Goal: Task Accomplishment & Management: Use online tool/utility

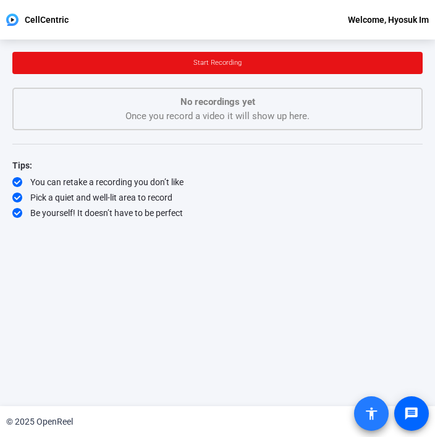
click at [364, 416] on mat-icon "accessibility" at bounding box center [371, 413] width 15 height 15
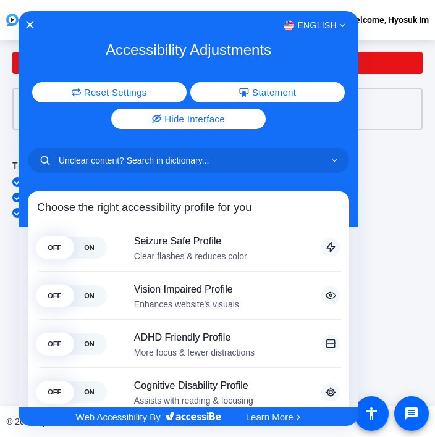
click at [420, 226] on div at bounding box center [217, 218] width 435 height 437
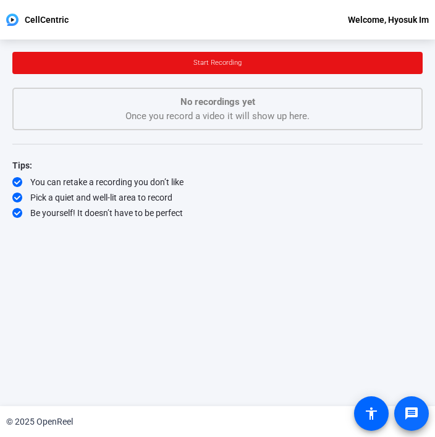
click at [416, 417] on mat-icon "message" at bounding box center [411, 413] width 15 height 15
click at [258, 311] on div "Start Recording No recordings yet Once you record a video it will show up here.…" at bounding box center [217, 213] width 410 height 322
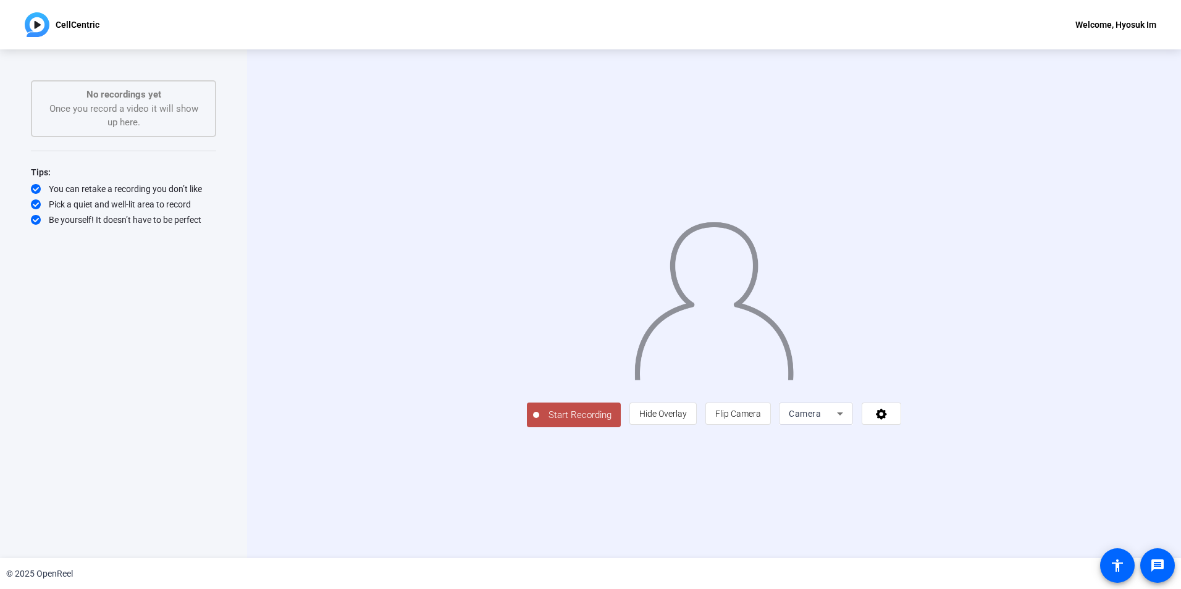
click at [539, 422] on span "Start Recording" at bounding box center [580, 415] width 82 height 14
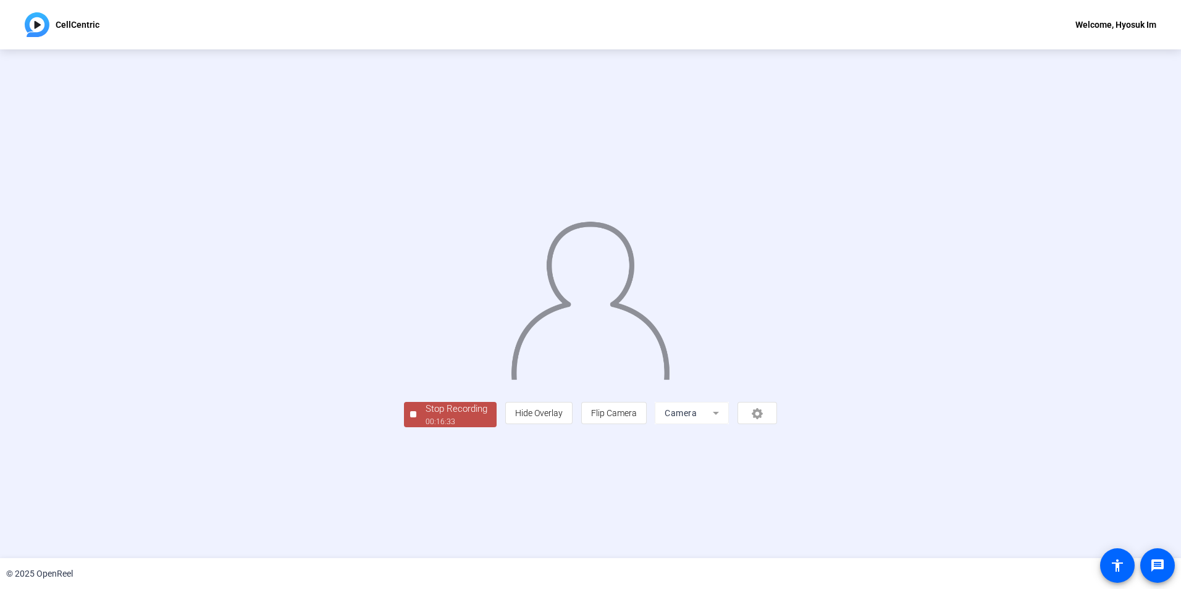
click at [426, 416] on div "Stop Recording" at bounding box center [457, 409] width 62 height 14
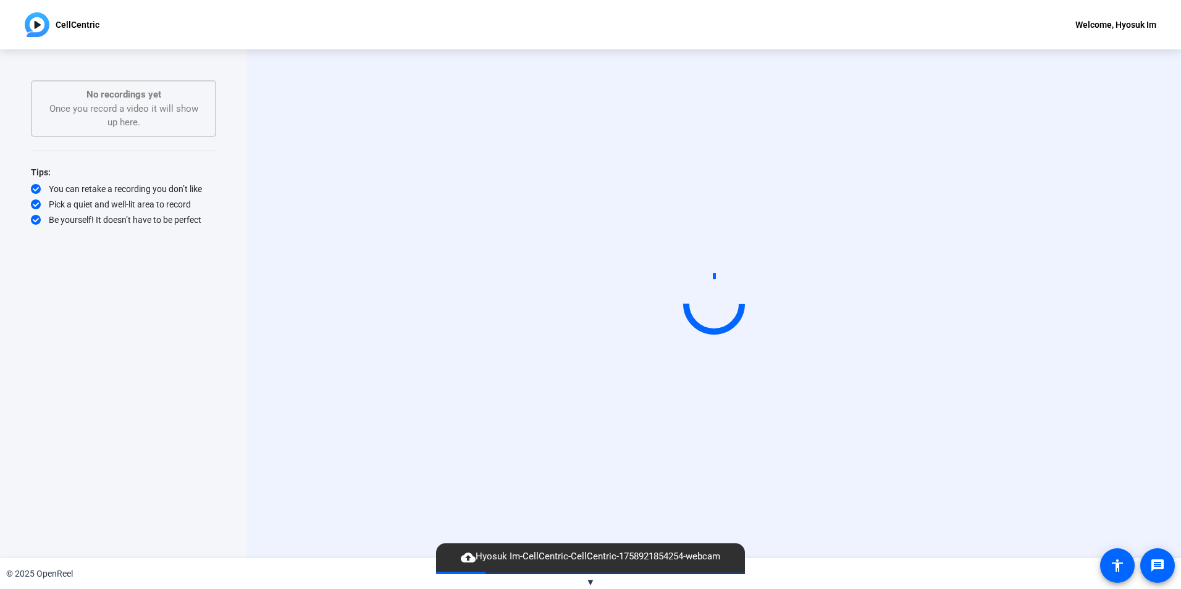
click at [621, 252] on video at bounding box center [713, 304] width 185 height 104
drag, startPoint x: 892, startPoint y: 434, endPoint x: 920, endPoint y: 437, distance: 27.3
click at [807, 356] on video at bounding box center [713, 304] width 185 height 104
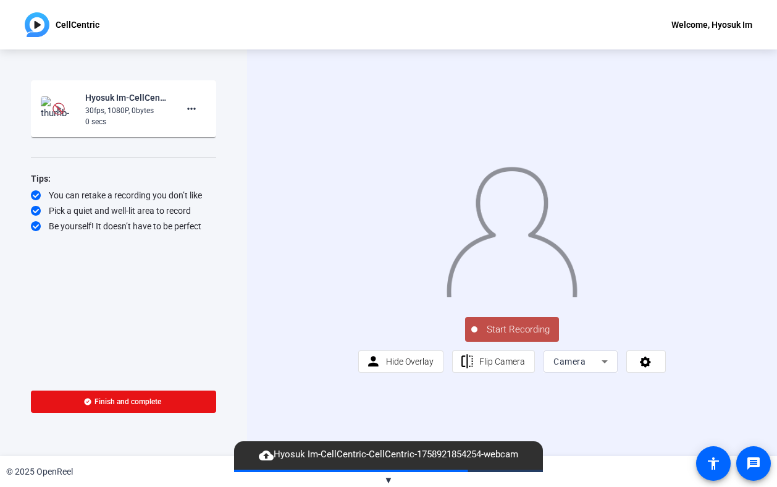
click at [527, 337] on span "Start Recording" at bounding box center [518, 329] width 82 height 14
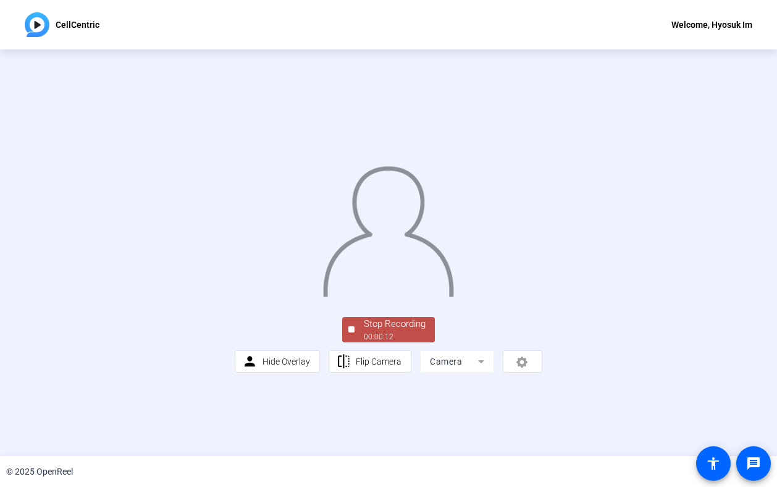
scroll to position [28, 0]
click at [364, 331] on div "Stop Recording" at bounding box center [395, 324] width 62 height 14
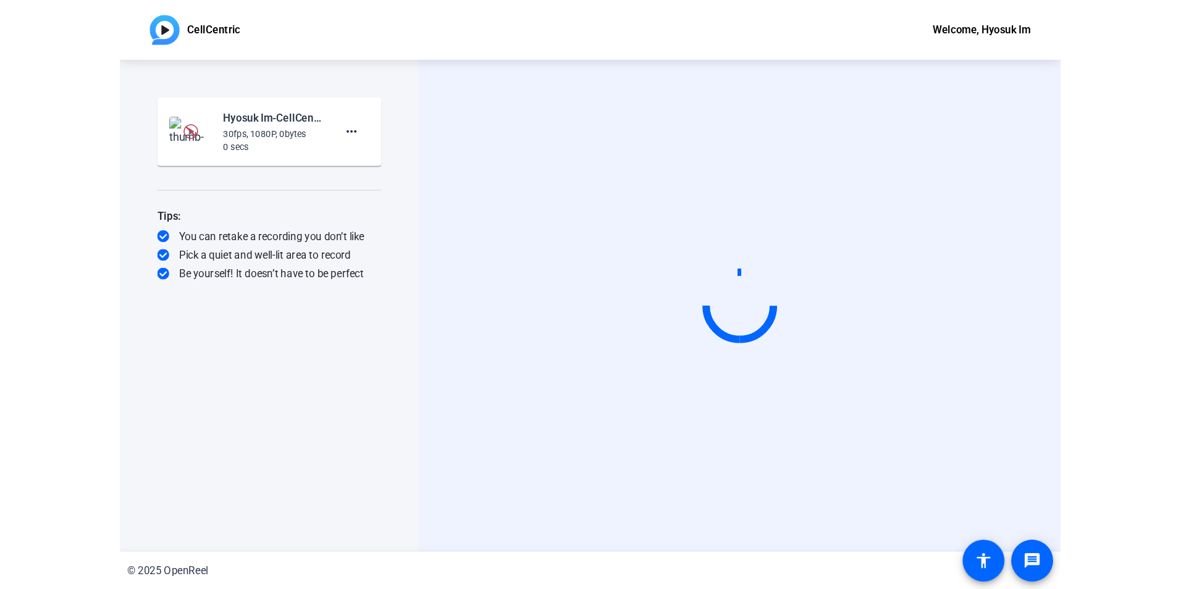
scroll to position [0, 0]
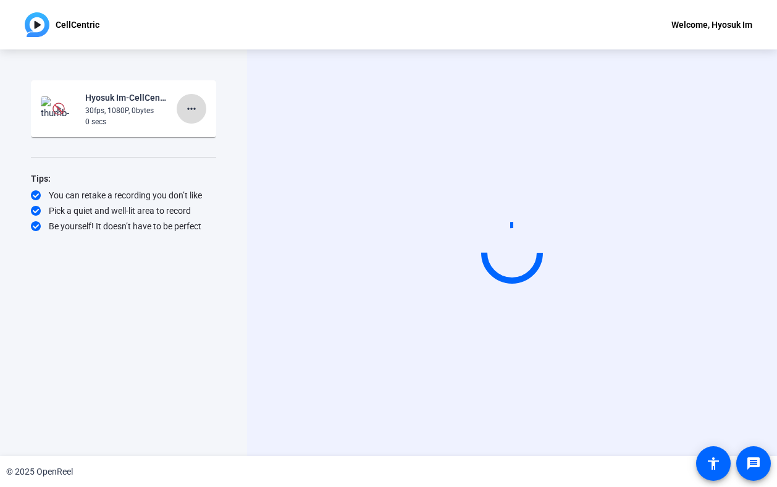
click at [187, 108] on mat-icon "more_horiz" at bounding box center [191, 108] width 15 height 15
click at [206, 133] on span "Delete clip" at bounding box center [211, 134] width 49 height 15
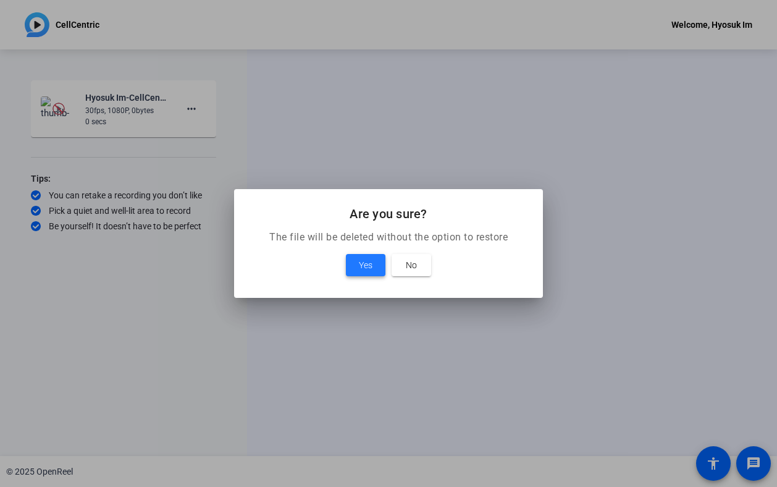
click at [364, 261] on span "Yes" at bounding box center [366, 265] width 14 height 15
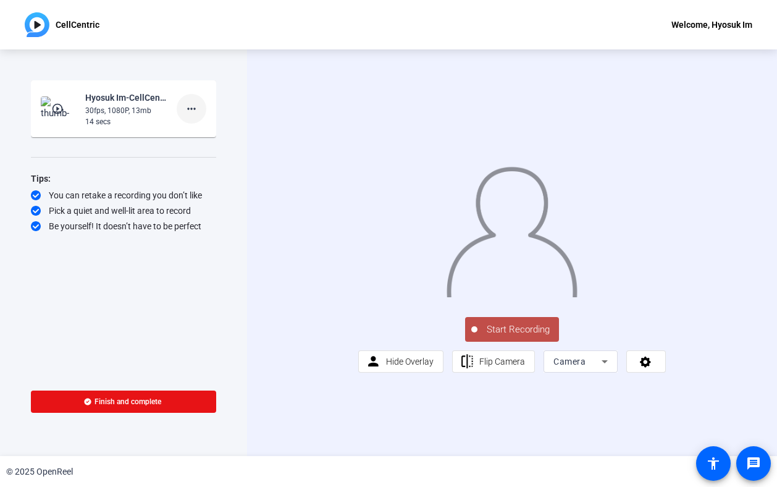
click at [193, 109] on mat-icon "more_horiz" at bounding box center [191, 108] width 15 height 15
click at [214, 132] on span "Delete clip" at bounding box center [211, 134] width 49 height 15
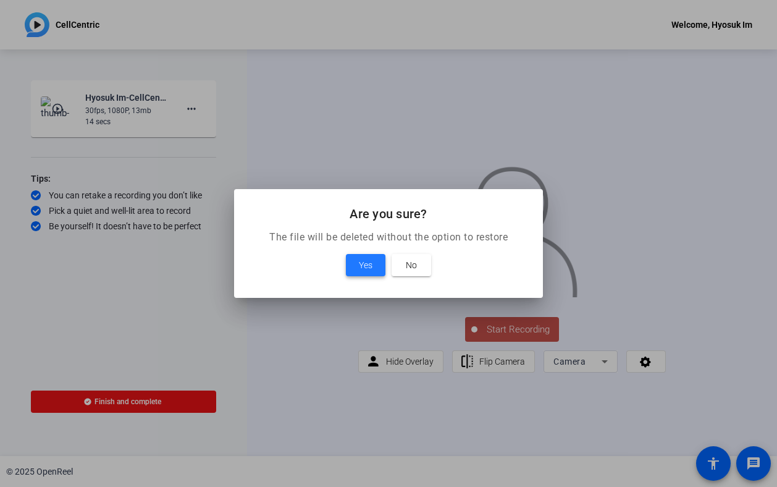
click at [371, 264] on span "Yes" at bounding box center [366, 265] width 14 height 15
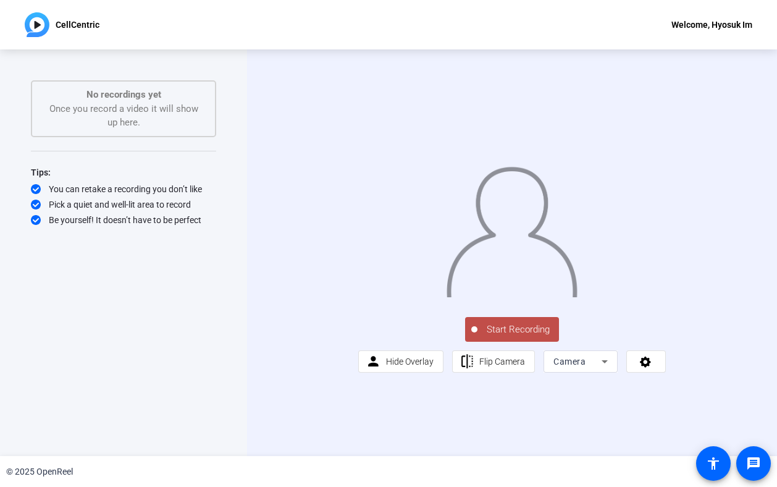
click at [525, 342] on button "Start Recording" at bounding box center [512, 329] width 94 height 25
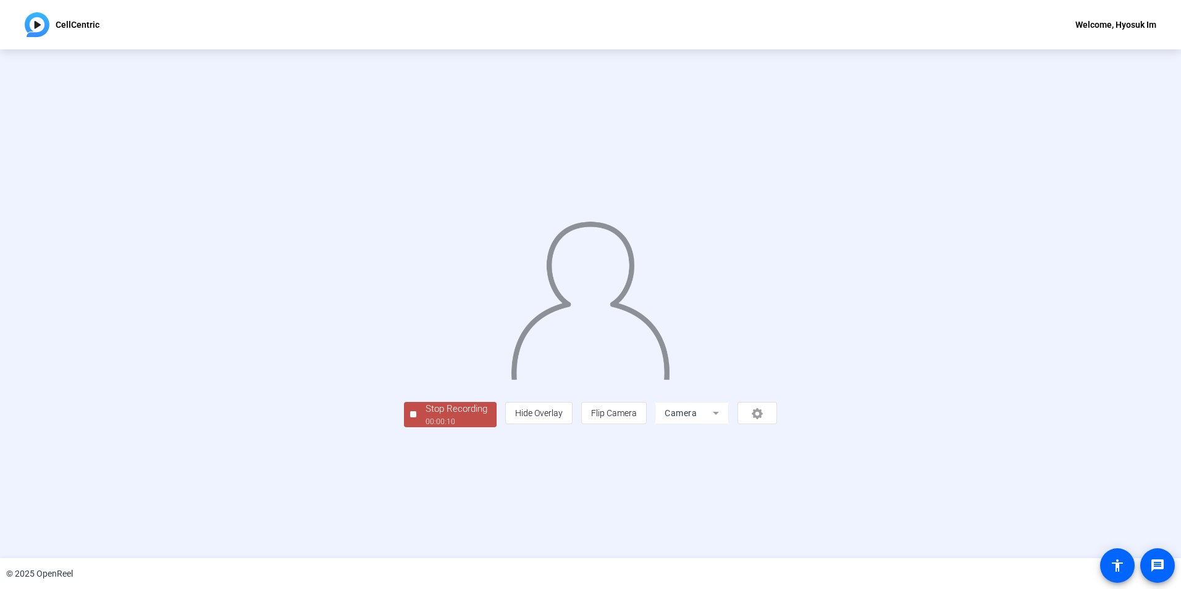
click at [426, 416] on div "Stop Recording" at bounding box center [457, 409] width 62 height 14
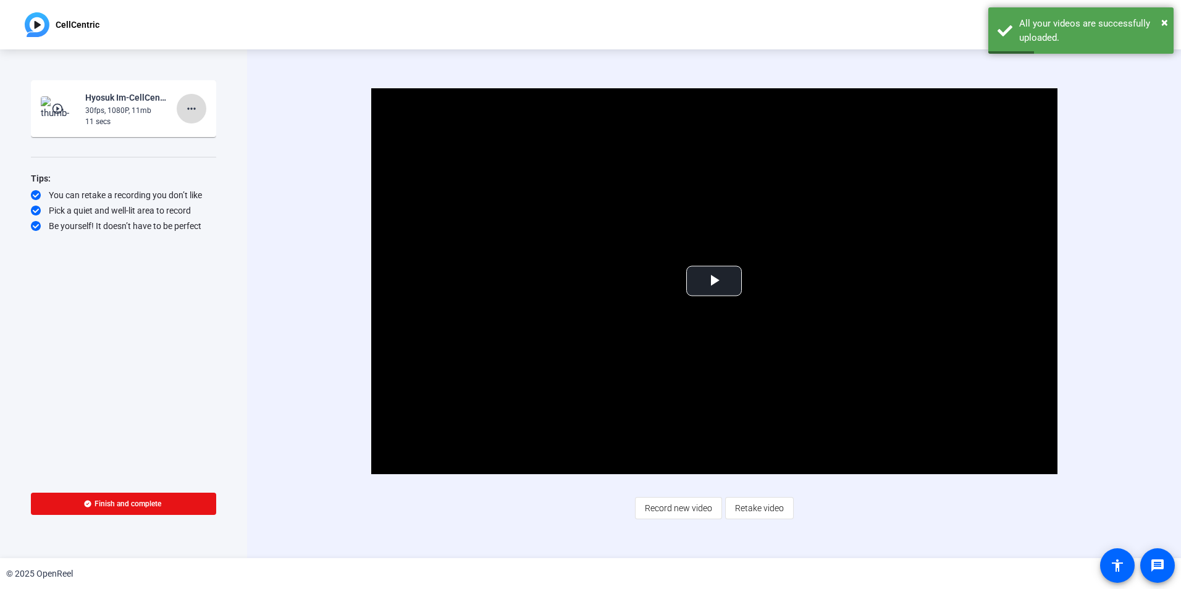
click at [189, 107] on mat-icon "more_horiz" at bounding box center [191, 108] width 15 height 15
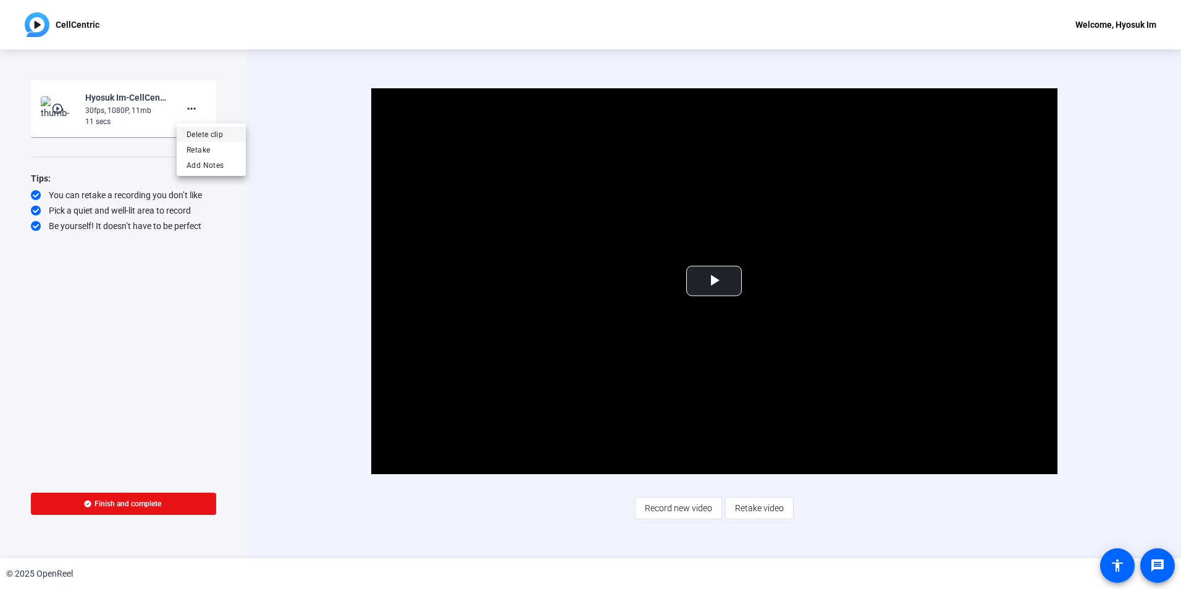
click at [210, 133] on span "Delete clip" at bounding box center [211, 134] width 49 height 15
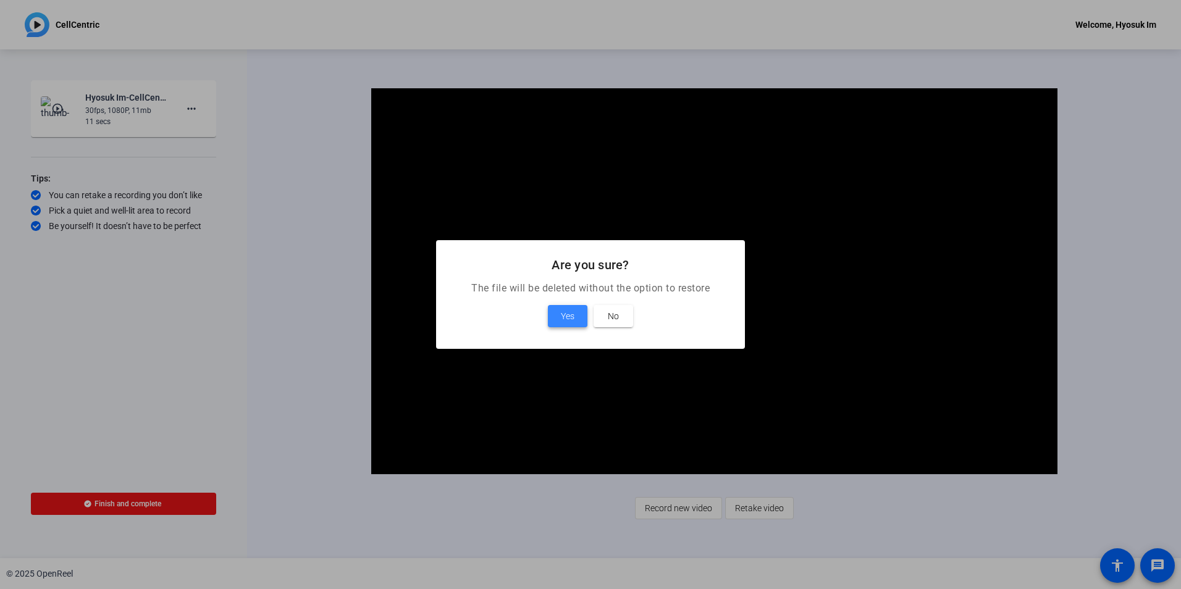
click at [565, 311] on span "Yes" at bounding box center [568, 316] width 14 height 15
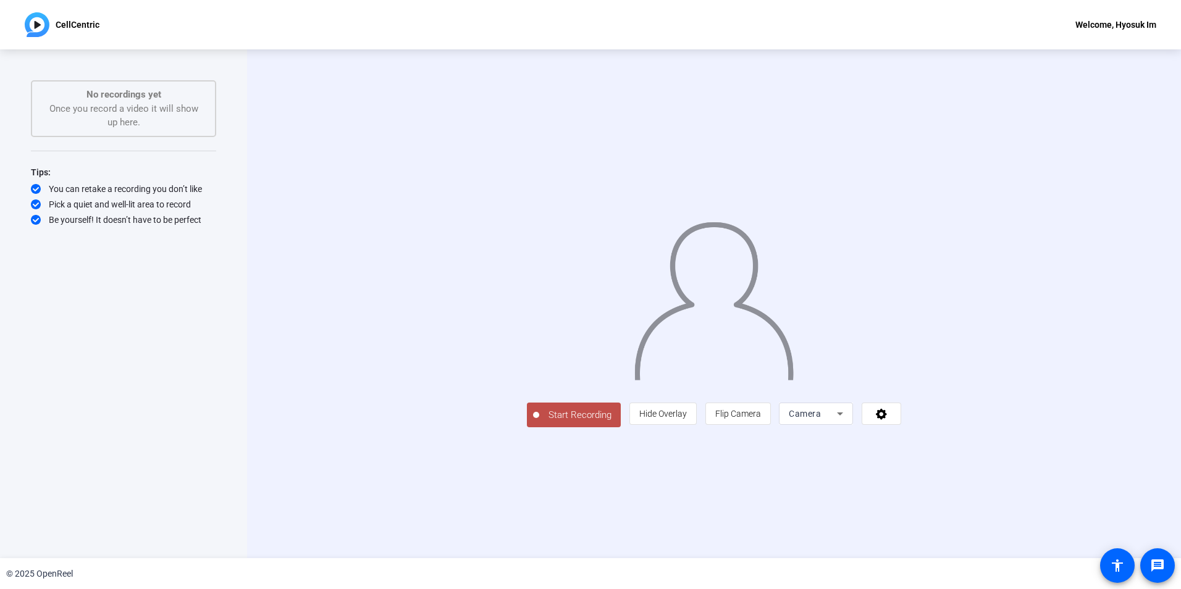
click at [527, 427] on button "Start Recording" at bounding box center [574, 415] width 94 height 25
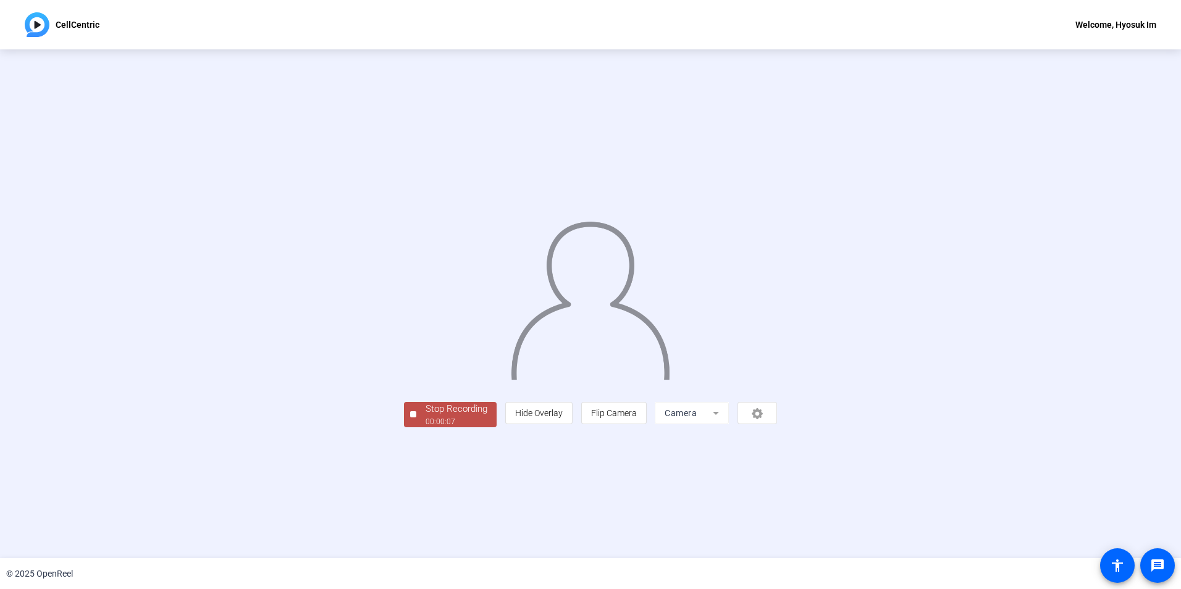
click at [426, 427] on div "00:00:07" at bounding box center [457, 421] width 62 height 11
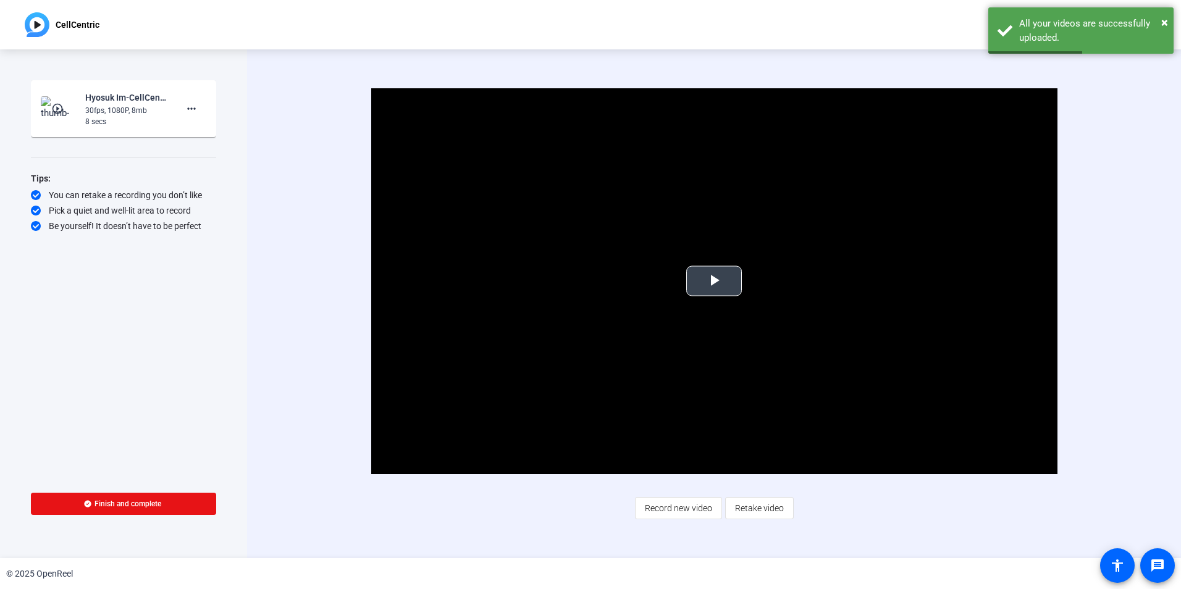
click at [714, 281] on span "Video Player" at bounding box center [714, 281] width 0 height 0
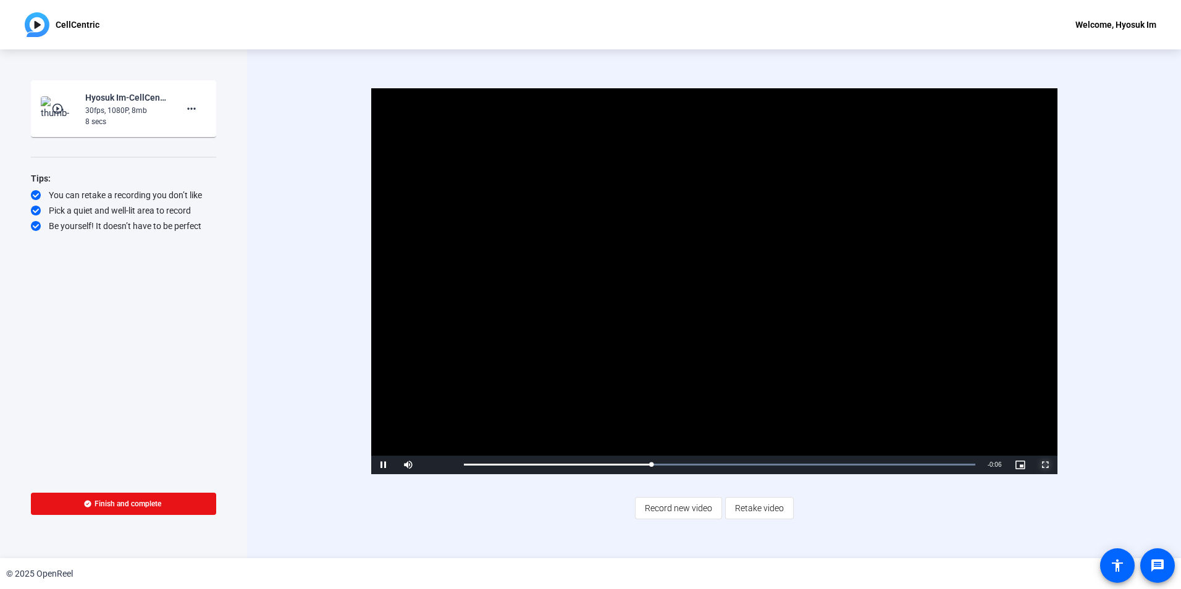
drag, startPoint x: 1041, startPoint y: 462, endPoint x: 1043, endPoint y: 508, distance: 45.8
click at [943, 455] on span "Video Player" at bounding box center [1045, 465] width 25 height 0
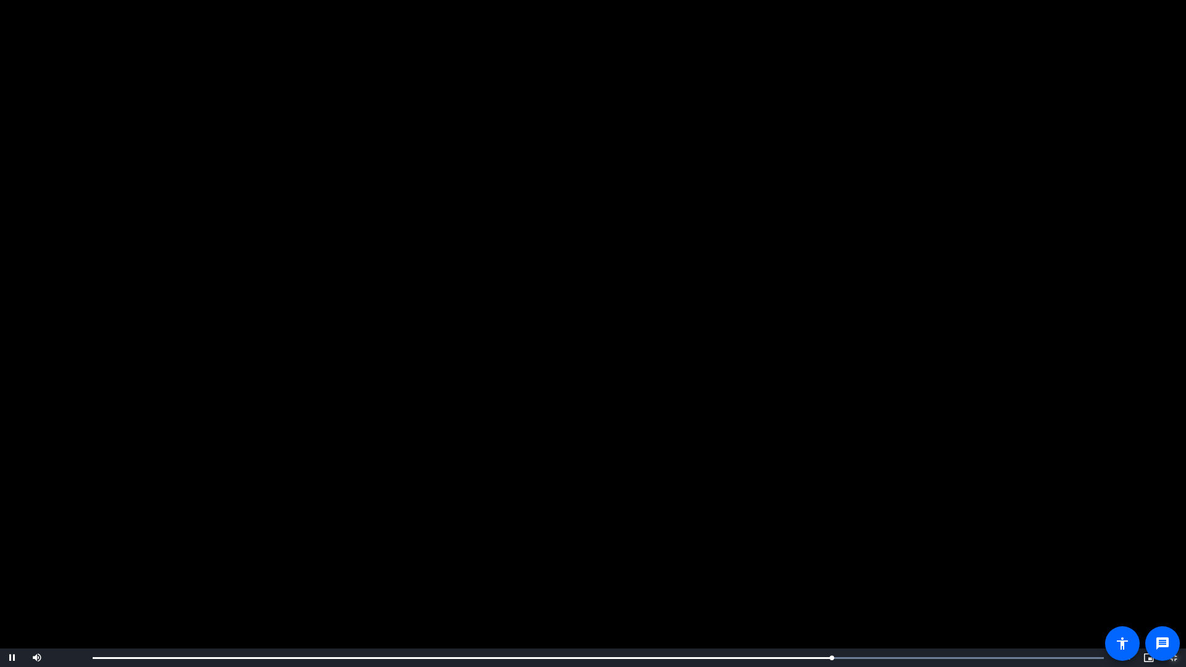
click at [943, 455] on span "Video Player" at bounding box center [1173, 658] width 25 height 0
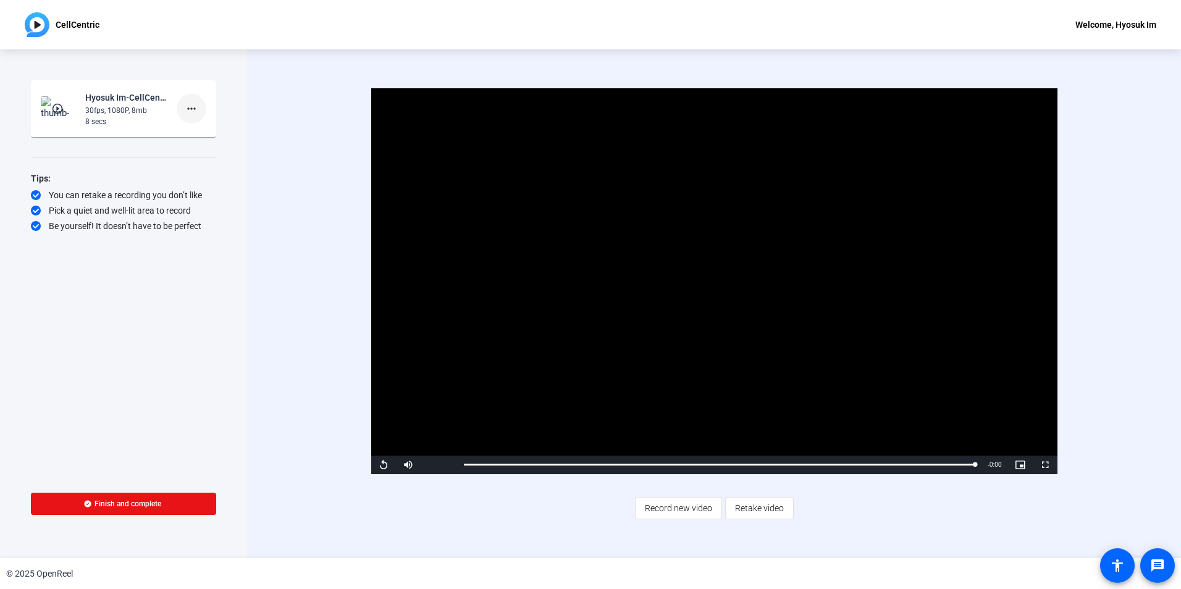
click at [196, 102] on mat-icon "more_horiz" at bounding box center [191, 108] width 15 height 15
click at [211, 138] on span "Delete clip" at bounding box center [211, 134] width 49 height 15
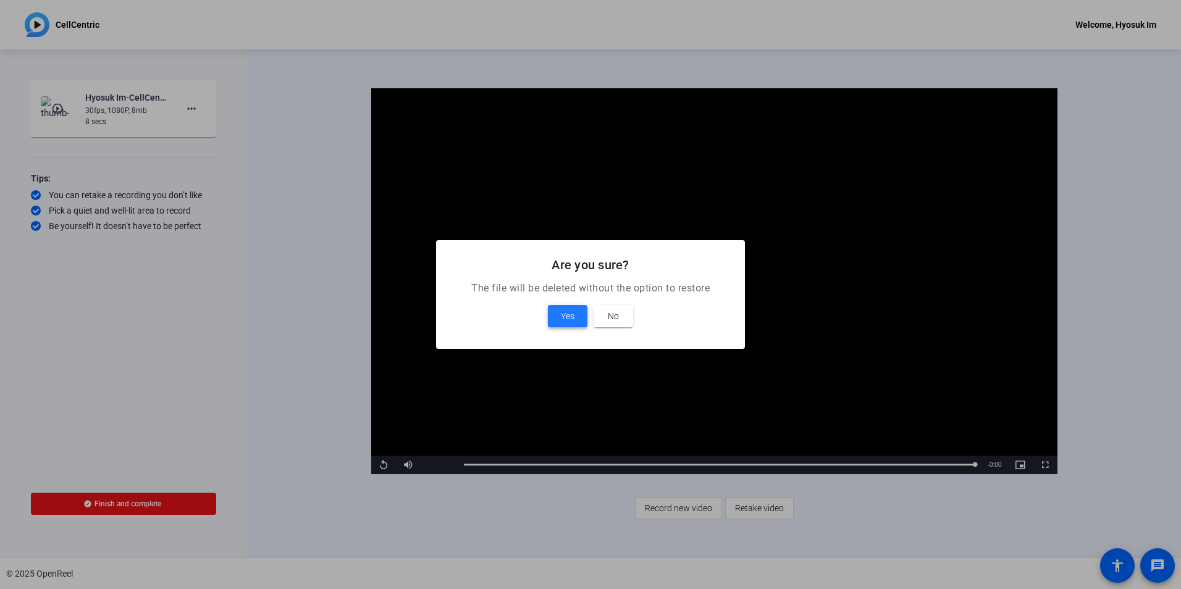
click at [574, 313] on span "Yes" at bounding box center [568, 316] width 14 height 15
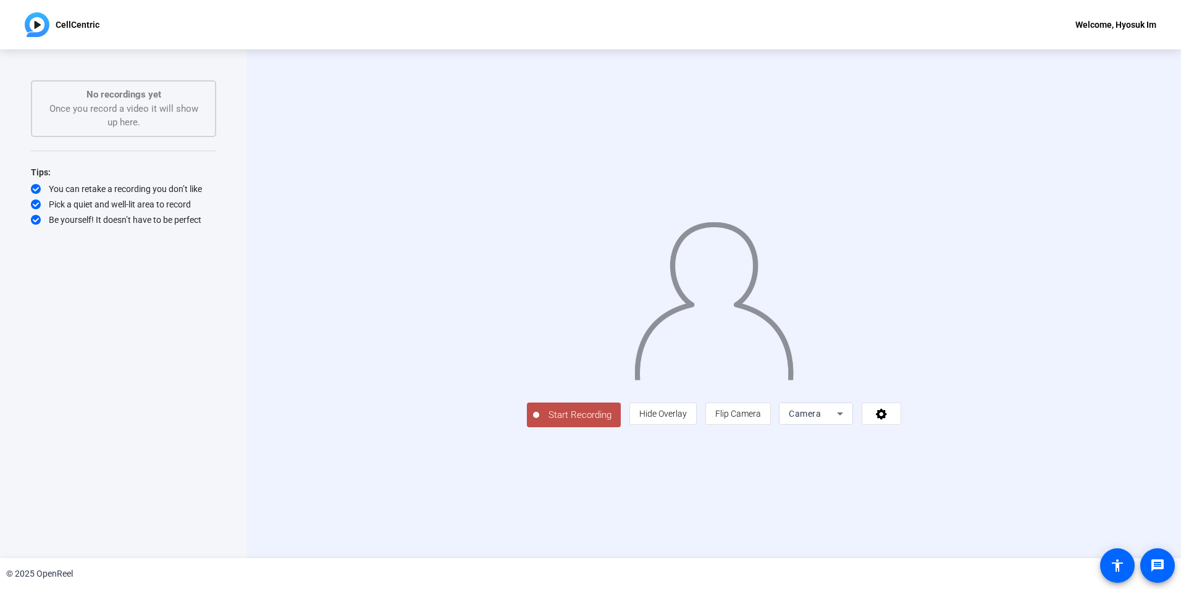
click at [539, 422] on span "Start Recording" at bounding box center [580, 415] width 82 height 14
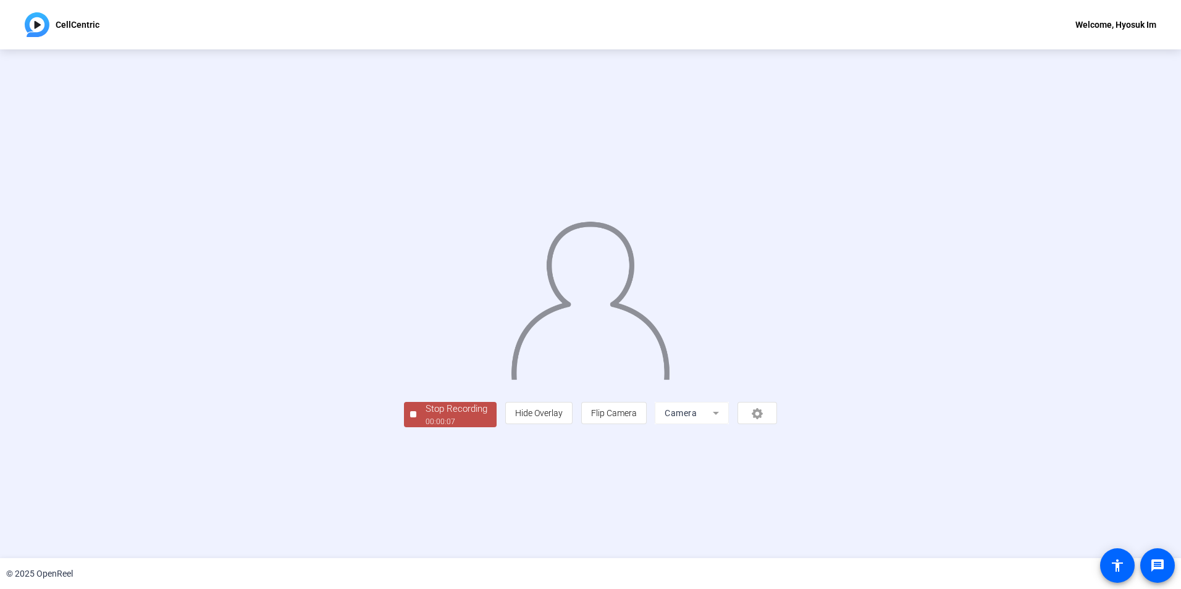
click at [426, 416] on div "Stop Recording" at bounding box center [457, 409] width 62 height 14
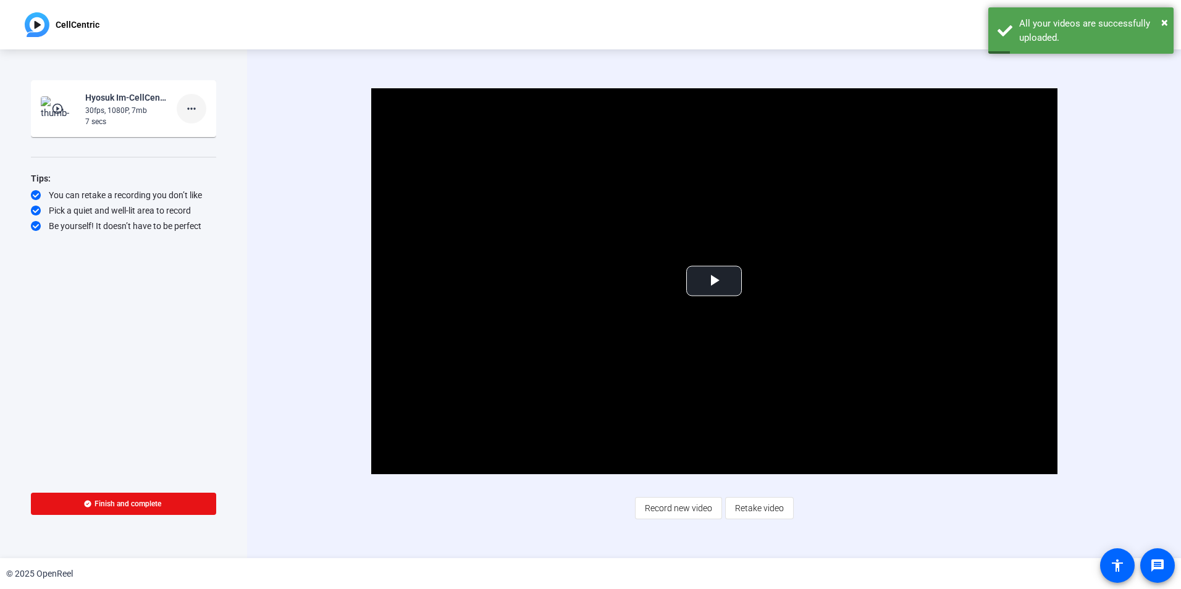
click at [190, 117] on span at bounding box center [192, 109] width 30 height 30
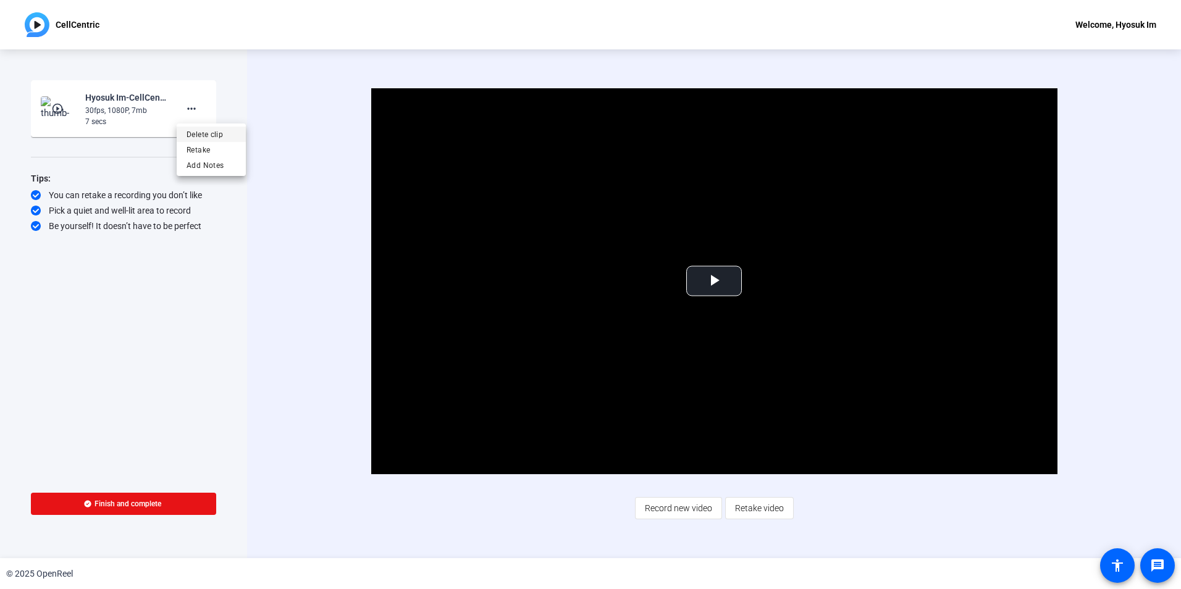
click at [204, 136] on span "Delete clip" at bounding box center [211, 134] width 49 height 15
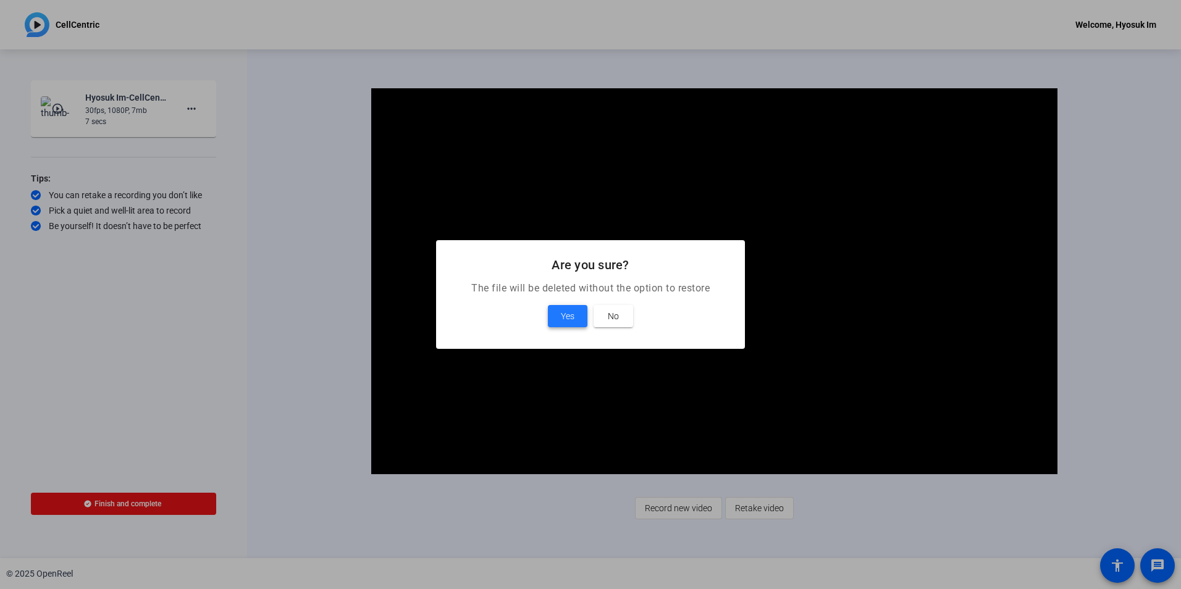
click at [576, 306] on span at bounding box center [568, 316] width 40 height 30
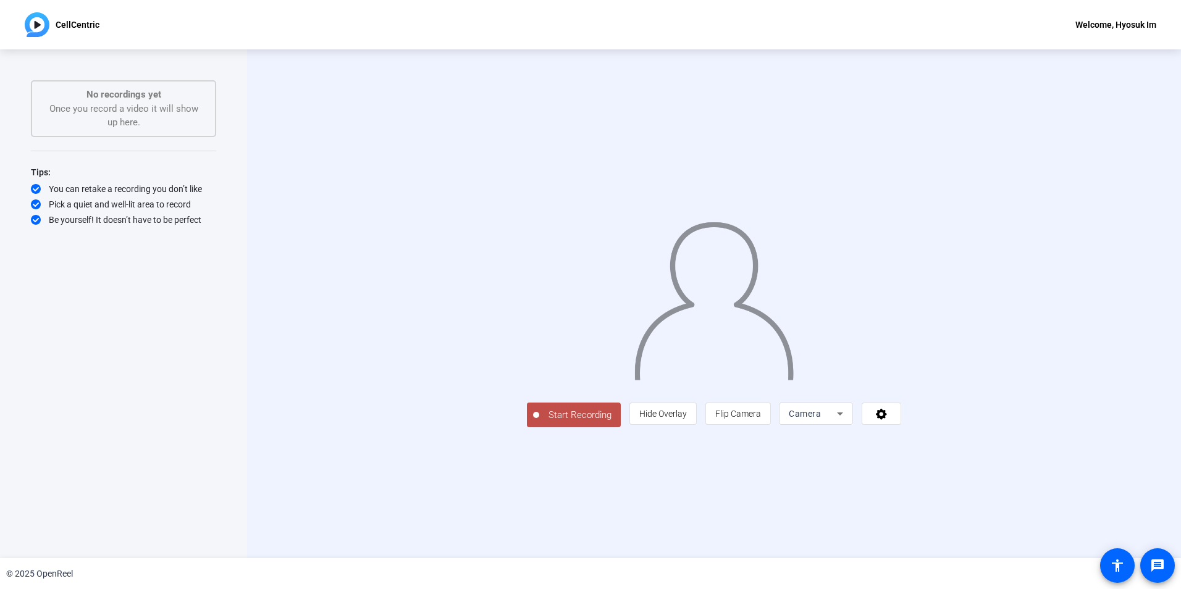
click at [539, 422] on span "Start Recording" at bounding box center [580, 415] width 82 height 14
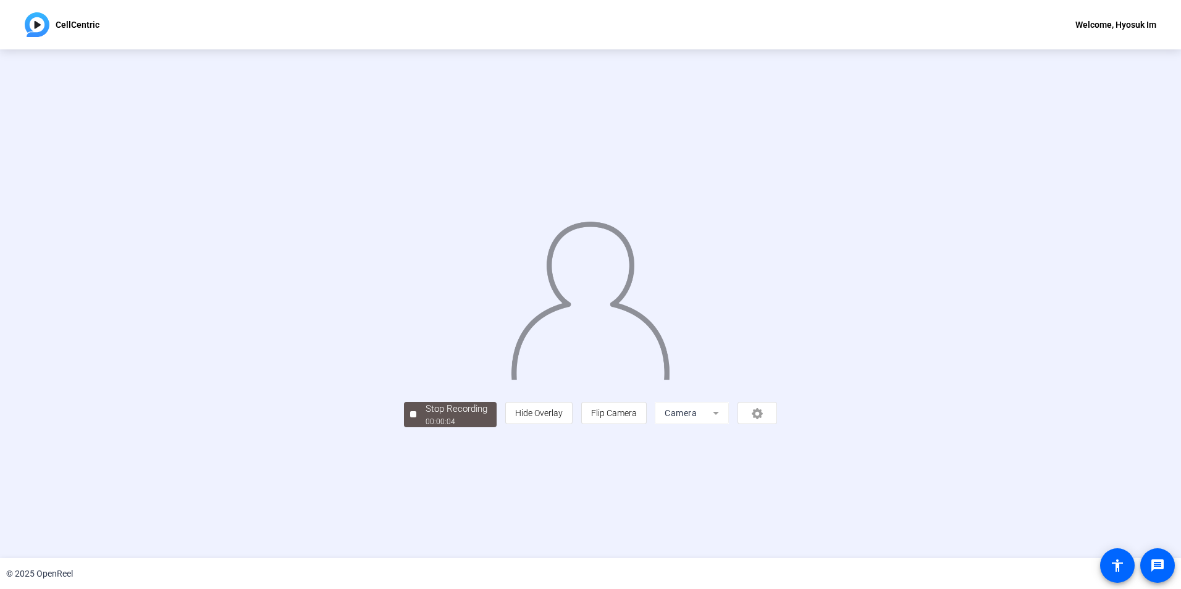
click at [729, 424] on mat-form-field "Camera" at bounding box center [692, 413] width 74 height 22
click at [426, 416] on div "Stop Recording" at bounding box center [457, 409] width 62 height 14
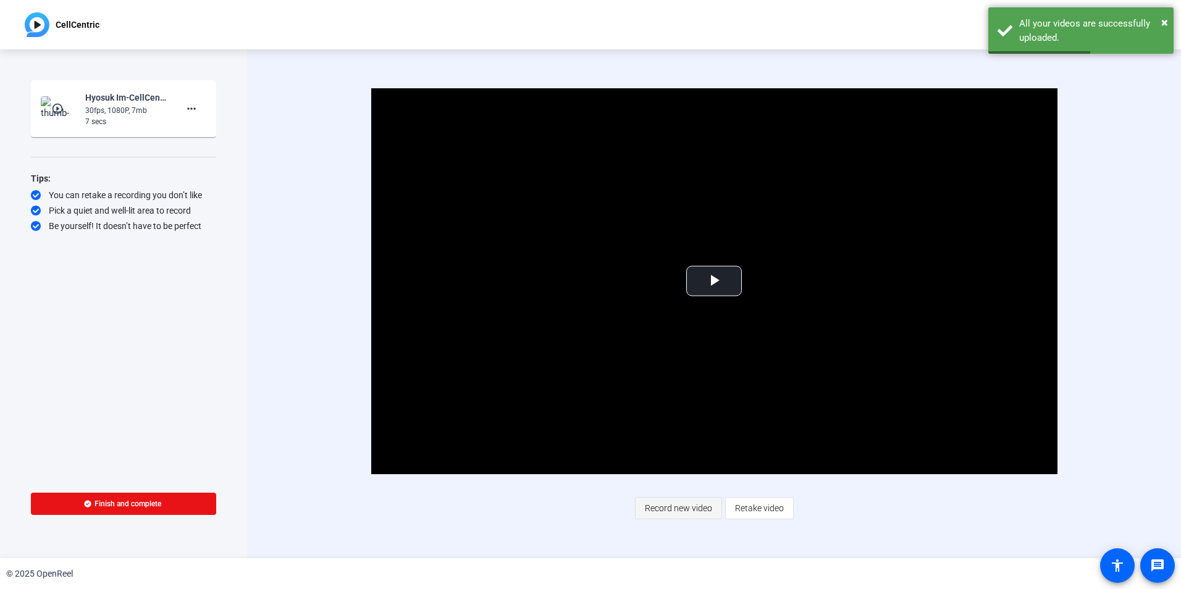
click at [697, 455] on span "Record new video" at bounding box center [678, 508] width 67 height 23
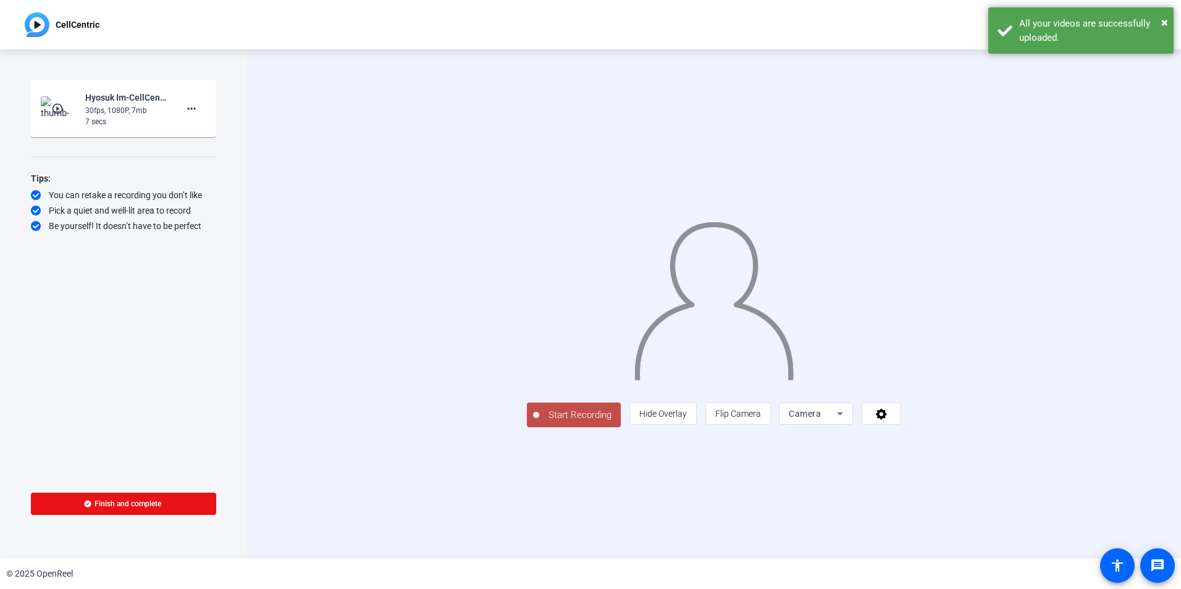
click at [539, 422] on span "Start Recording" at bounding box center [580, 415] width 82 height 14
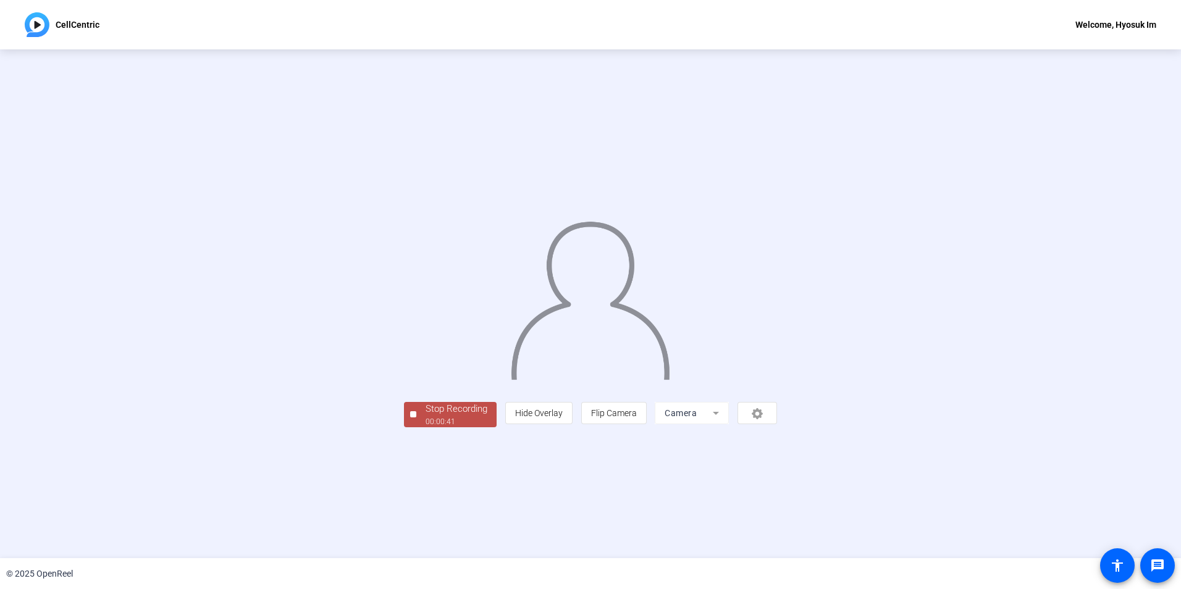
click at [426, 416] on div "Stop Recording" at bounding box center [457, 409] width 62 height 14
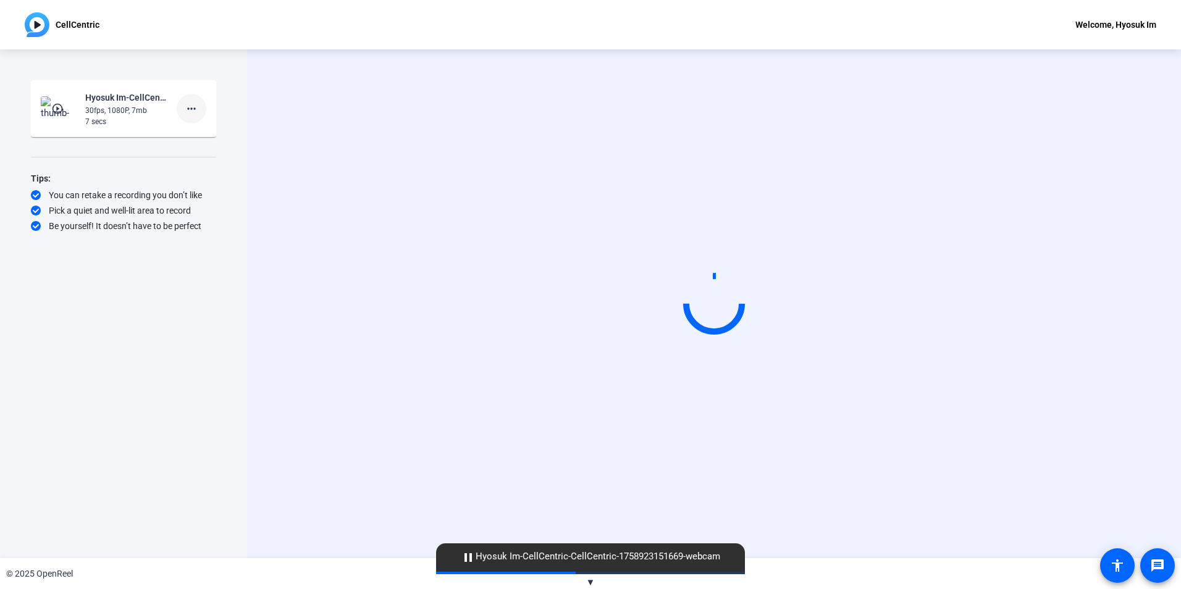
click at [195, 111] on mat-icon "more_horiz" at bounding box center [191, 108] width 15 height 15
click at [196, 135] on span "Delete clip" at bounding box center [211, 134] width 49 height 15
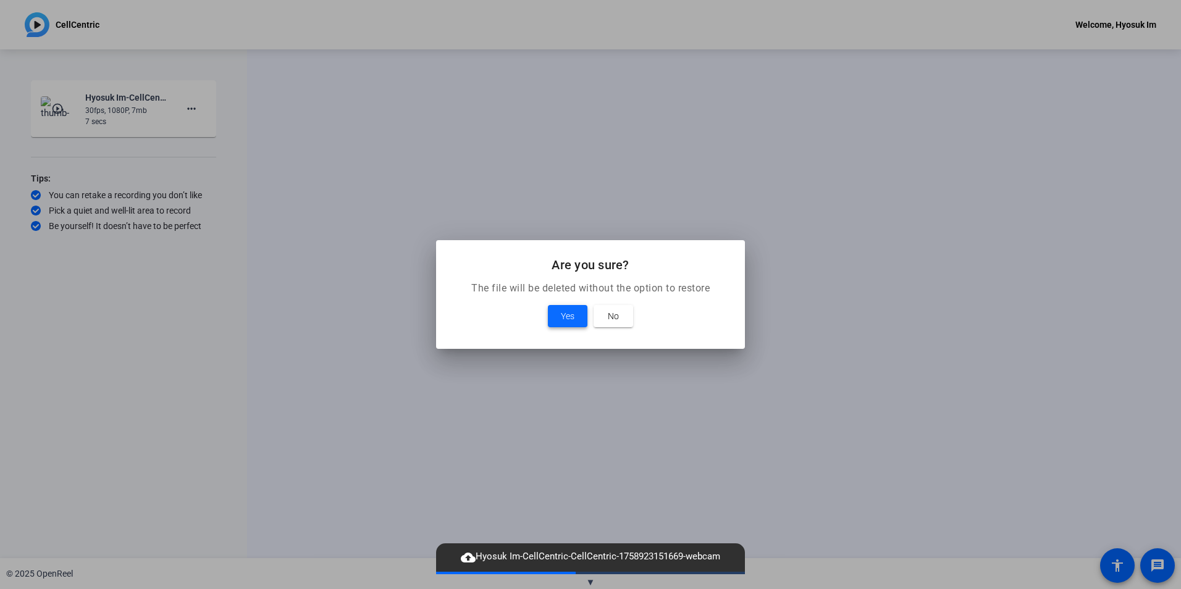
click at [555, 301] on mat-dialog-content "The file will be deleted without the option to restore Yes No" at bounding box center [590, 315] width 309 height 68
click at [556, 309] on span at bounding box center [568, 316] width 40 height 30
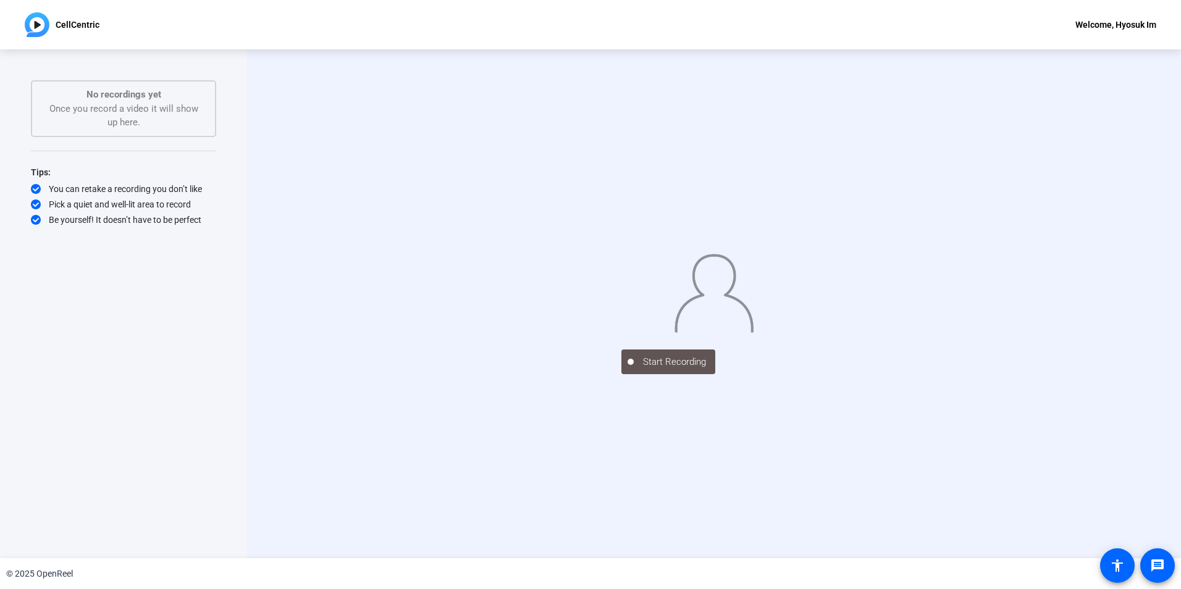
click at [621, 374] on div "Start Recording" at bounding box center [713, 360] width 185 height 27
click at [674, 333] on img at bounding box center [714, 291] width 80 height 83
click at [175, 96] on p "No recordings yet" at bounding box center [123, 95] width 158 height 14
click at [930, 455] on div "Start Recording" at bounding box center [714, 303] width 934 height 509
click at [264, 137] on div "Start Recording" at bounding box center [714, 303] width 934 height 509
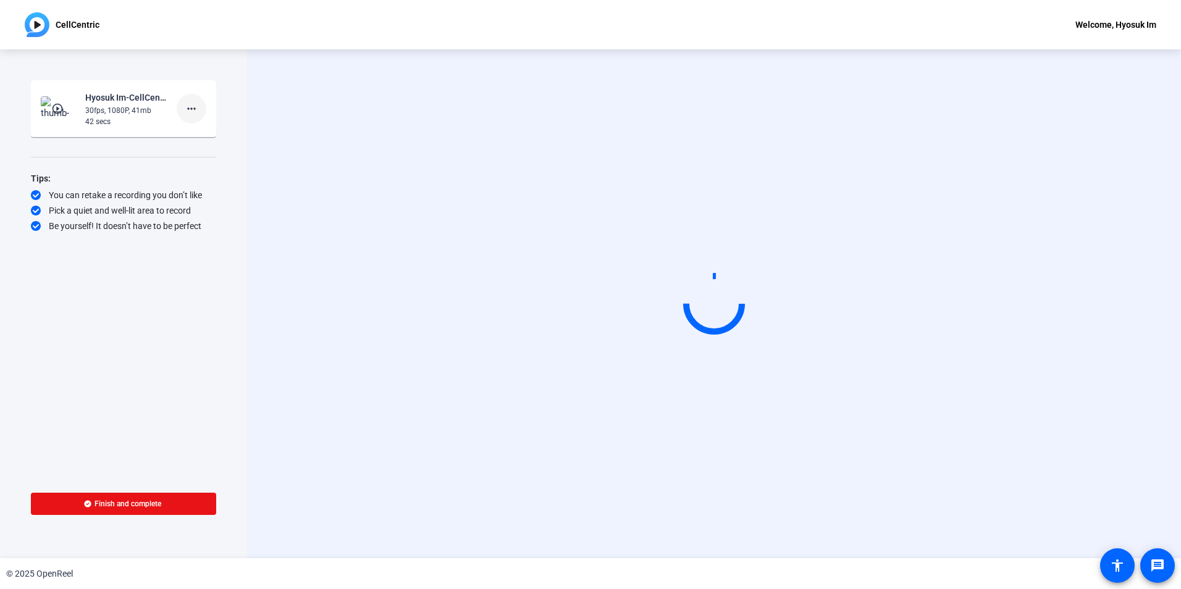
click at [193, 112] on mat-icon "more_horiz" at bounding box center [191, 108] width 15 height 15
click at [212, 138] on span "Delete clip" at bounding box center [211, 134] width 49 height 15
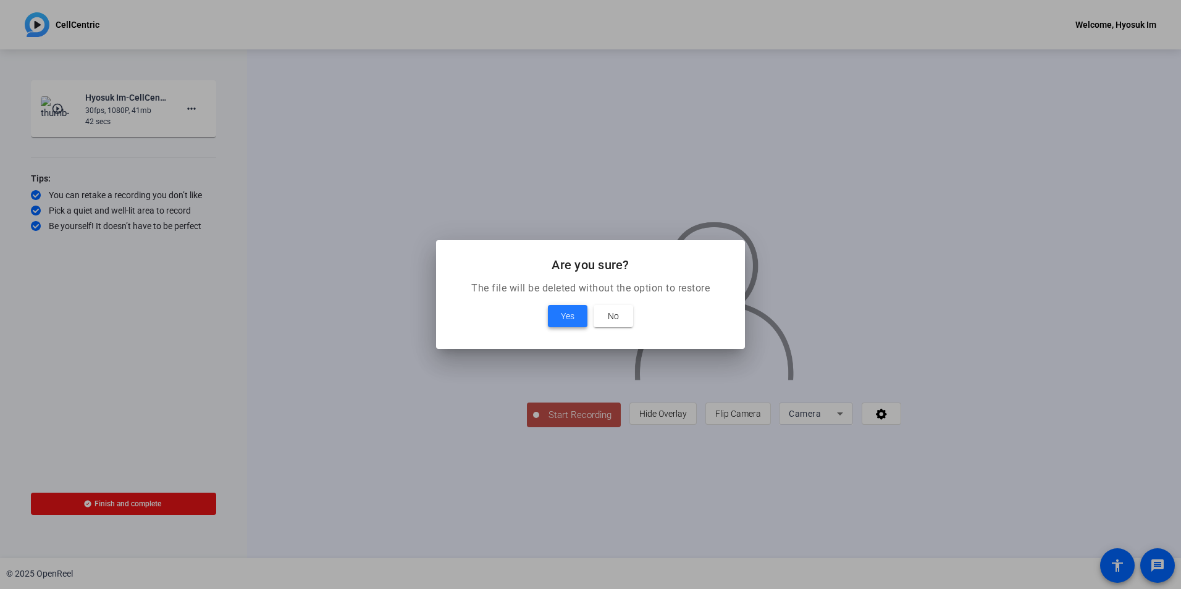
click at [573, 312] on span "Yes" at bounding box center [568, 316] width 14 height 15
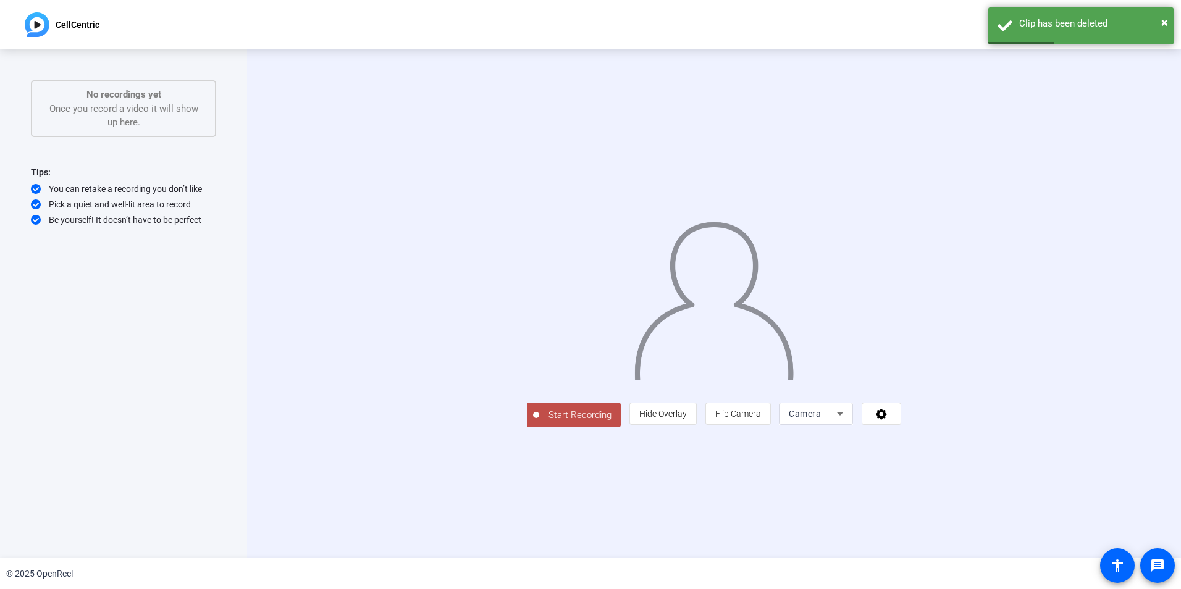
click at [539, 422] on span "Start Recording" at bounding box center [580, 415] width 82 height 14
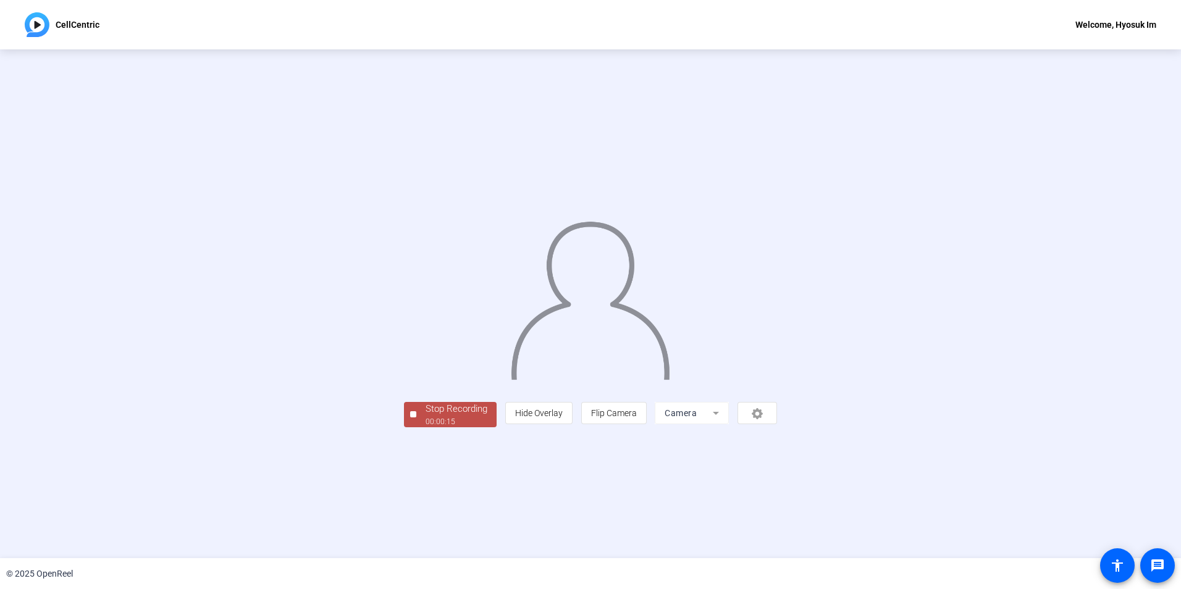
click at [426, 427] on div "00:00:15" at bounding box center [457, 421] width 62 height 11
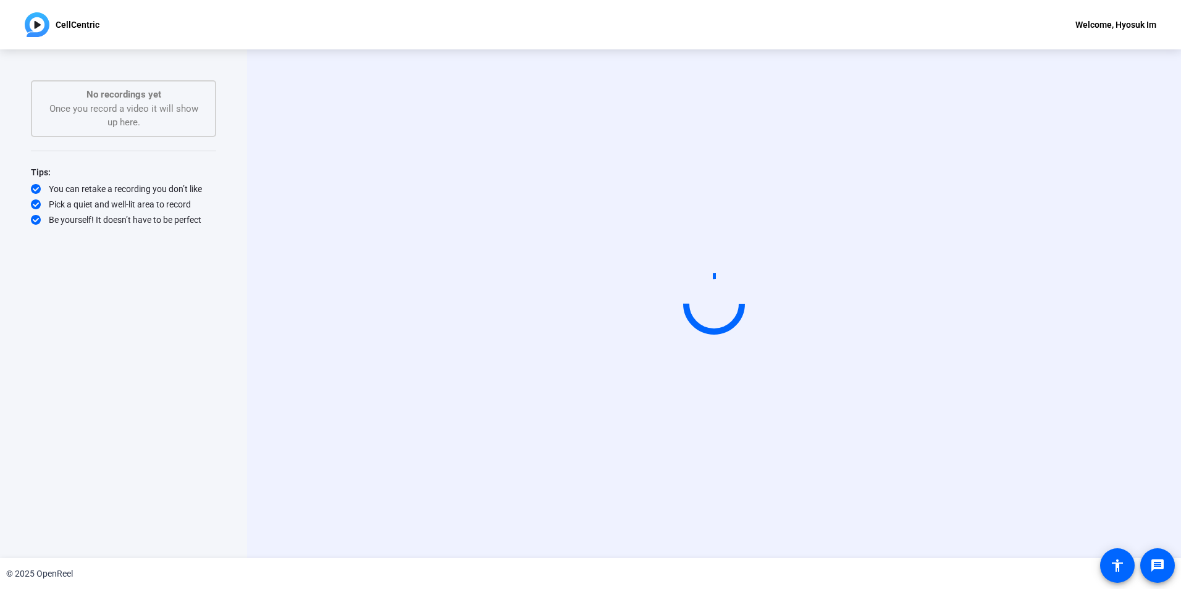
click at [102, 287] on div "Start Recording No recordings yet Once you record a video it will show up here.…" at bounding box center [123, 290] width 185 height 421
click at [699, 252] on video at bounding box center [713, 304] width 185 height 104
click at [158, 132] on div "No recordings yet Once you record a video it will show up here." at bounding box center [123, 108] width 185 height 57
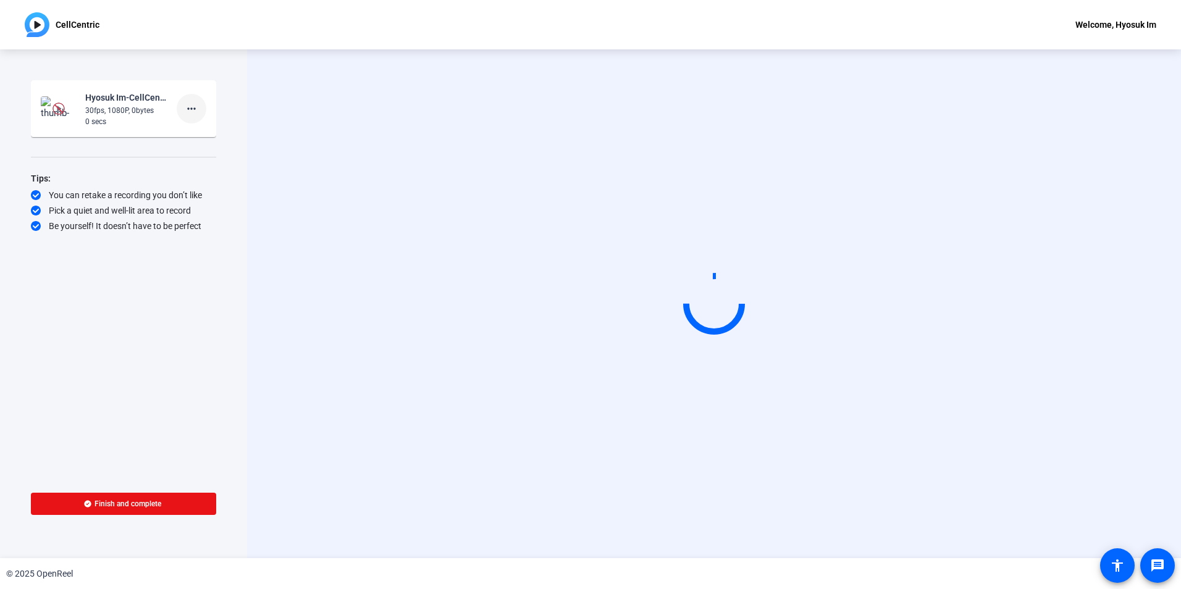
click at [193, 104] on mat-icon "more_horiz" at bounding box center [191, 108] width 15 height 15
click at [202, 136] on span "Delete clip" at bounding box center [211, 134] width 49 height 15
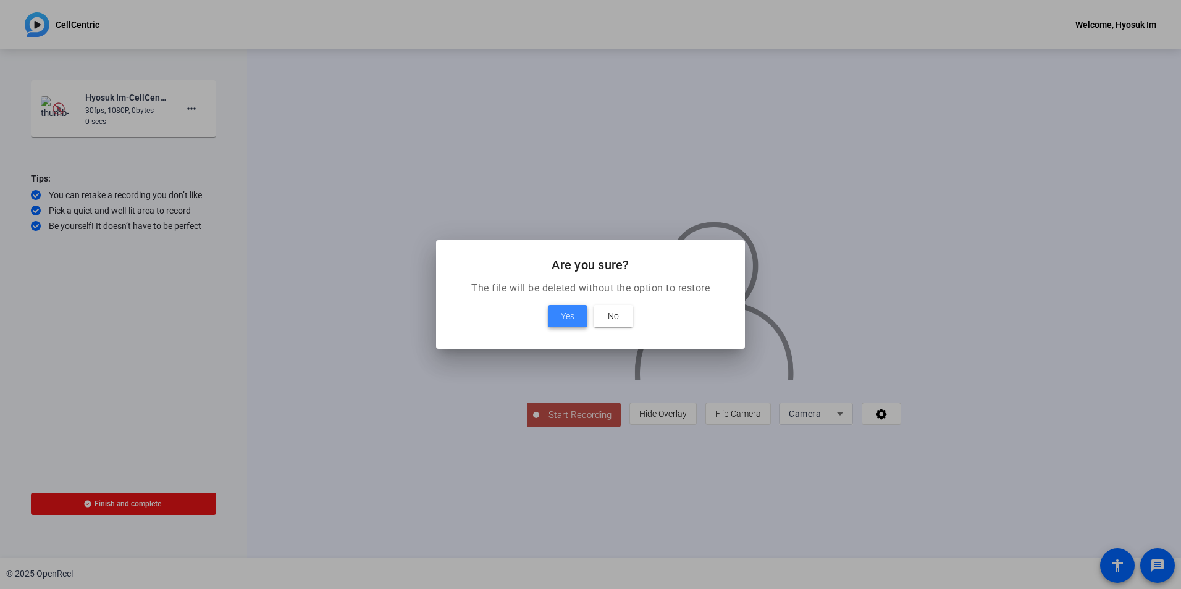
click at [570, 314] on span "Yes" at bounding box center [568, 316] width 14 height 15
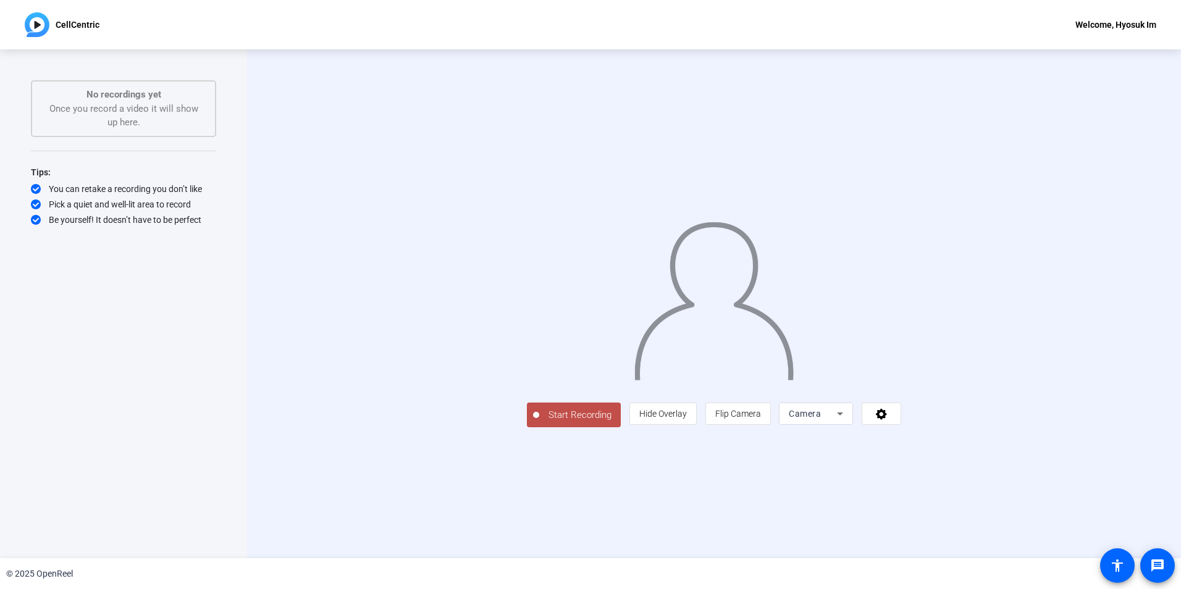
click at [539, 422] on span "Start Recording" at bounding box center [580, 415] width 82 height 14
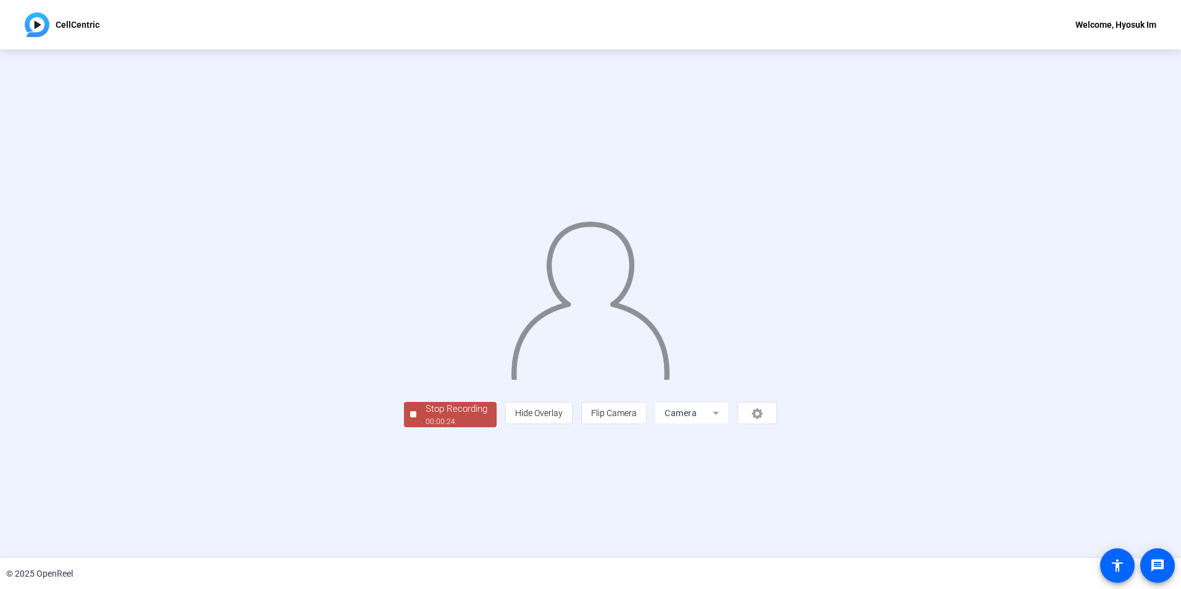
click at [426, 416] on div "Stop Recording" at bounding box center [457, 409] width 62 height 14
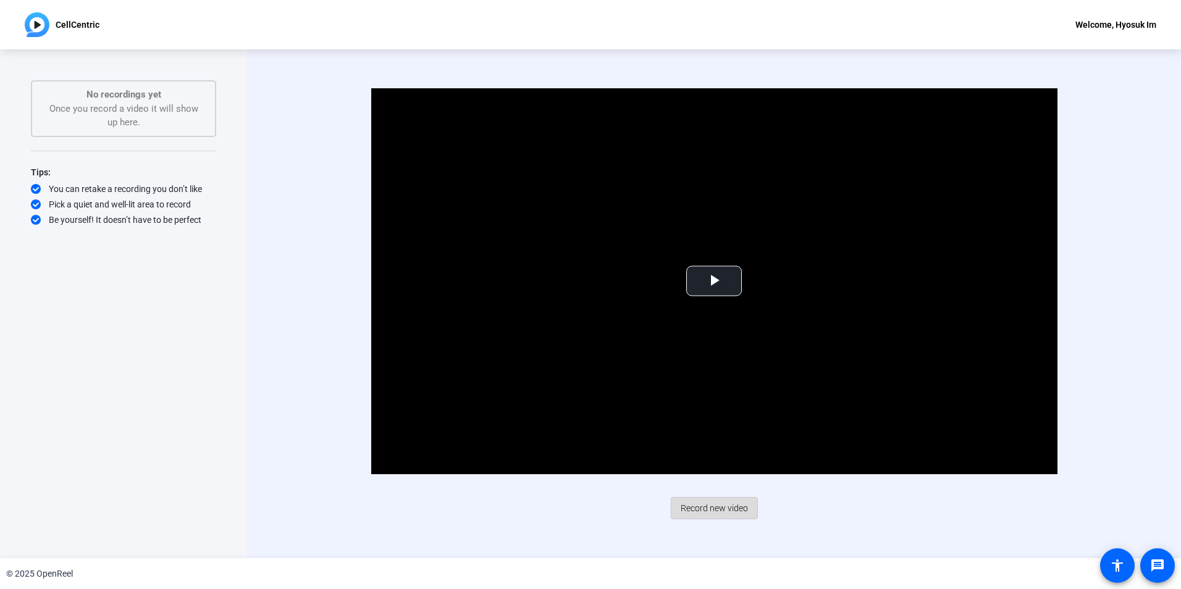
click at [718, 510] on span "Record new video" at bounding box center [714, 508] width 67 height 23
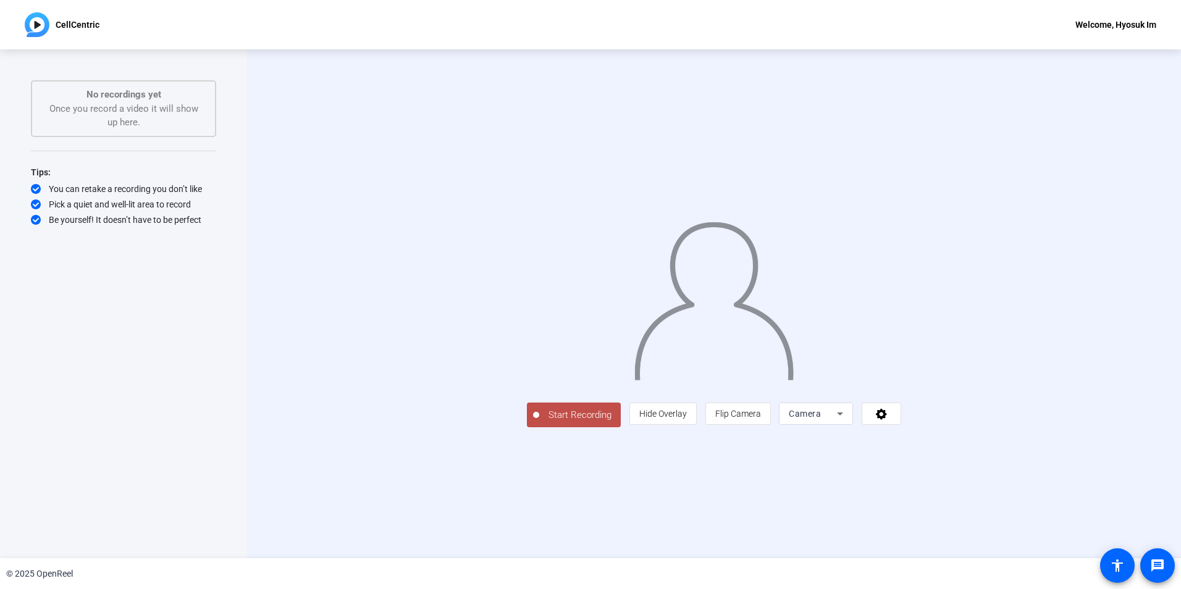
click at [527, 427] on button "Start Recording" at bounding box center [574, 415] width 94 height 25
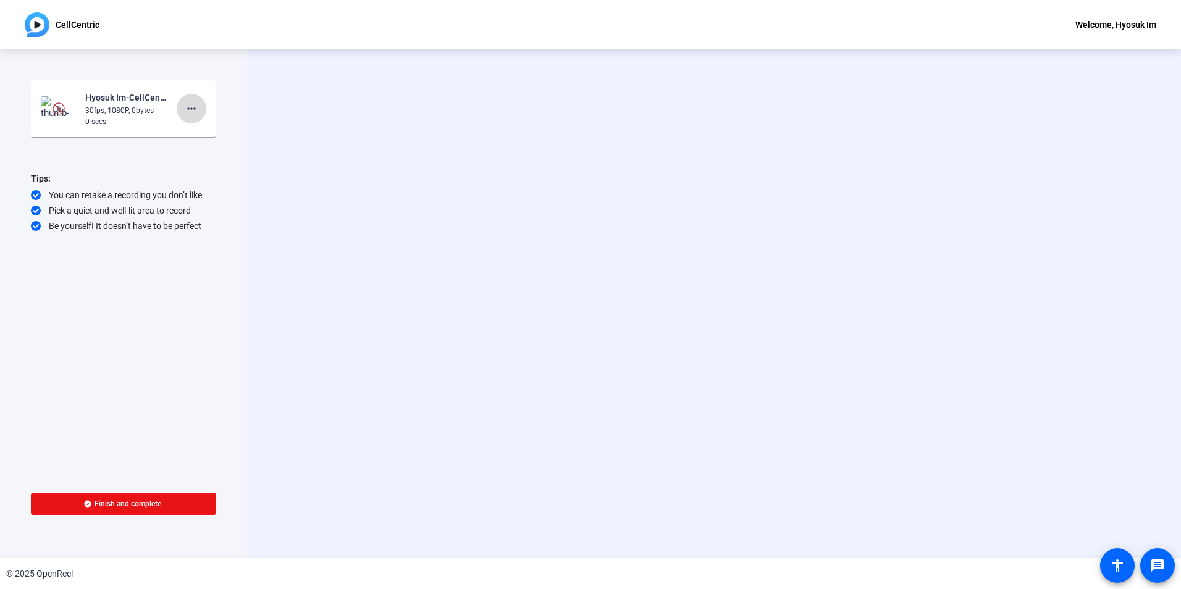
click at [194, 113] on mat-icon "more_horiz" at bounding box center [191, 108] width 15 height 15
click at [210, 139] on span "Delete clip" at bounding box center [211, 134] width 49 height 15
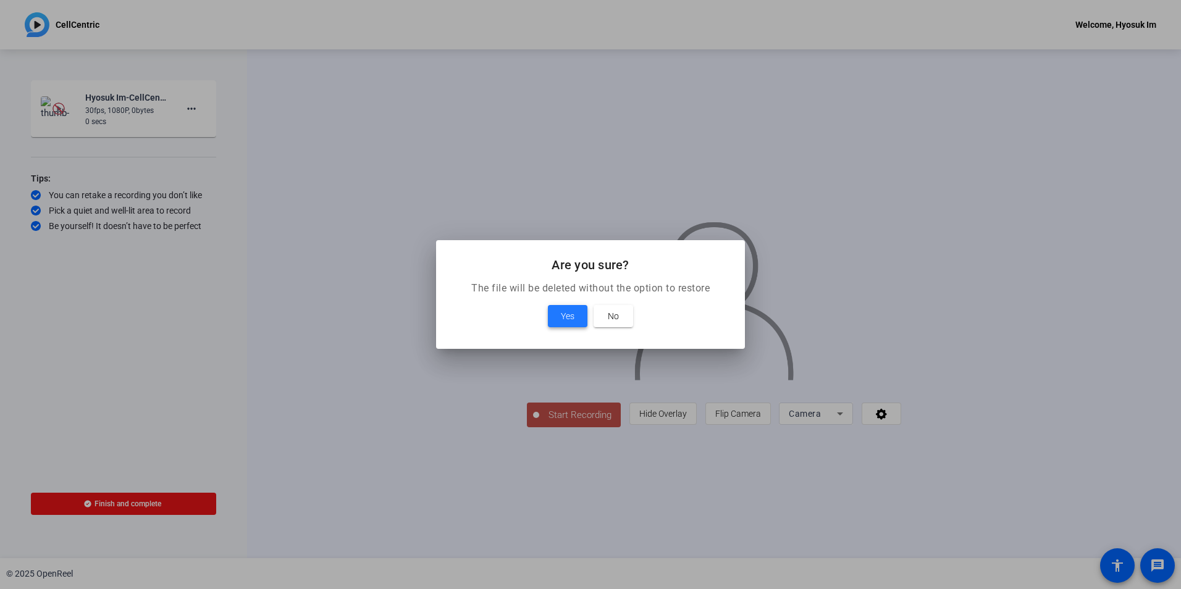
click at [563, 309] on span "Yes" at bounding box center [568, 316] width 14 height 15
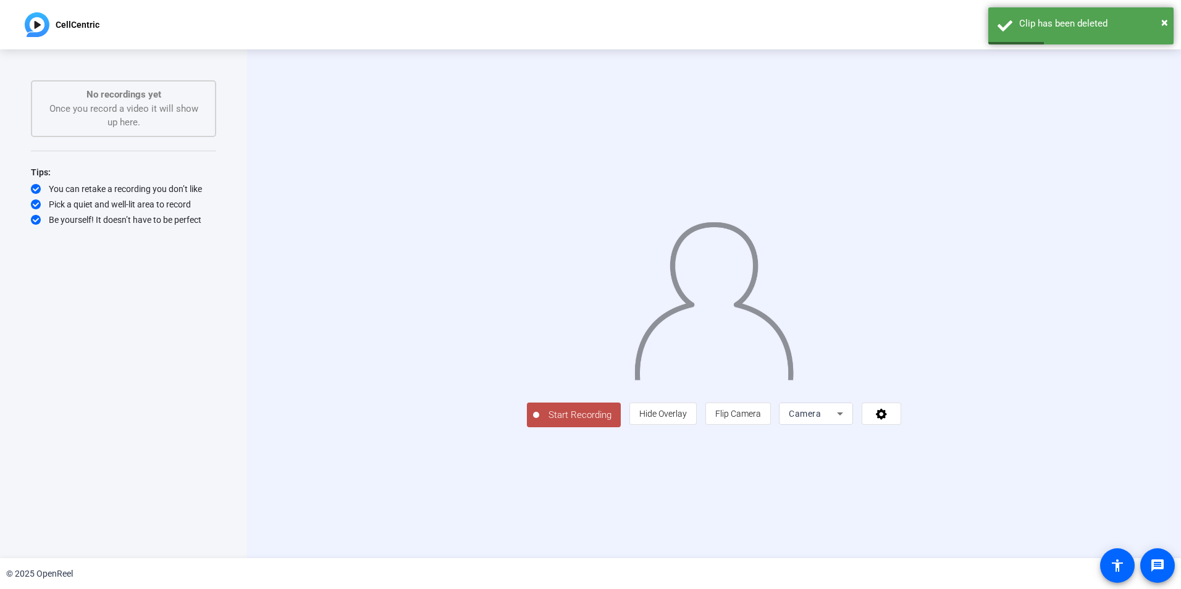
click at [539, 422] on span "Start Recording" at bounding box center [580, 415] width 82 height 14
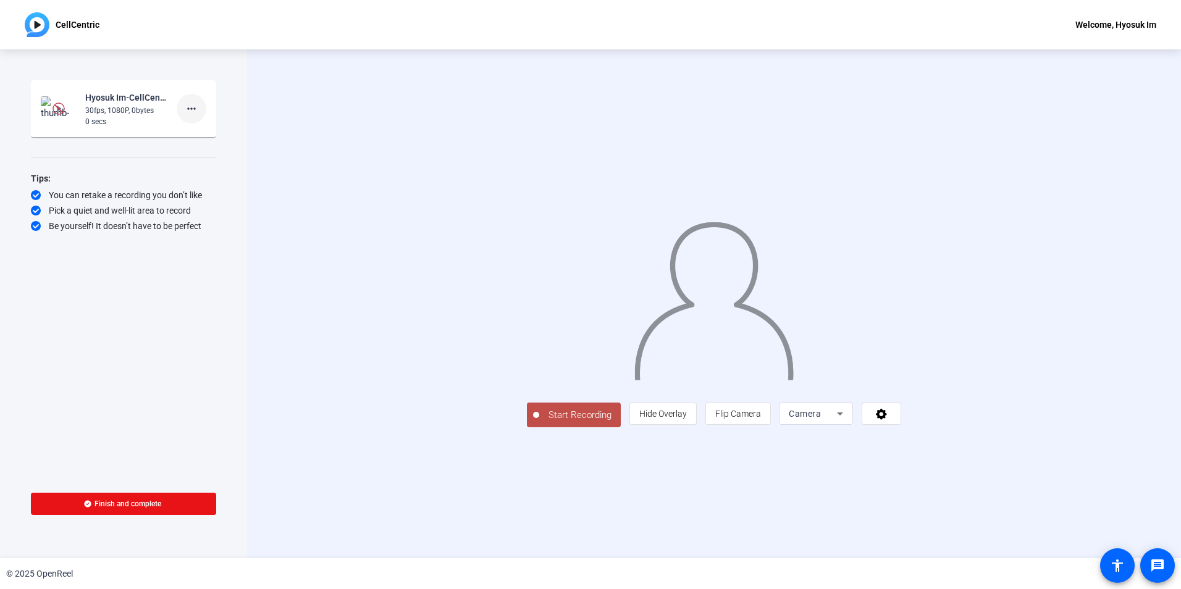
click at [186, 111] on mat-icon "more_horiz" at bounding box center [191, 108] width 15 height 15
click at [204, 137] on span "Delete clip" at bounding box center [211, 134] width 49 height 15
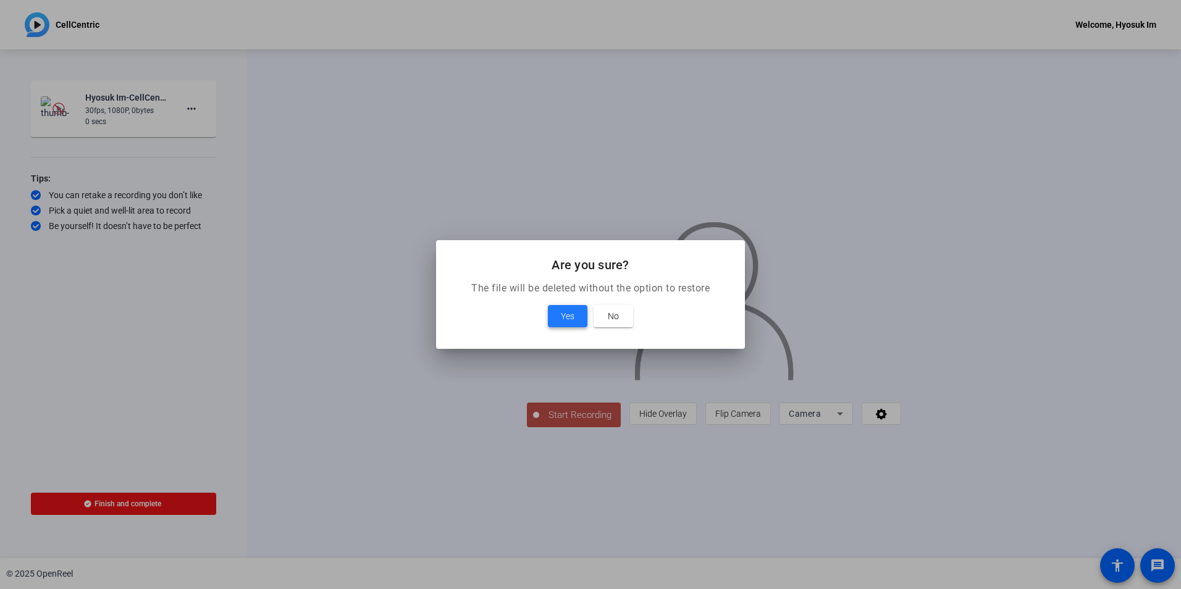
click at [560, 306] on span at bounding box center [568, 316] width 40 height 30
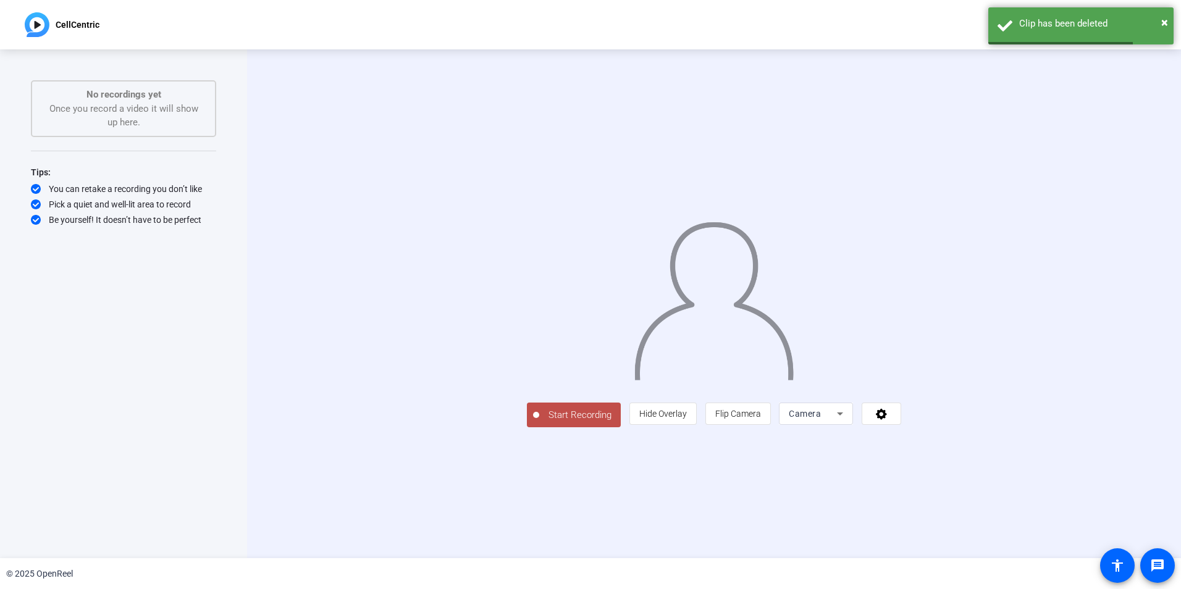
click at [539, 422] on span "Start Recording" at bounding box center [580, 415] width 82 height 14
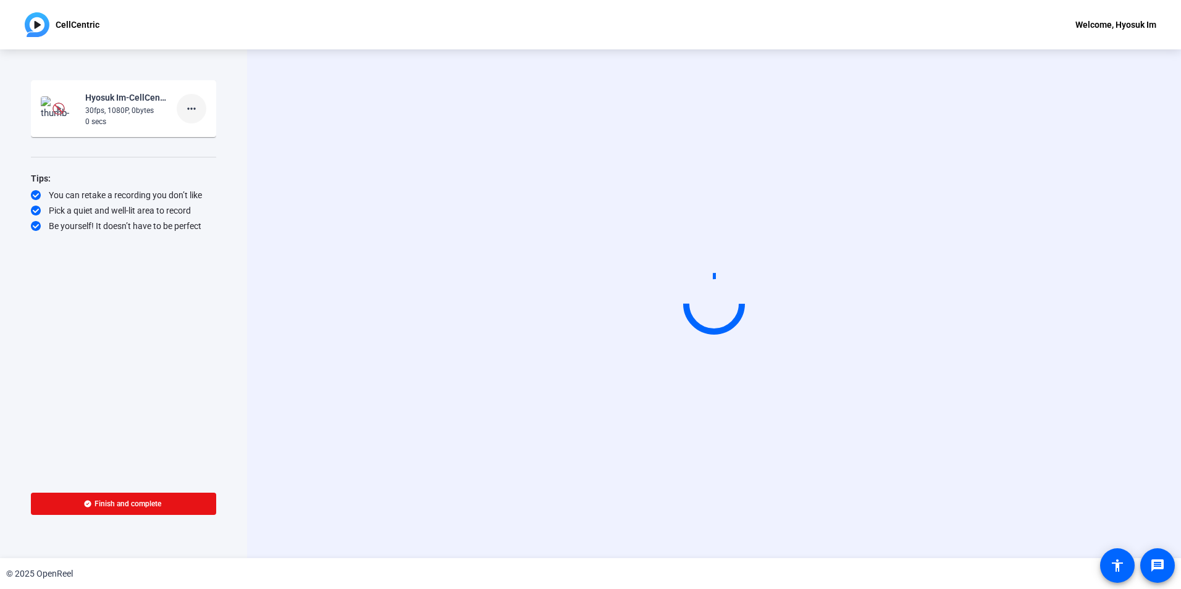
click at [195, 111] on mat-icon "more_horiz" at bounding box center [191, 108] width 15 height 15
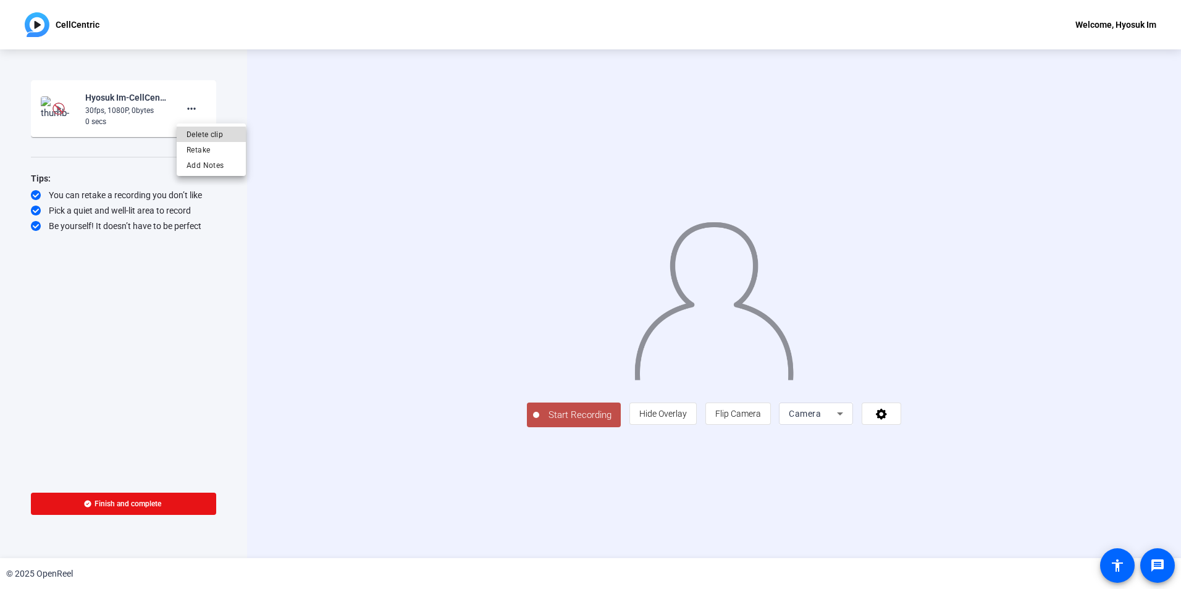
click at [198, 136] on span "Delete clip" at bounding box center [211, 134] width 49 height 15
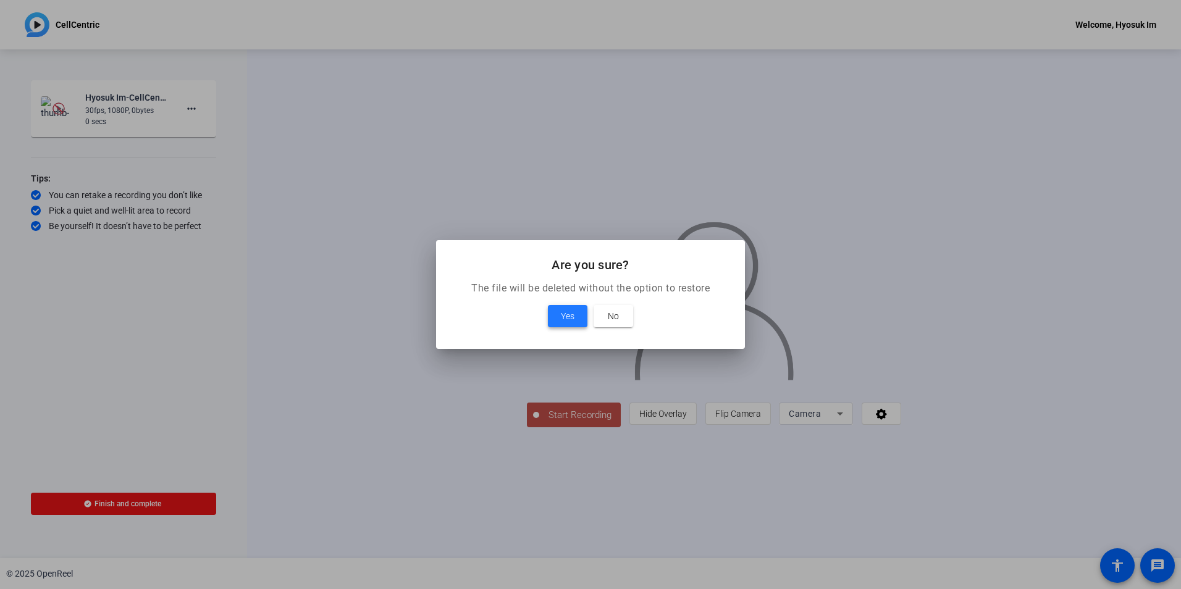
click at [568, 302] on span at bounding box center [568, 316] width 40 height 30
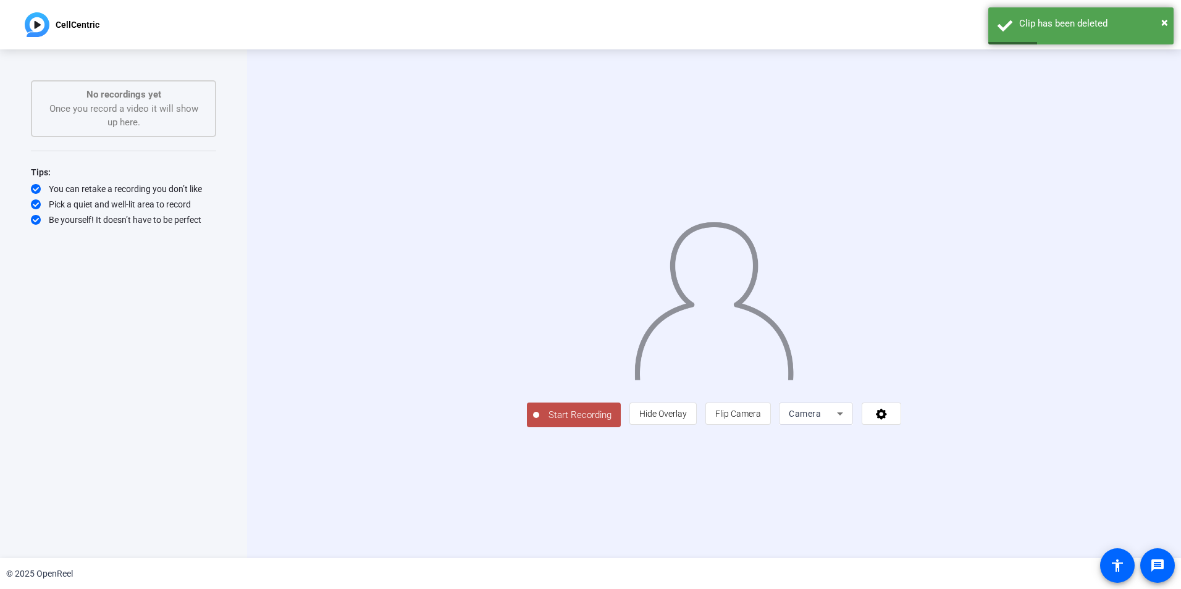
click at [539, 422] on span "Start Recording" at bounding box center [580, 415] width 82 height 14
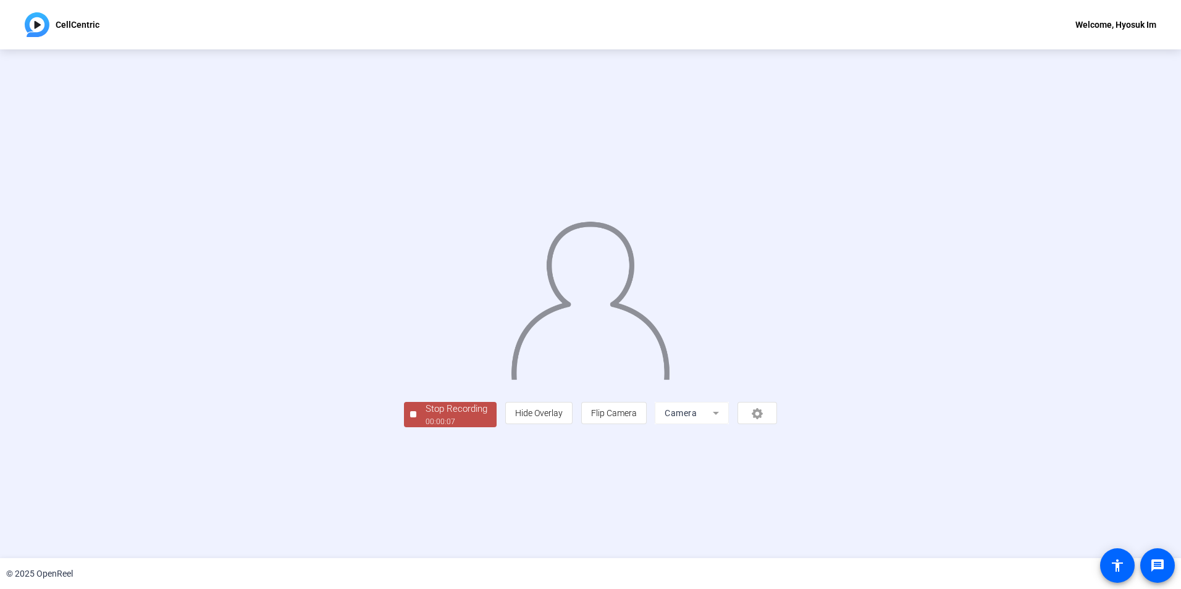
click at [426, 427] on div "00:00:07" at bounding box center [457, 421] width 62 height 11
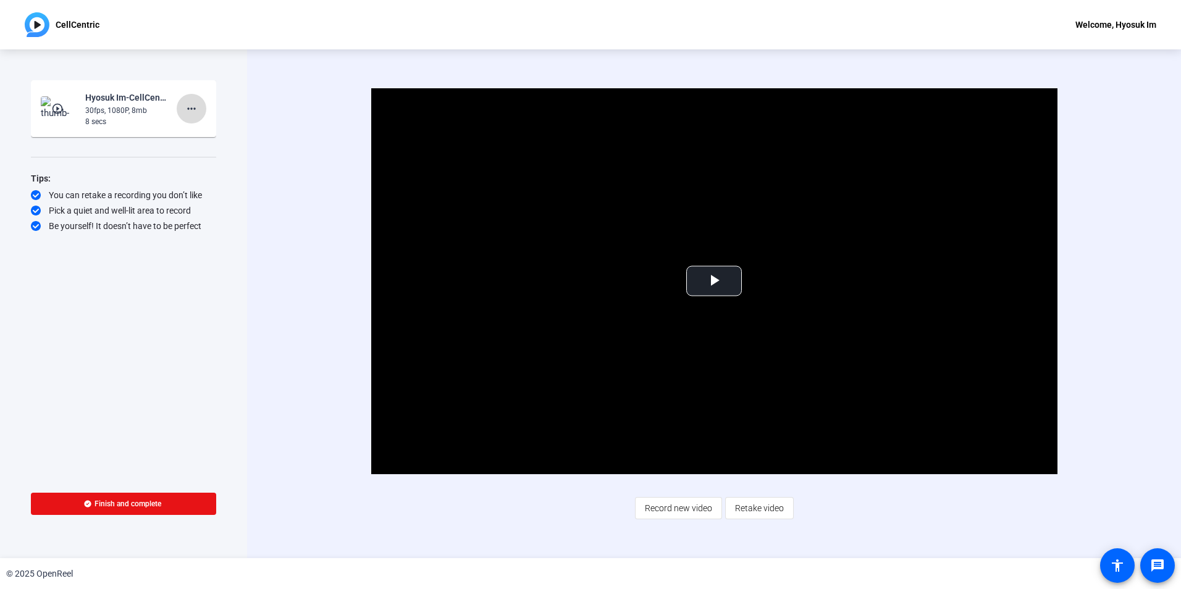
click at [195, 105] on mat-icon "more_horiz" at bounding box center [191, 108] width 15 height 15
click at [202, 135] on span "Delete clip" at bounding box center [211, 134] width 49 height 15
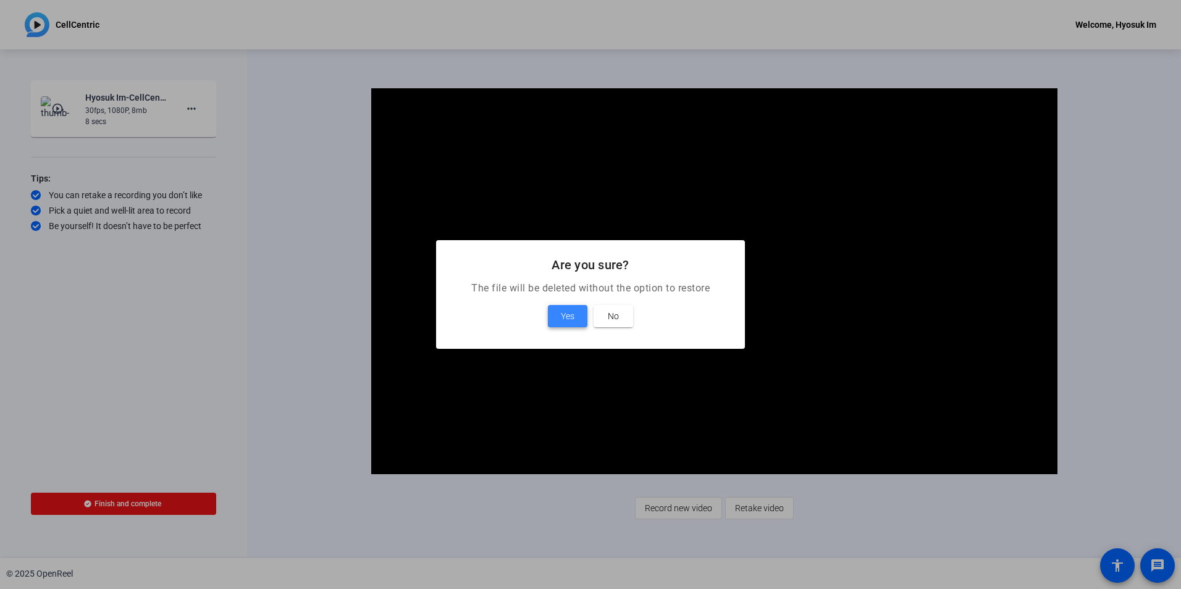
click at [566, 314] on span "Yes" at bounding box center [568, 316] width 14 height 15
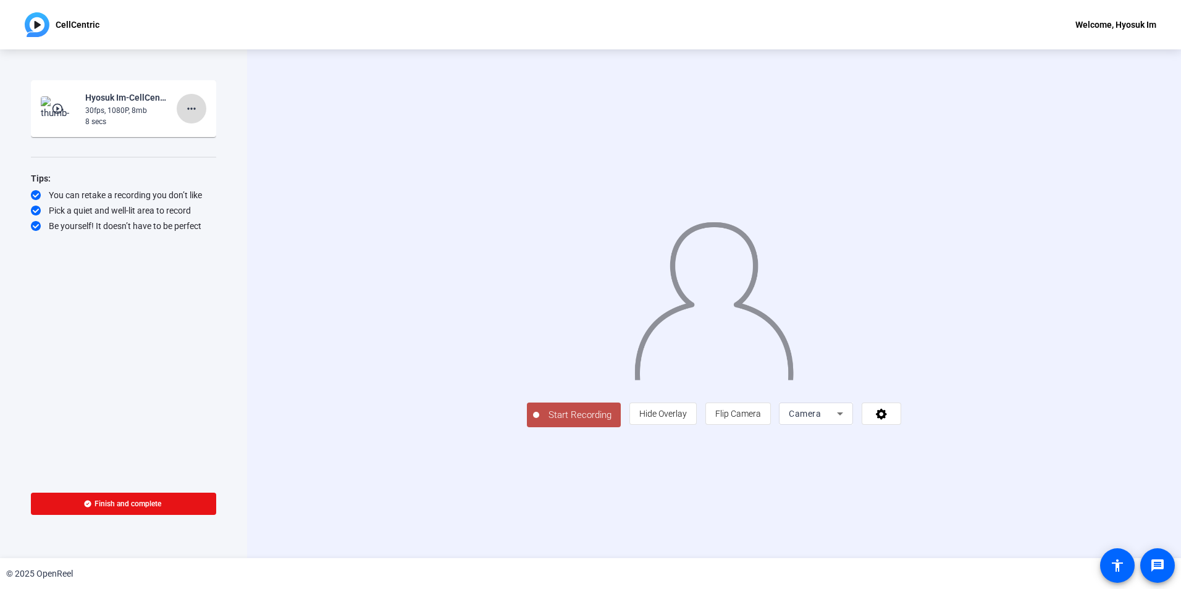
click at [203, 106] on span at bounding box center [192, 109] width 30 height 30
click at [212, 133] on span "Delete clip" at bounding box center [211, 134] width 49 height 15
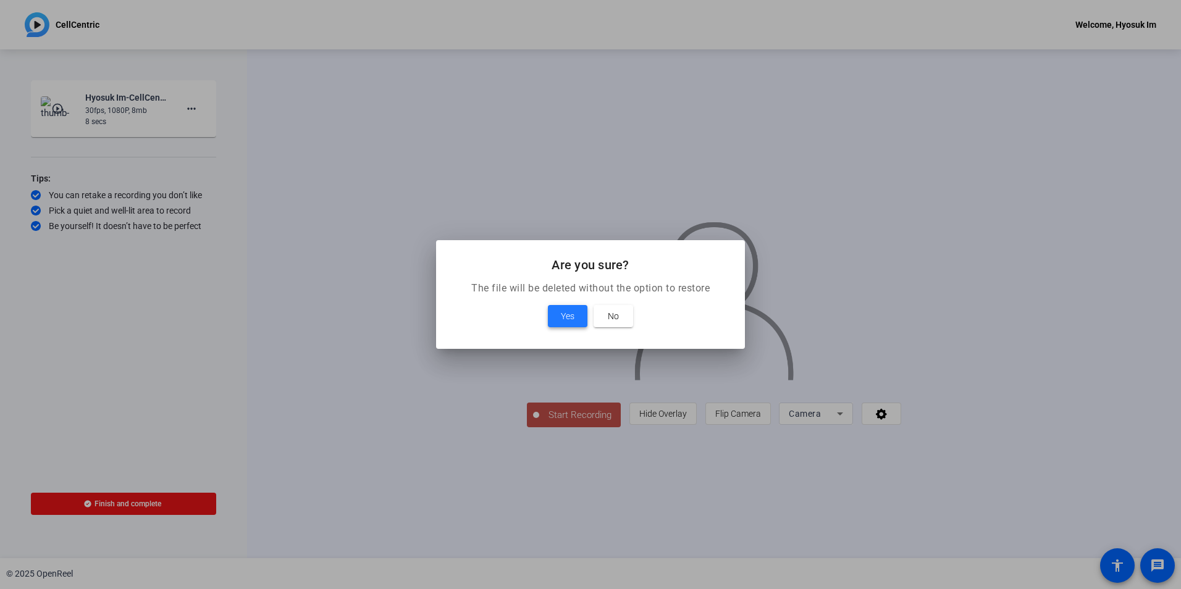
click at [561, 312] on span "Yes" at bounding box center [568, 316] width 14 height 15
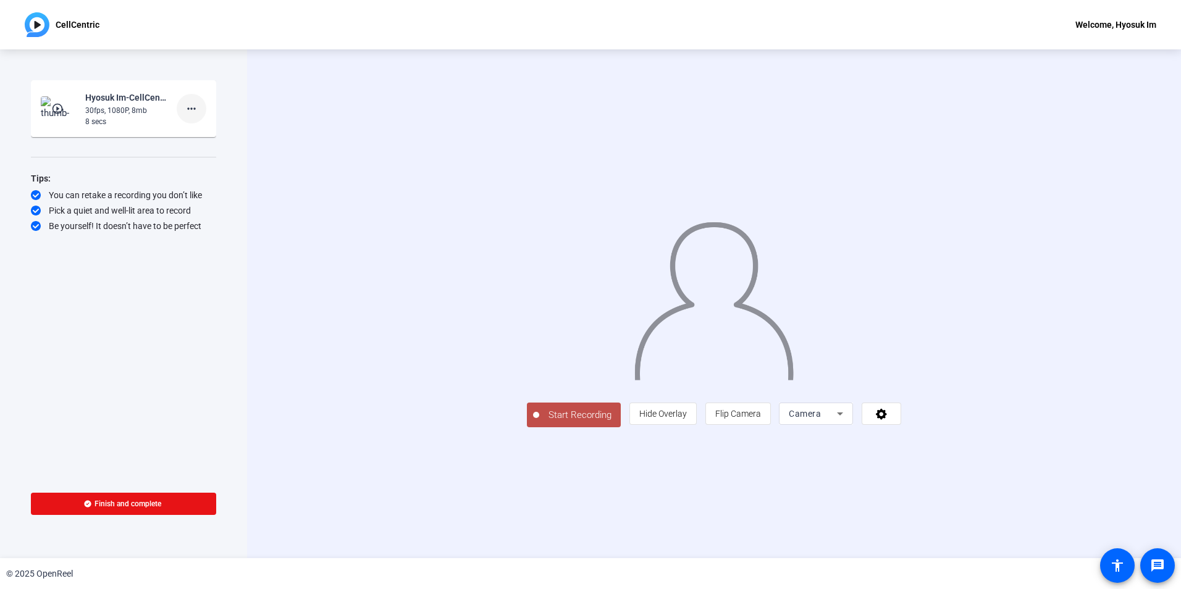
click at [183, 110] on span at bounding box center [192, 109] width 30 height 30
click at [200, 134] on span "Delete clip" at bounding box center [211, 134] width 49 height 15
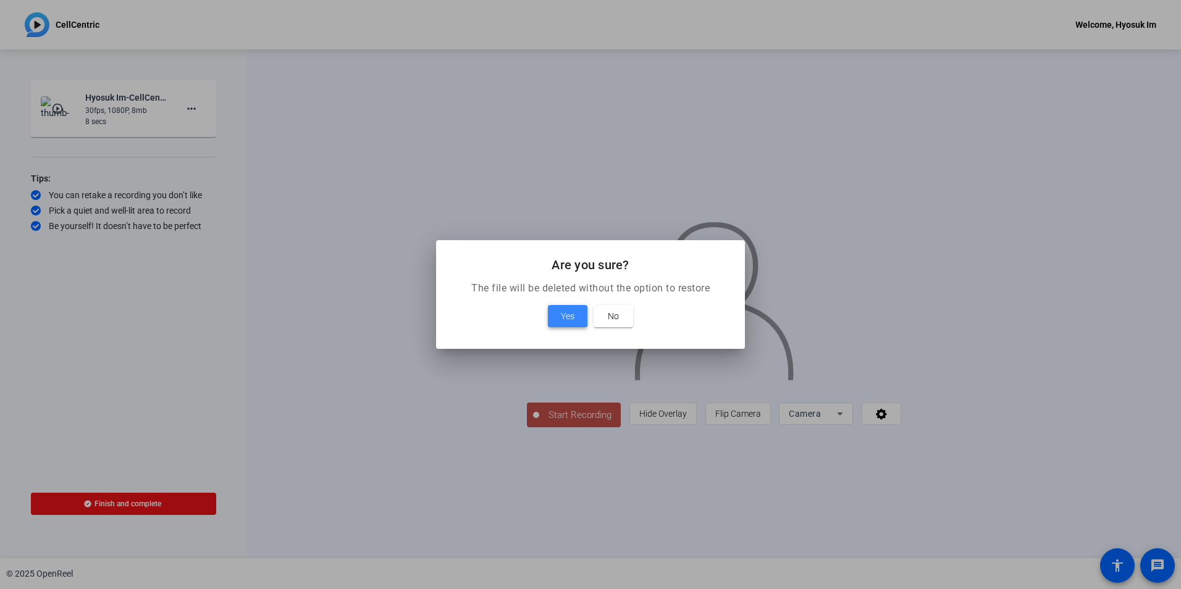
click at [564, 307] on span at bounding box center [568, 316] width 40 height 30
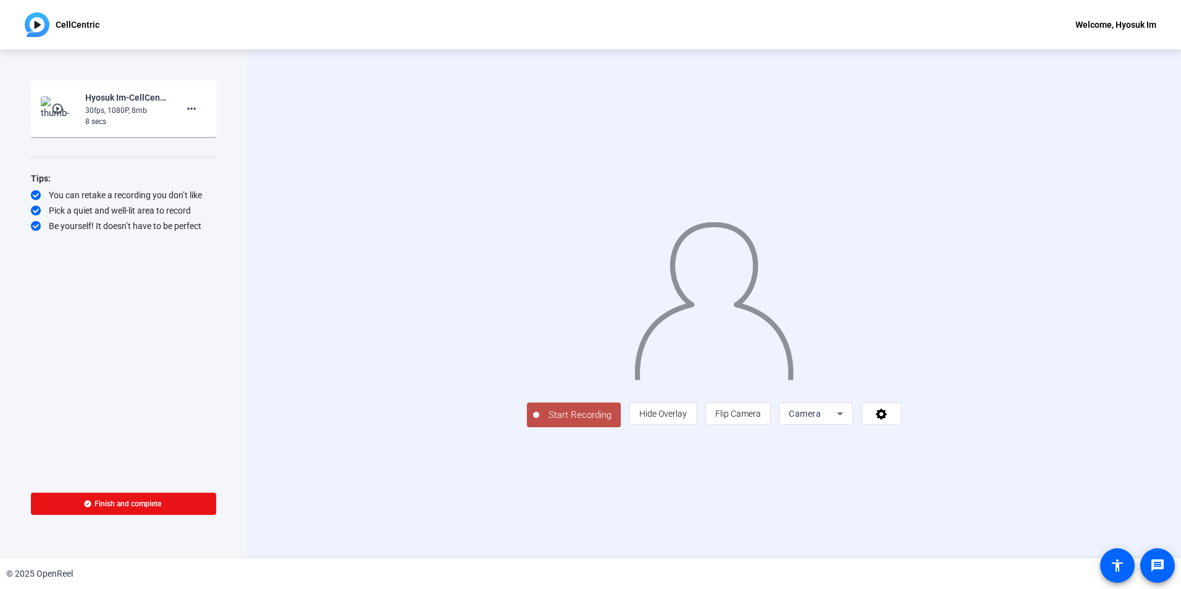
click at [539, 422] on span "Start Recording" at bounding box center [580, 415] width 82 height 14
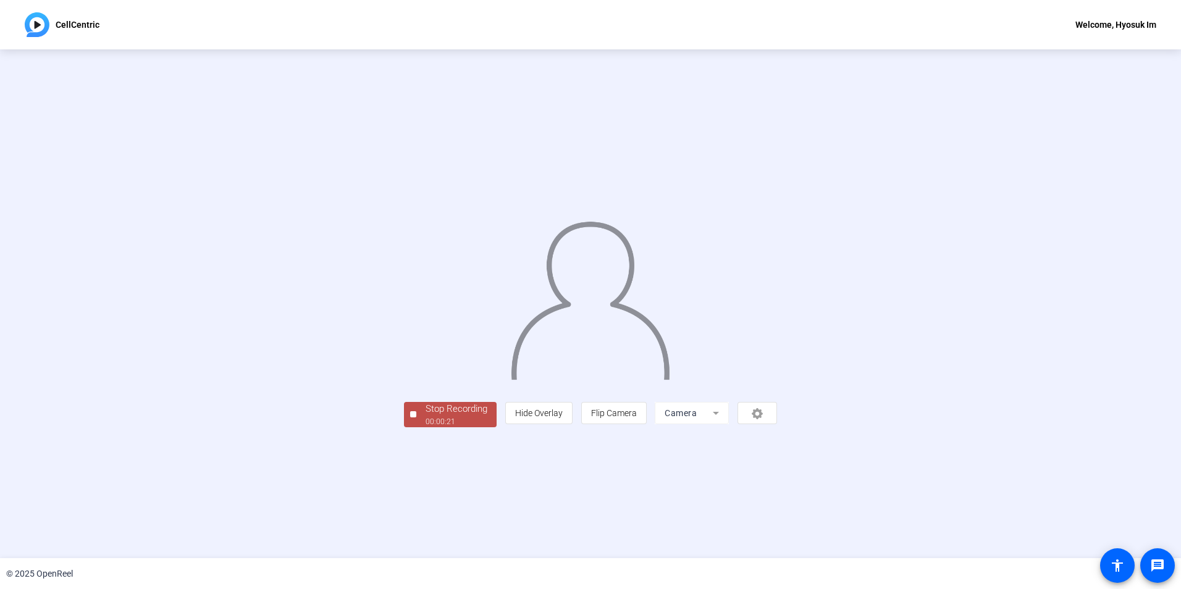
click at [416, 427] on span "Stop Recording 00:00:21" at bounding box center [456, 414] width 80 height 25
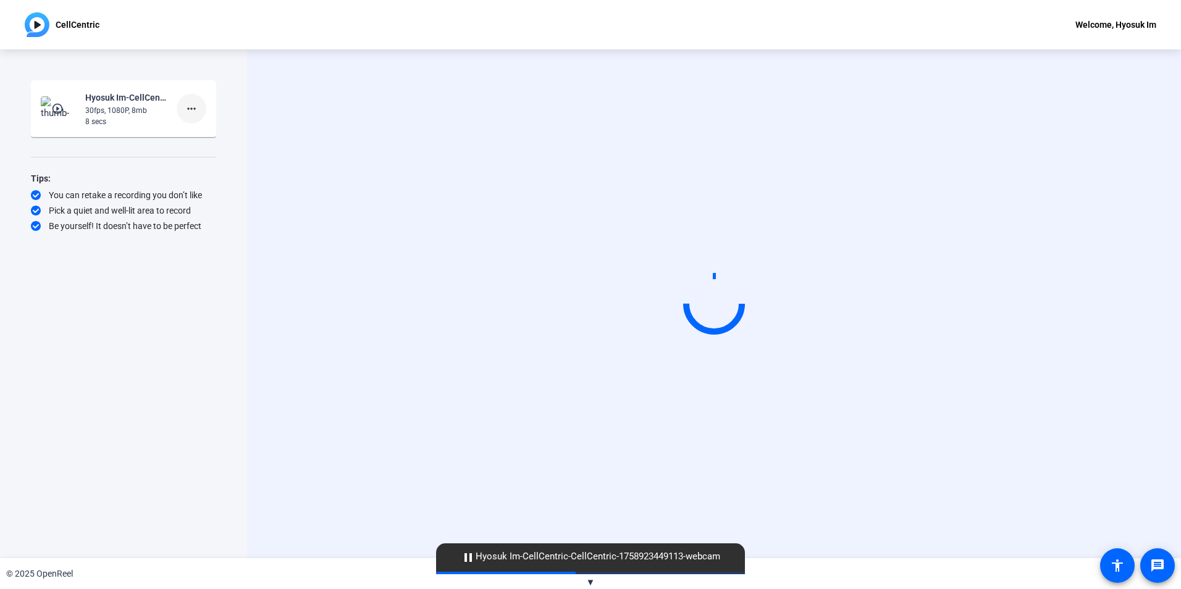
click at [189, 106] on mat-icon "more_horiz" at bounding box center [191, 108] width 15 height 15
click at [211, 133] on span "Delete clip" at bounding box center [211, 134] width 49 height 15
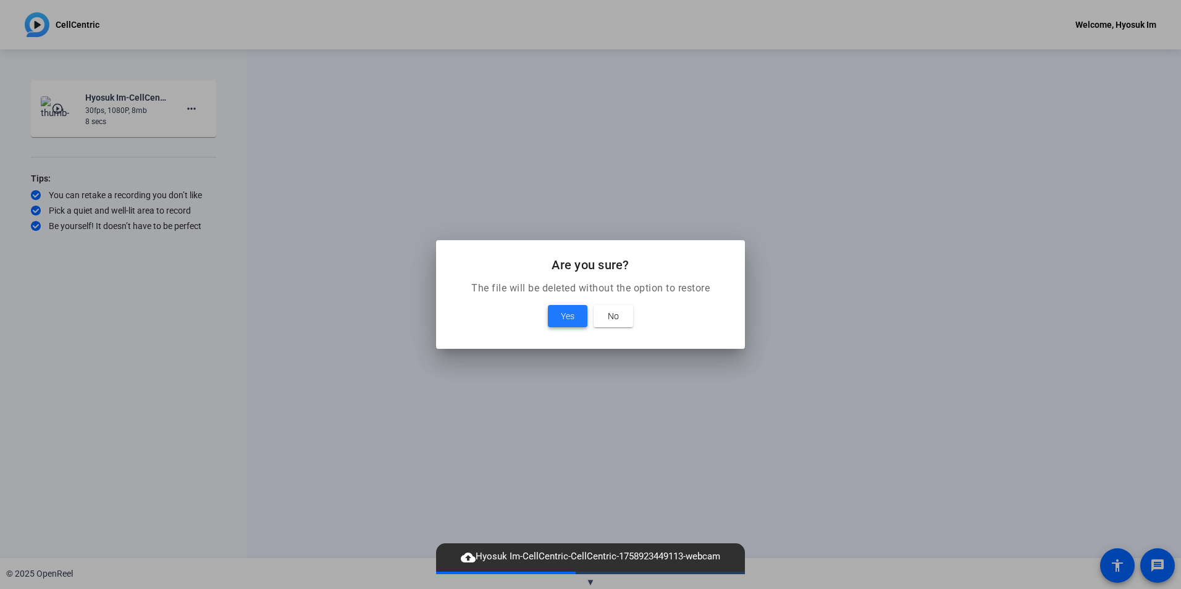
click at [573, 310] on span "Yes" at bounding box center [568, 316] width 14 height 15
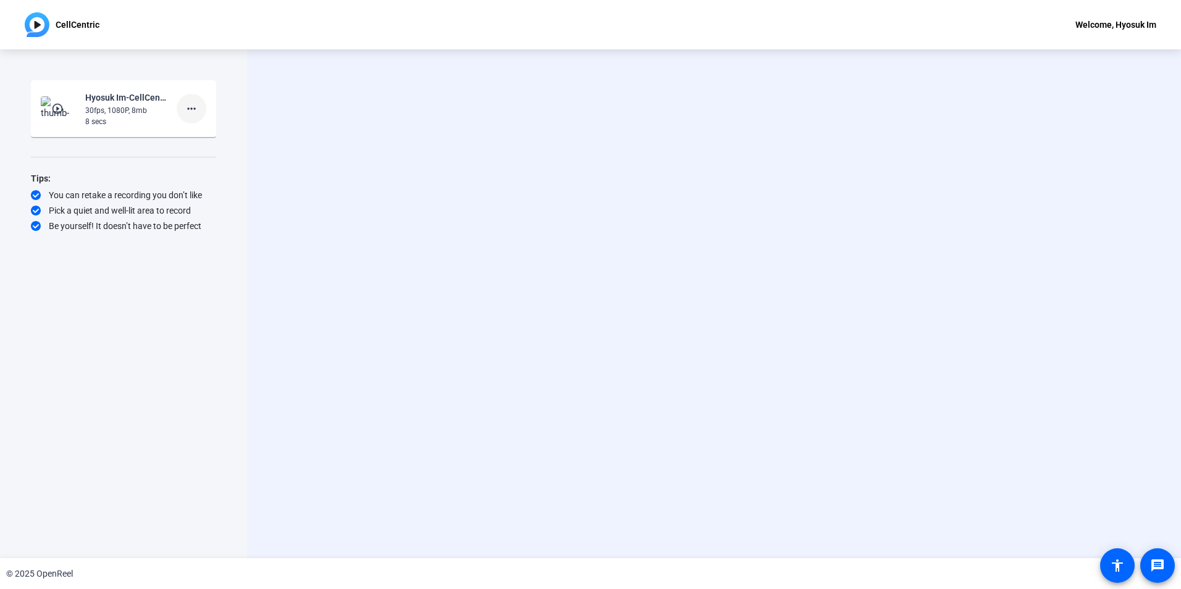
click at [198, 112] on mat-icon "more_horiz" at bounding box center [191, 108] width 15 height 15
click at [201, 135] on span "Delete clip" at bounding box center [211, 134] width 49 height 15
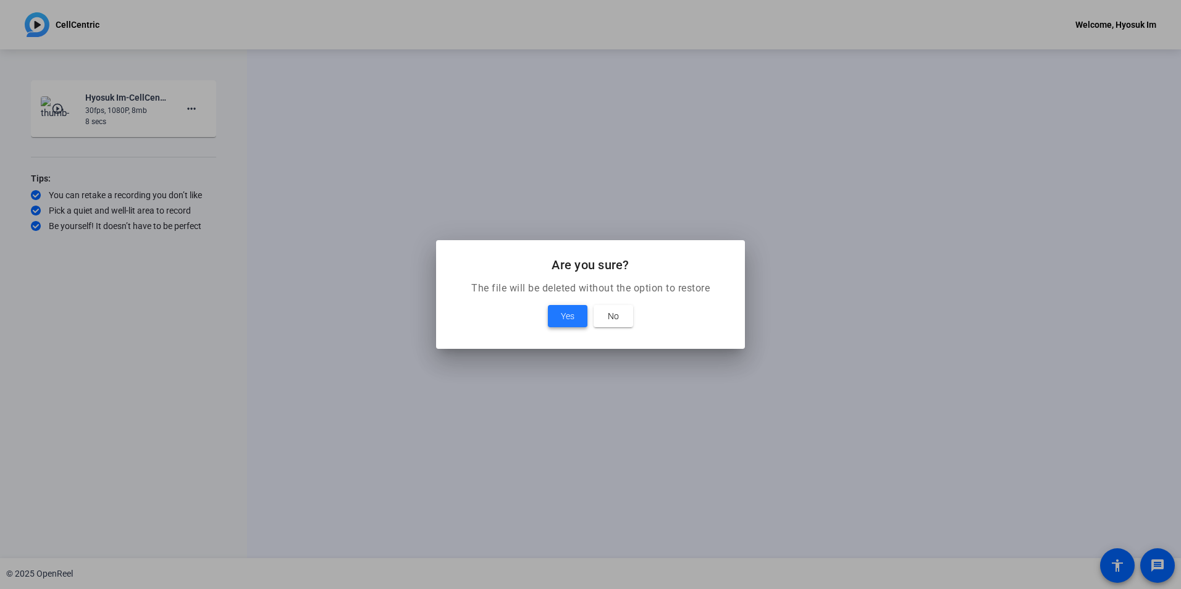
click at [573, 305] on span at bounding box center [568, 316] width 40 height 30
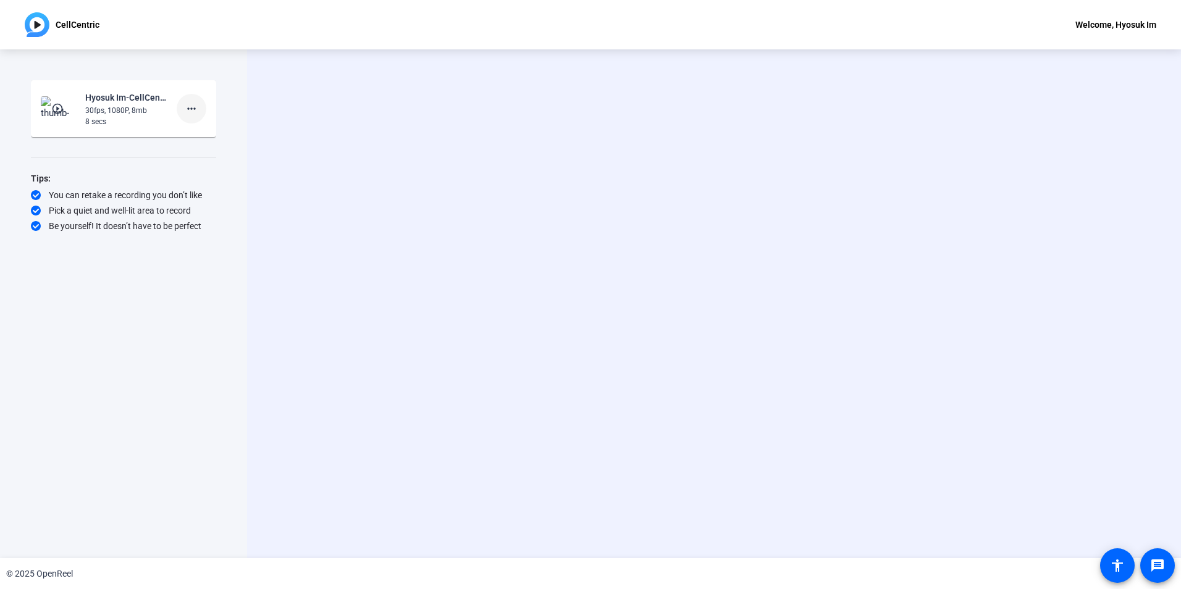
click at [179, 104] on span at bounding box center [192, 109] width 30 height 30
click at [209, 136] on span "Delete clip" at bounding box center [211, 134] width 49 height 15
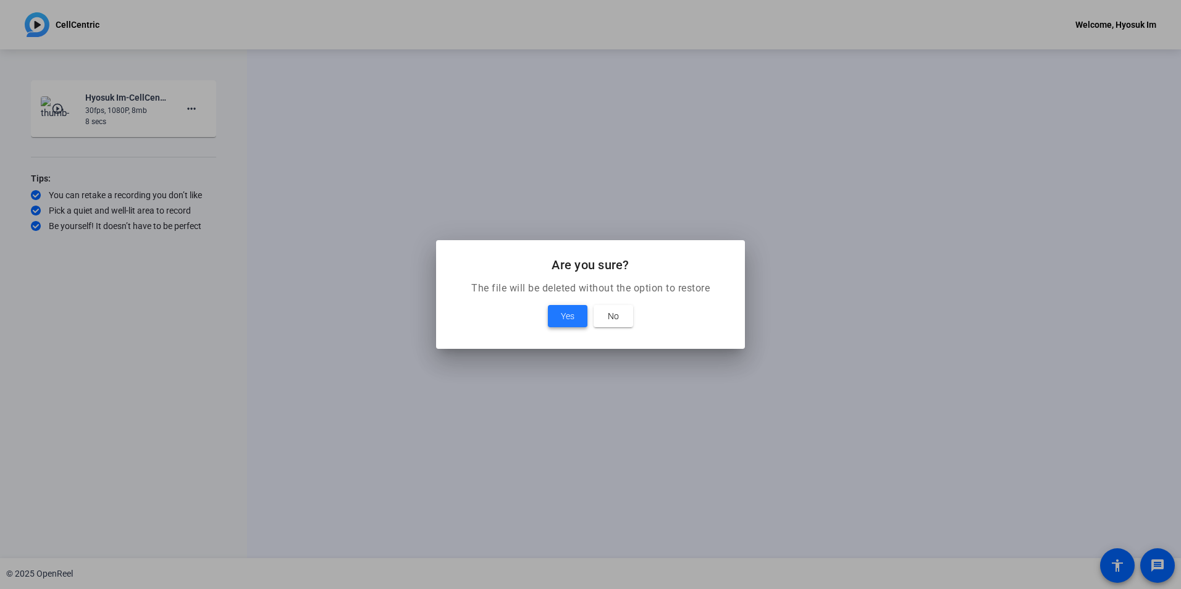
click at [565, 313] on span "Yes" at bounding box center [568, 316] width 14 height 15
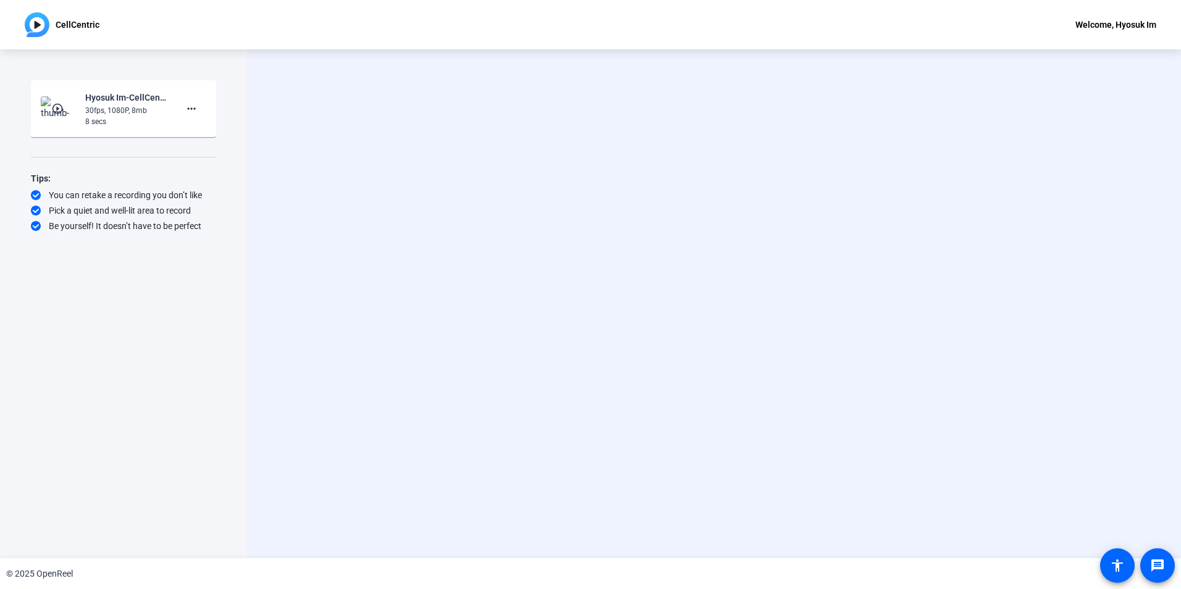
click at [255, 484] on div "Start Recording" at bounding box center [714, 303] width 934 height 509
click at [189, 98] on span at bounding box center [192, 109] width 30 height 30
click at [206, 134] on span "Delete clip" at bounding box center [211, 134] width 49 height 15
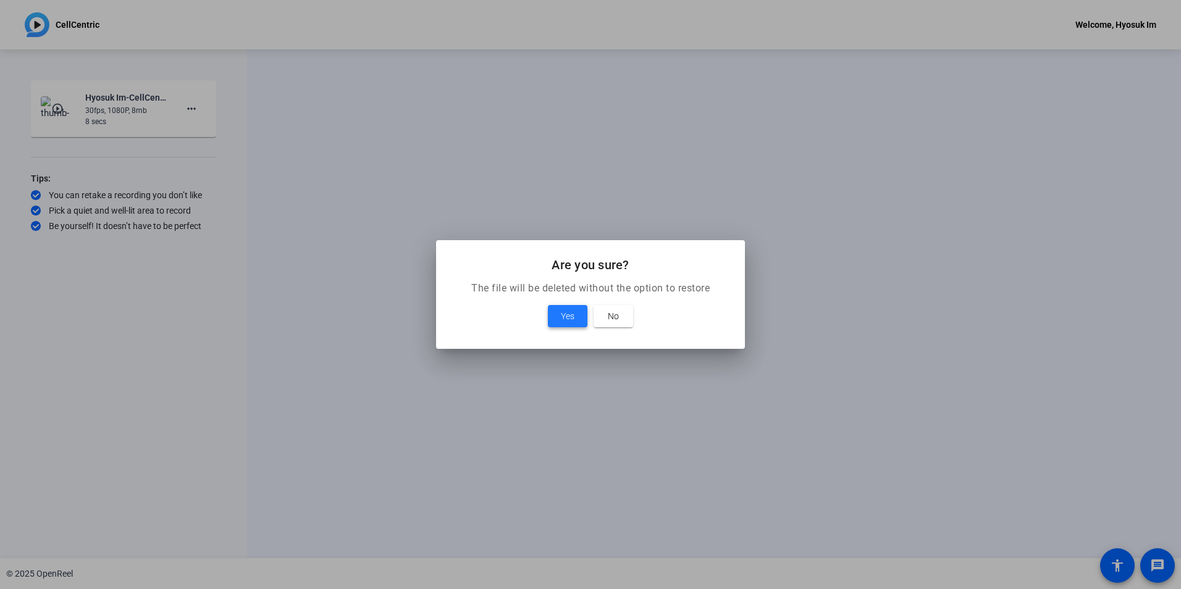
click at [552, 311] on span at bounding box center [568, 316] width 40 height 30
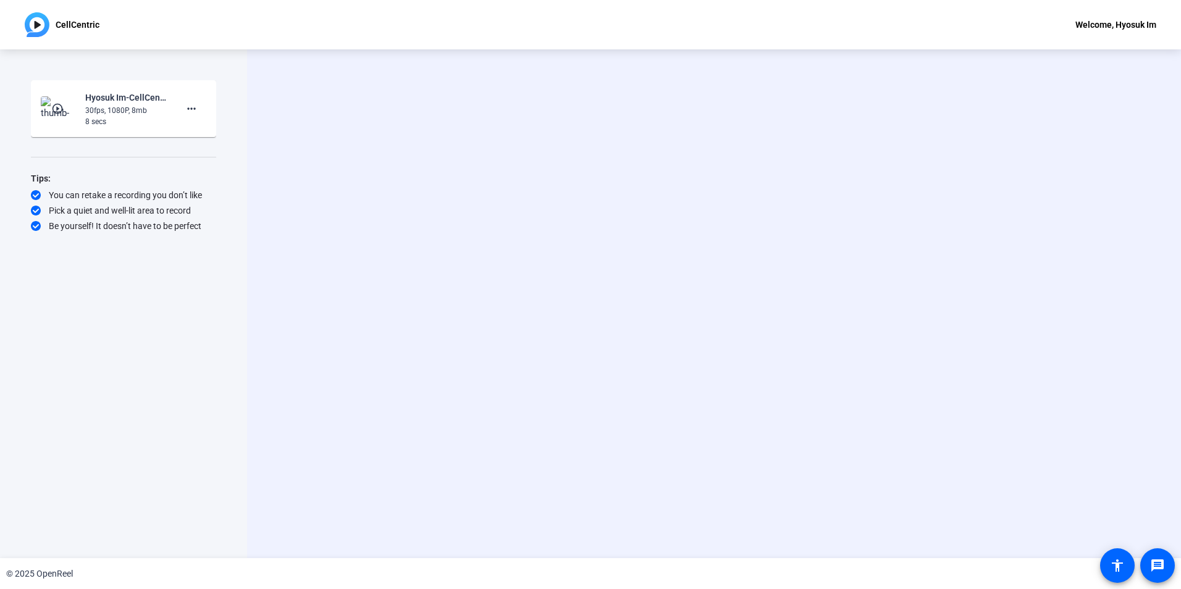
click at [287, 292] on div "Start Recording" at bounding box center [714, 303] width 934 height 509
click at [197, 109] on mat-icon "more_horiz" at bounding box center [191, 108] width 15 height 15
click at [209, 135] on span "Delete clip" at bounding box center [211, 134] width 49 height 15
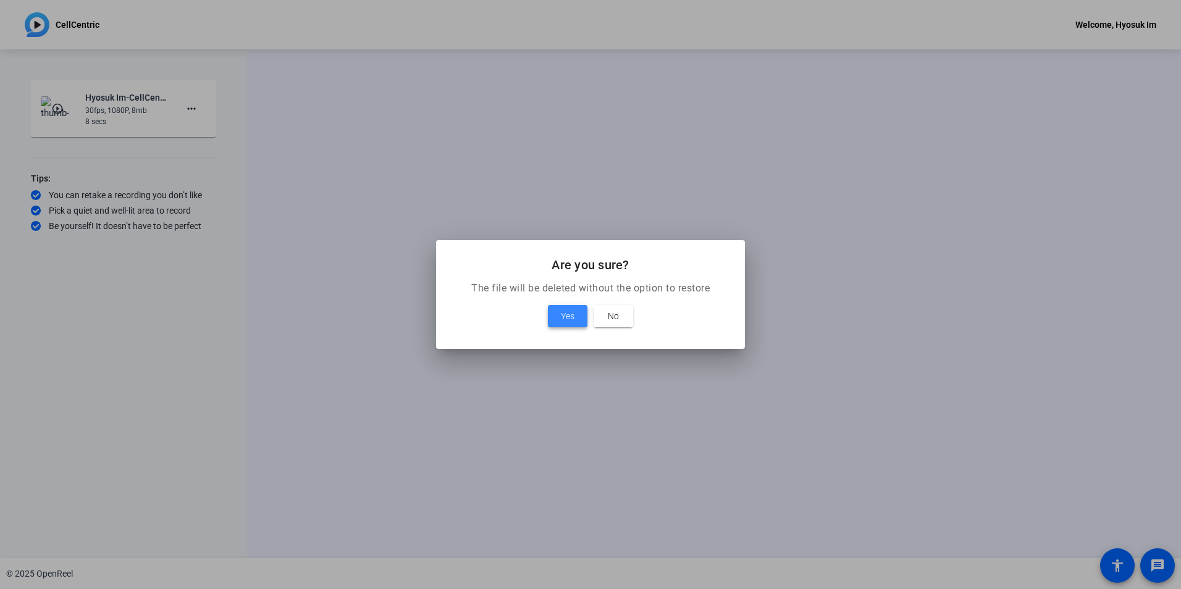
click at [555, 311] on span at bounding box center [568, 316] width 40 height 30
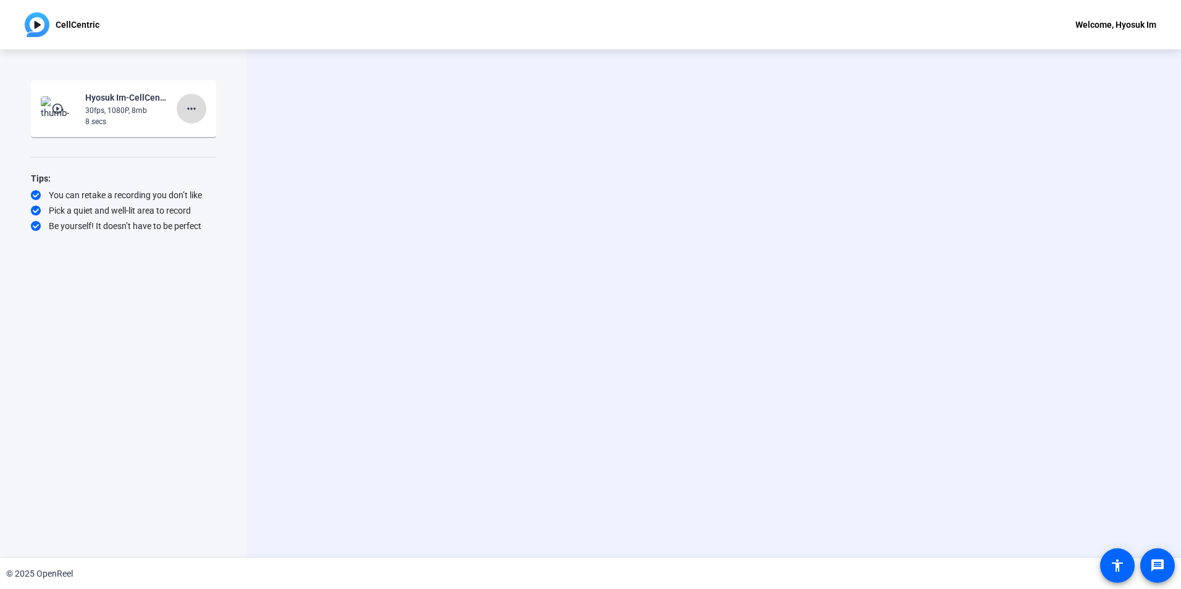
click at [187, 107] on mat-icon "more_horiz" at bounding box center [191, 108] width 15 height 15
click at [214, 135] on span "Delete clip" at bounding box center [211, 134] width 49 height 15
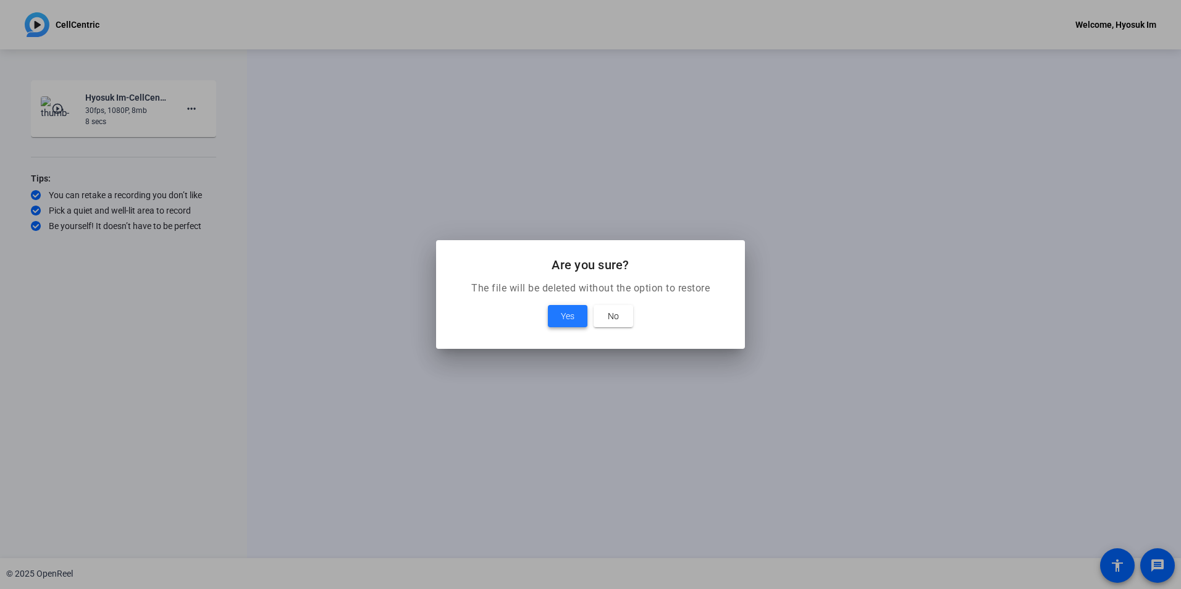
click at [573, 313] on span "Yes" at bounding box center [568, 316] width 14 height 15
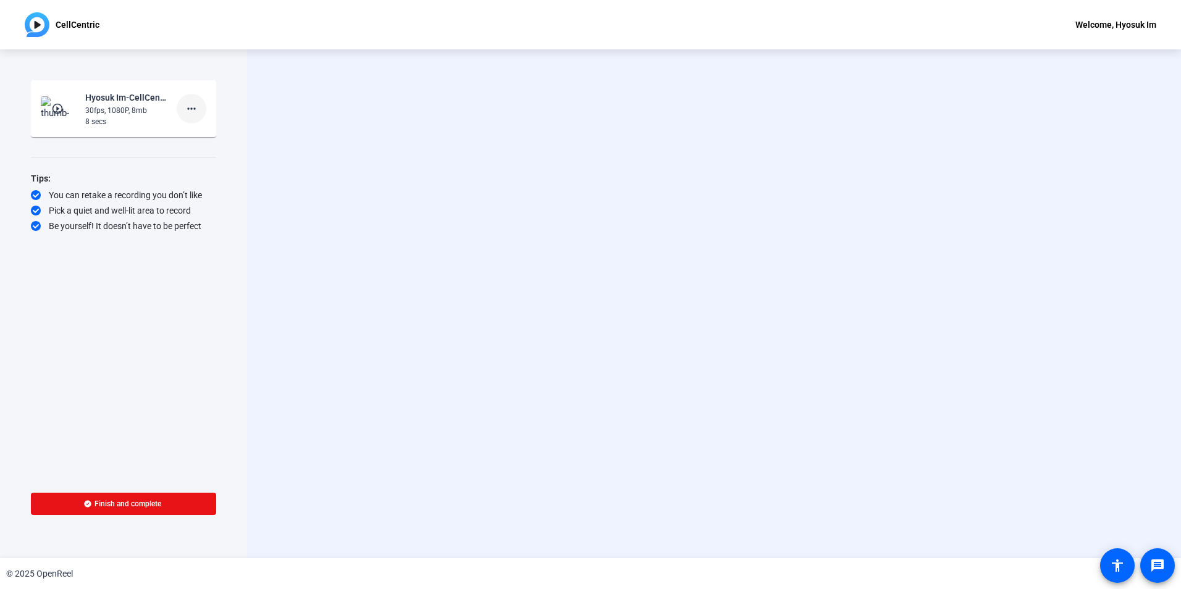
click at [195, 111] on mat-icon "more_horiz" at bounding box center [191, 108] width 15 height 15
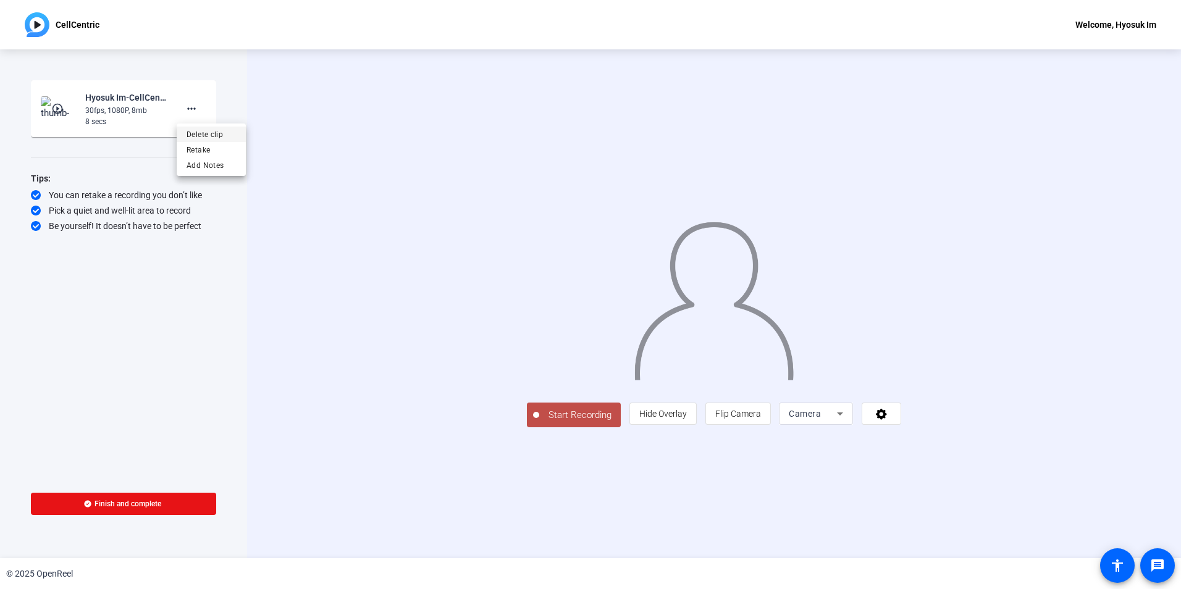
click at [203, 135] on span "Delete clip" at bounding box center [211, 134] width 49 height 15
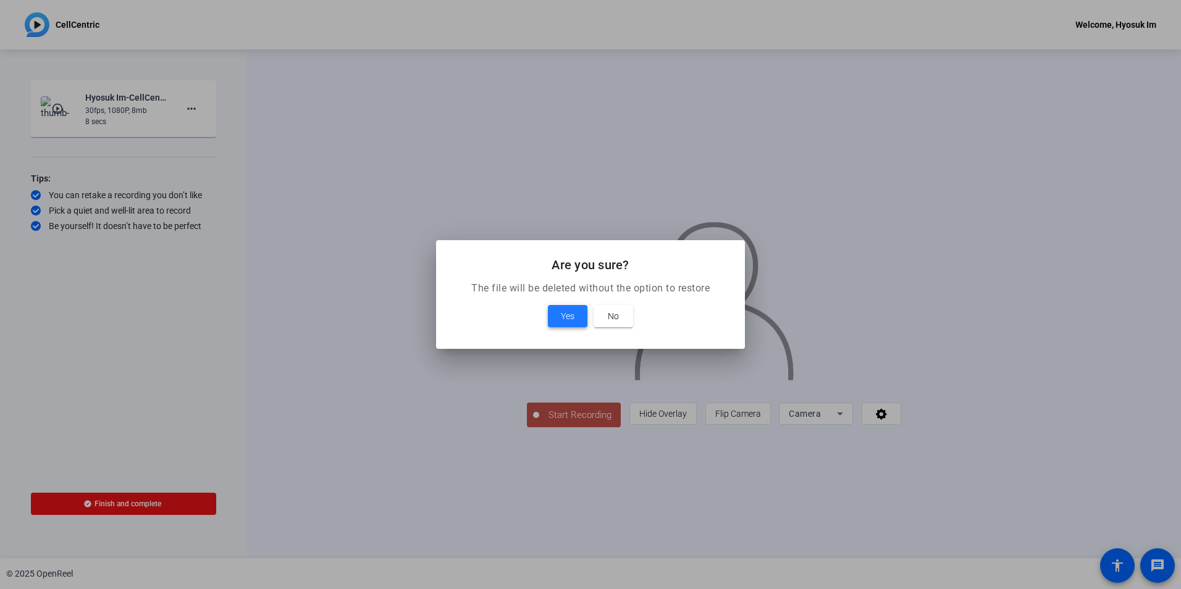
click at [570, 309] on span "Yes" at bounding box center [568, 316] width 14 height 15
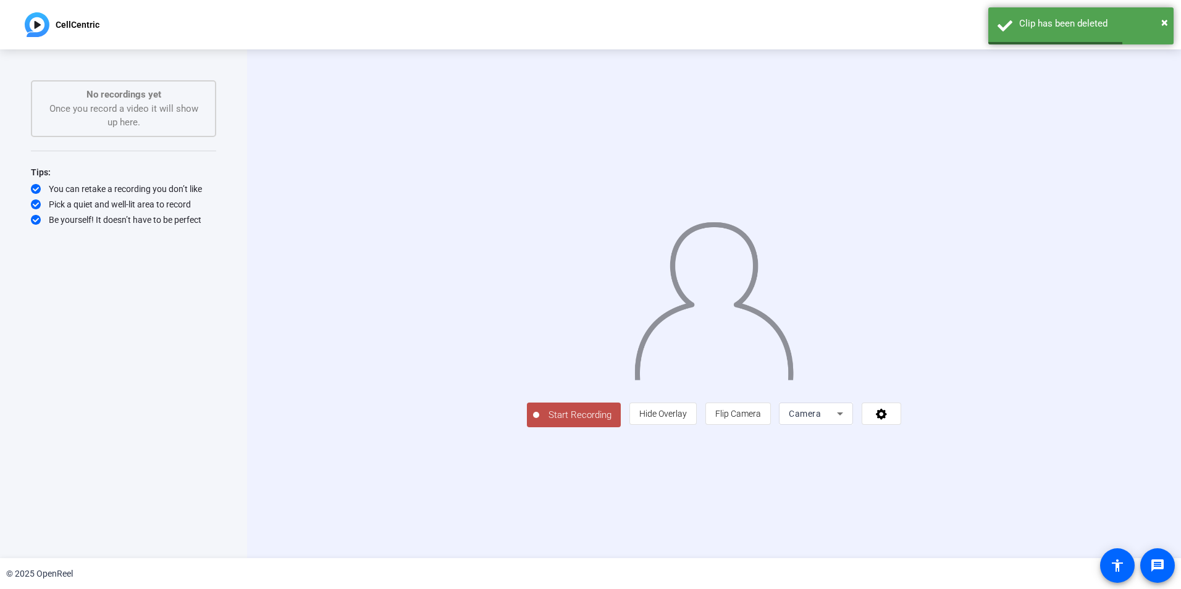
click at [539, 422] on span "Start Recording" at bounding box center [580, 415] width 82 height 14
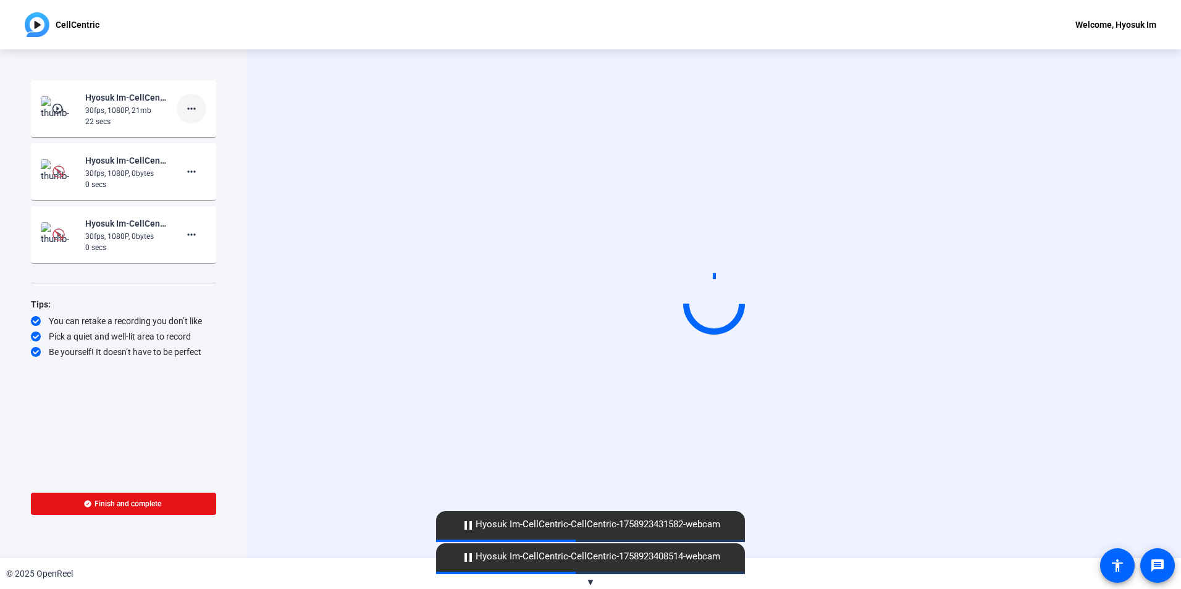
click at [193, 114] on mat-icon "more_horiz" at bounding box center [191, 108] width 15 height 15
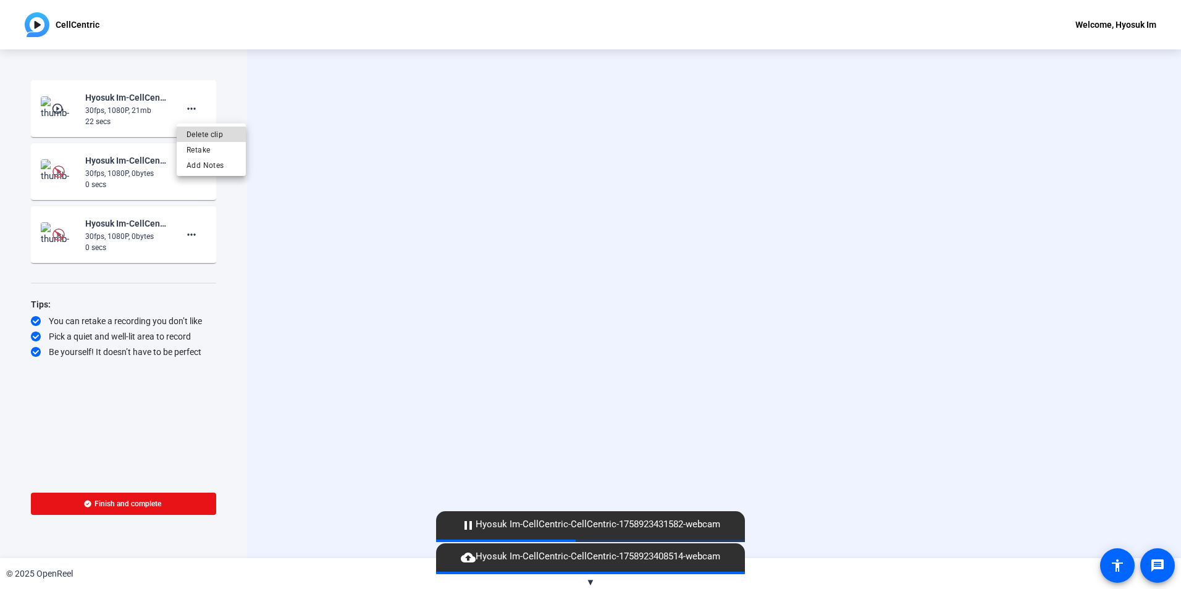
click at [210, 135] on span "Delete clip" at bounding box center [211, 134] width 49 height 15
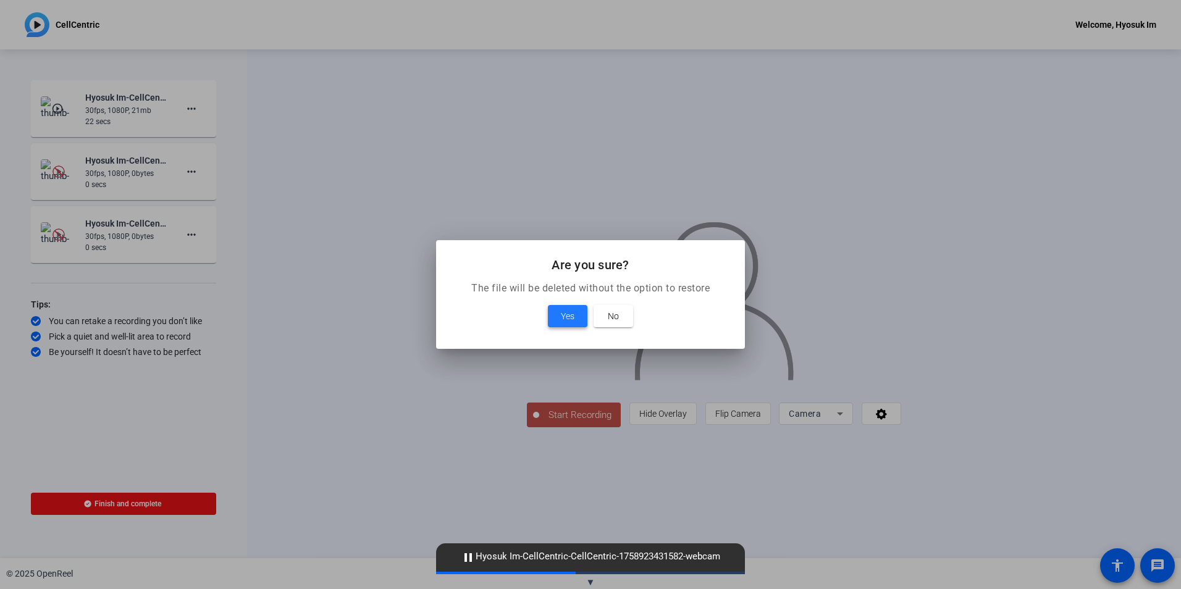
click at [568, 313] on span "Yes" at bounding box center [568, 316] width 14 height 15
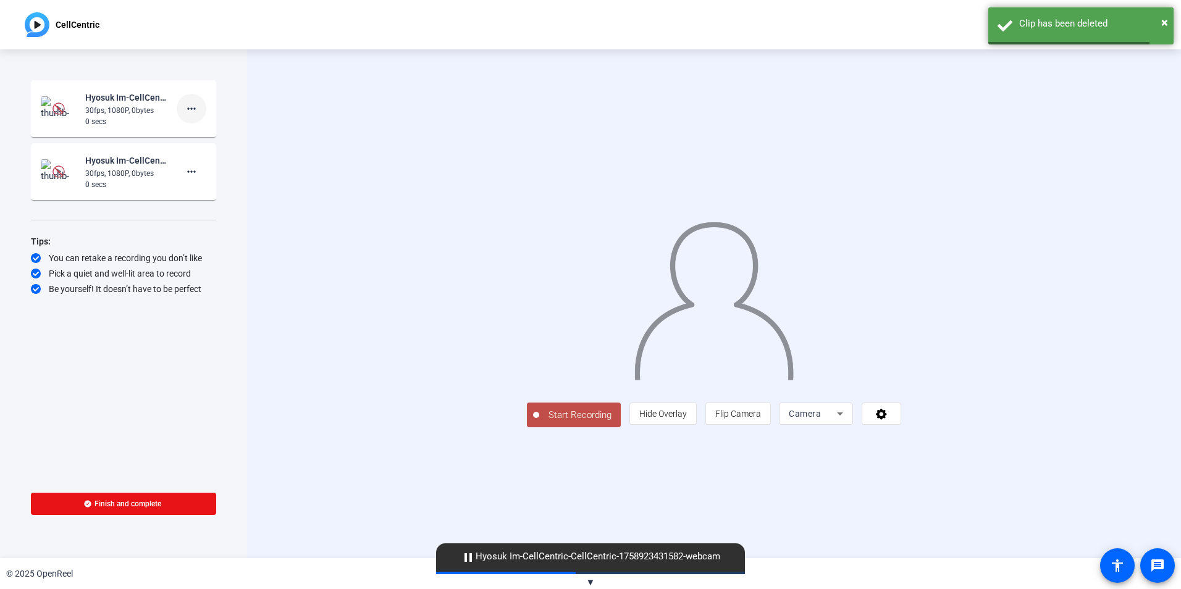
click at [187, 114] on mat-icon "more_horiz" at bounding box center [191, 108] width 15 height 15
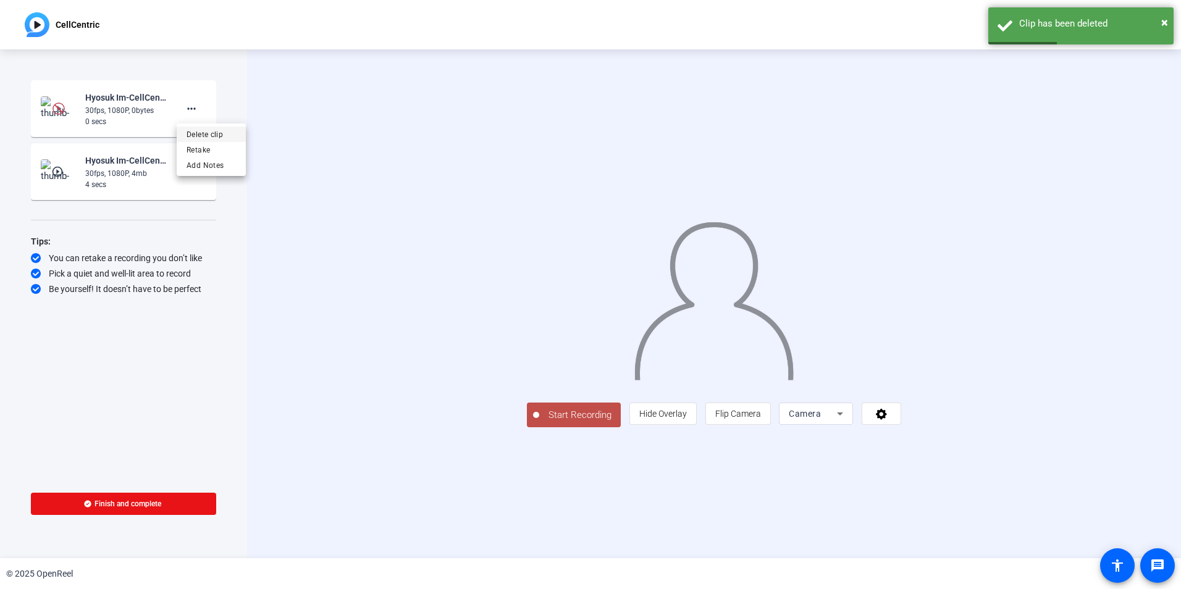
click at [201, 135] on span "Delete clip" at bounding box center [211, 134] width 49 height 15
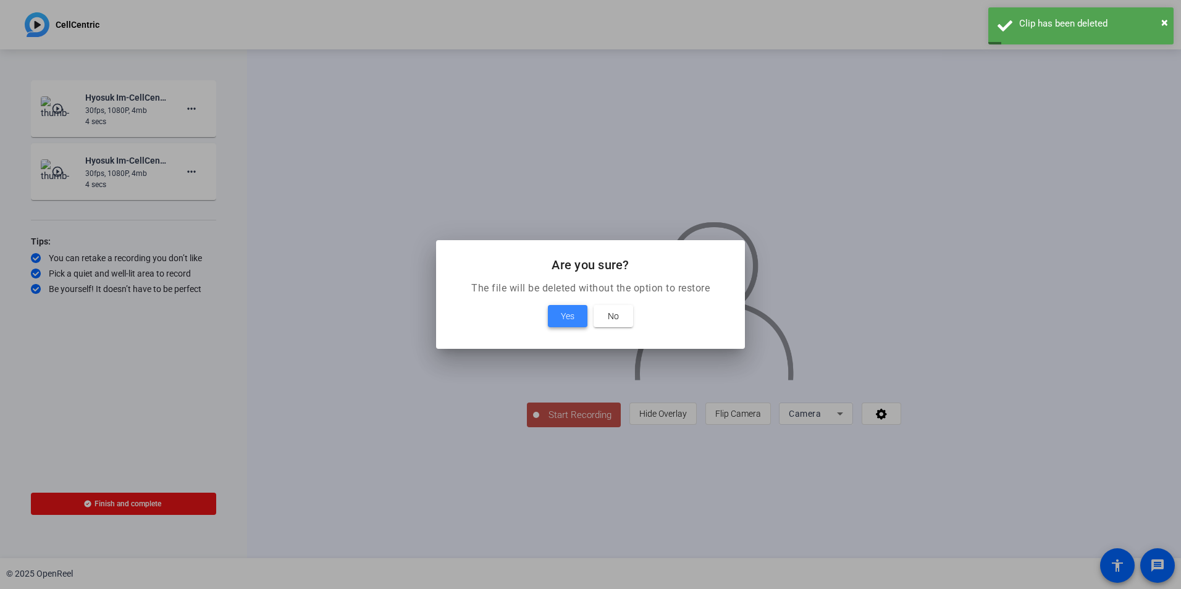
click at [570, 311] on span "Yes" at bounding box center [568, 316] width 14 height 15
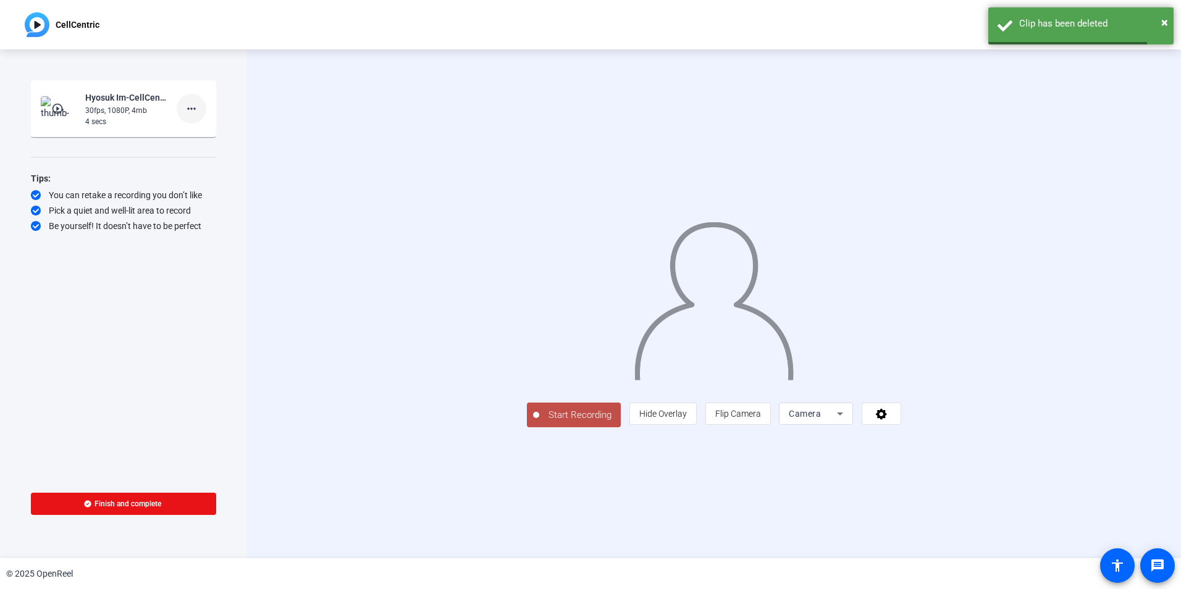
click at [195, 110] on mat-icon "more_horiz" at bounding box center [191, 108] width 15 height 15
click at [208, 135] on span "Delete clip" at bounding box center [211, 134] width 49 height 15
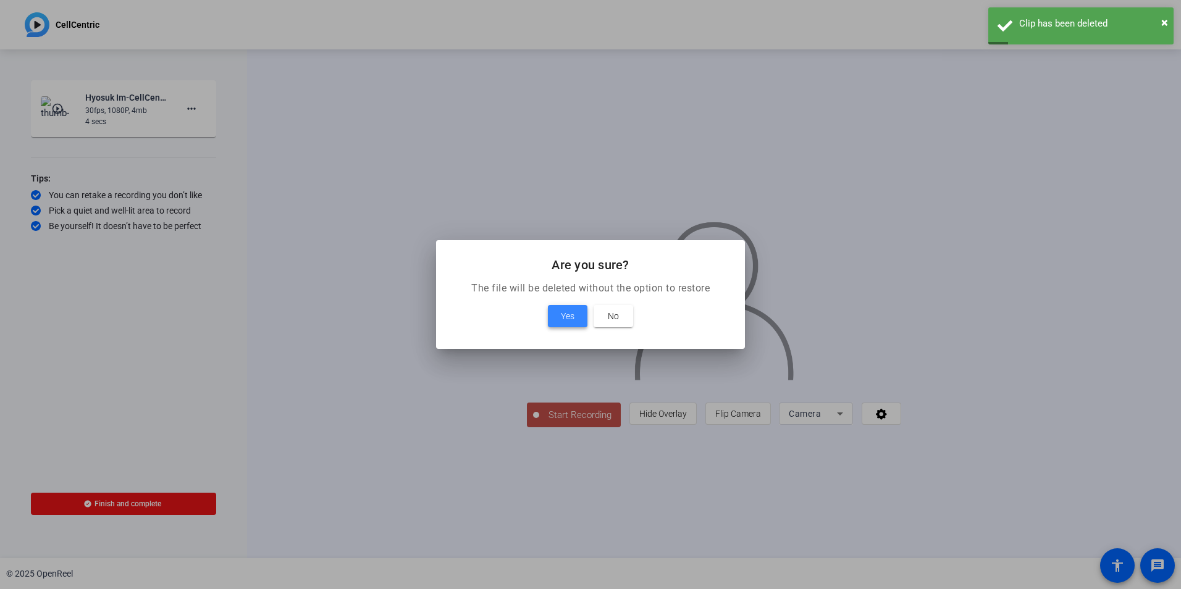
click at [573, 314] on span "Yes" at bounding box center [568, 316] width 14 height 15
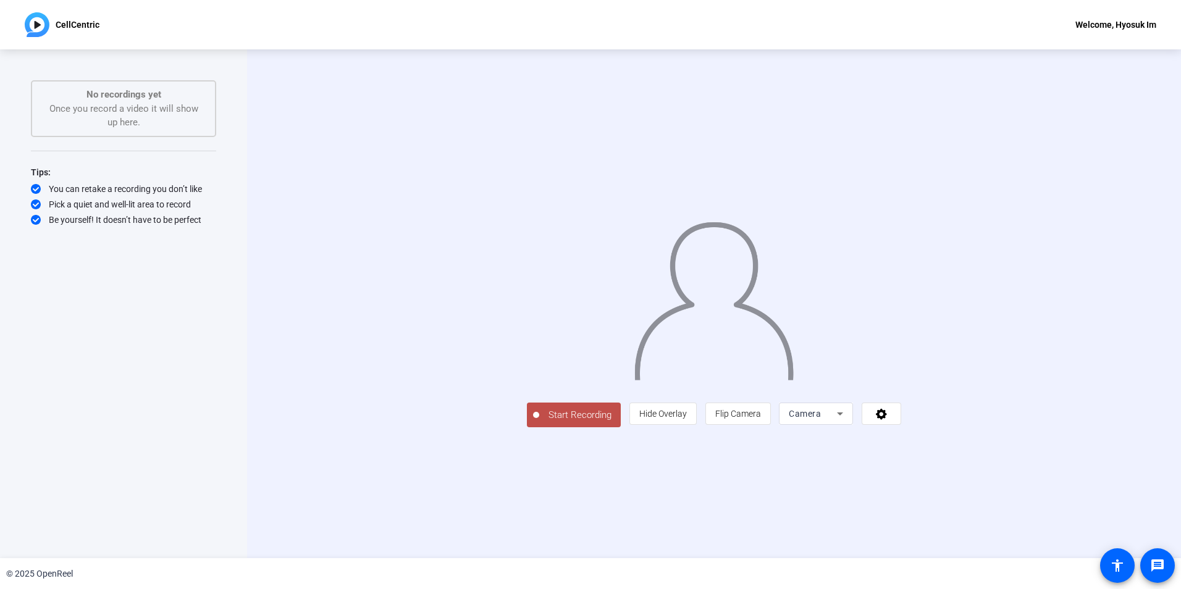
click at [539, 422] on span "Start Recording" at bounding box center [580, 415] width 82 height 14
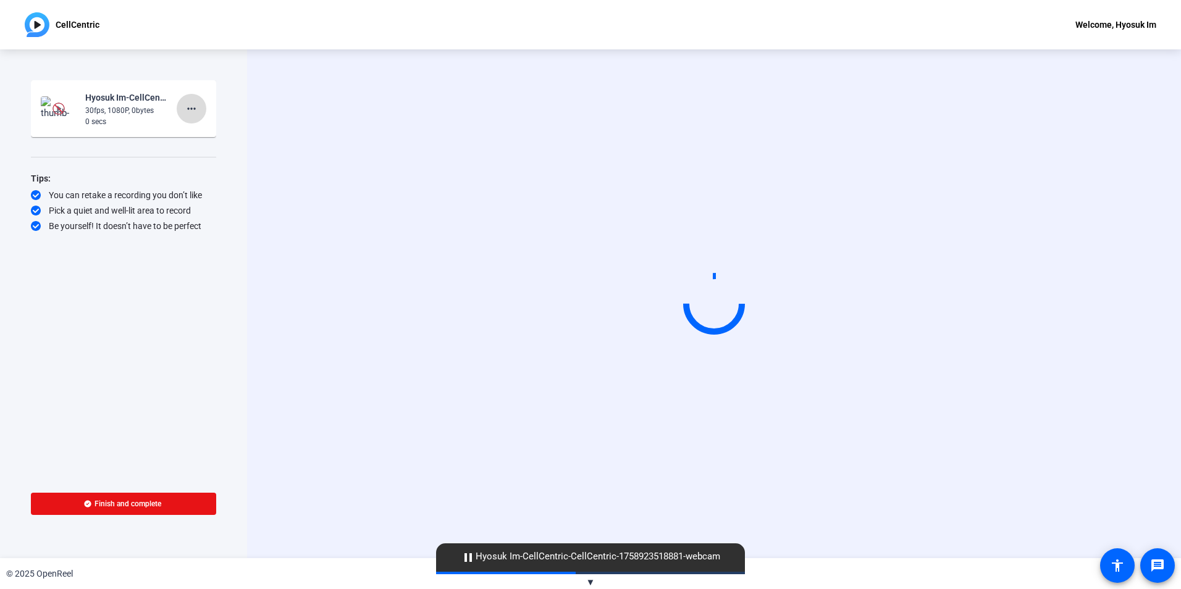
click at [199, 111] on span at bounding box center [192, 109] width 30 height 30
click at [201, 133] on span "Delete clip" at bounding box center [211, 134] width 49 height 15
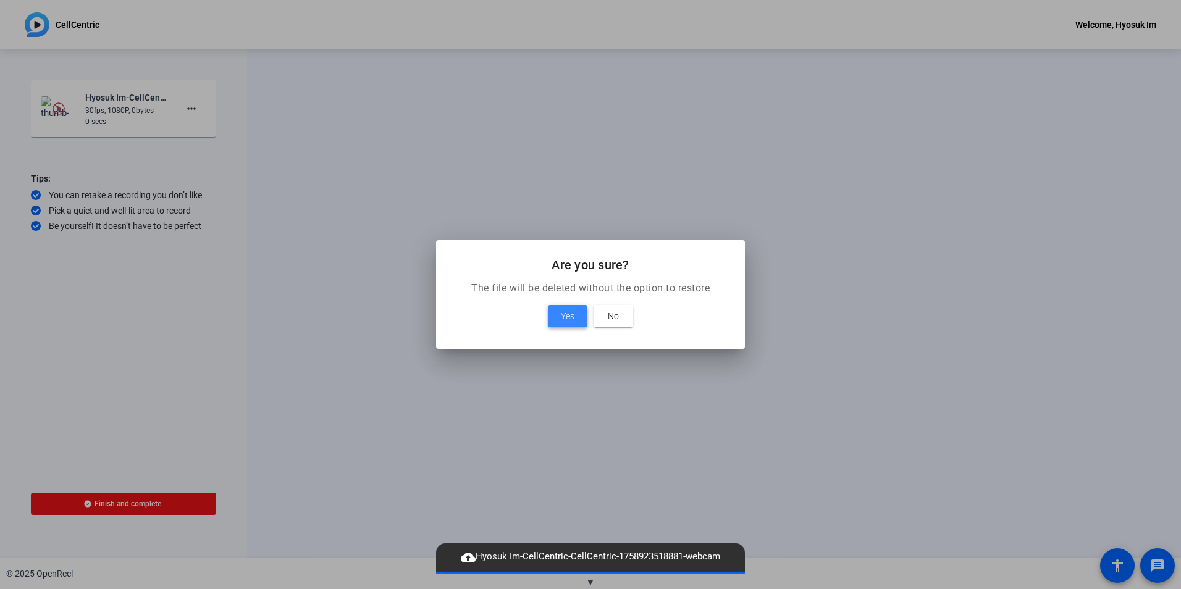
click at [573, 311] on span "Yes" at bounding box center [568, 316] width 14 height 15
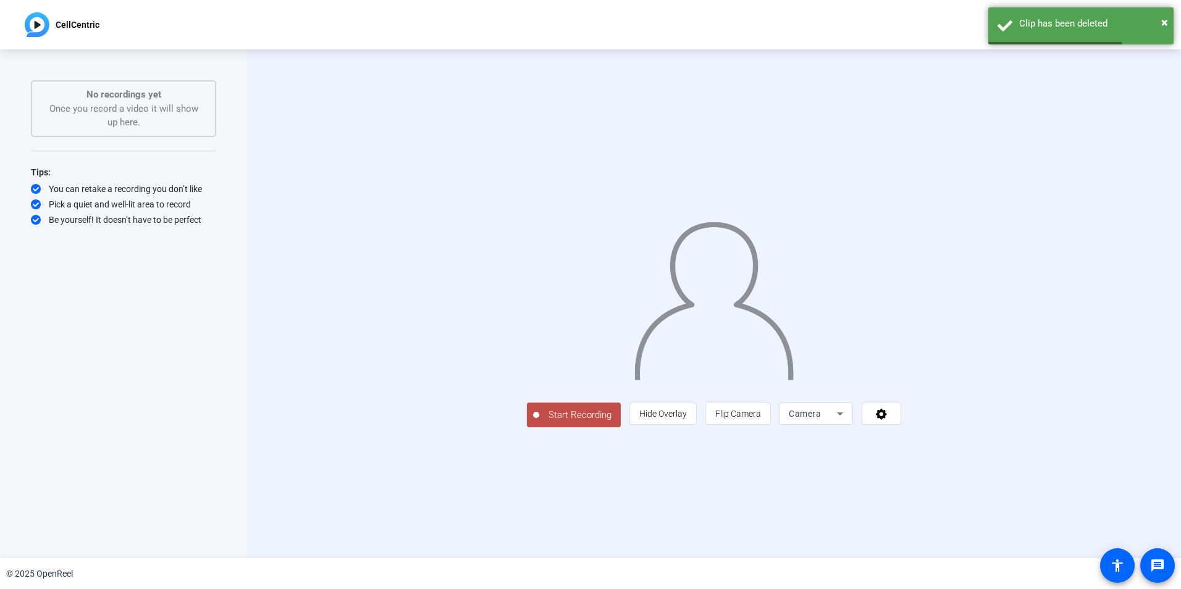
click at [539, 422] on span "Start Recording" at bounding box center [580, 415] width 82 height 14
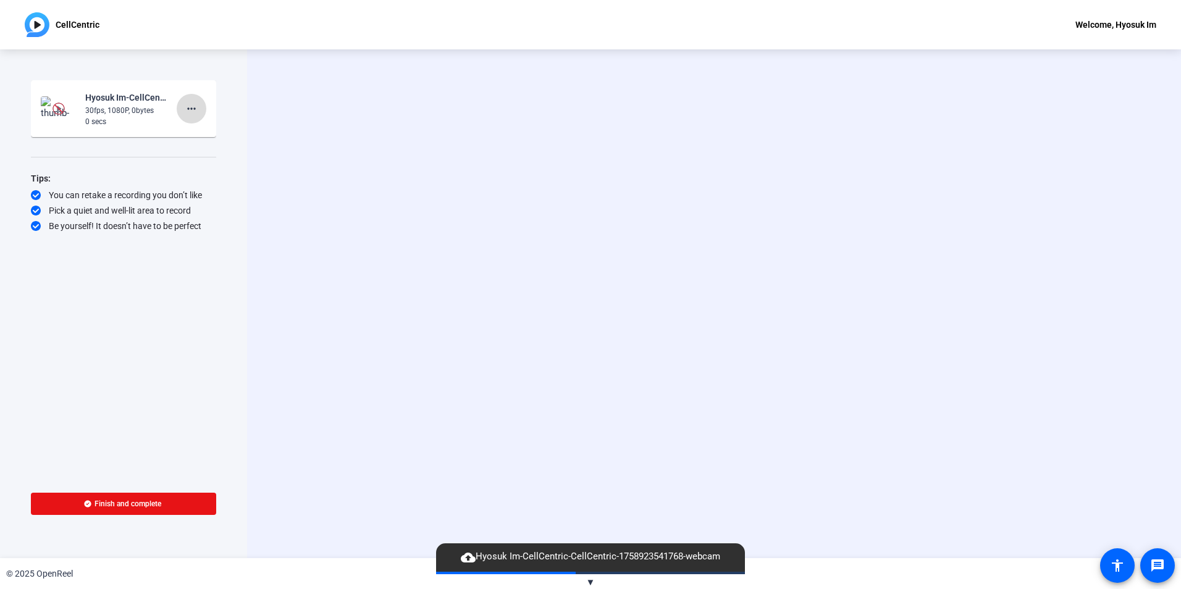
click at [197, 110] on mat-icon "more_horiz" at bounding box center [191, 108] width 15 height 15
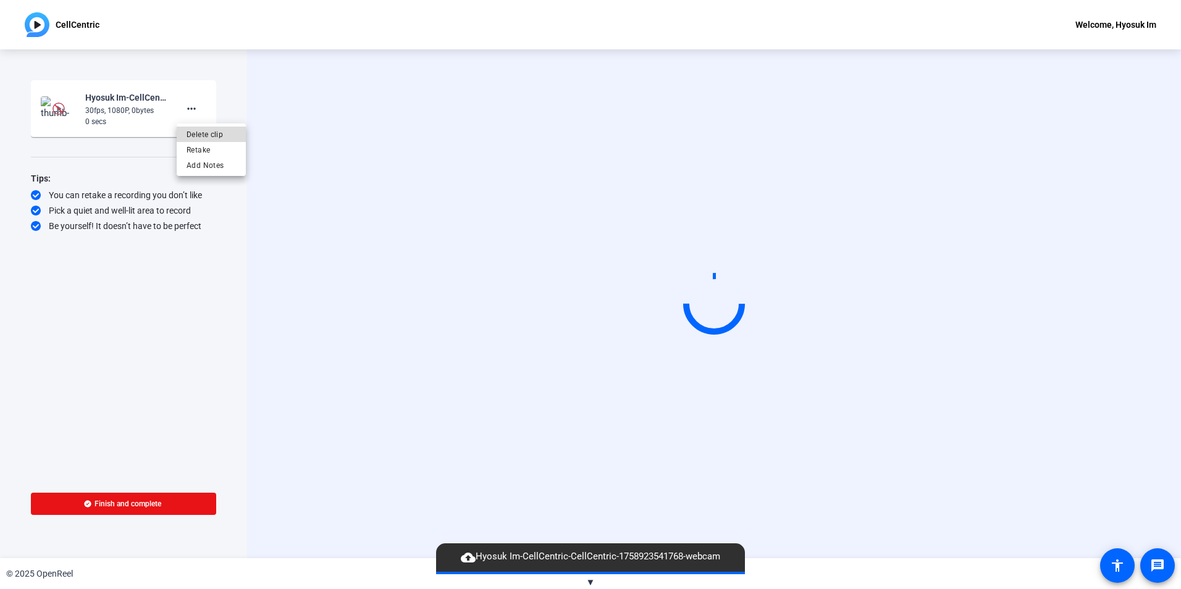
click at [211, 133] on span "Delete clip" at bounding box center [211, 134] width 49 height 15
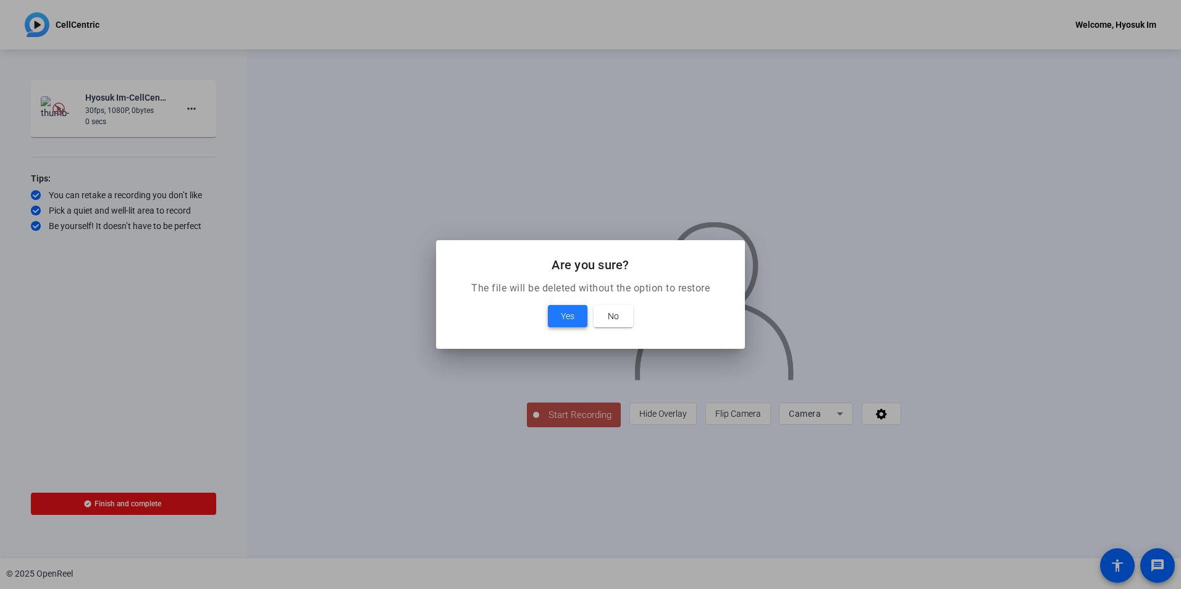
click at [563, 317] on span "Yes" at bounding box center [568, 316] width 14 height 15
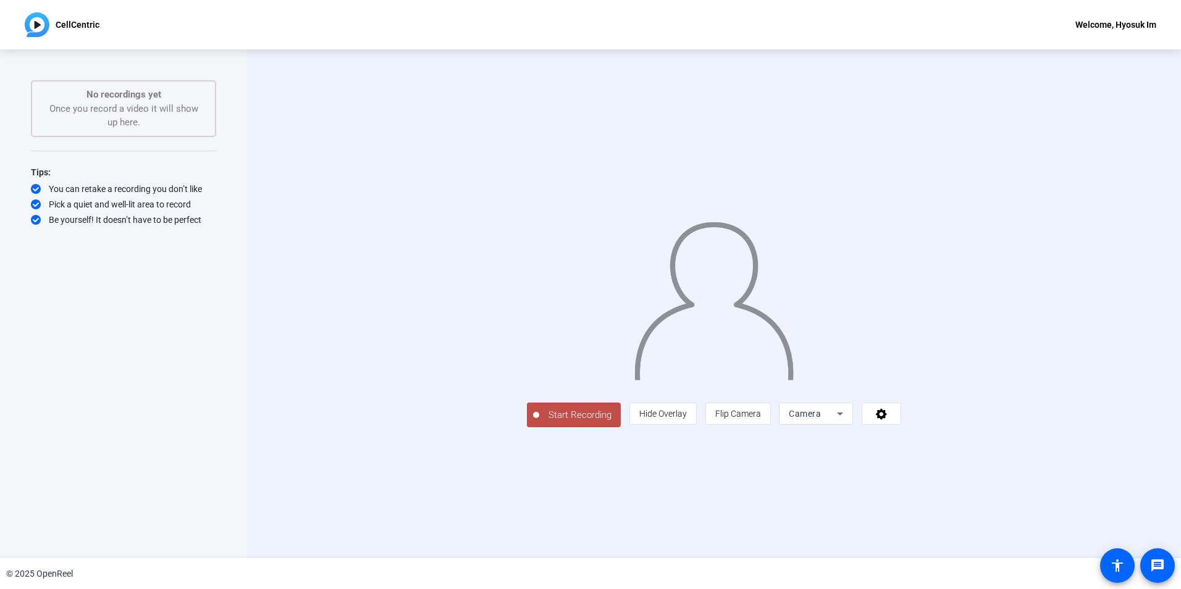
click at [539, 422] on span "Start Recording" at bounding box center [580, 415] width 82 height 14
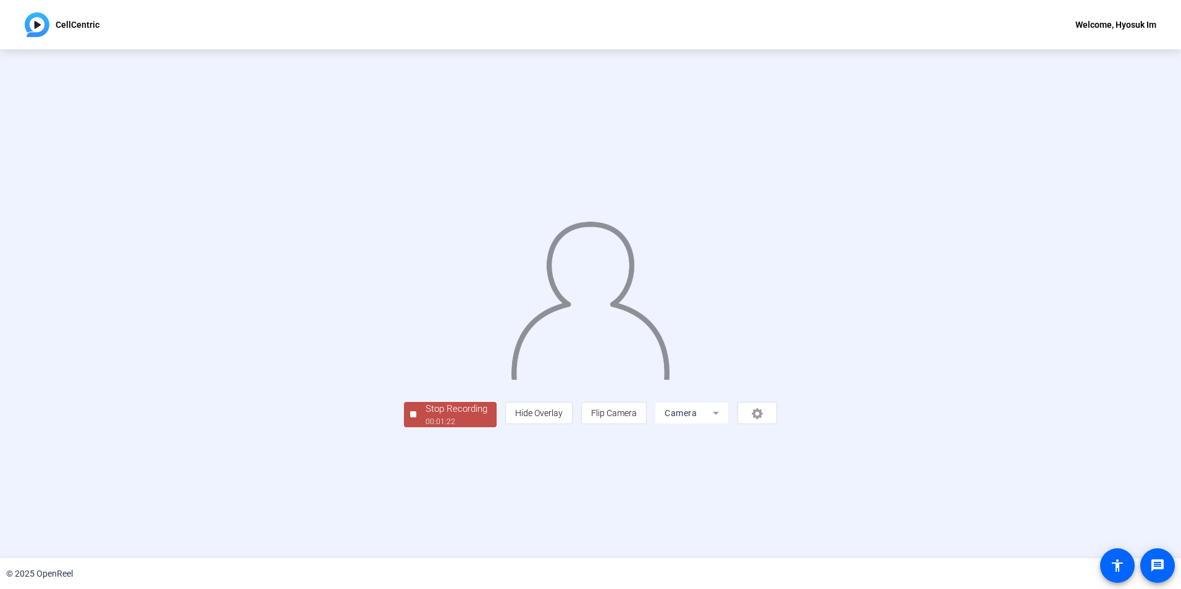
click at [426, 416] on div "Stop Recording" at bounding box center [457, 409] width 62 height 14
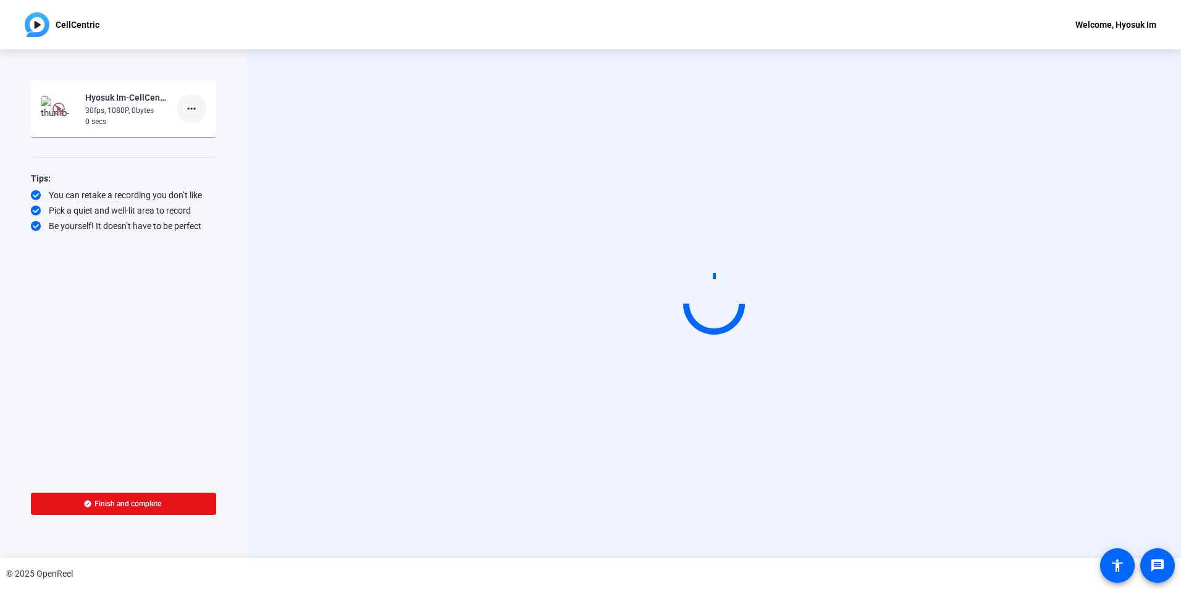
click at [205, 106] on span at bounding box center [192, 109] width 30 height 30
click at [213, 136] on span "Delete clip" at bounding box center [211, 134] width 49 height 15
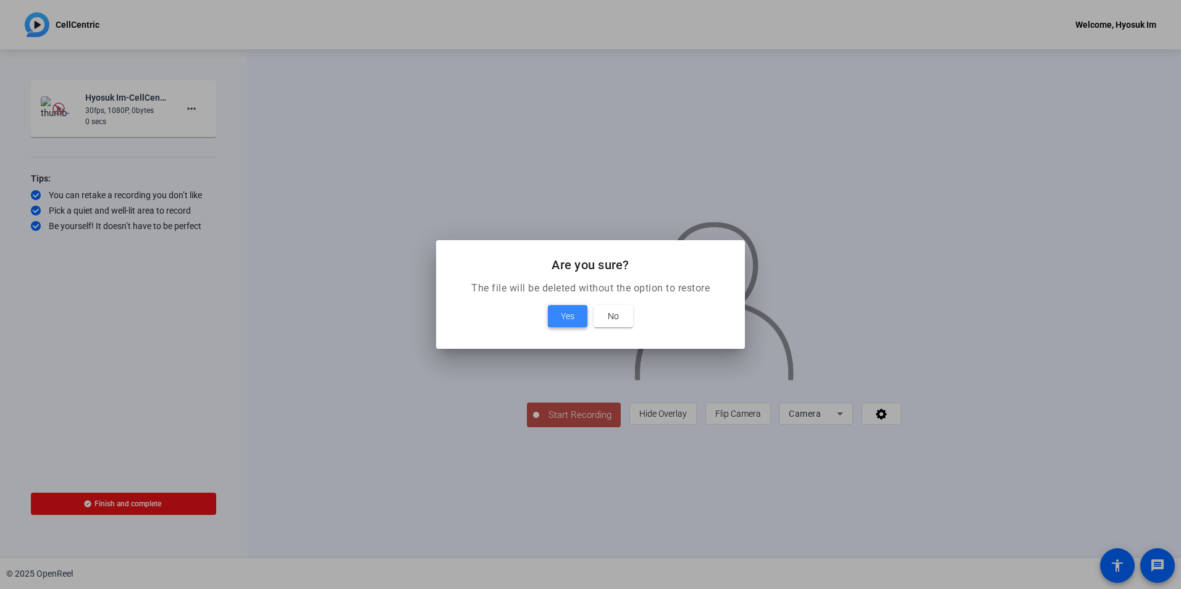
click at [562, 319] on span "Yes" at bounding box center [568, 316] width 14 height 15
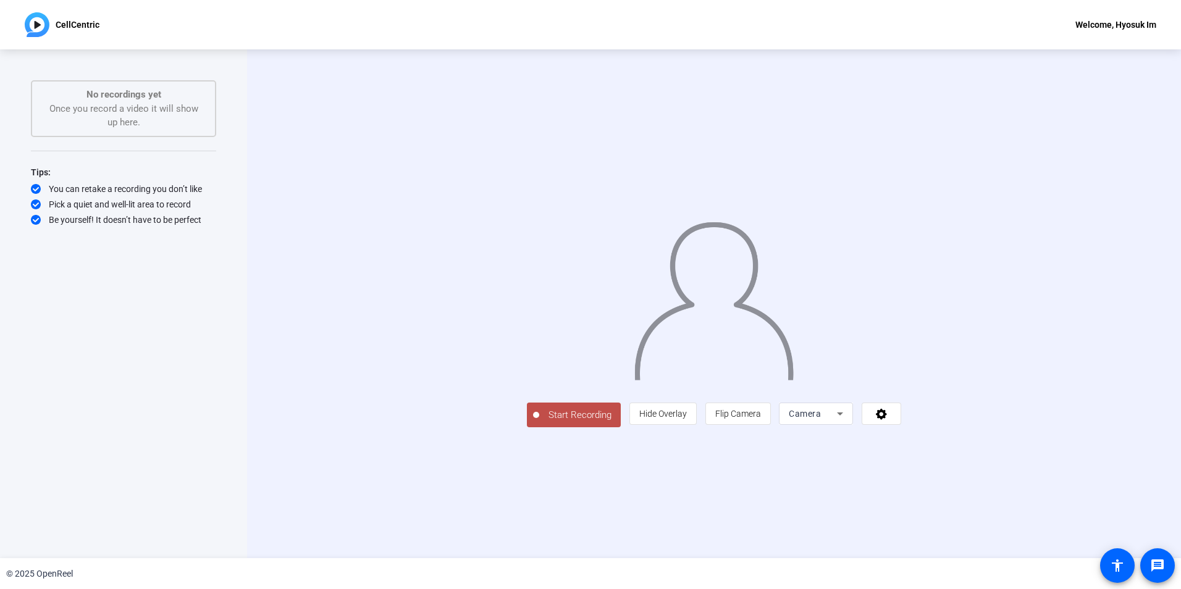
click at [539, 422] on span "Start Recording" at bounding box center [580, 415] width 82 height 14
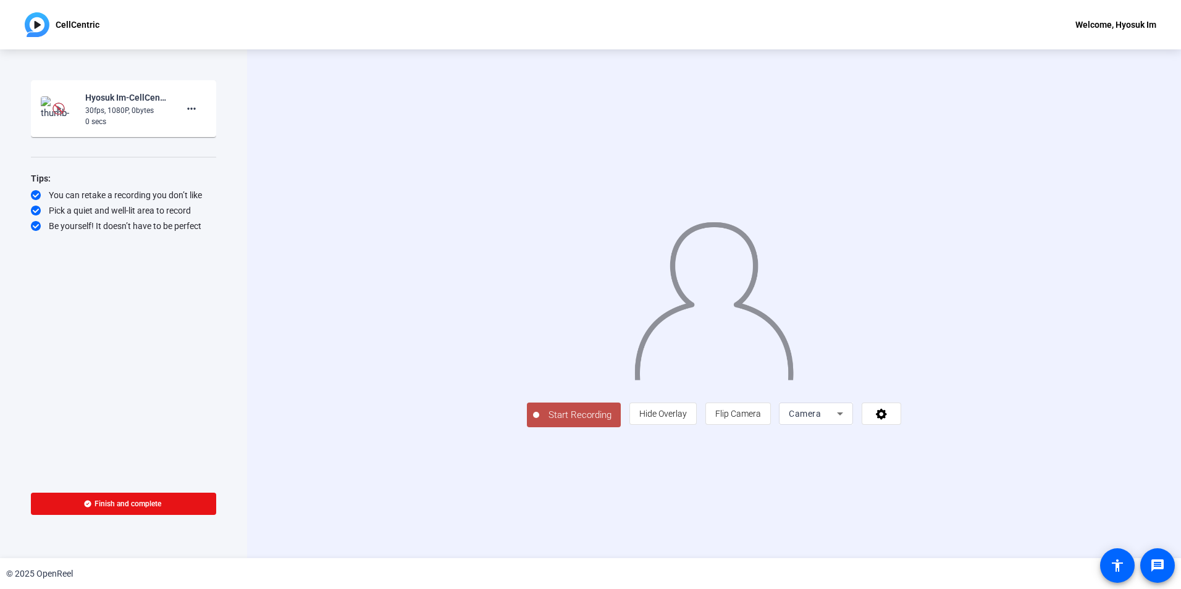
click at [539, 422] on span "Start Recording" at bounding box center [580, 415] width 82 height 14
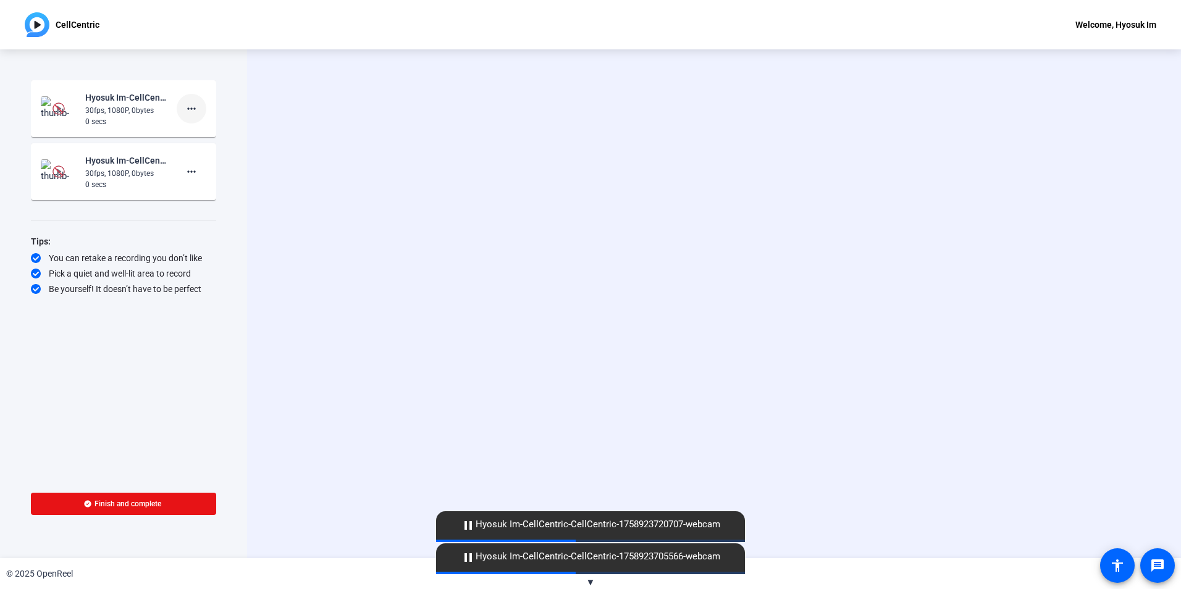
click at [201, 111] on span at bounding box center [192, 109] width 30 height 30
click at [210, 135] on span "Delete clip" at bounding box center [211, 134] width 49 height 15
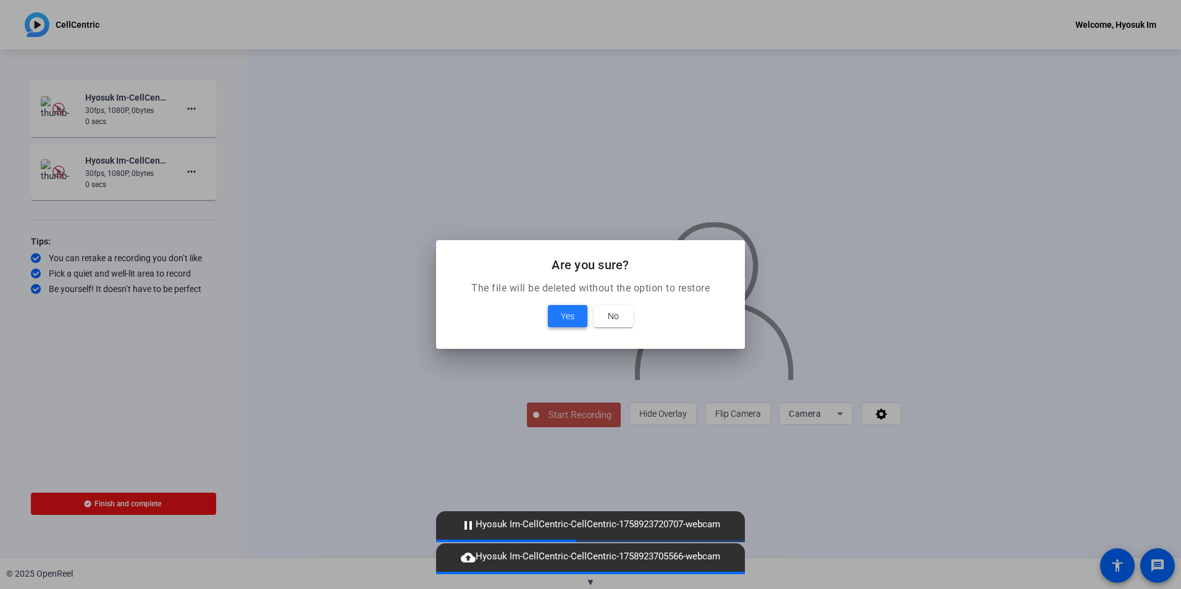
click at [567, 311] on span "Yes" at bounding box center [568, 316] width 14 height 15
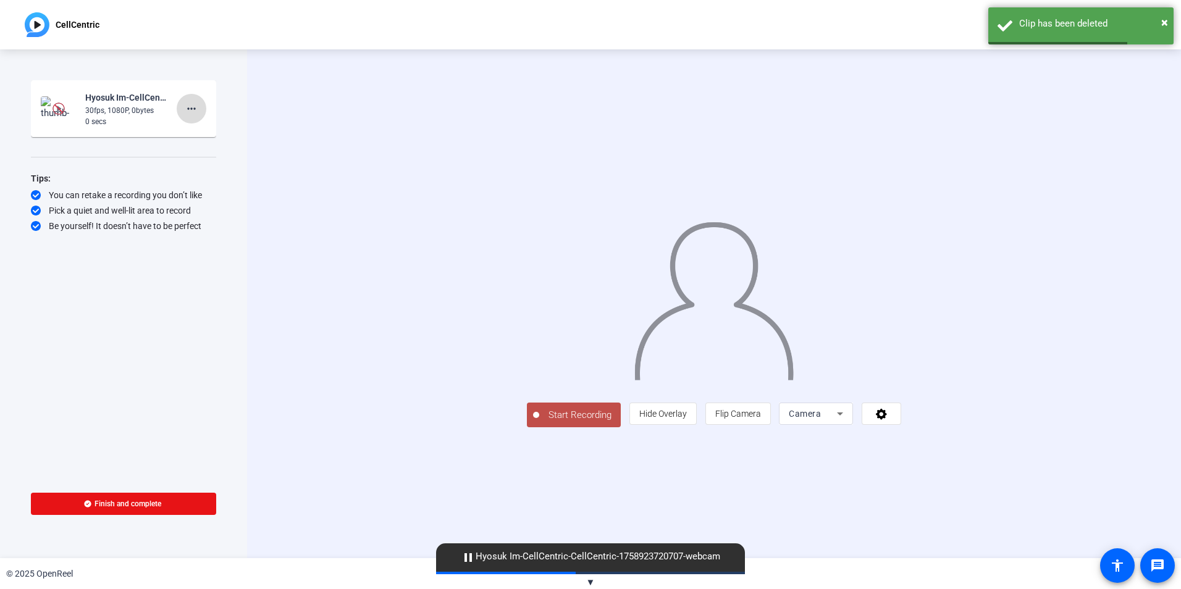
click at [186, 107] on mat-icon "more_horiz" at bounding box center [191, 108] width 15 height 15
click at [212, 135] on span "Delete clip" at bounding box center [211, 134] width 49 height 15
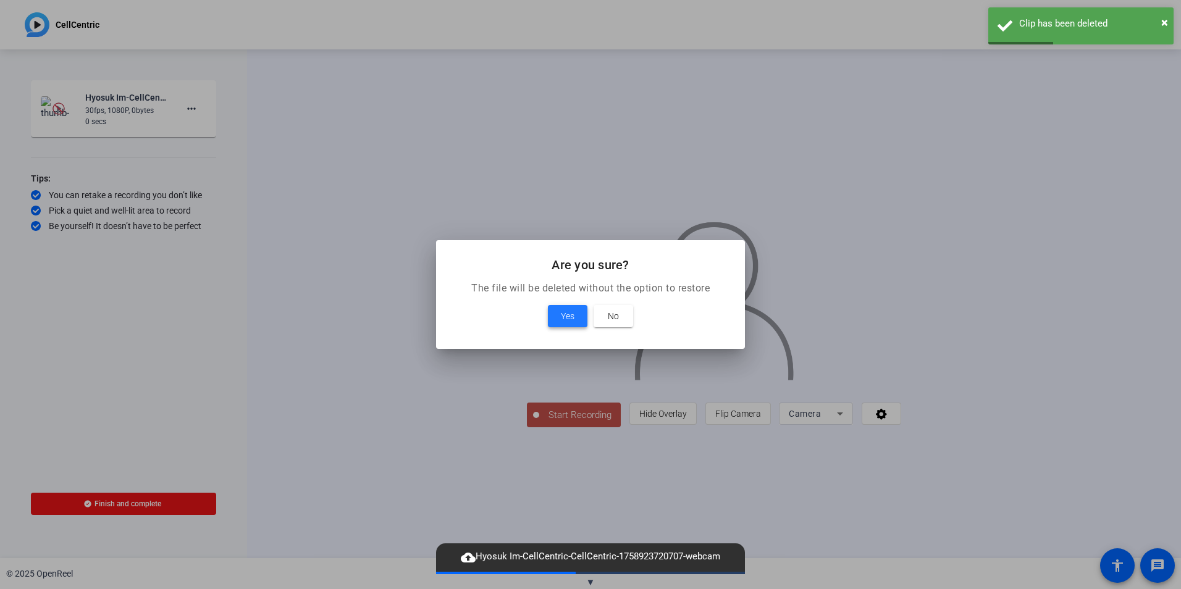
click at [573, 309] on span "Yes" at bounding box center [568, 316] width 14 height 15
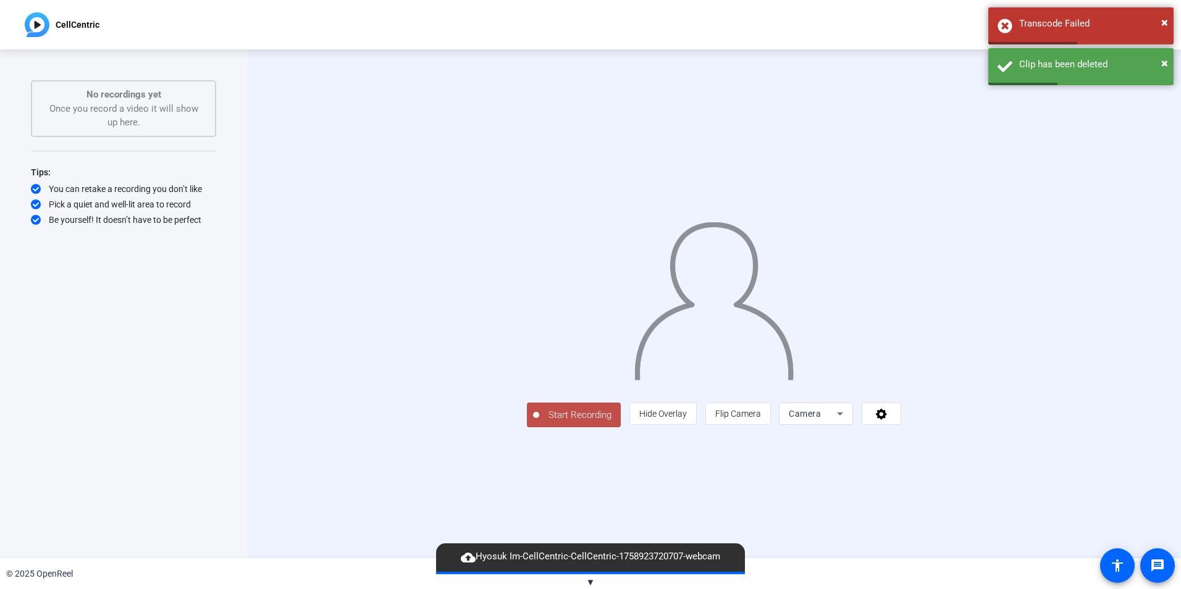
click at [539, 422] on span "Start Recording" at bounding box center [580, 415] width 82 height 14
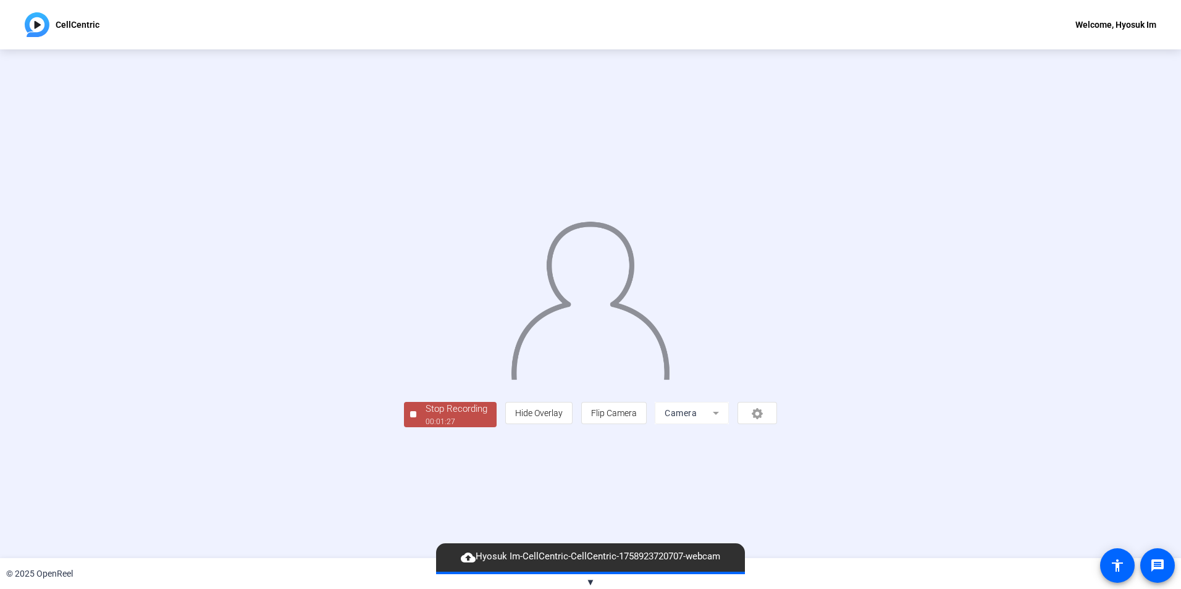
click at [426, 416] on div "Stop Recording" at bounding box center [457, 409] width 62 height 14
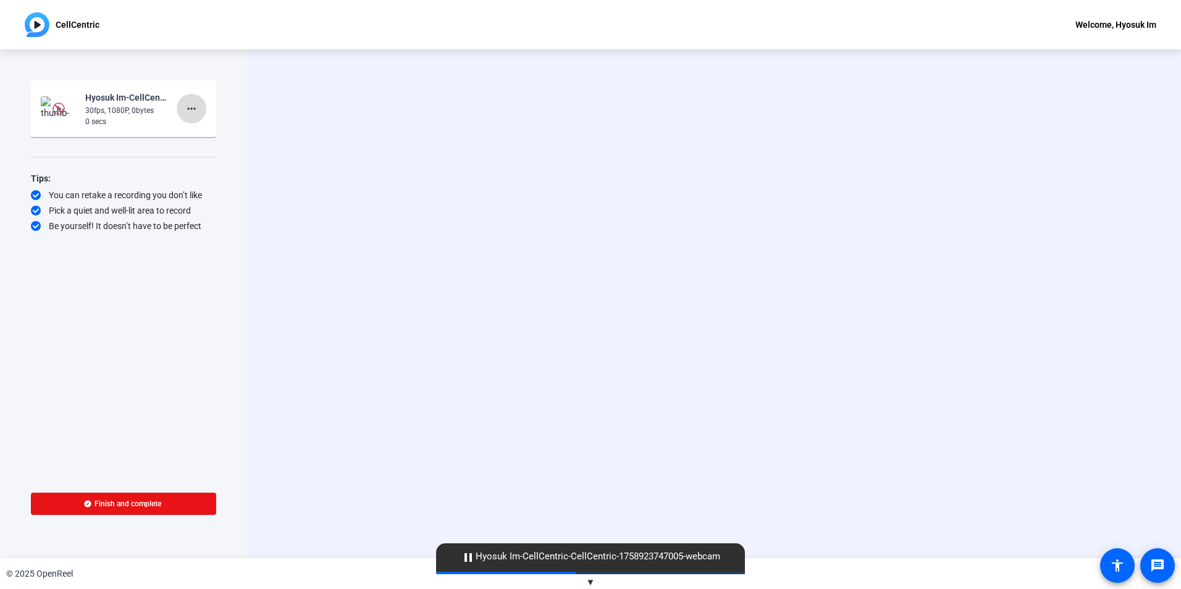
click at [190, 100] on span at bounding box center [192, 109] width 30 height 30
click at [203, 136] on span "Delete clip" at bounding box center [211, 134] width 49 height 15
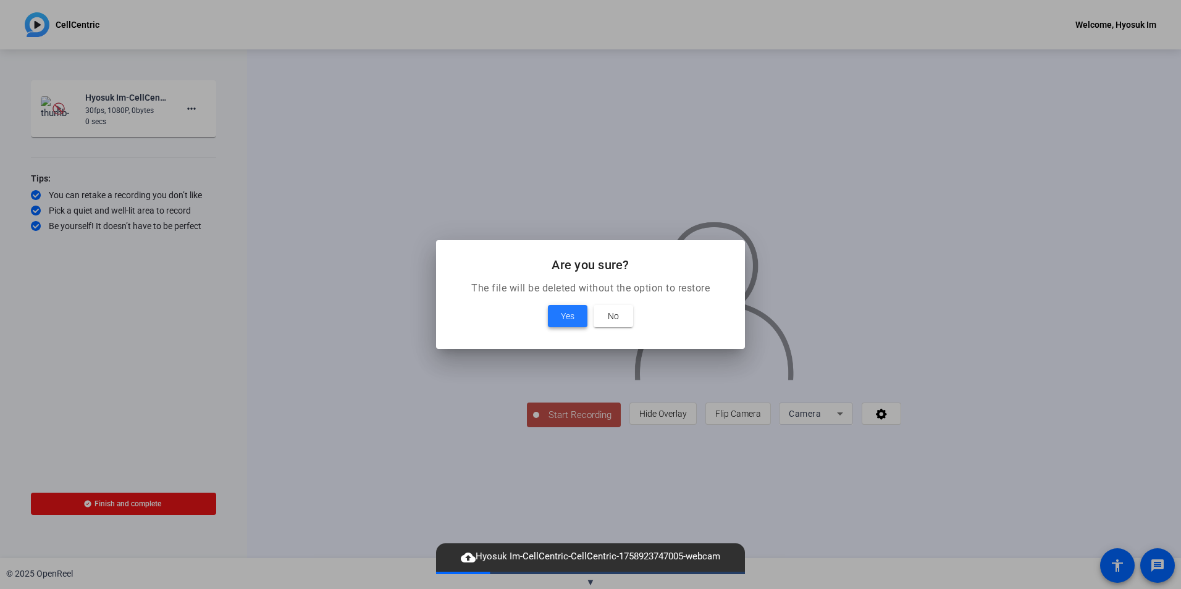
click at [560, 316] on span at bounding box center [568, 316] width 40 height 30
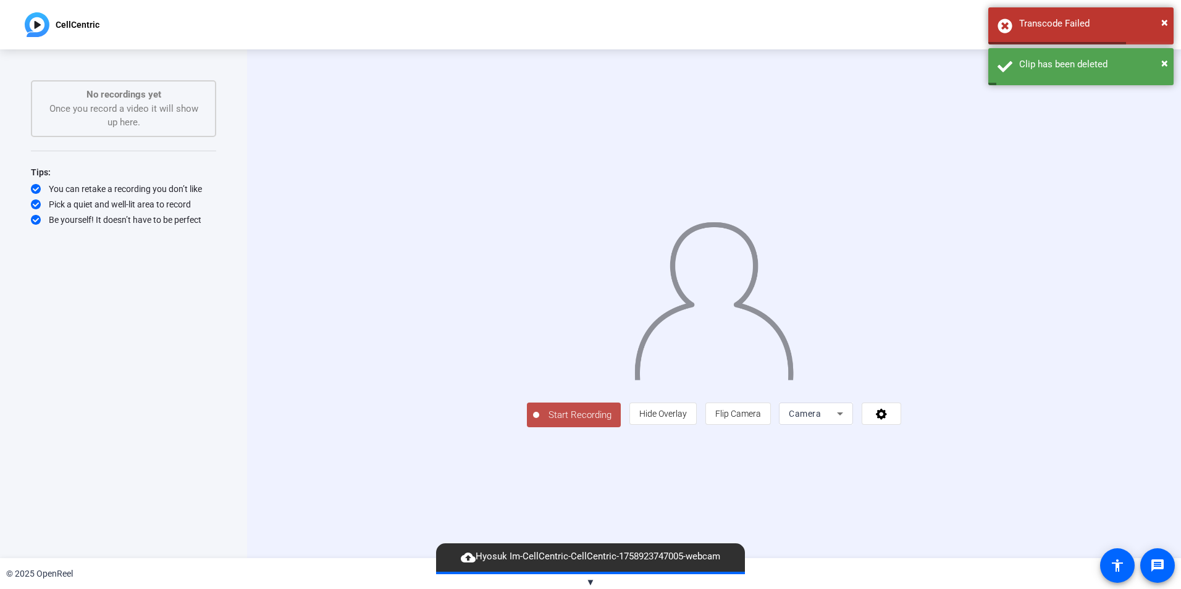
click at [539, 422] on span "Start Recording" at bounding box center [580, 415] width 82 height 14
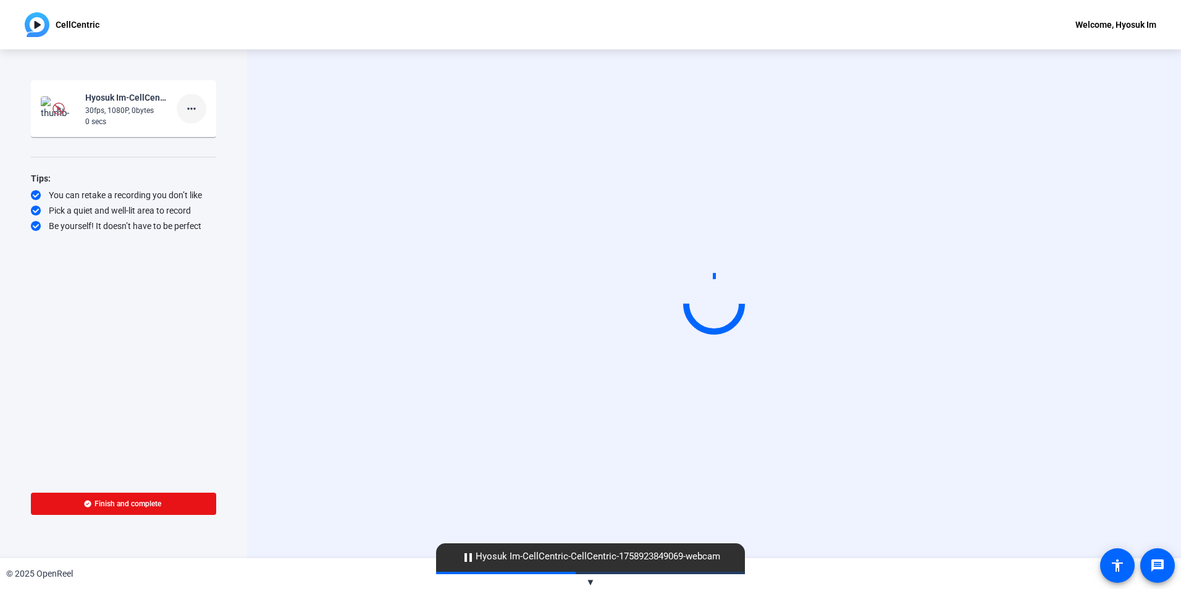
click at [195, 104] on mat-icon "more_horiz" at bounding box center [191, 108] width 15 height 15
click at [213, 133] on span "Delete clip" at bounding box center [211, 134] width 49 height 15
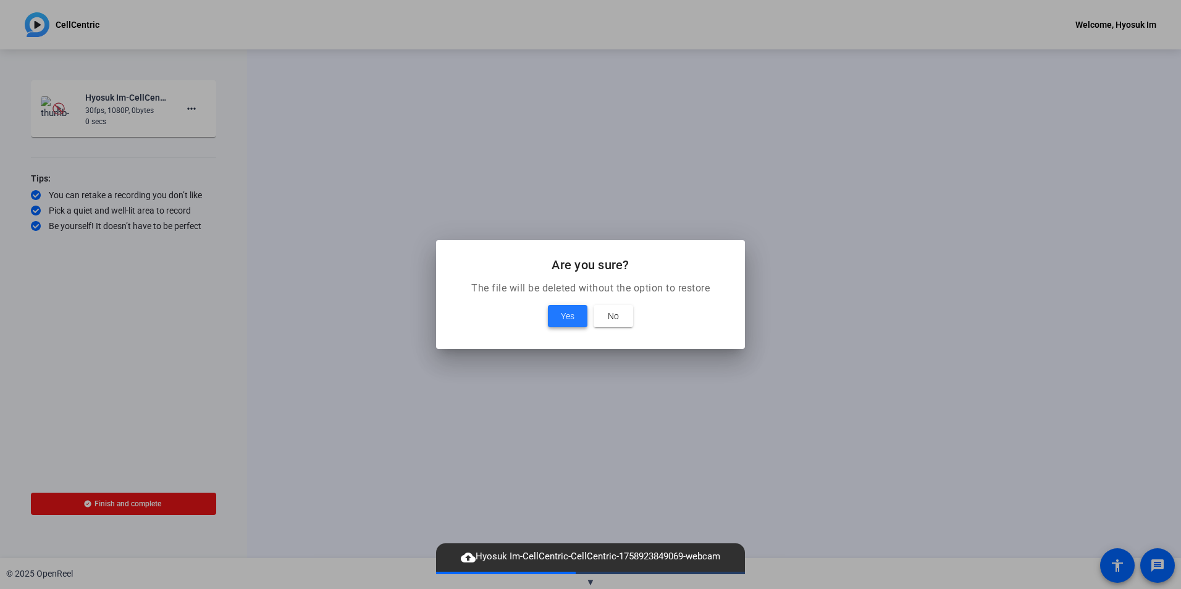
click at [569, 316] on span "Yes" at bounding box center [568, 316] width 14 height 15
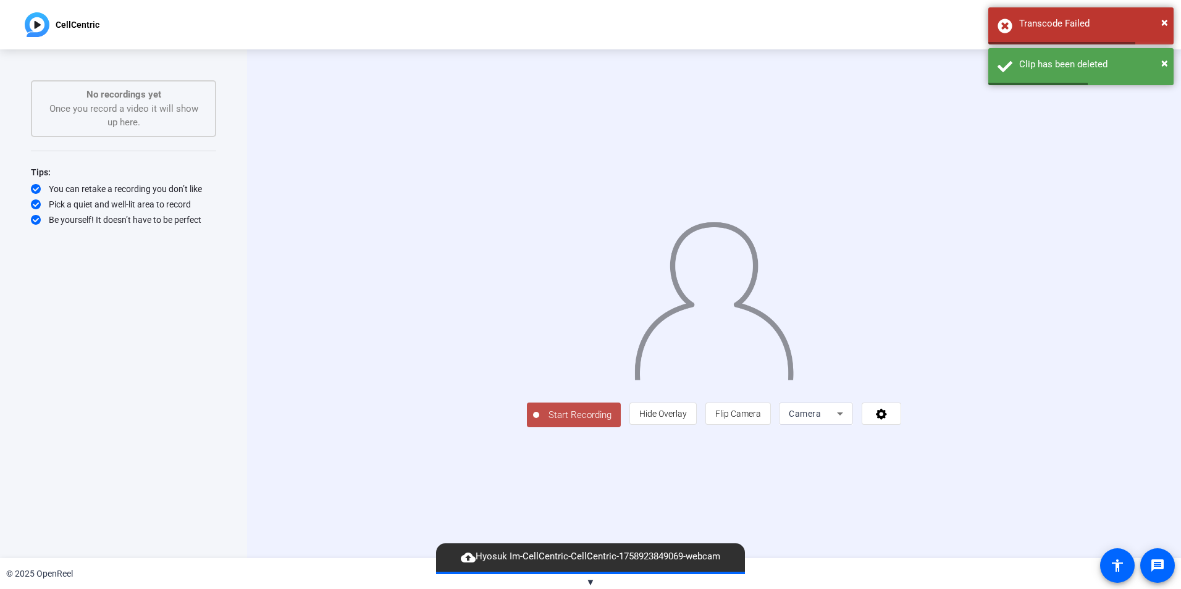
click at [539, 422] on span "Start Recording" at bounding box center [580, 415] width 82 height 14
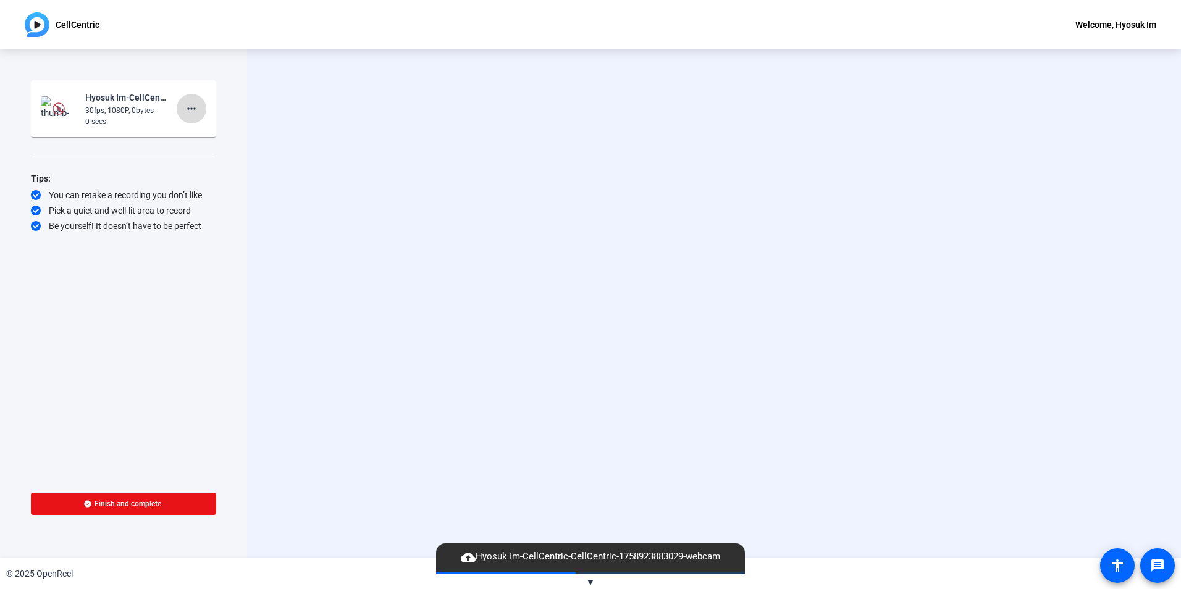
click at [189, 115] on mat-icon "more_horiz" at bounding box center [191, 108] width 15 height 15
click at [202, 130] on span "Delete clip" at bounding box center [211, 134] width 49 height 15
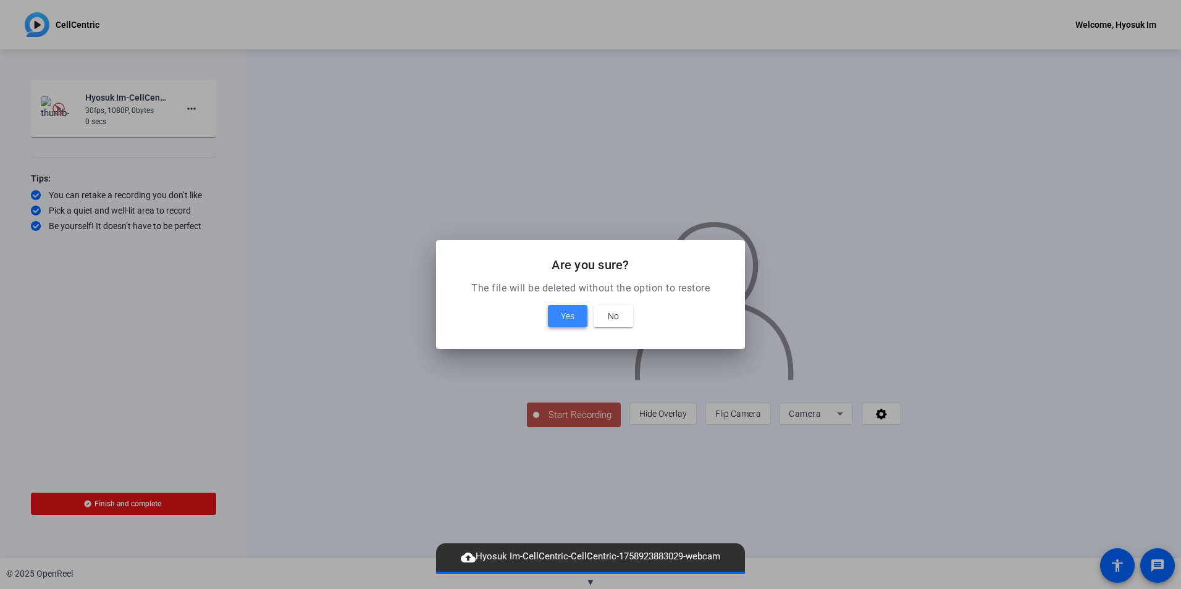
click at [556, 306] on span at bounding box center [568, 316] width 40 height 30
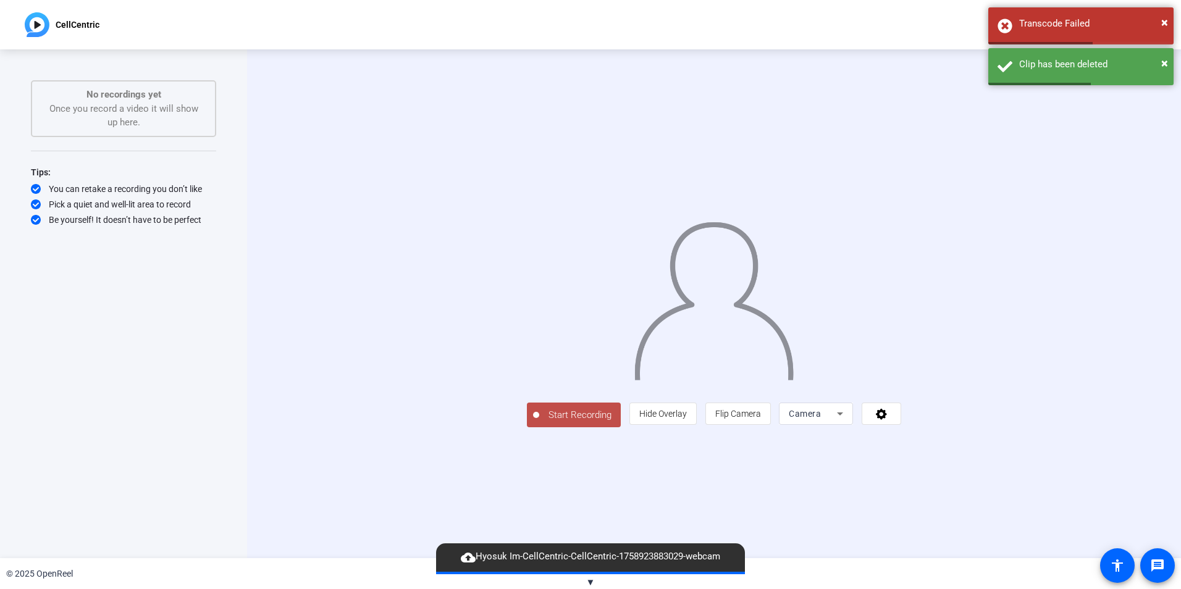
click at [539, 422] on span "Start Recording" at bounding box center [580, 415] width 82 height 14
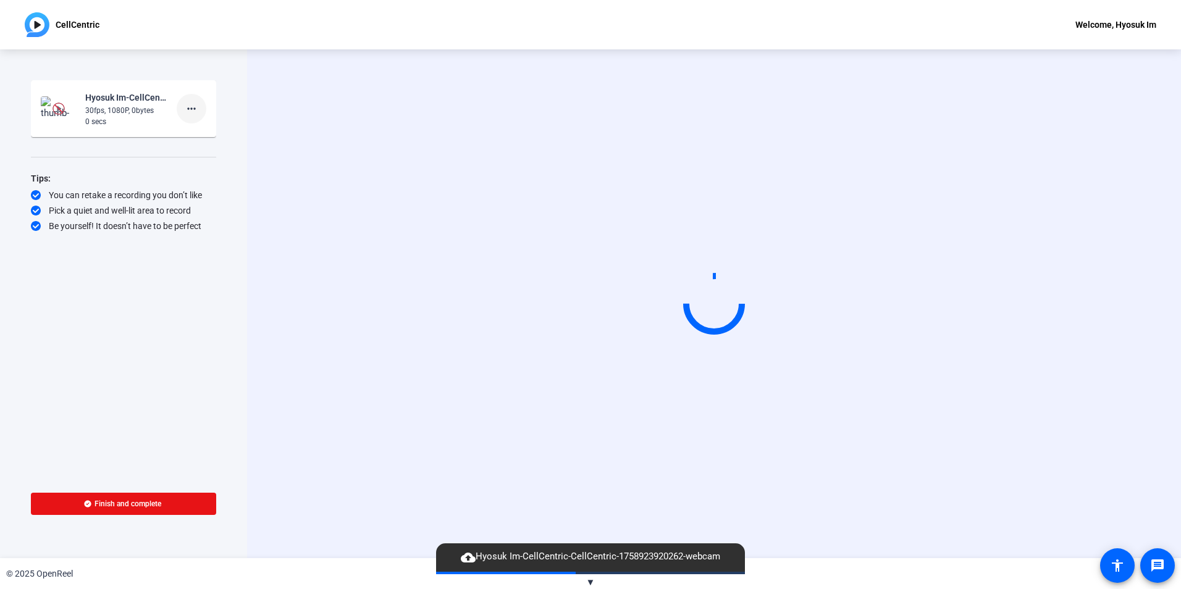
click at [195, 112] on mat-icon "more_horiz" at bounding box center [191, 108] width 15 height 15
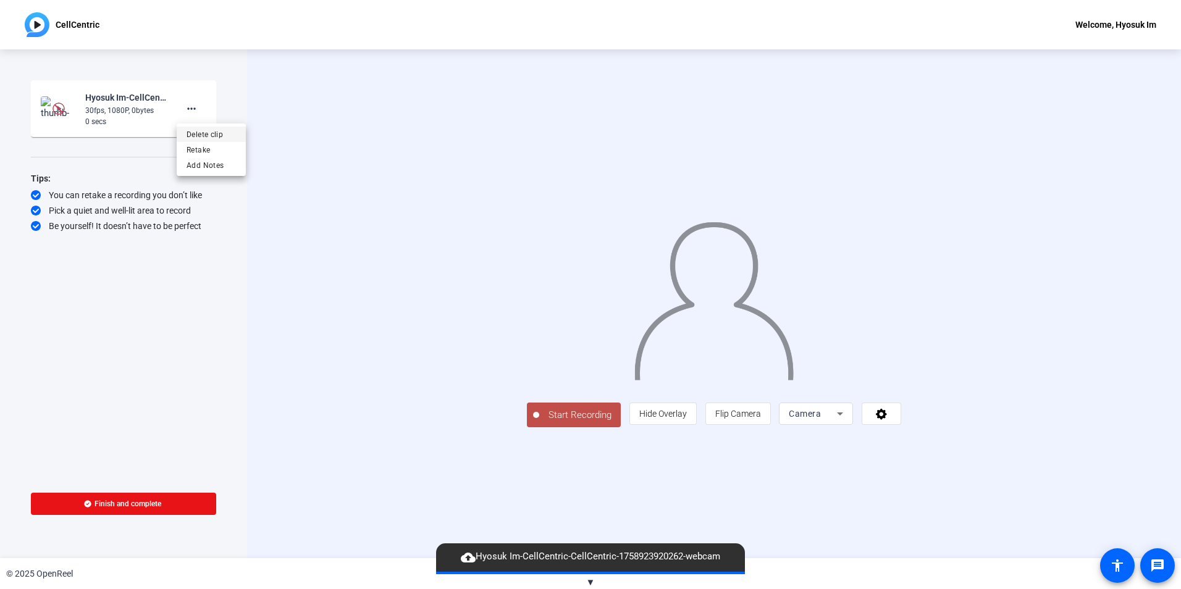
click at [200, 135] on span "Delete clip" at bounding box center [211, 134] width 49 height 15
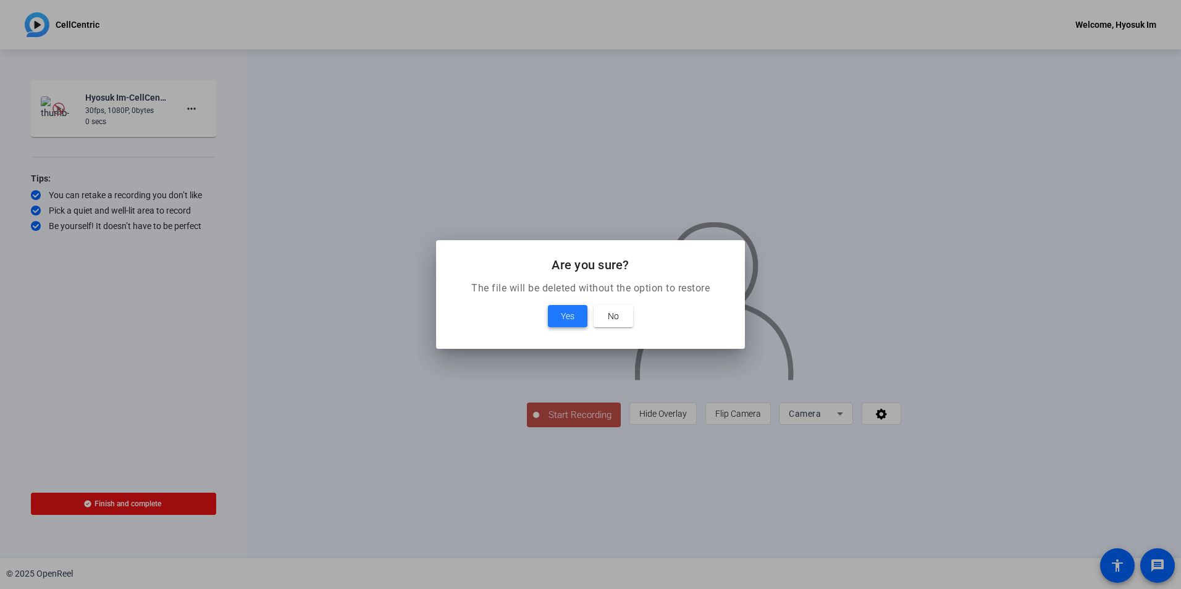
click at [574, 315] on span "Yes" at bounding box center [568, 316] width 14 height 15
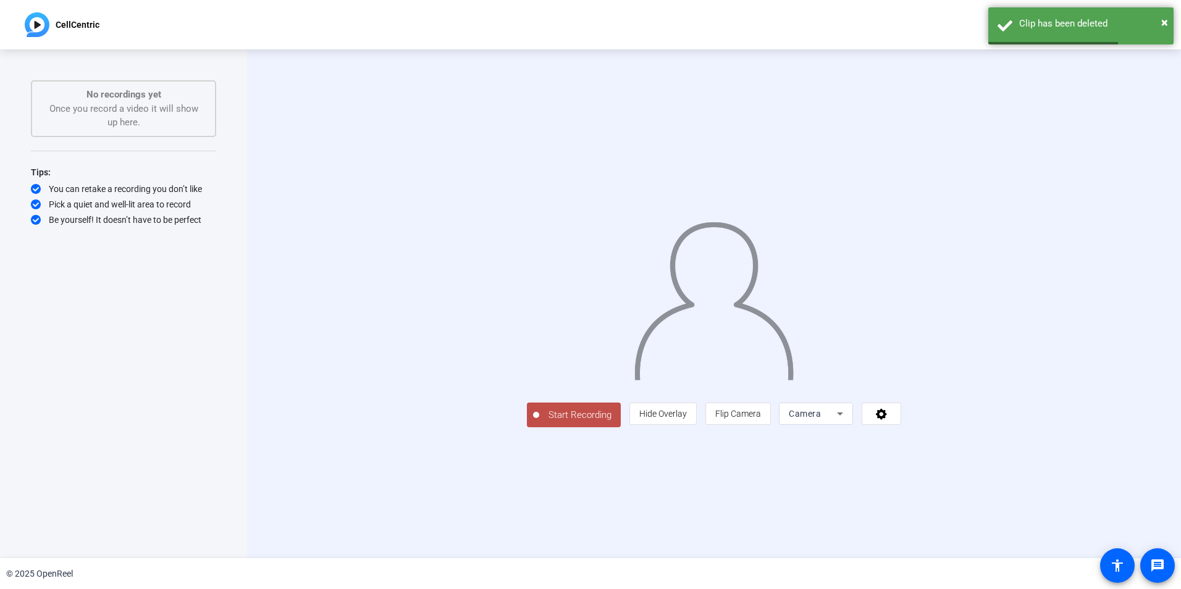
click at [539, 422] on span "Start Recording" at bounding box center [580, 415] width 82 height 14
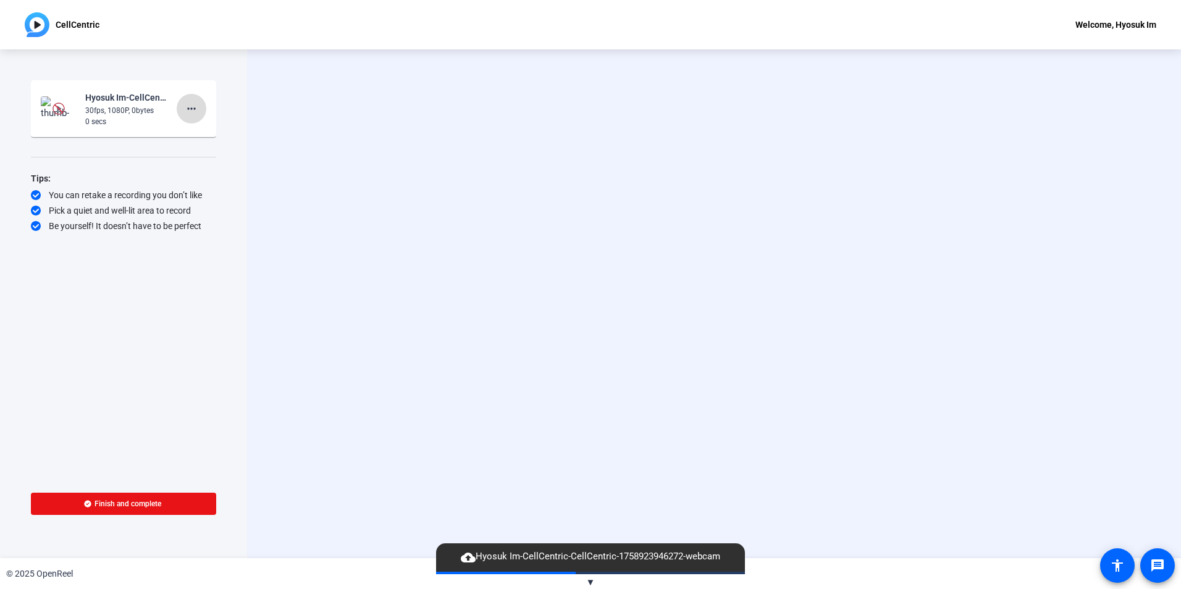
click at [191, 102] on mat-icon "more_horiz" at bounding box center [191, 108] width 15 height 15
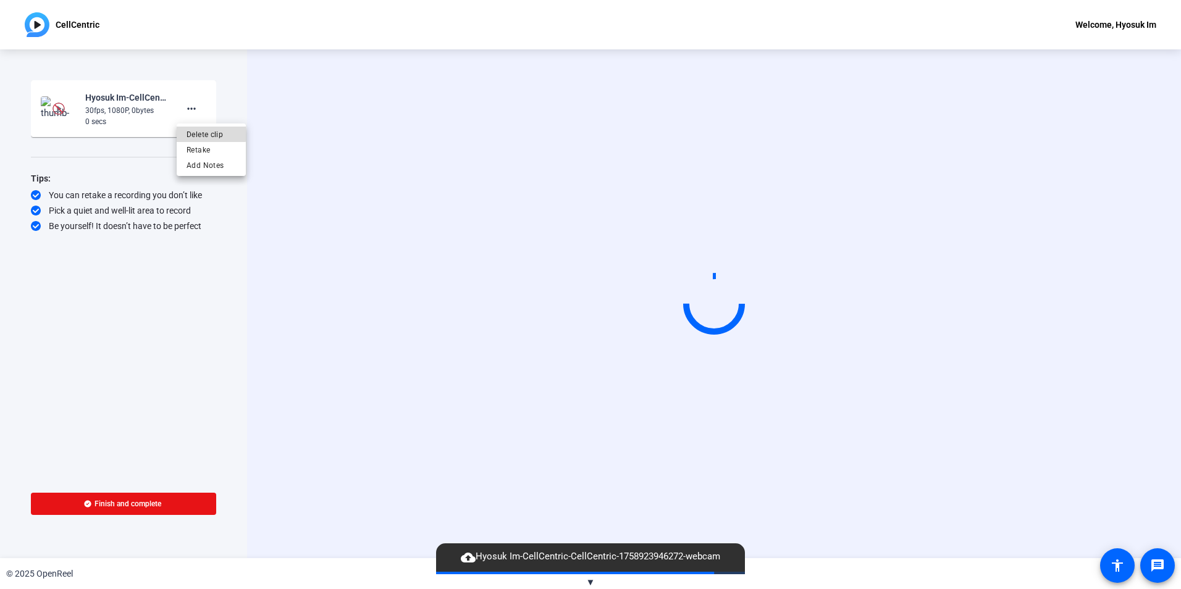
click at [198, 128] on span "Delete clip" at bounding box center [211, 134] width 49 height 15
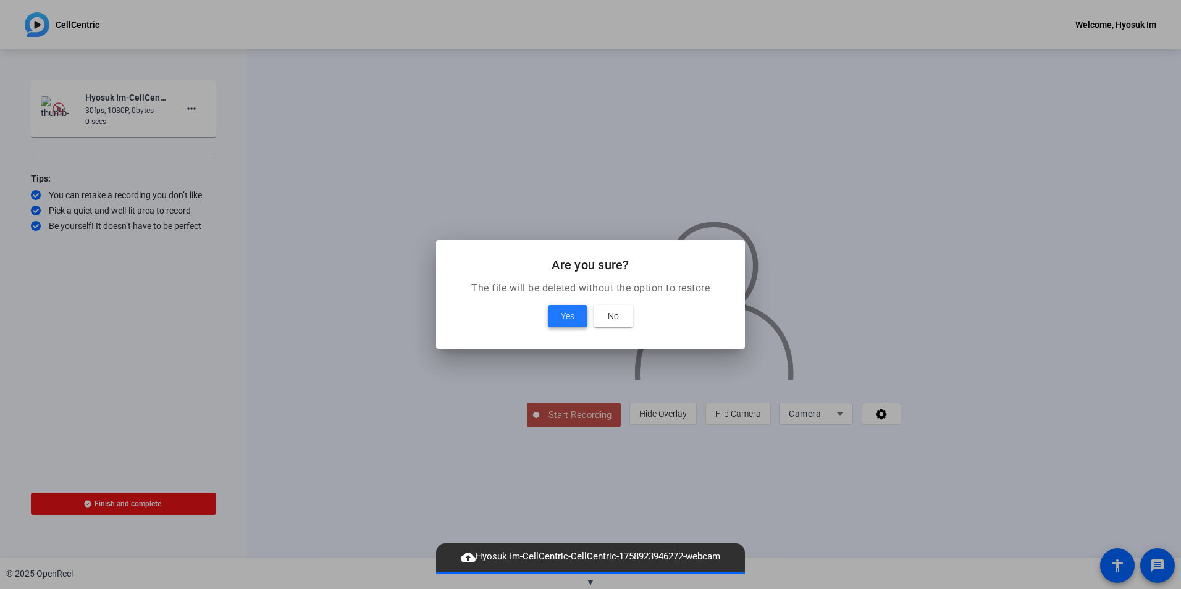
click at [576, 316] on span at bounding box center [568, 316] width 40 height 30
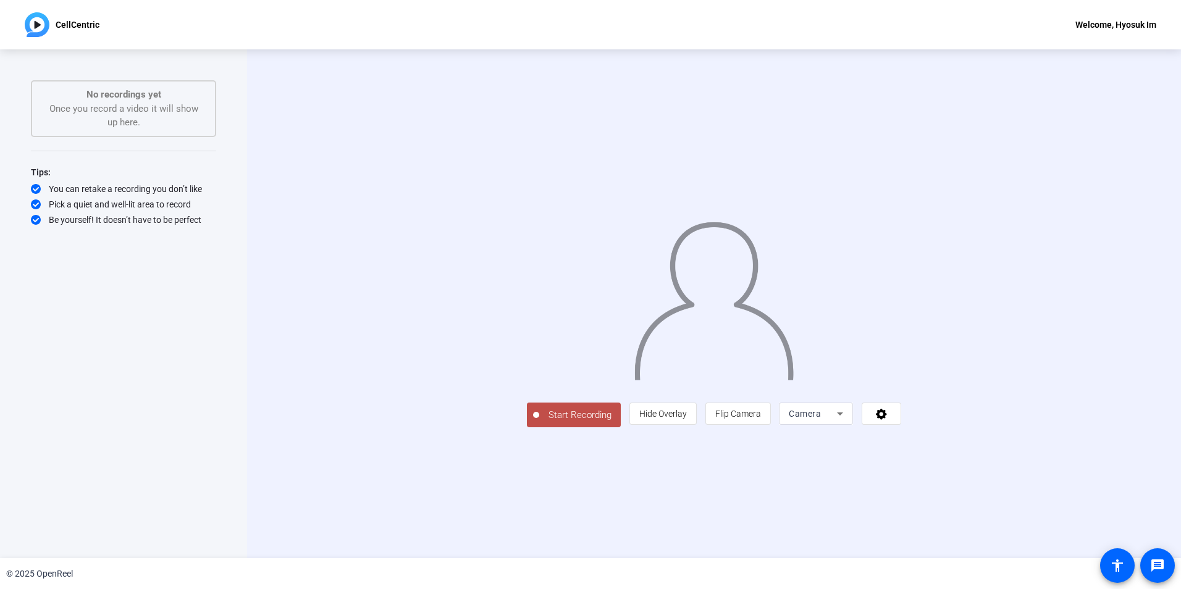
click at [539, 422] on span "Start Recording" at bounding box center [580, 415] width 82 height 14
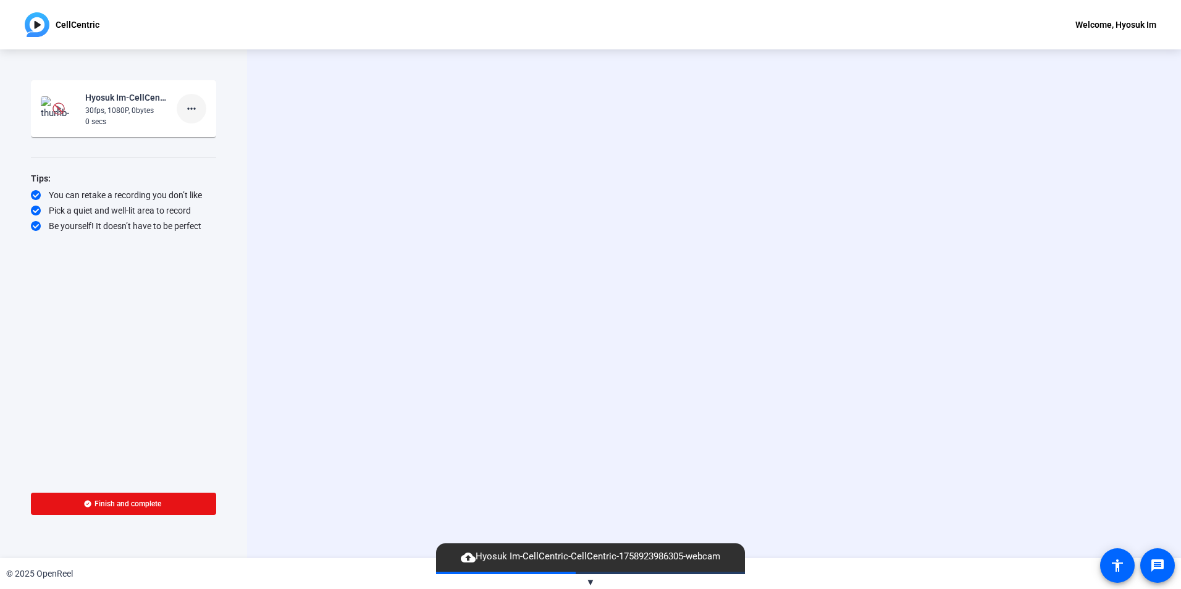
click at [185, 113] on mat-icon "more_horiz" at bounding box center [191, 108] width 15 height 15
click at [213, 135] on span "Delete clip" at bounding box center [211, 134] width 49 height 15
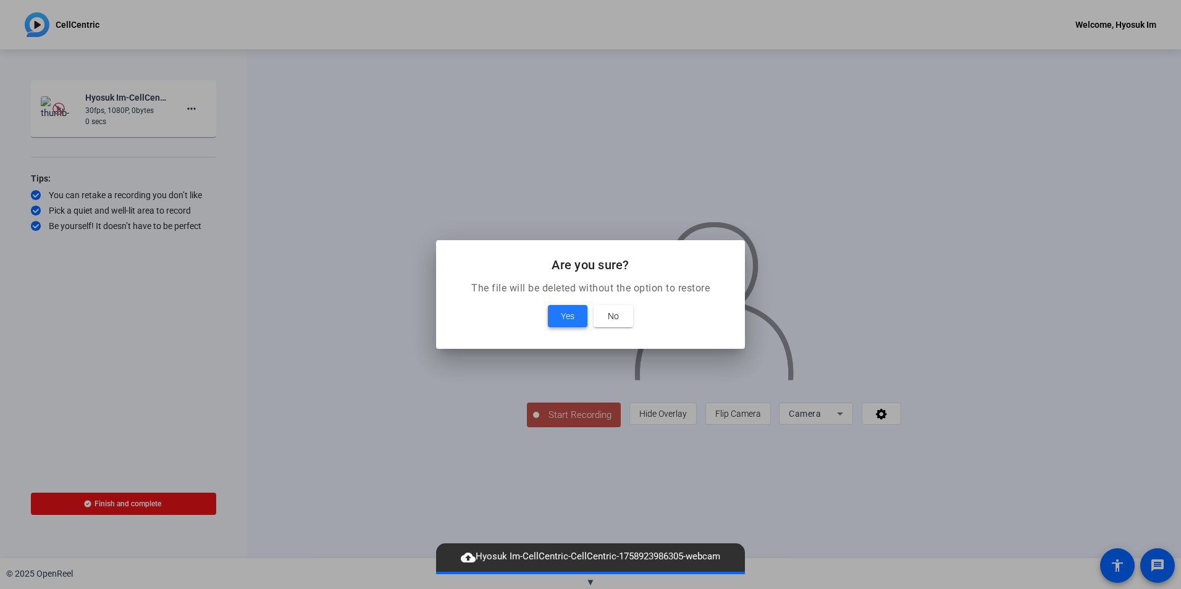
click at [570, 313] on span "Yes" at bounding box center [568, 316] width 14 height 15
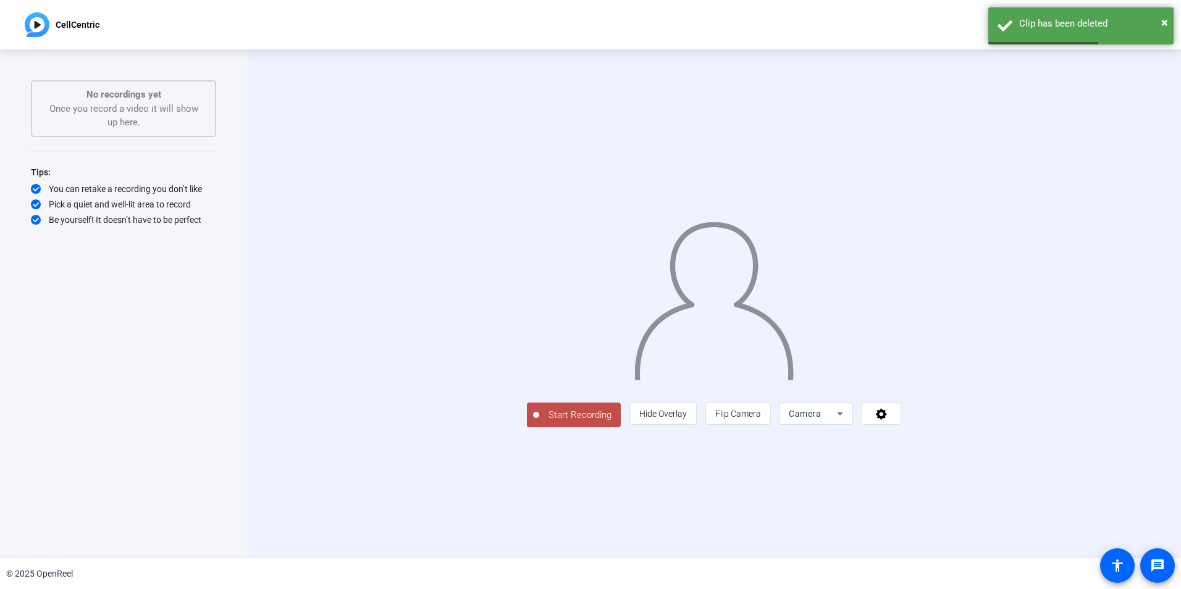
click at [539, 422] on span "Start Recording" at bounding box center [580, 415] width 82 height 14
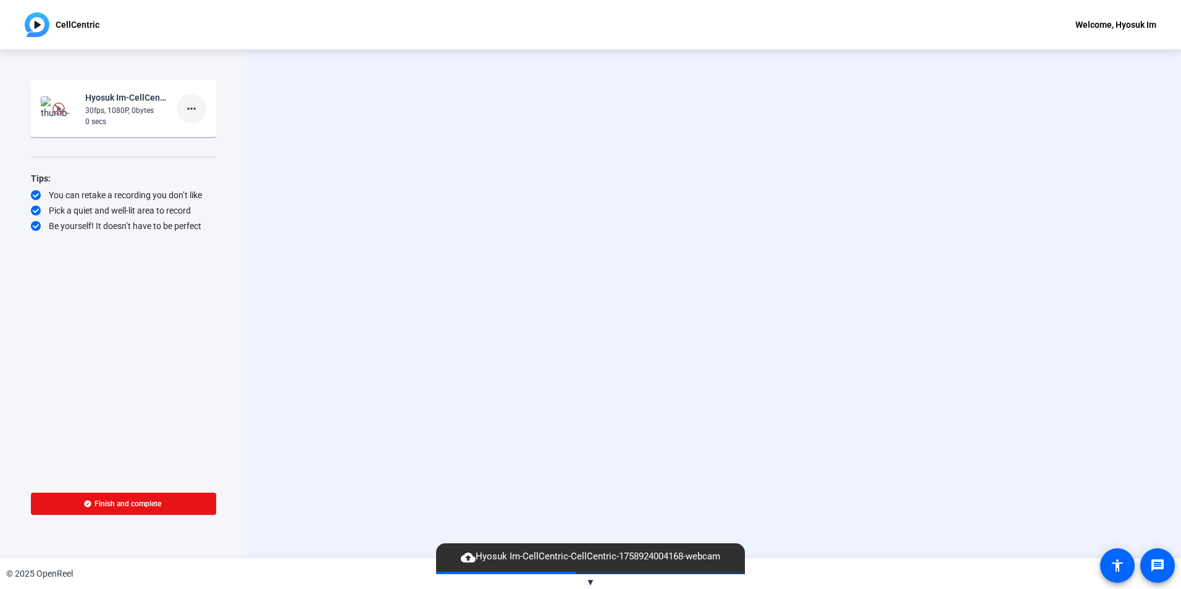
click at [182, 104] on span at bounding box center [192, 109] width 30 height 30
click at [197, 128] on span "Delete clip" at bounding box center [211, 134] width 49 height 15
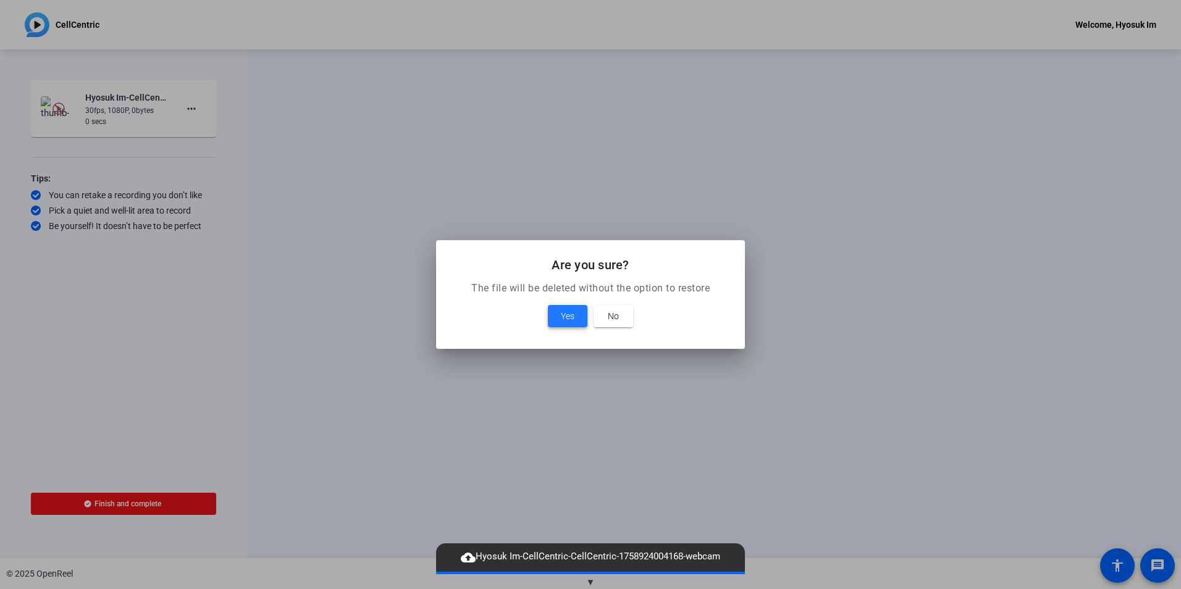
click at [563, 312] on span "Yes" at bounding box center [568, 316] width 14 height 15
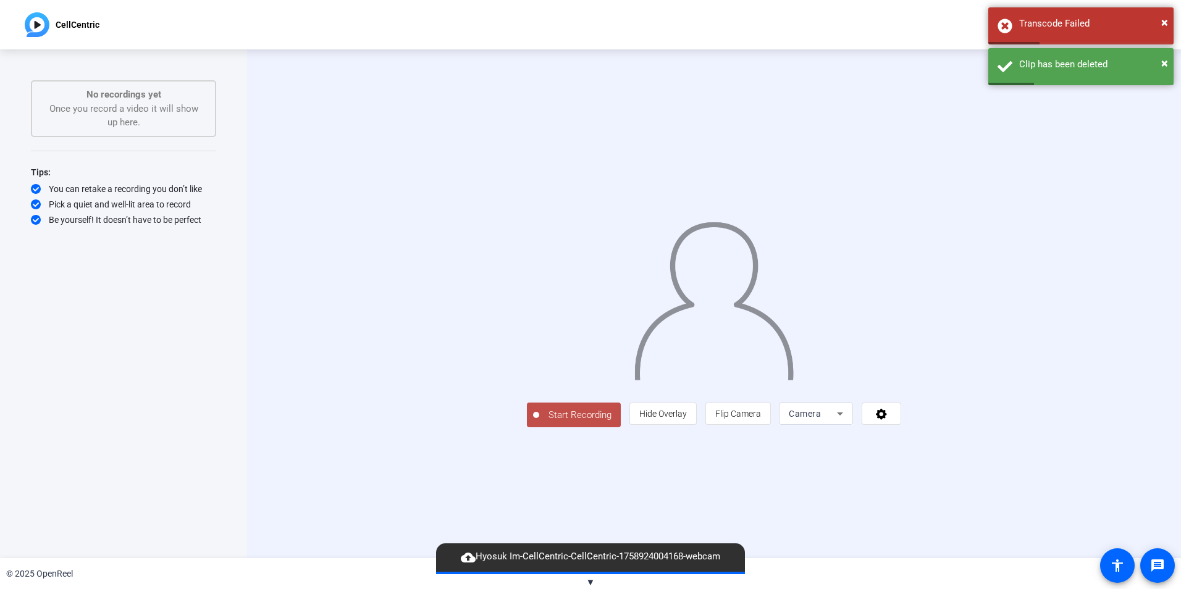
click at [539, 422] on span "Start Recording" at bounding box center [580, 415] width 82 height 14
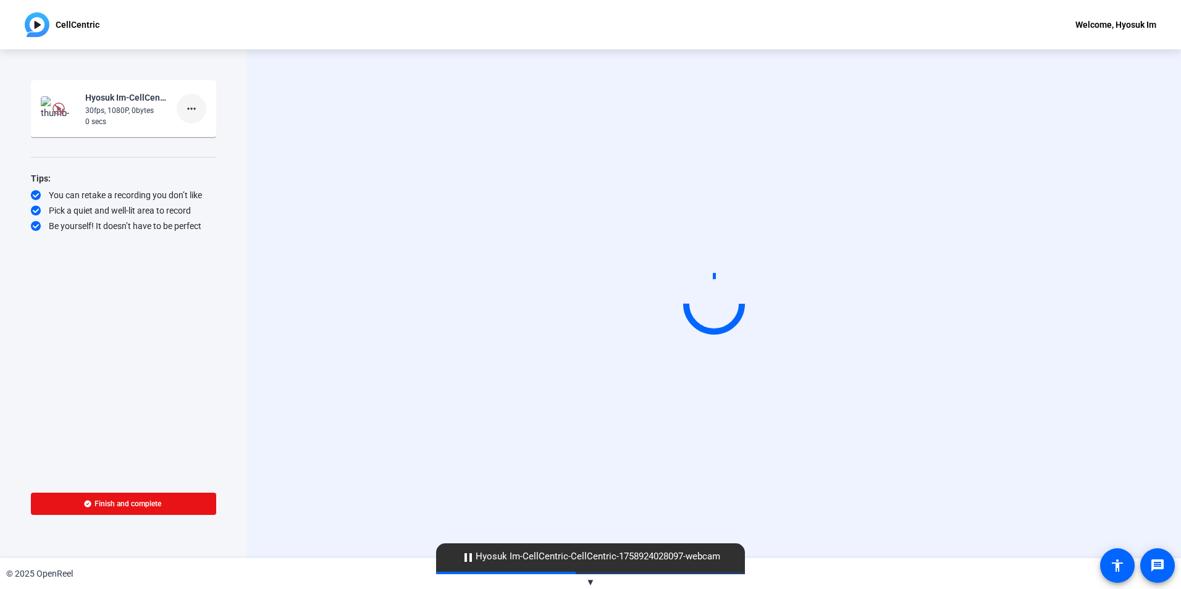
click at [188, 112] on mat-icon "more_horiz" at bounding box center [191, 108] width 15 height 15
click at [205, 133] on span "Delete clip" at bounding box center [211, 134] width 49 height 15
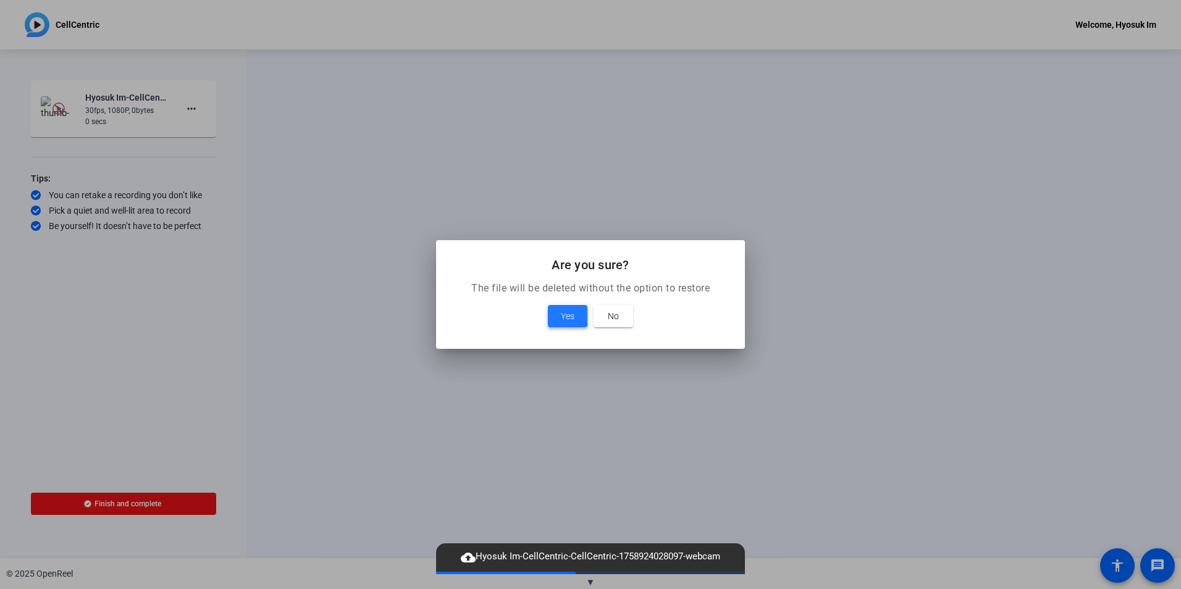
click at [568, 316] on span "Yes" at bounding box center [568, 316] width 14 height 15
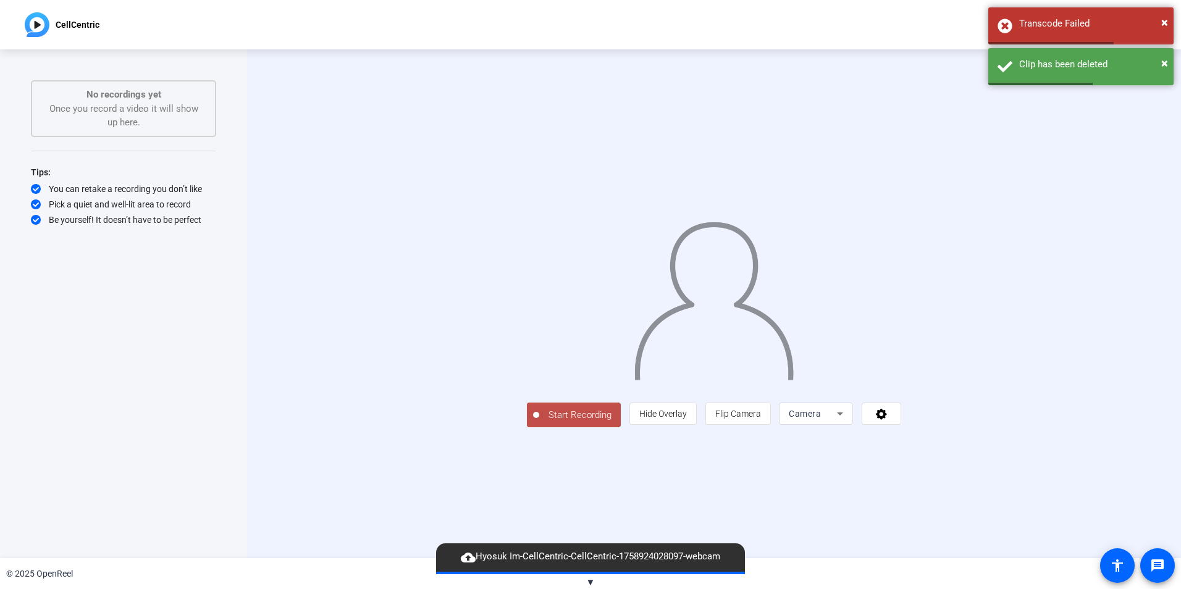
click at [539, 422] on span "Start Recording" at bounding box center [580, 415] width 82 height 14
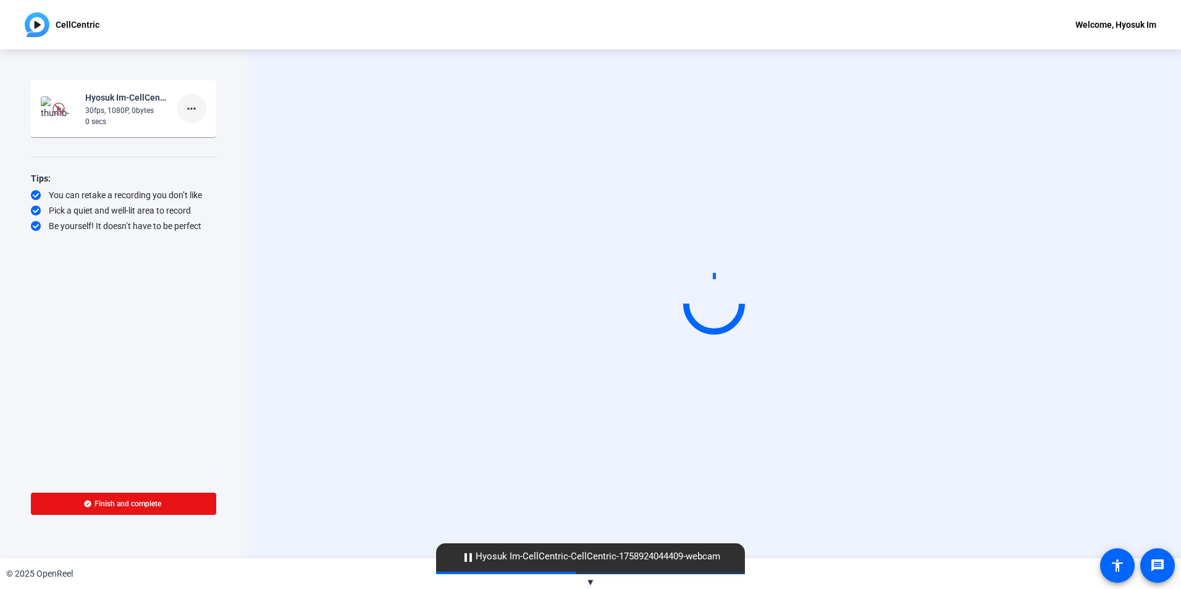
click at [199, 111] on span at bounding box center [192, 109] width 30 height 30
click at [209, 135] on span "Delete clip" at bounding box center [211, 134] width 49 height 15
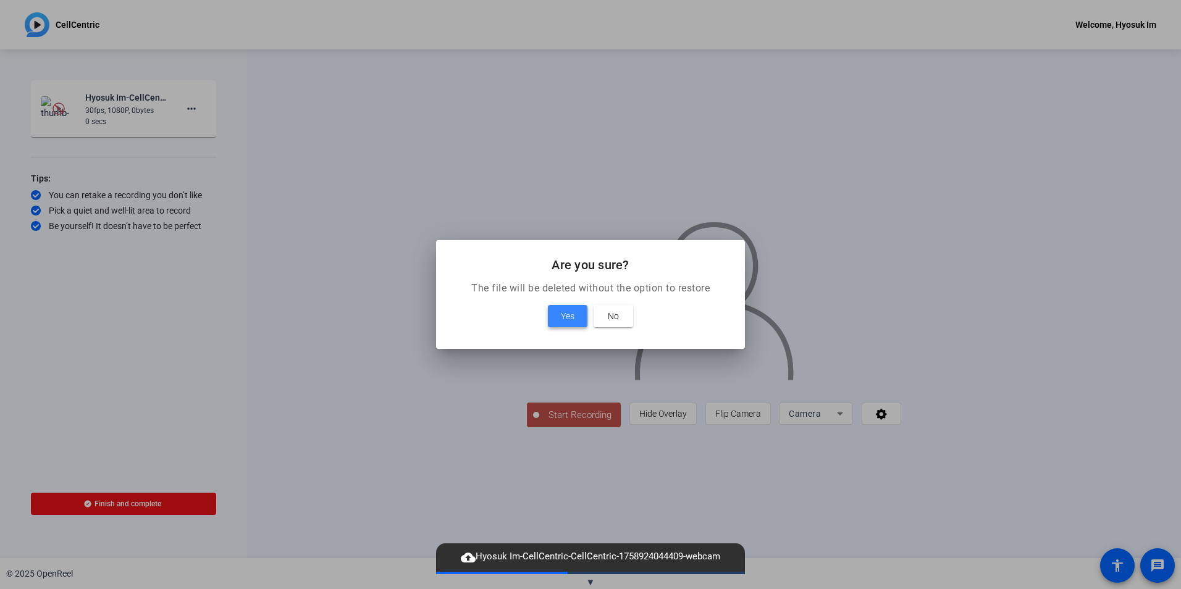
click at [568, 317] on span "Yes" at bounding box center [568, 316] width 14 height 15
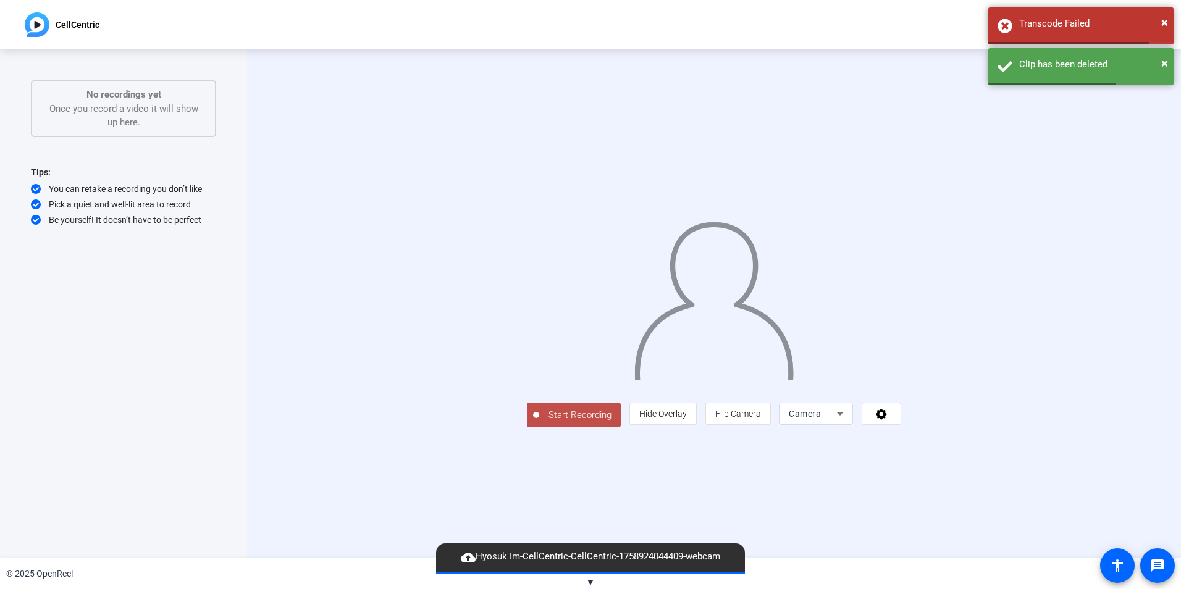
click at [539, 422] on span "Start Recording" at bounding box center [580, 415] width 82 height 14
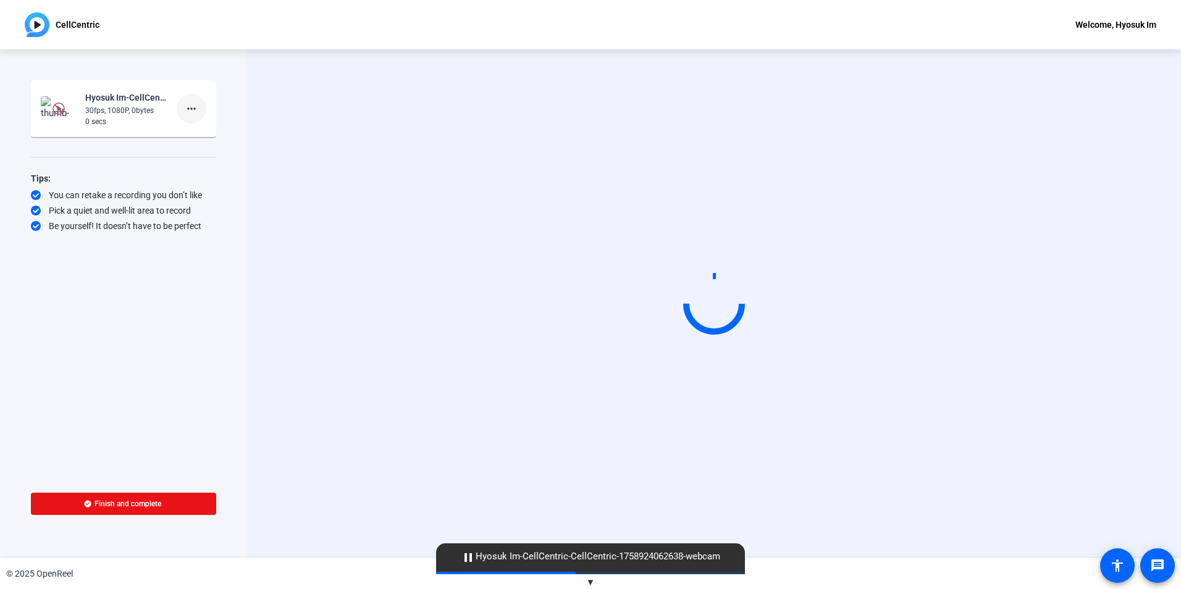
click at [197, 120] on span at bounding box center [192, 109] width 30 height 30
click at [212, 136] on span "Delete clip" at bounding box center [211, 134] width 49 height 15
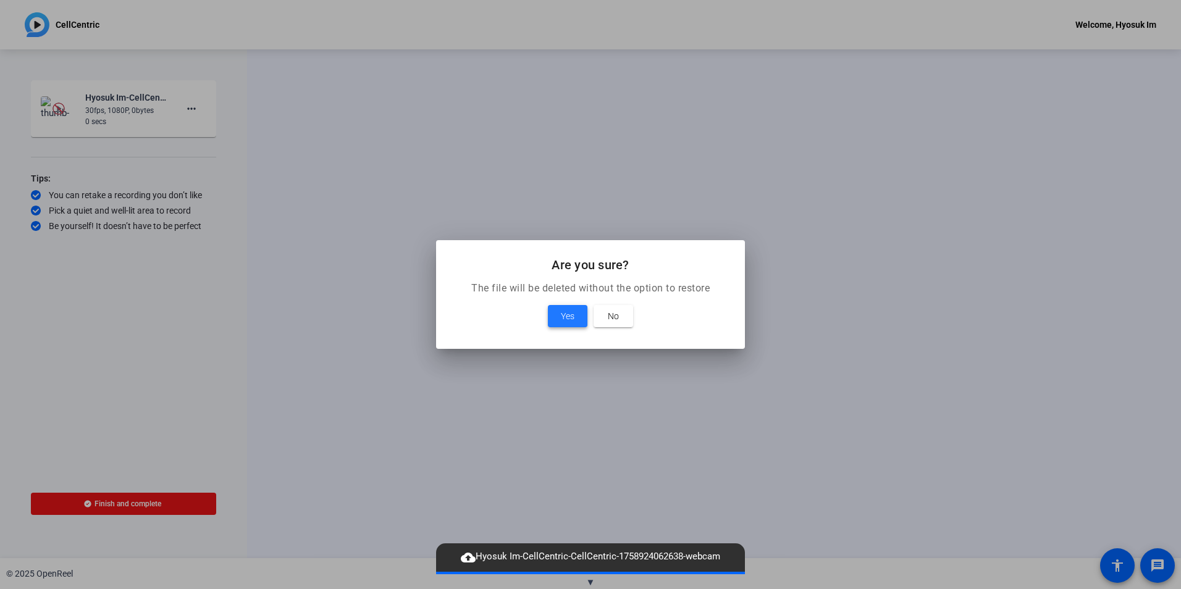
click at [561, 311] on span "Yes" at bounding box center [568, 316] width 14 height 15
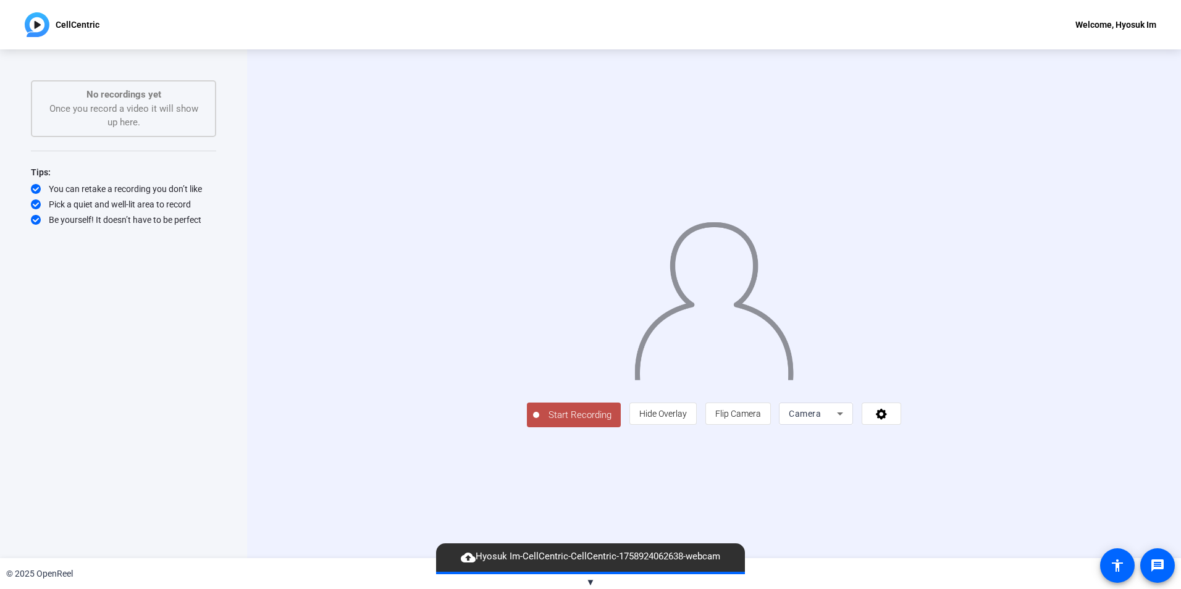
click at [539, 422] on span "Start Recording" at bounding box center [580, 415] width 82 height 14
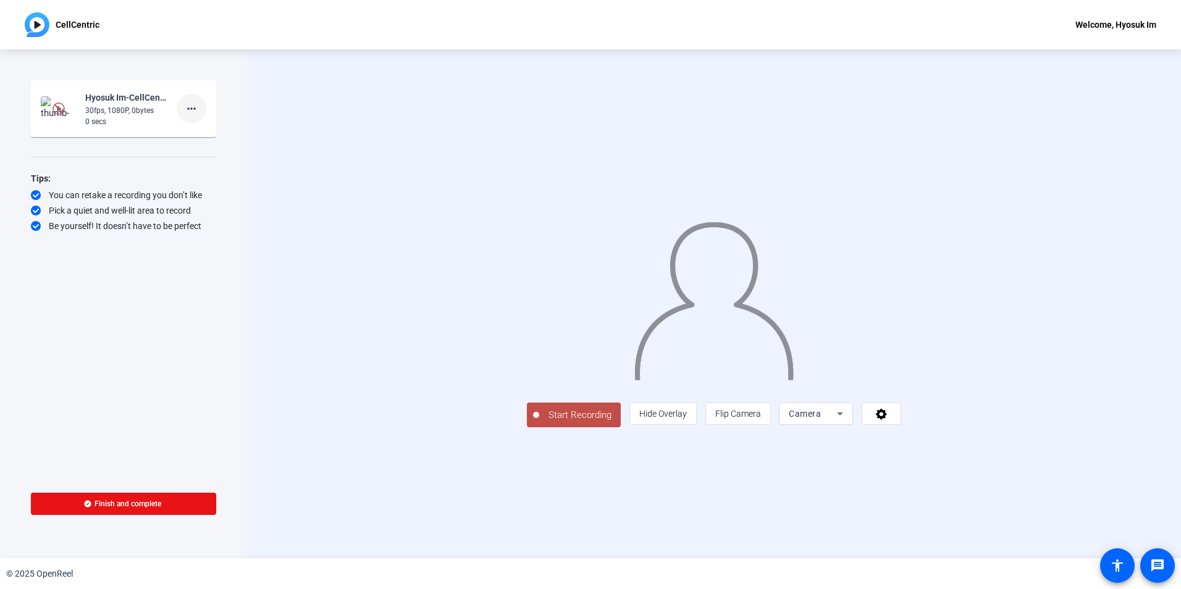
click at [185, 104] on mat-icon "more_horiz" at bounding box center [191, 108] width 15 height 15
click at [211, 135] on span "Delete clip" at bounding box center [211, 134] width 49 height 15
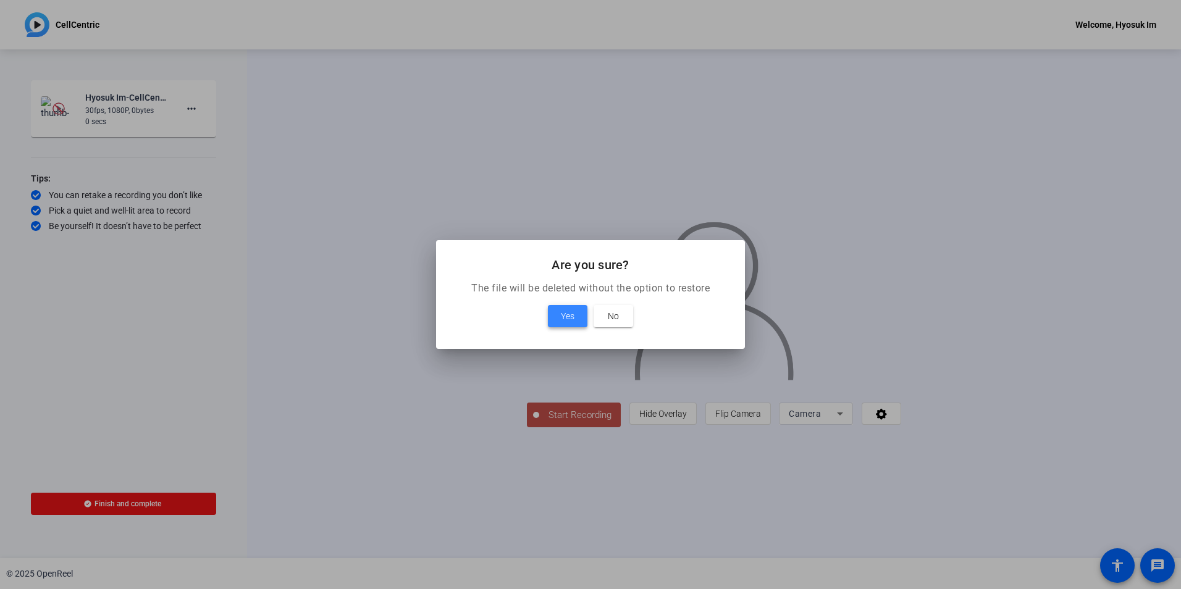
click at [582, 317] on span at bounding box center [568, 316] width 40 height 30
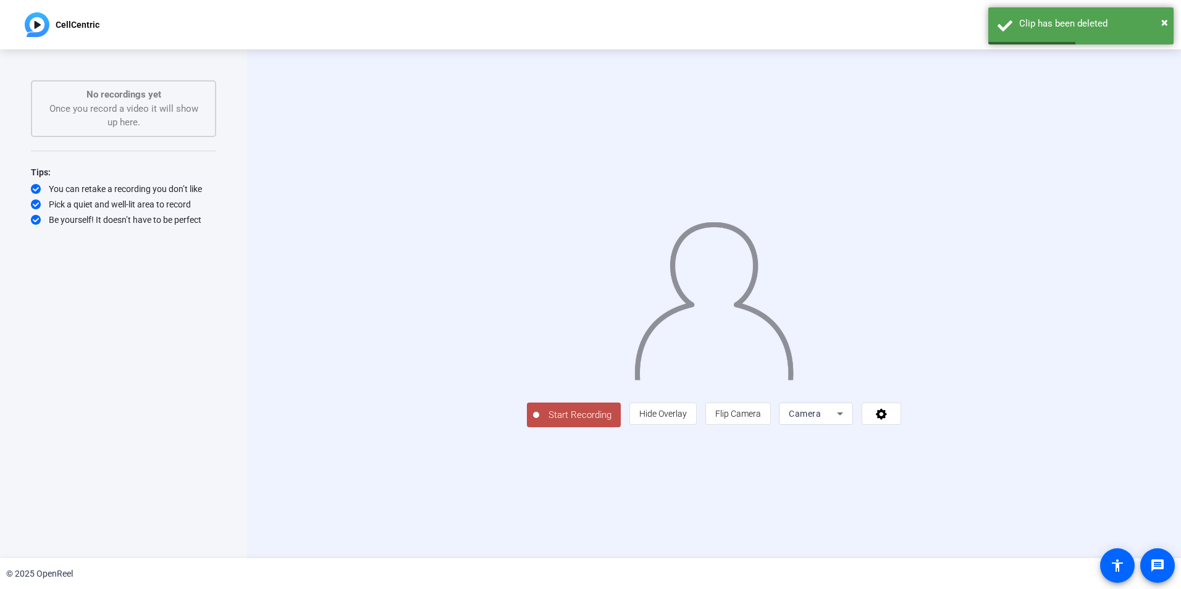
click at [539, 422] on span "Start Recording" at bounding box center [580, 415] width 82 height 14
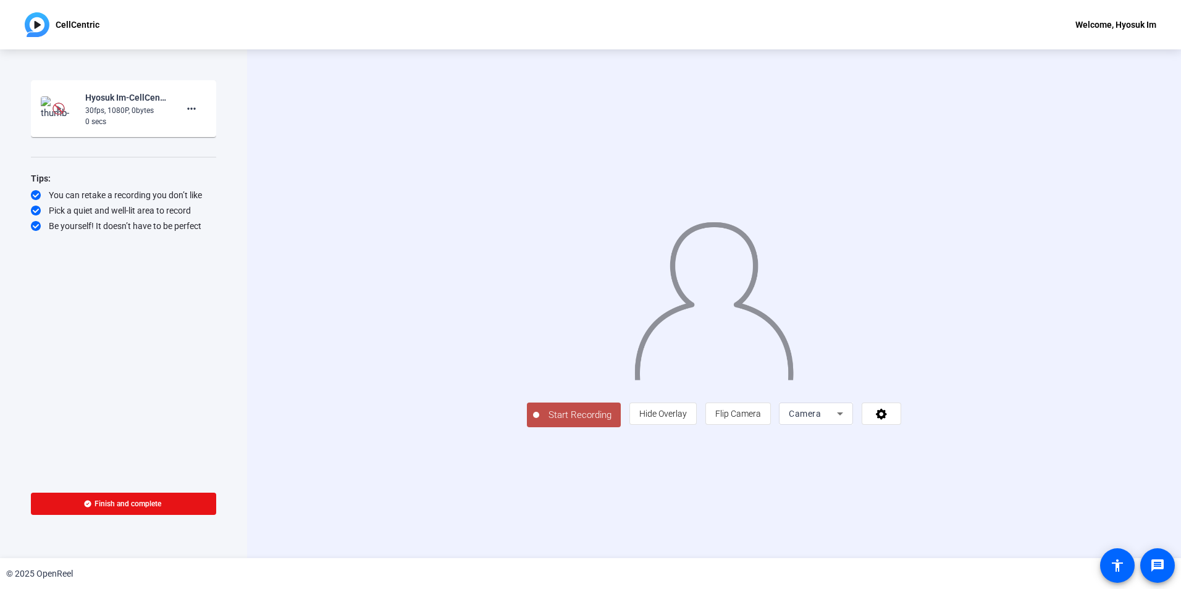
click at [539, 422] on span "Start Recording" at bounding box center [580, 415] width 82 height 14
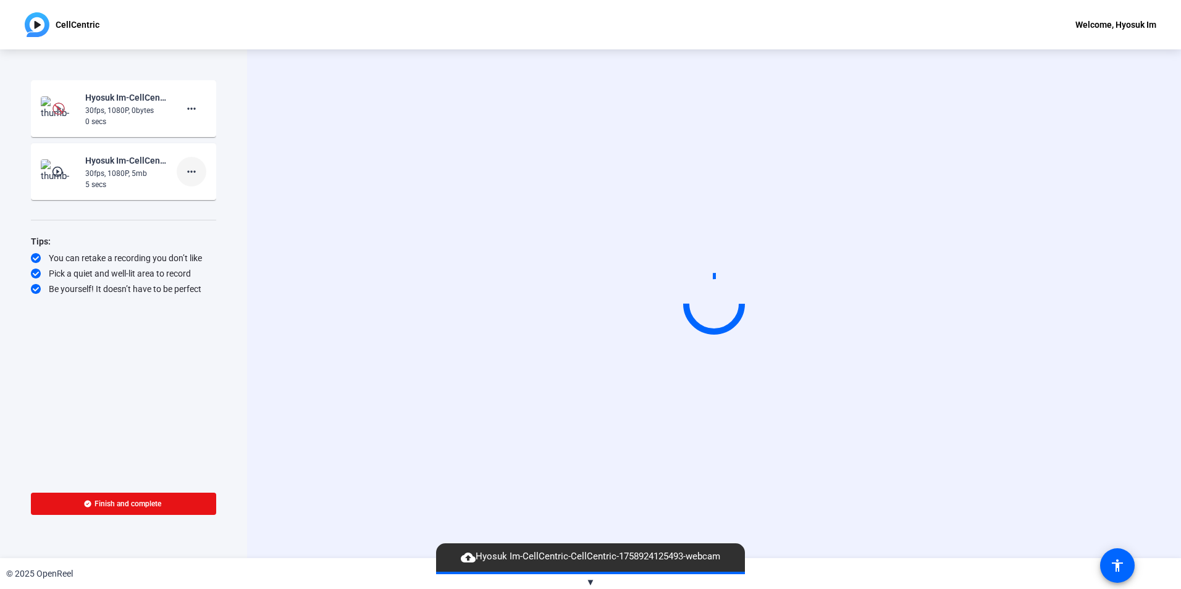
click at [195, 177] on mat-icon "more_horiz" at bounding box center [191, 171] width 15 height 15
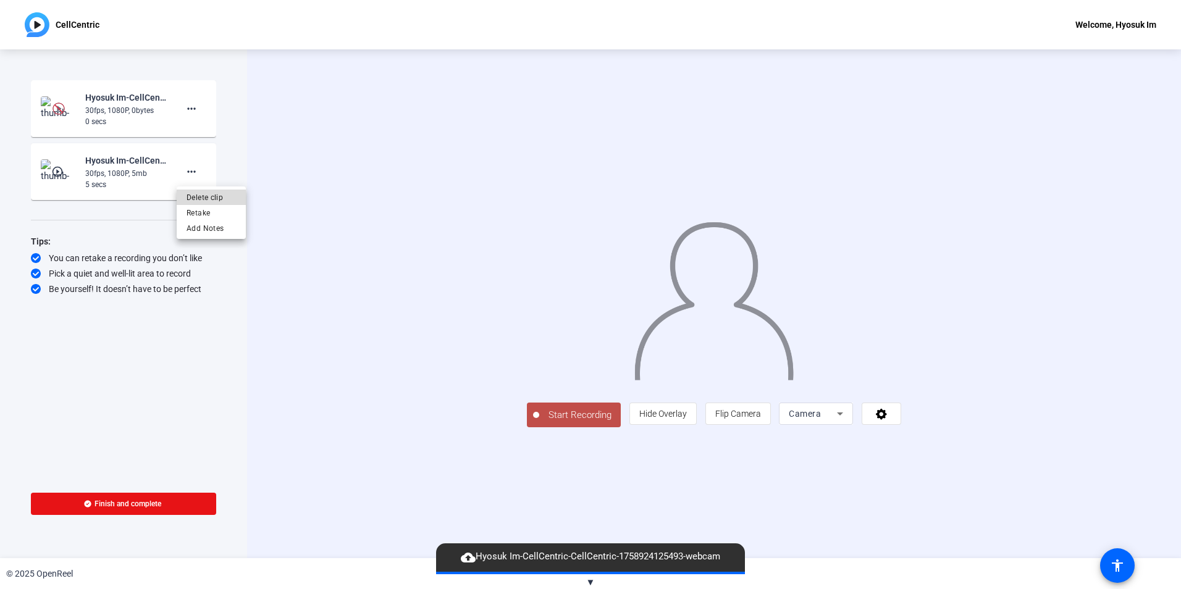
click at [203, 200] on span "Delete clip" at bounding box center [211, 197] width 49 height 15
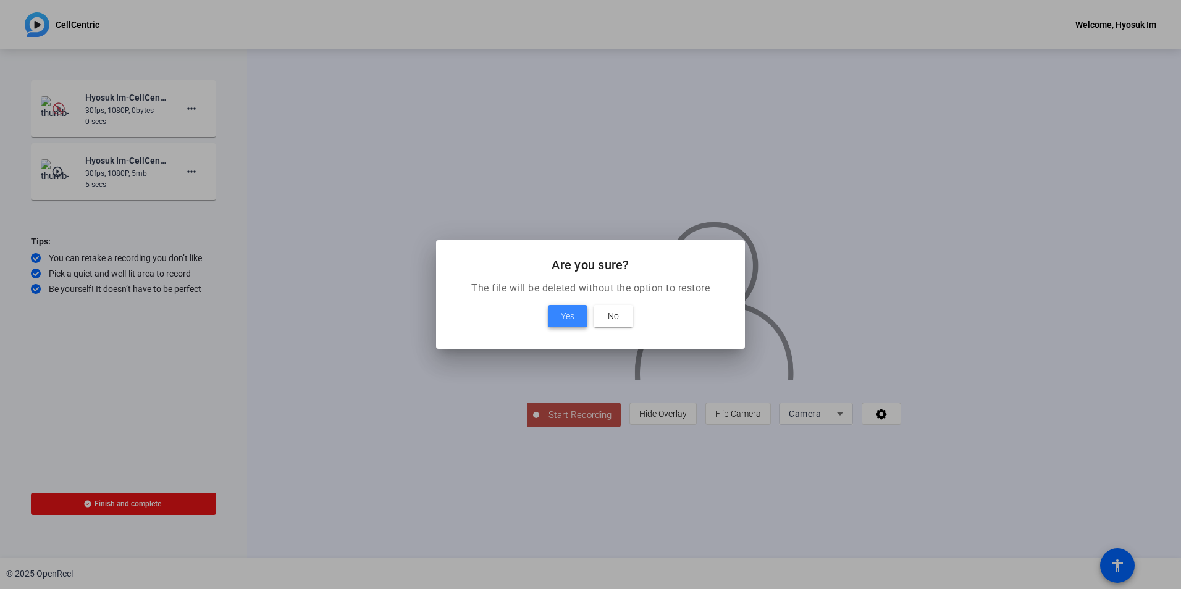
click at [566, 316] on span "Yes" at bounding box center [568, 316] width 14 height 15
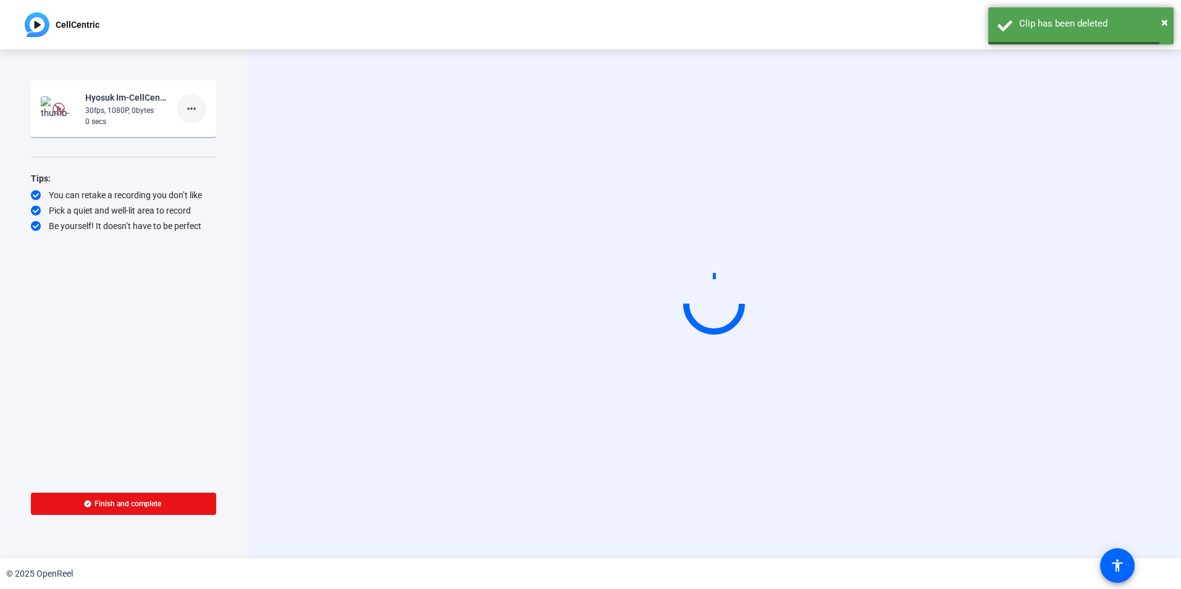
click at [182, 106] on span at bounding box center [192, 109] width 30 height 30
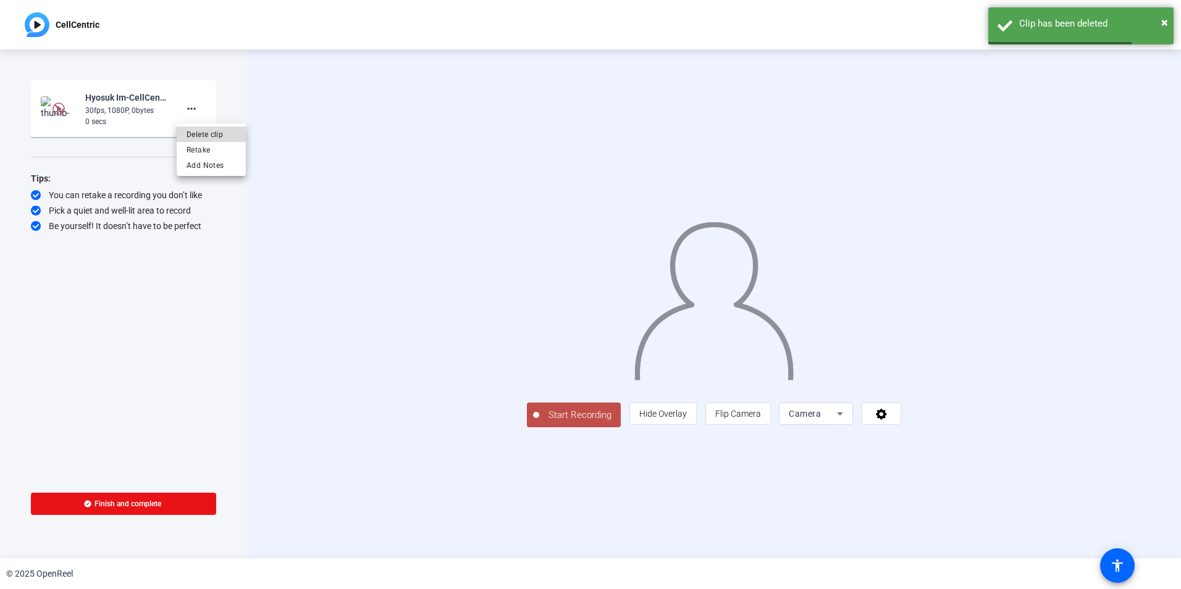
click at [208, 136] on span "Delete clip" at bounding box center [211, 134] width 49 height 15
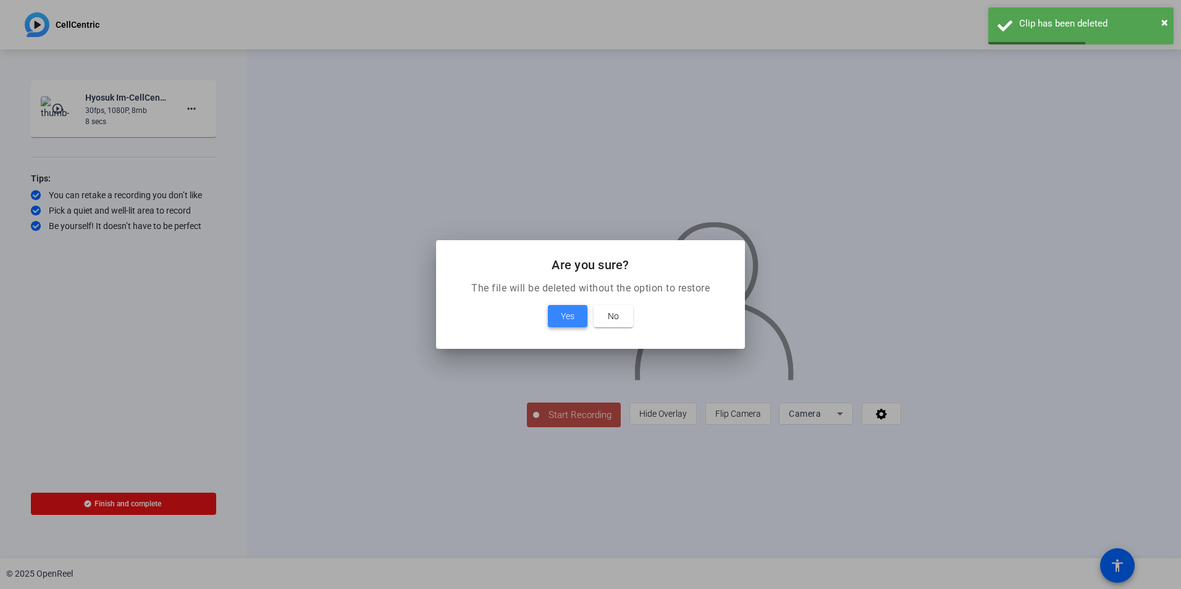
click at [585, 314] on span at bounding box center [568, 316] width 40 height 30
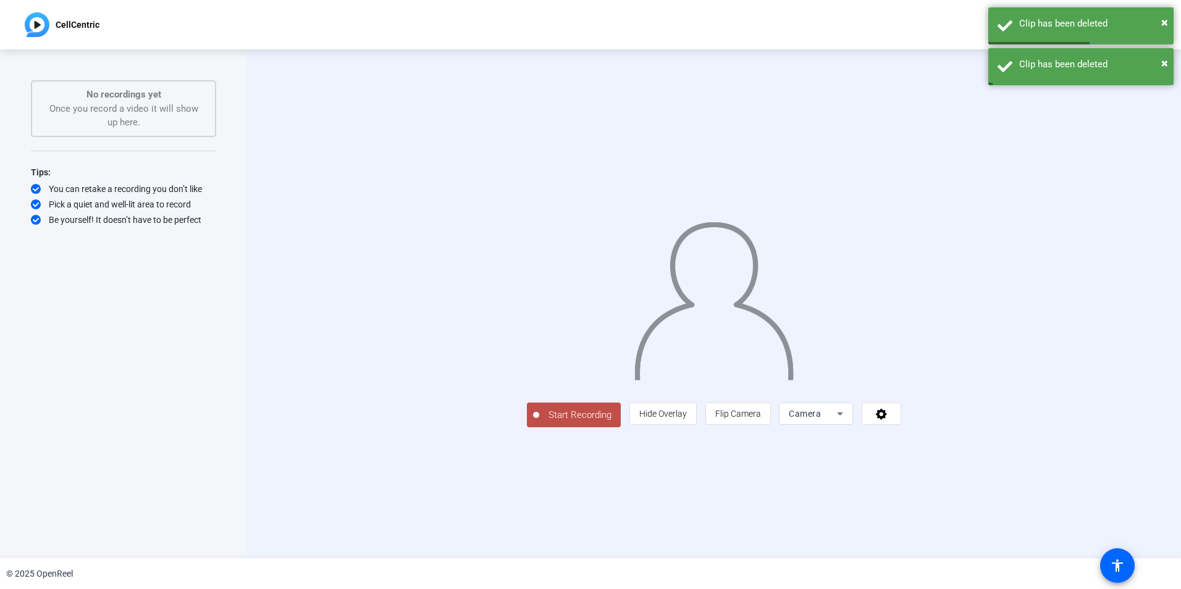
click at [539, 422] on span "Start Recording" at bounding box center [580, 415] width 82 height 14
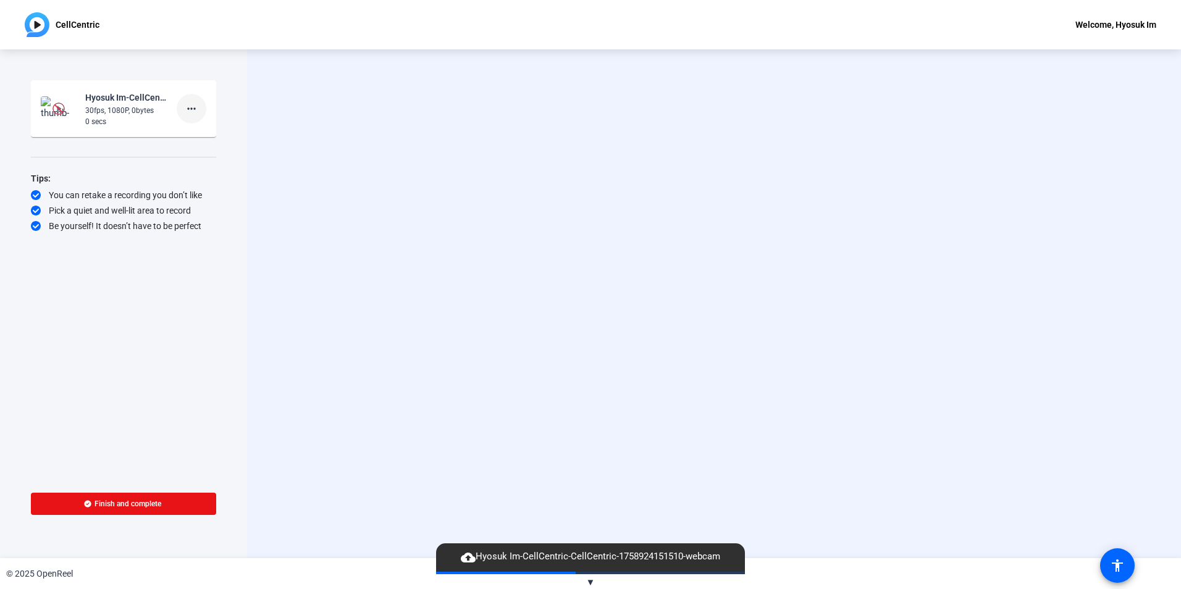
click at [188, 112] on mat-icon "more_horiz" at bounding box center [191, 108] width 15 height 15
click at [193, 132] on span "Delete clip" at bounding box center [211, 134] width 49 height 15
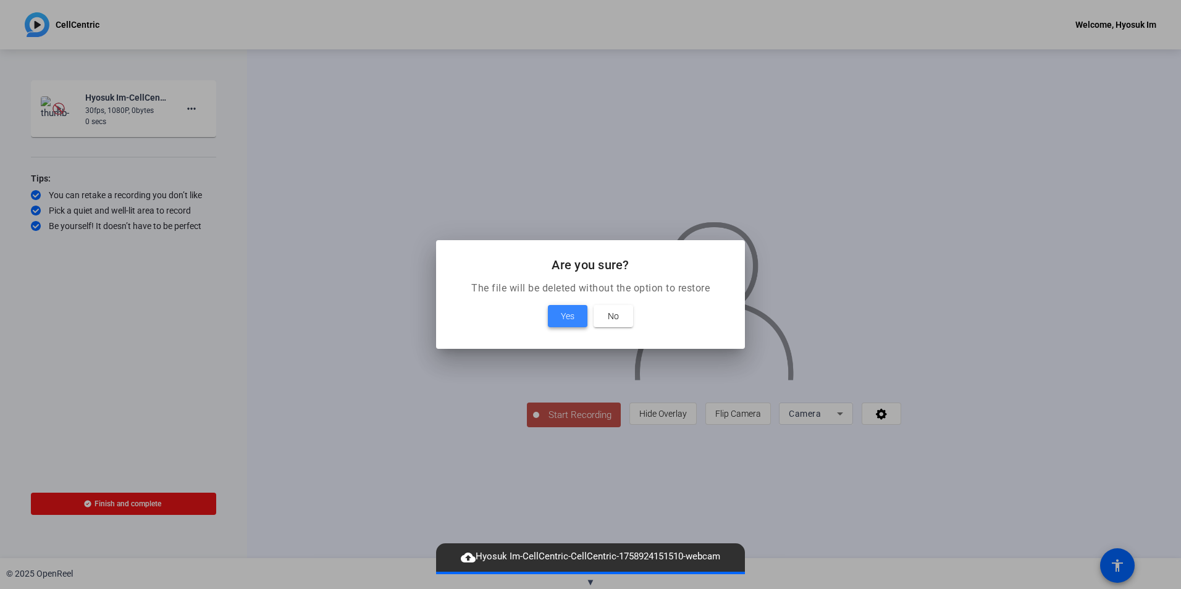
click at [563, 310] on span "Yes" at bounding box center [568, 316] width 14 height 15
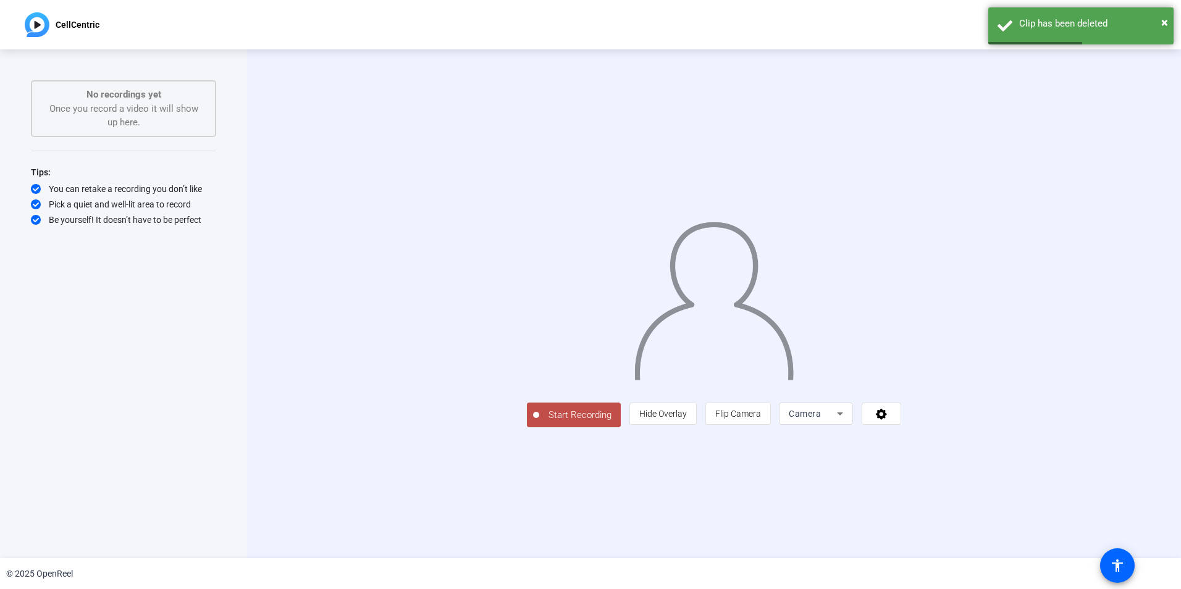
click at [539, 422] on span "Start Recording" at bounding box center [580, 415] width 82 height 14
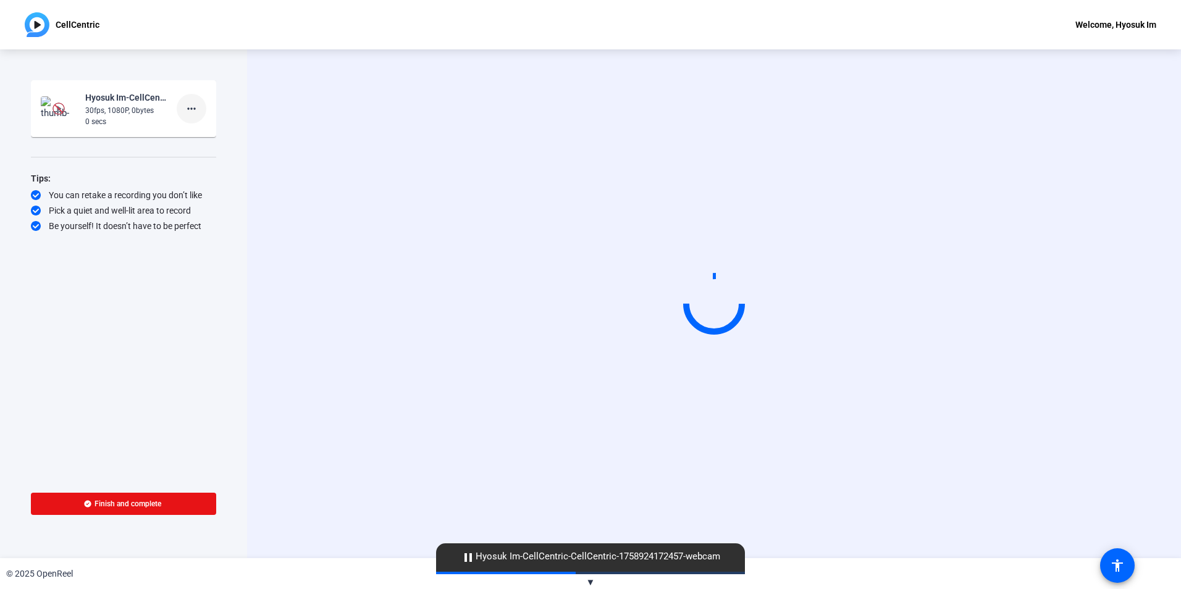
click at [197, 109] on mat-icon "more_horiz" at bounding box center [191, 108] width 15 height 15
click at [197, 132] on span "Delete clip" at bounding box center [211, 134] width 49 height 15
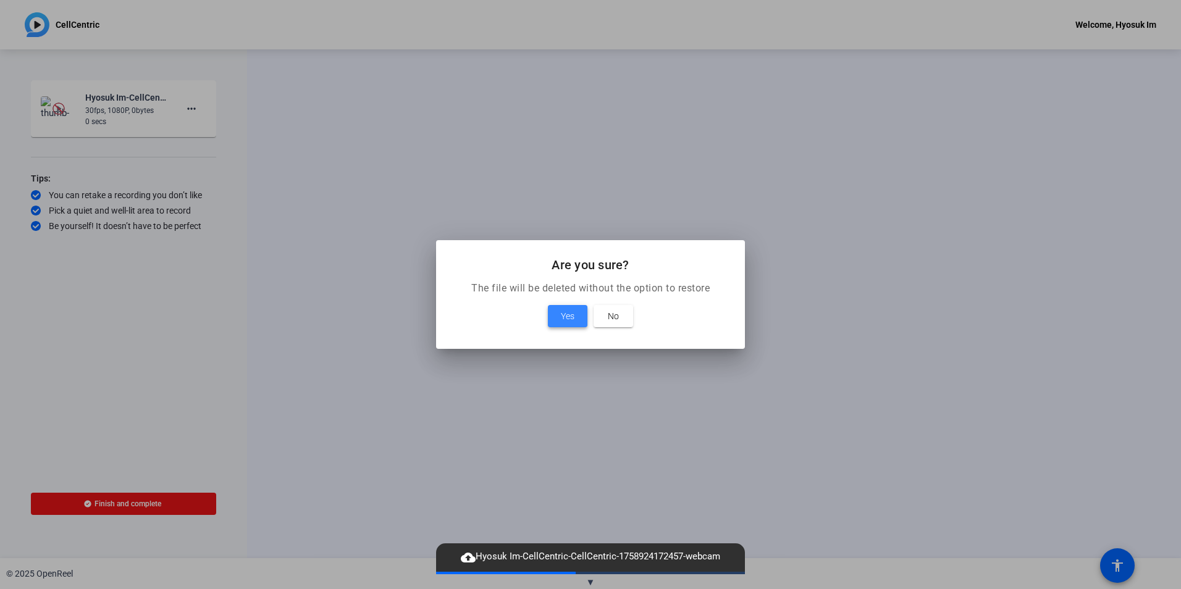
click at [573, 318] on span "Yes" at bounding box center [568, 316] width 14 height 15
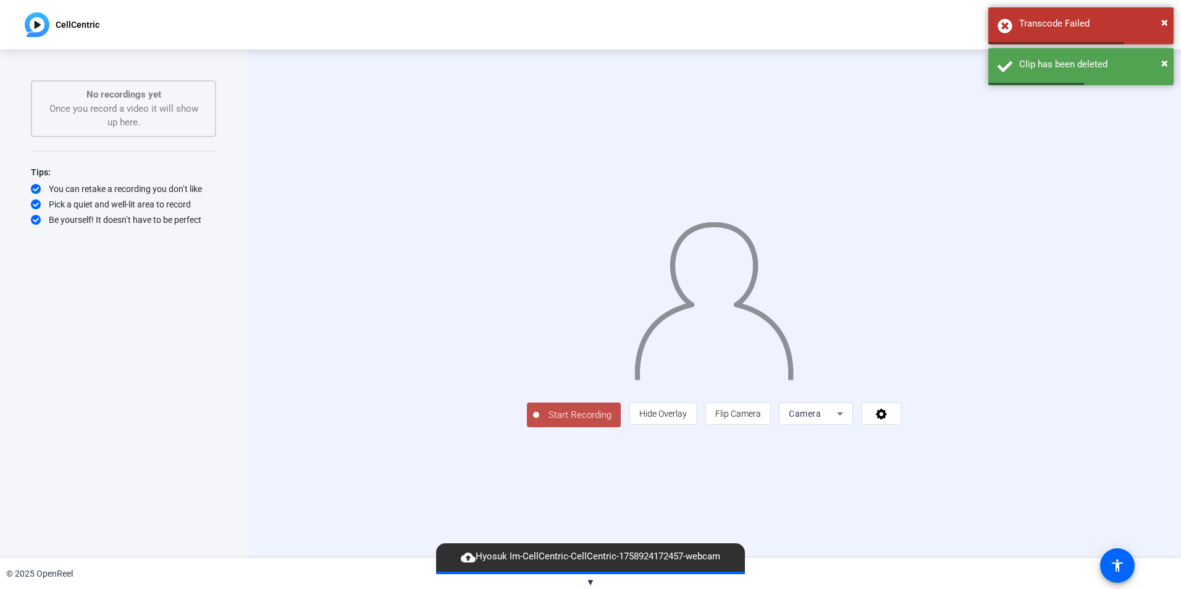
click at [539, 422] on span "Start Recording" at bounding box center [580, 415] width 82 height 14
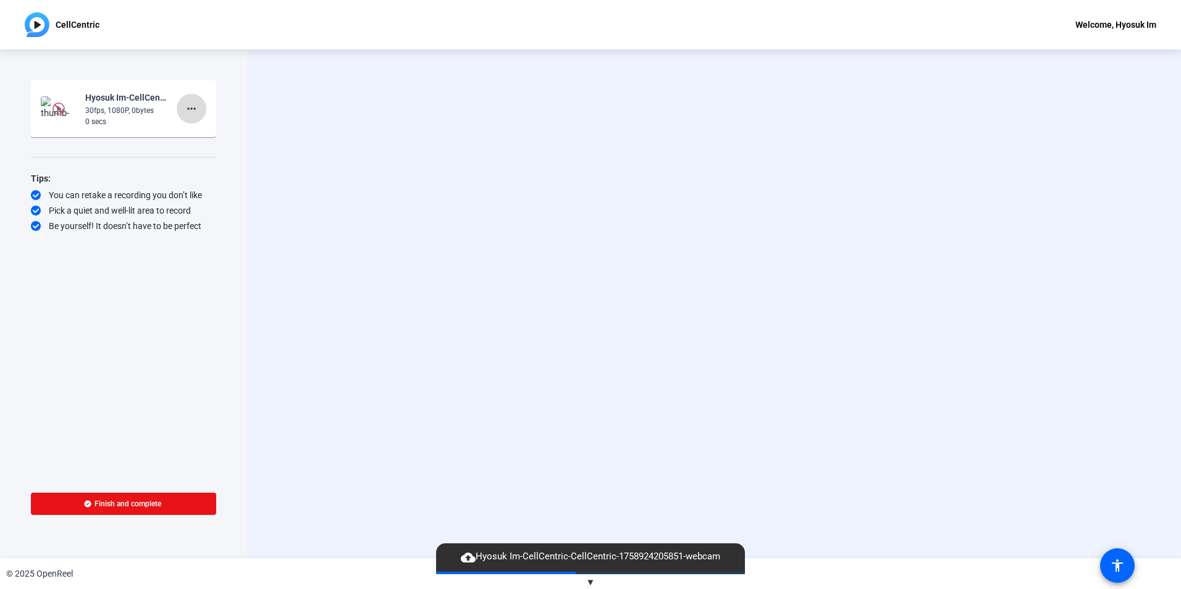
click at [201, 107] on span at bounding box center [192, 109] width 30 height 30
click at [210, 133] on span "Delete clip" at bounding box center [211, 134] width 49 height 15
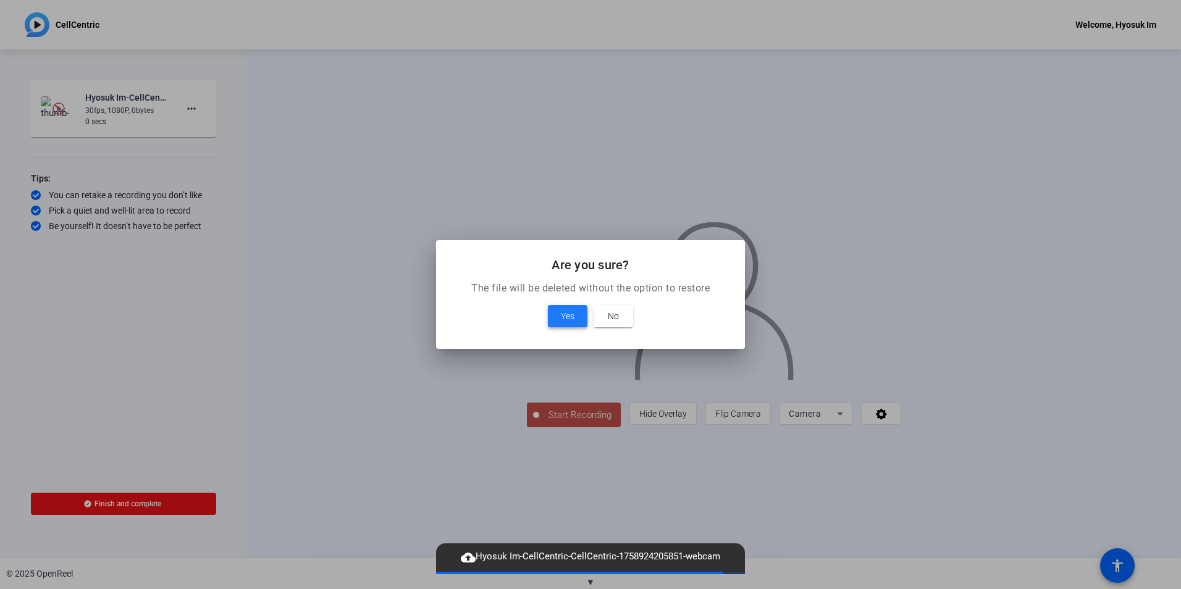
click at [569, 316] on span "Yes" at bounding box center [568, 316] width 14 height 15
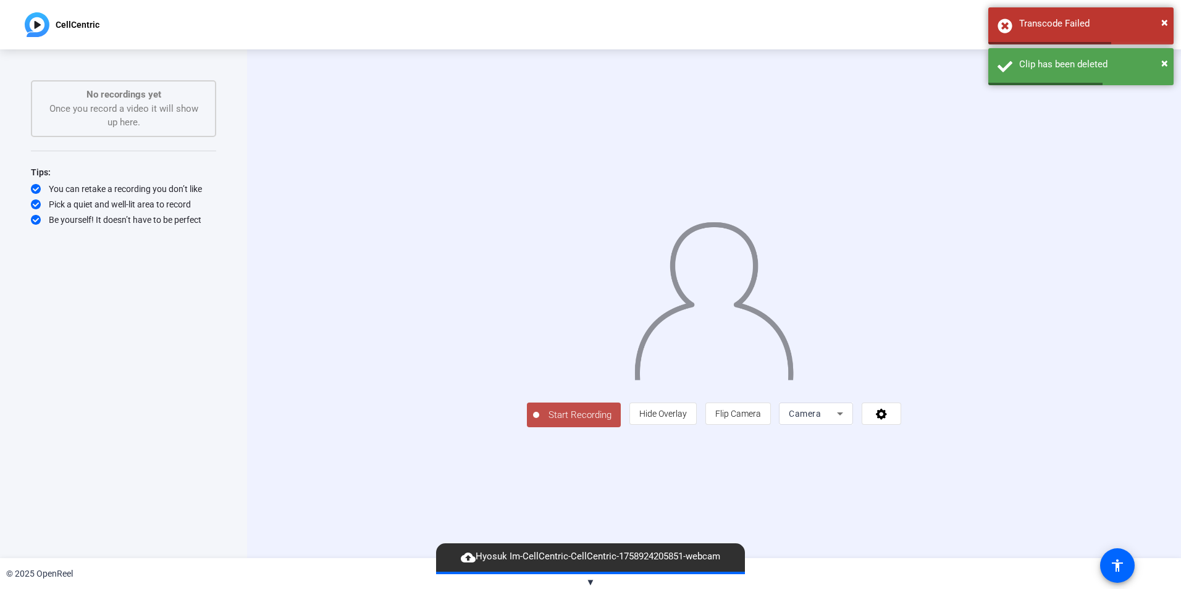
click at [539, 422] on span "Start Recording" at bounding box center [580, 415] width 82 height 14
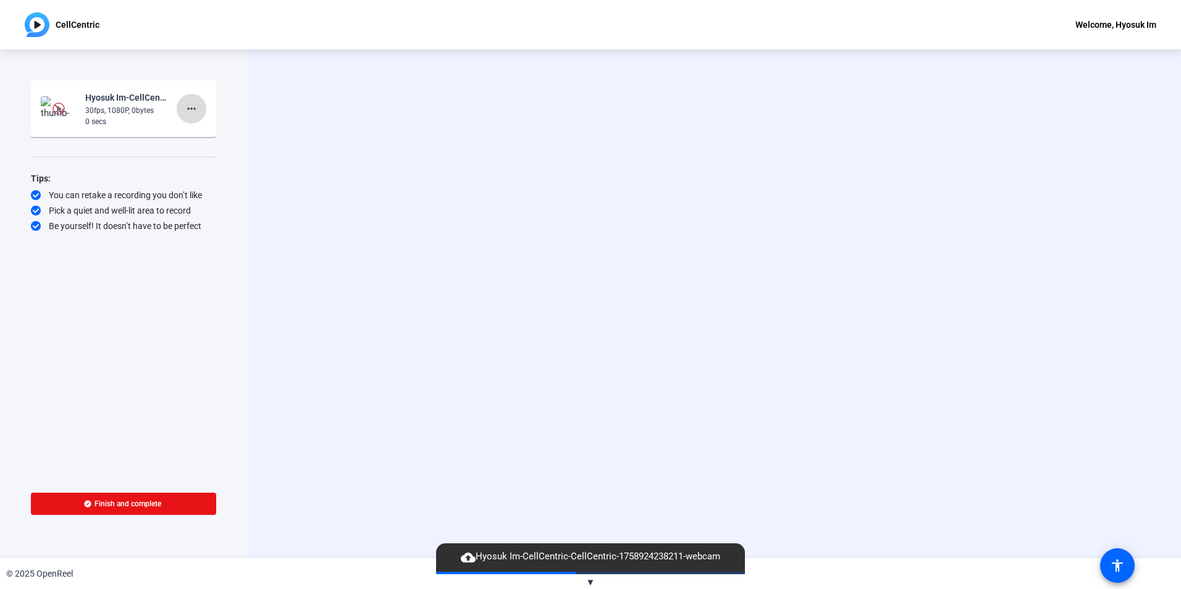
click at [191, 107] on mat-icon "more_horiz" at bounding box center [191, 108] width 15 height 15
click at [212, 132] on span "Delete clip" at bounding box center [211, 134] width 49 height 15
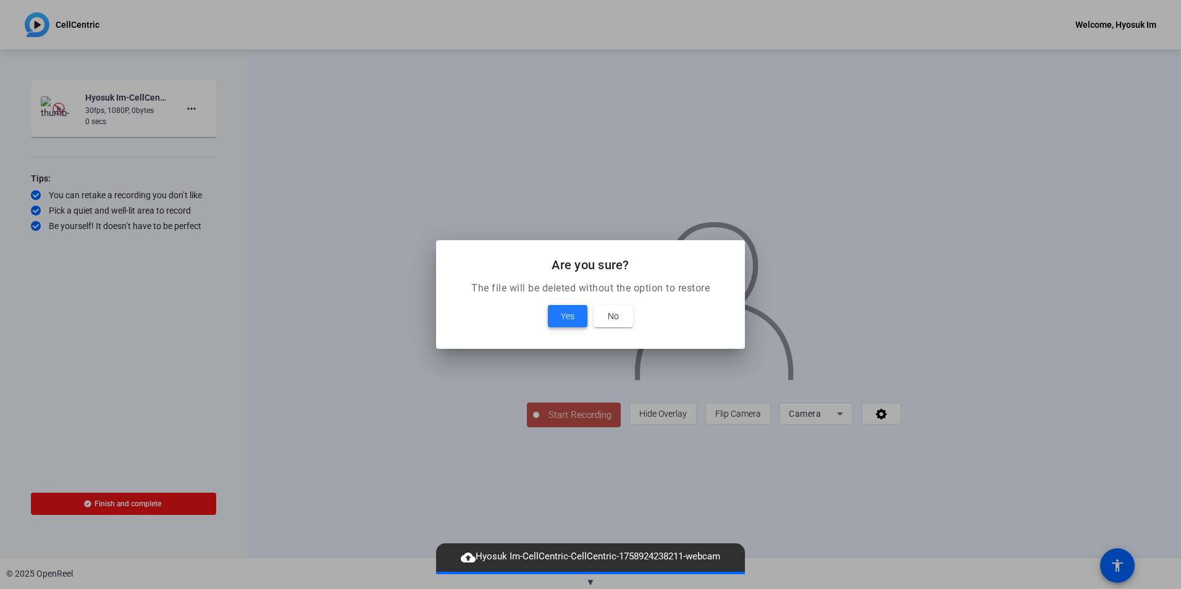
click at [579, 313] on span at bounding box center [568, 316] width 40 height 30
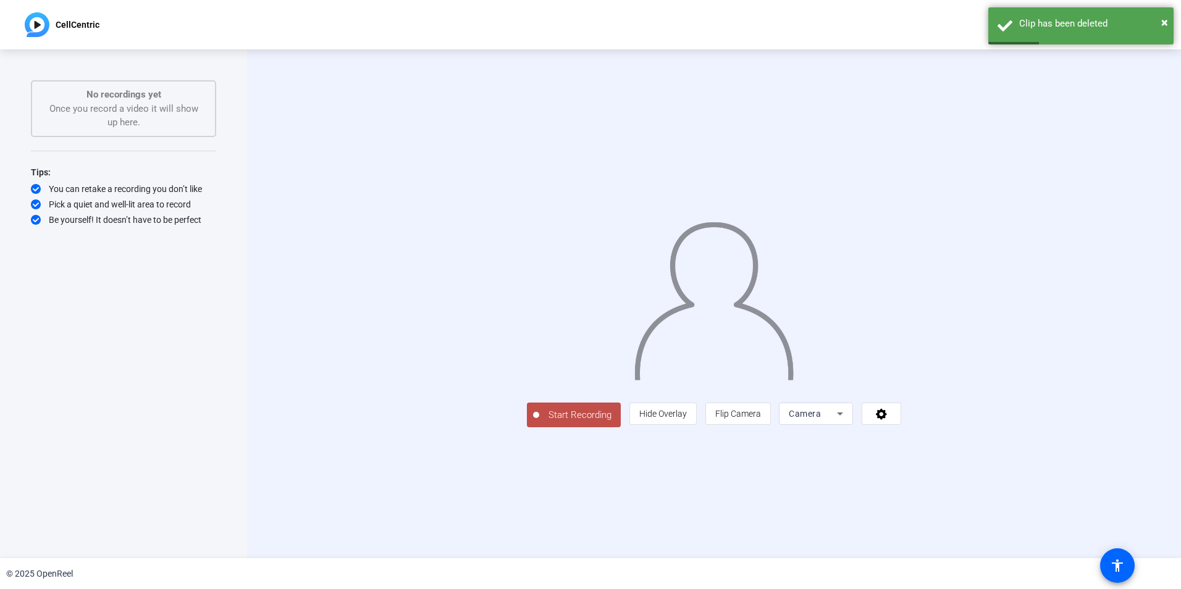
click at [539, 422] on span "Start Recording" at bounding box center [580, 415] width 82 height 14
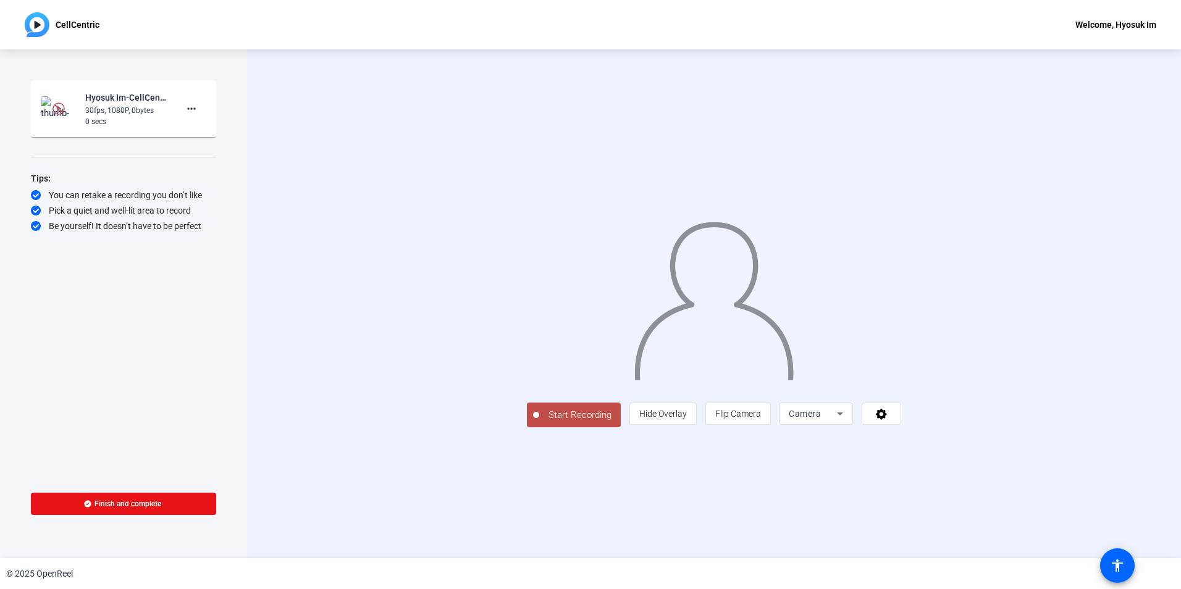
click at [539, 422] on span "Start Recording" at bounding box center [580, 415] width 82 height 14
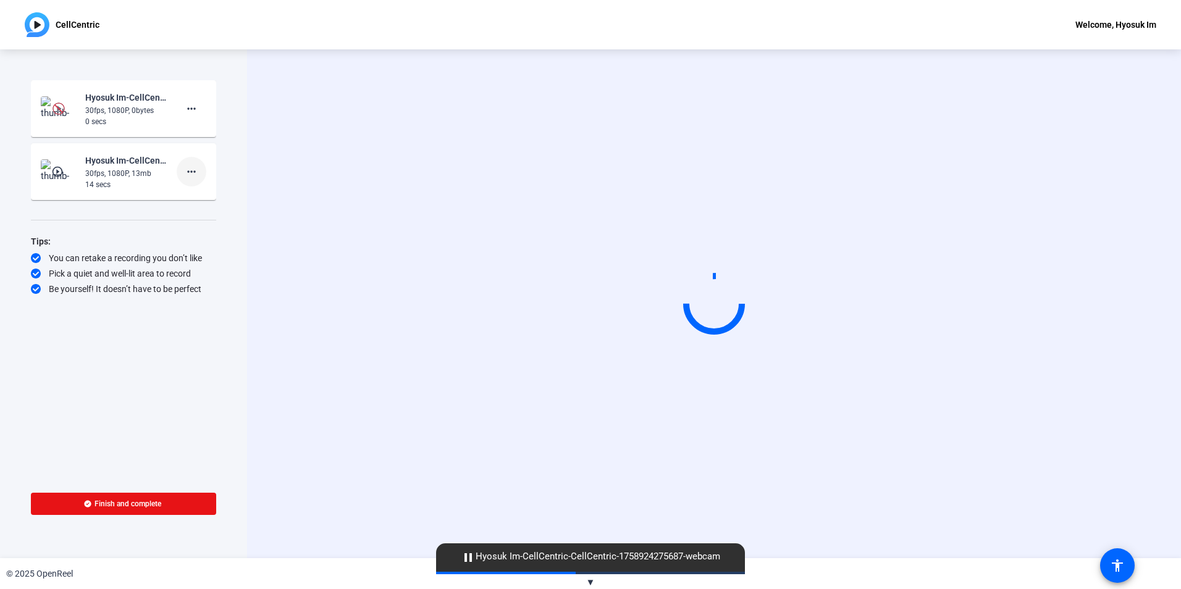
click at [195, 180] on span at bounding box center [192, 172] width 30 height 30
click at [202, 199] on span "Delete clip" at bounding box center [211, 197] width 49 height 15
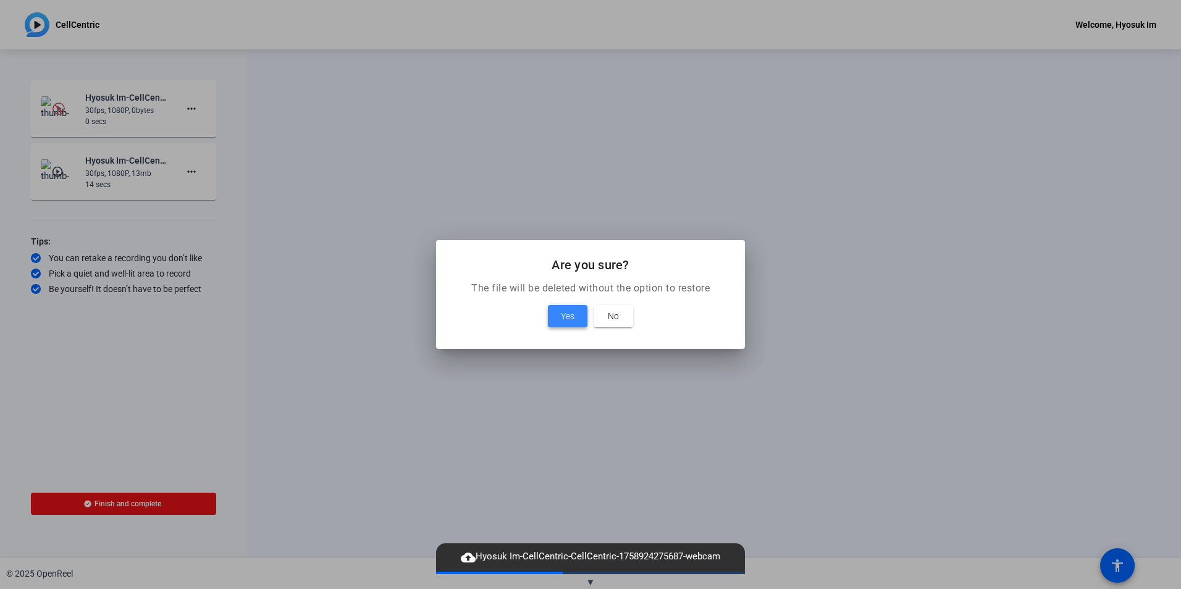
click at [559, 318] on span at bounding box center [568, 316] width 40 height 30
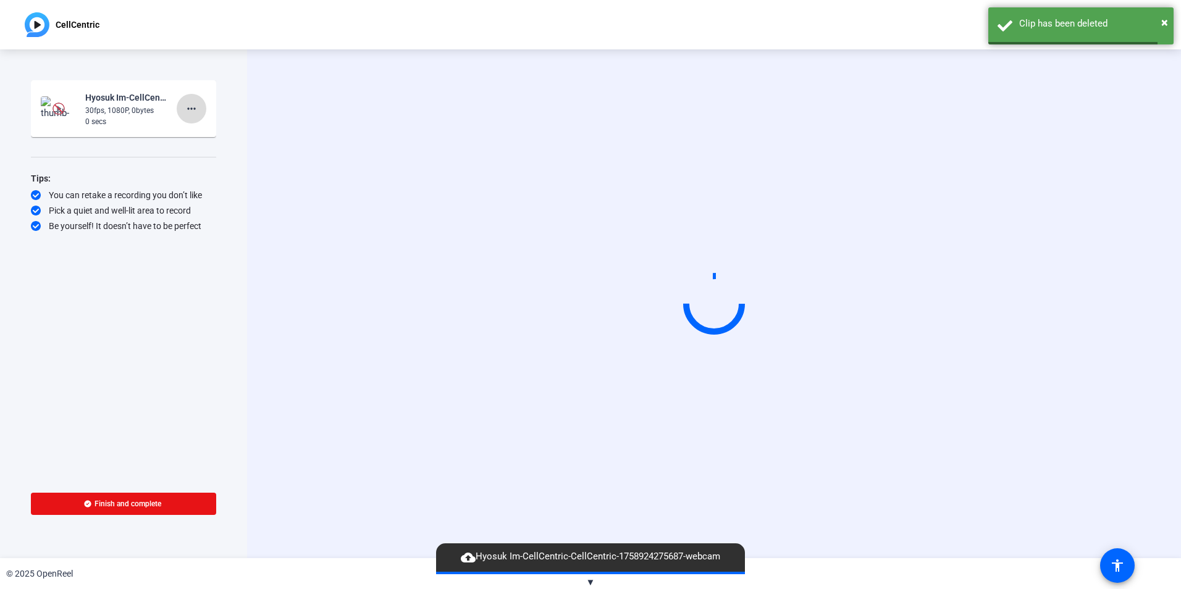
click at [196, 108] on mat-icon "more_horiz" at bounding box center [191, 108] width 15 height 15
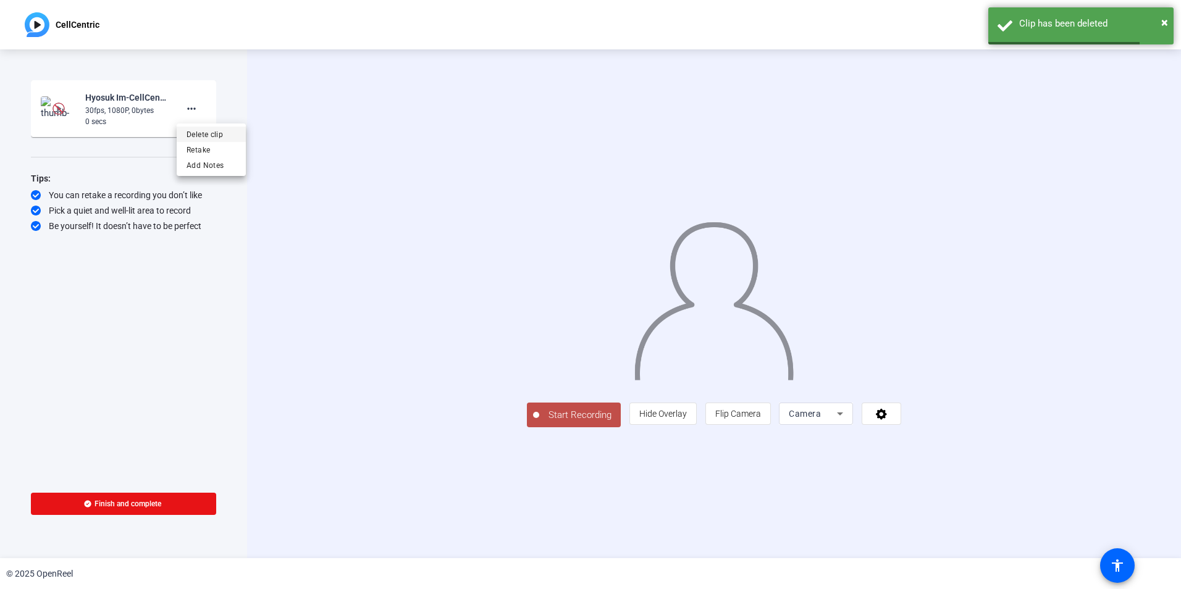
click at [214, 131] on span "Delete clip" at bounding box center [211, 134] width 49 height 15
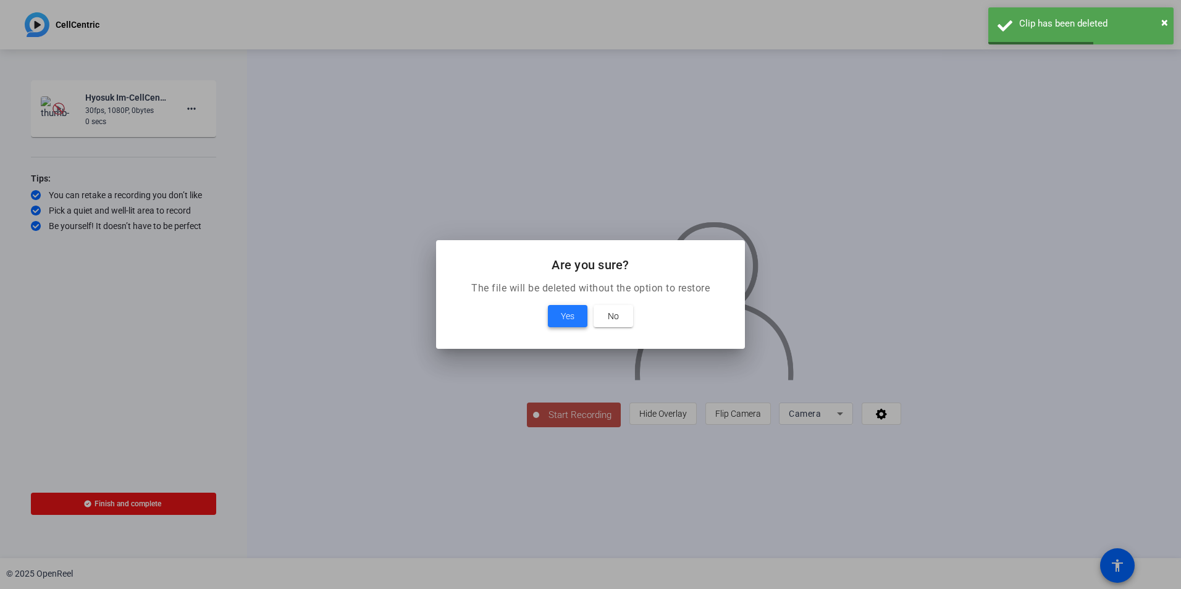
click at [560, 318] on span at bounding box center [568, 316] width 40 height 30
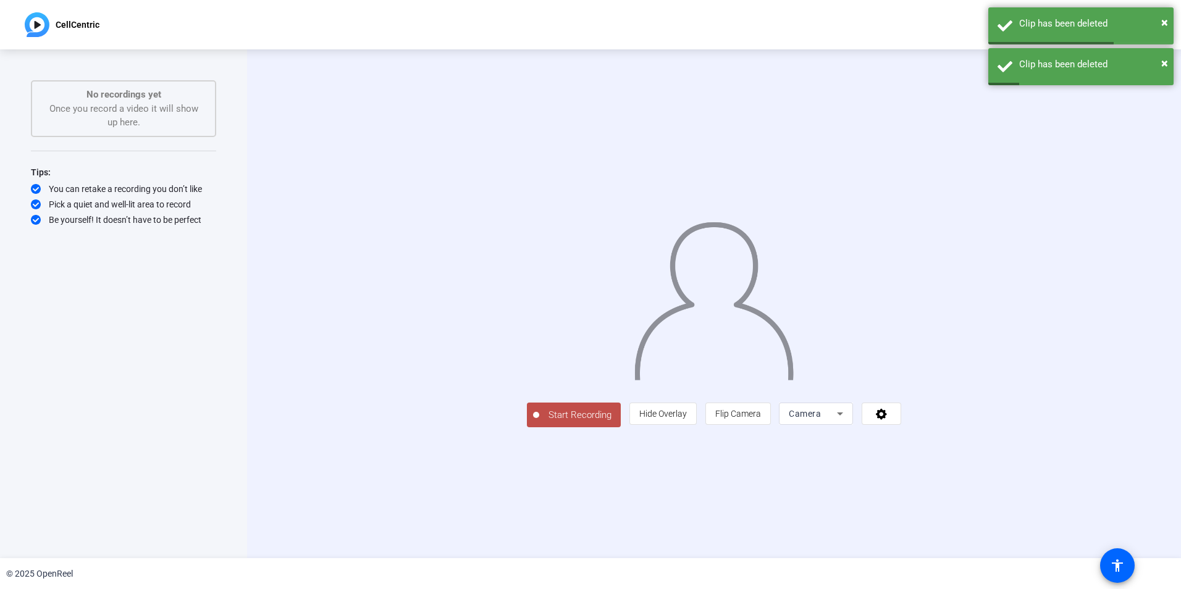
click at [539, 422] on span "Start Recording" at bounding box center [580, 415] width 82 height 14
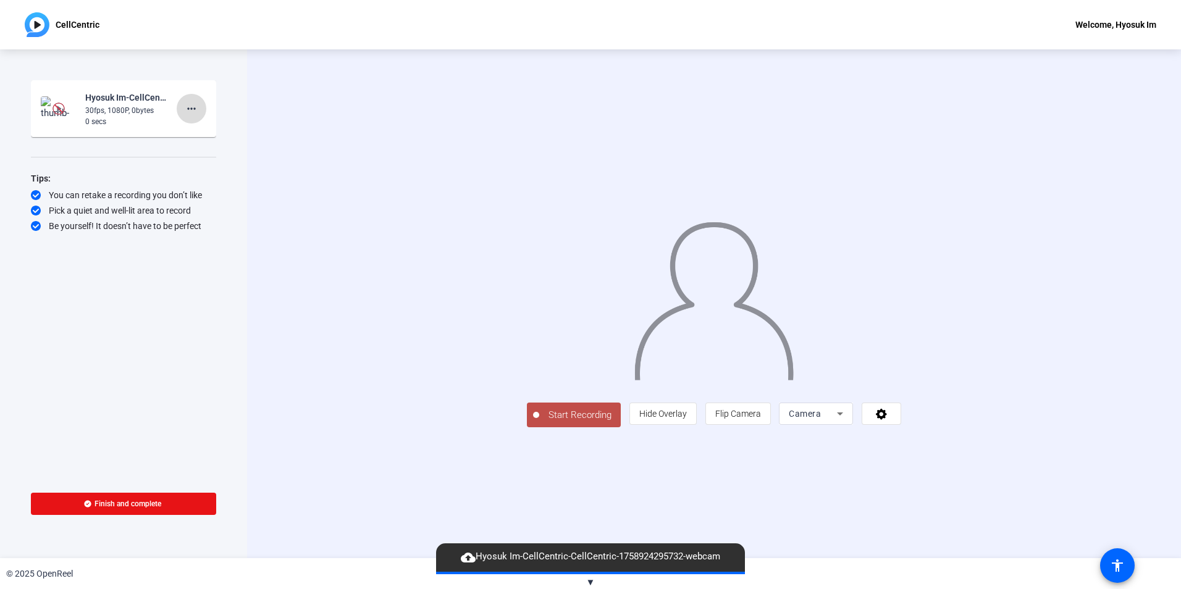
click at [185, 103] on mat-icon "more_horiz" at bounding box center [191, 108] width 15 height 15
click at [188, 127] on span "Delete clip" at bounding box center [211, 134] width 49 height 15
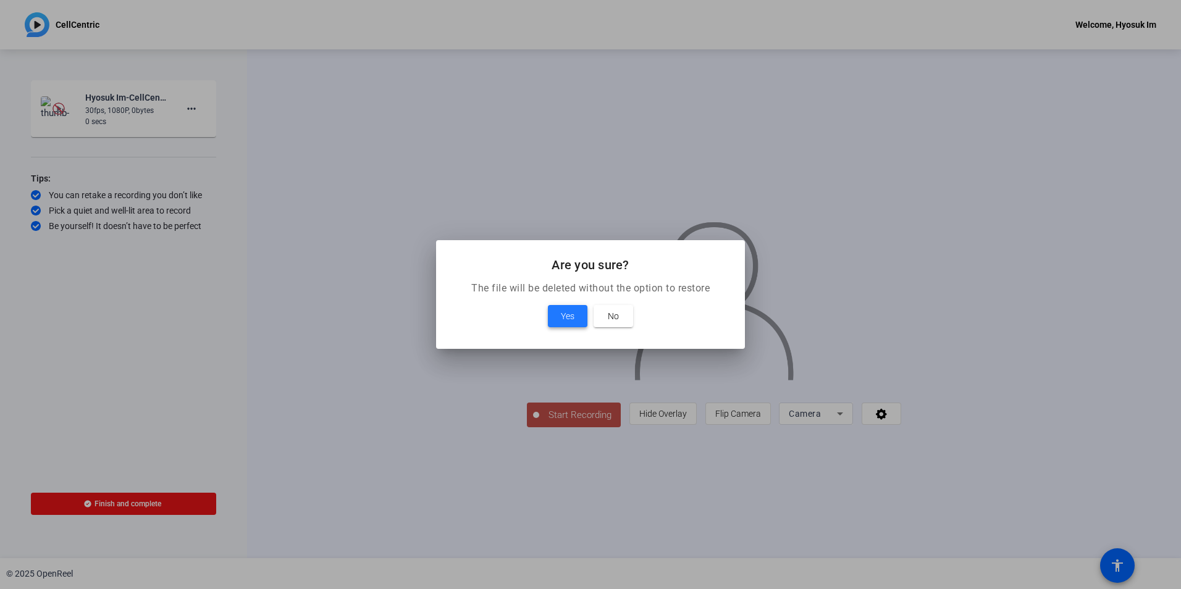
click at [577, 307] on span at bounding box center [568, 316] width 40 height 30
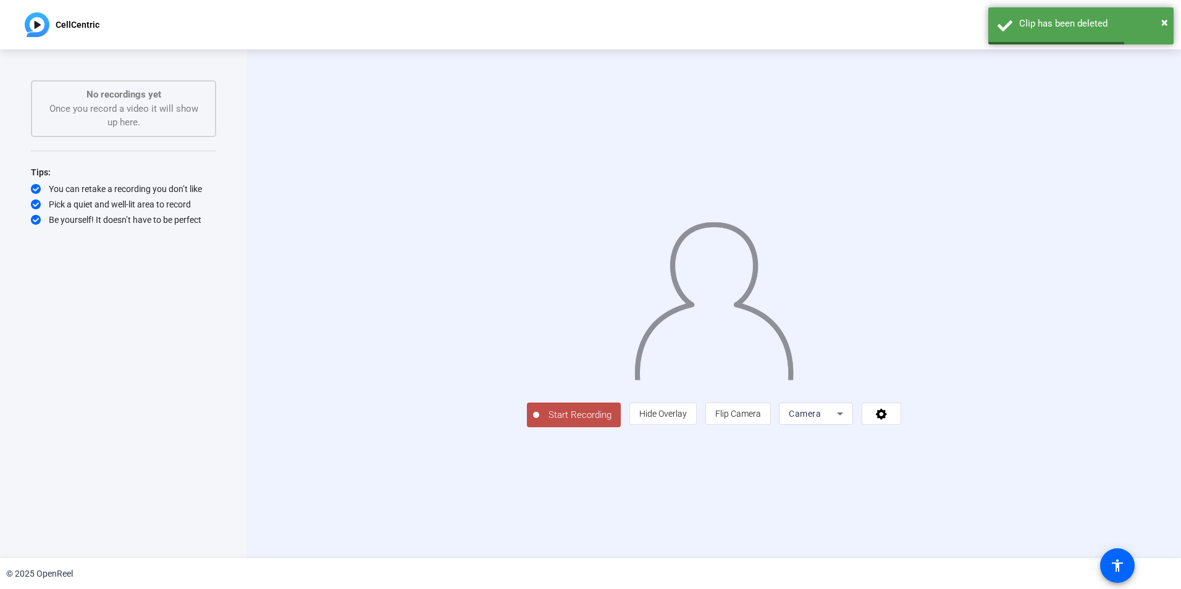
click at [539, 422] on span "Start Recording" at bounding box center [580, 415] width 82 height 14
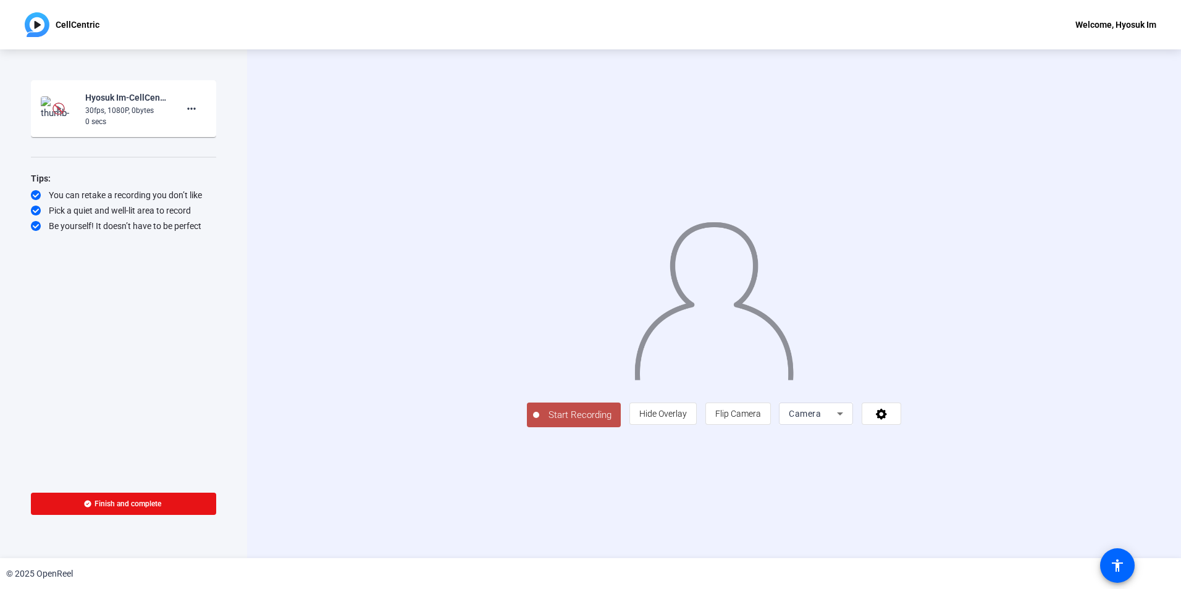
click at [539, 422] on span "Start Recording" at bounding box center [580, 415] width 82 height 14
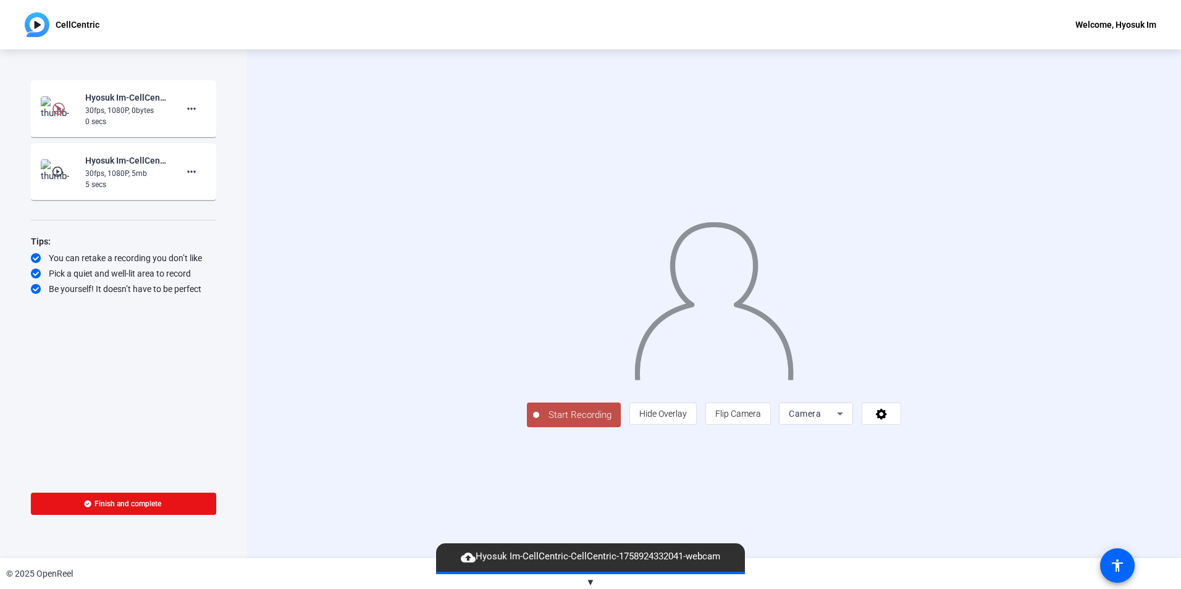
click at [539, 422] on span "Start Recording" at bounding box center [580, 415] width 82 height 14
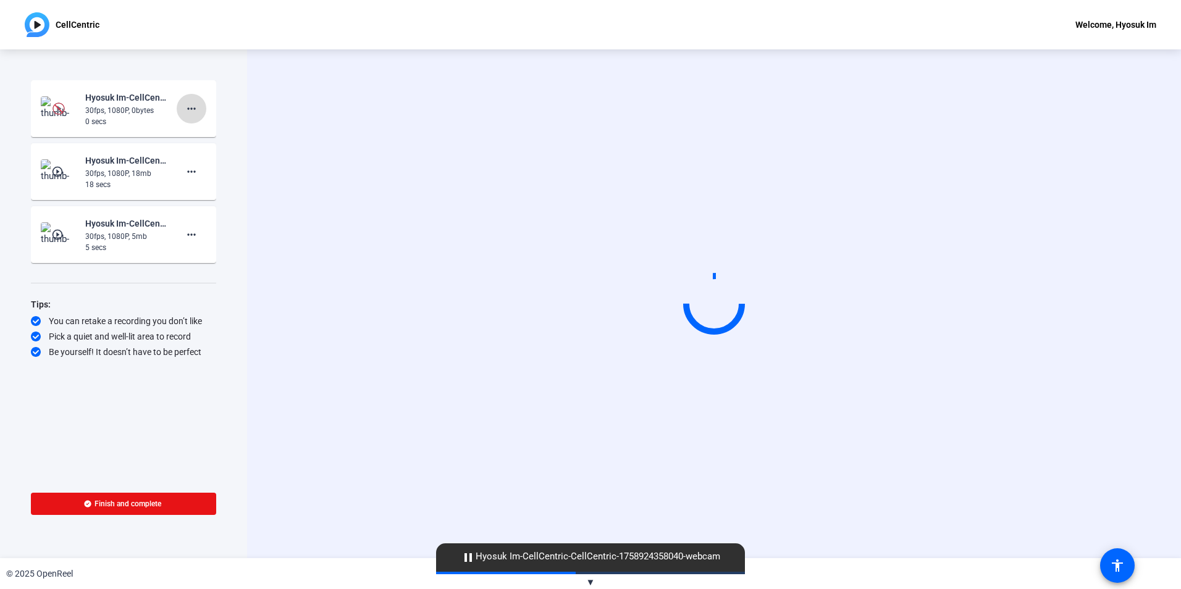
click at [183, 106] on span at bounding box center [192, 109] width 30 height 30
click at [209, 130] on span "Delete clip" at bounding box center [211, 134] width 49 height 15
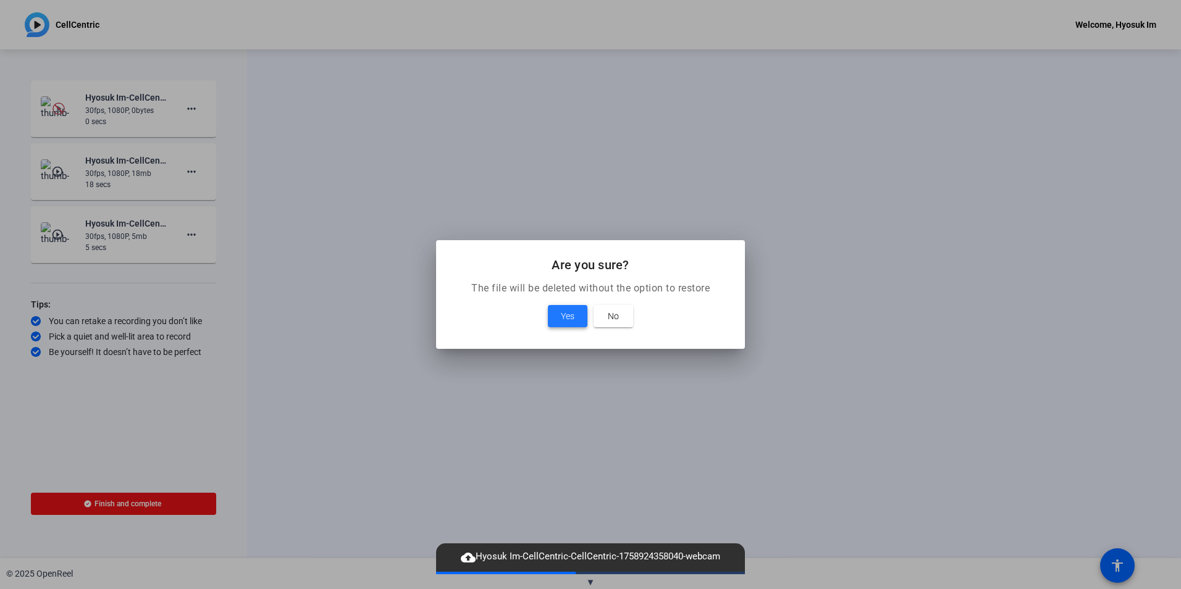
click at [564, 310] on span "Yes" at bounding box center [568, 316] width 14 height 15
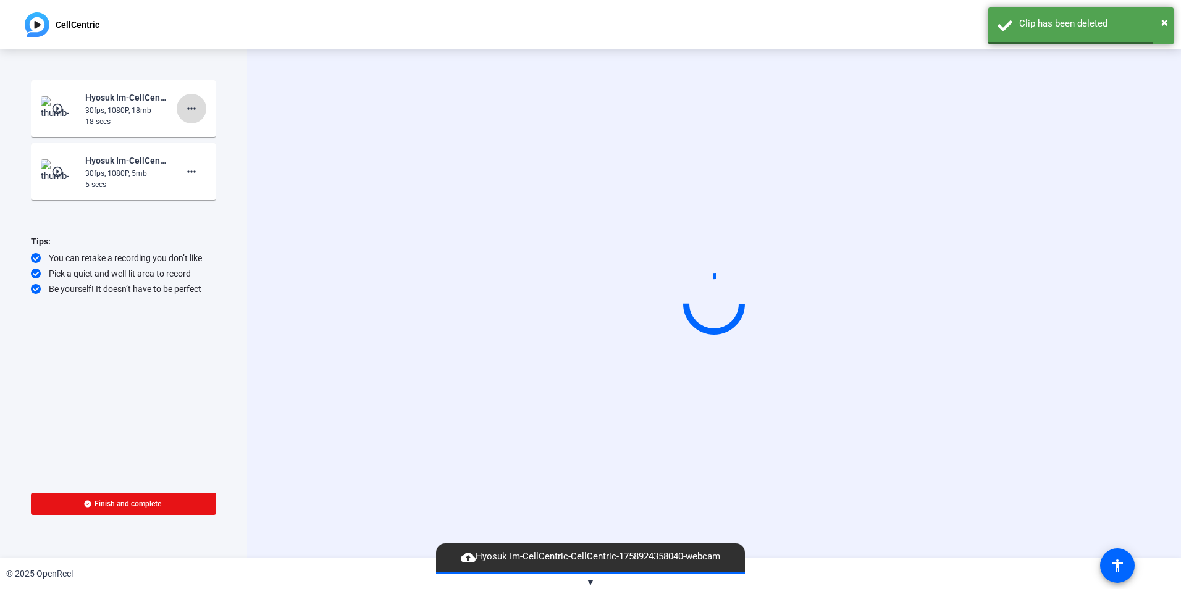
click at [187, 113] on mat-icon "more_horiz" at bounding box center [191, 108] width 15 height 15
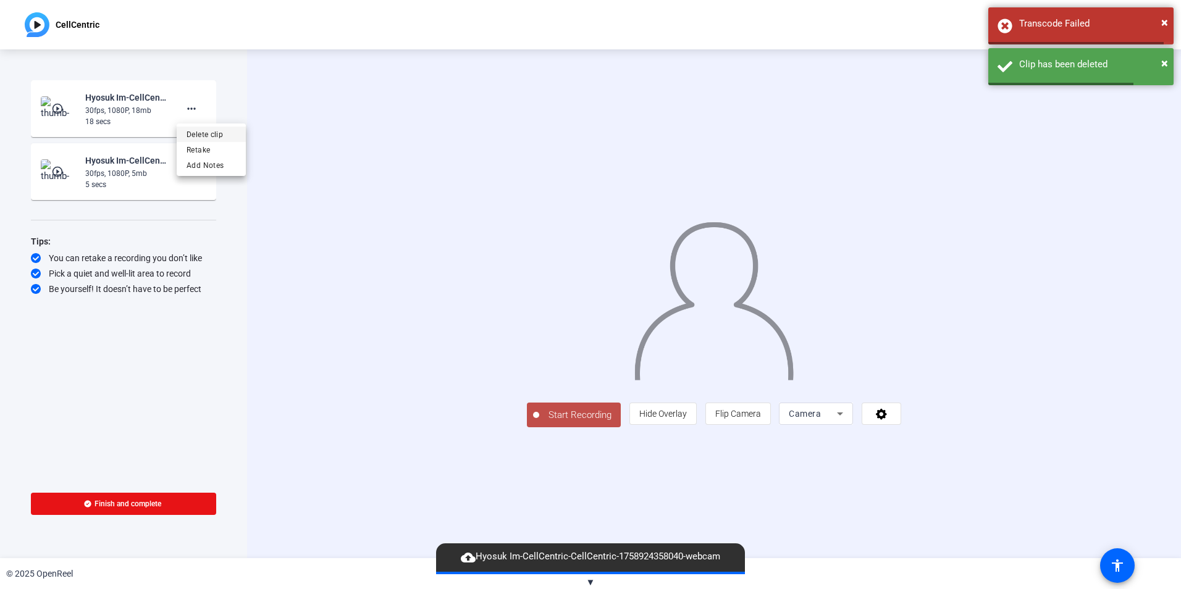
click at [208, 131] on span "Delete clip" at bounding box center [211, 134] width 49 height 15
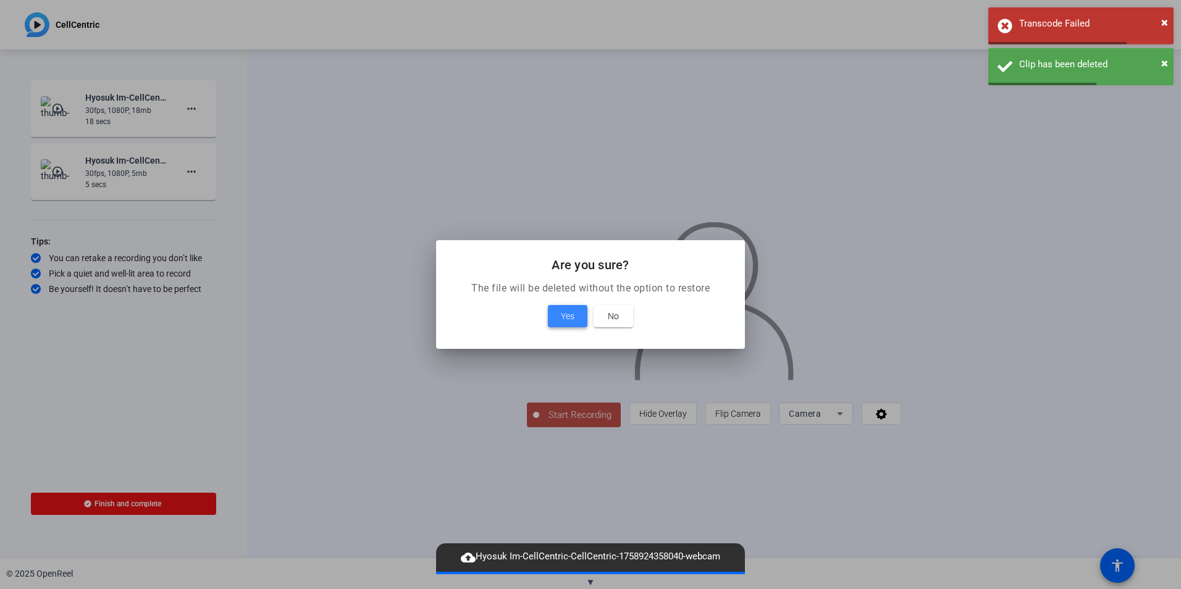
click at [562, 311] on span "Yes" at bounding box center [568, 316] width 14 height 15
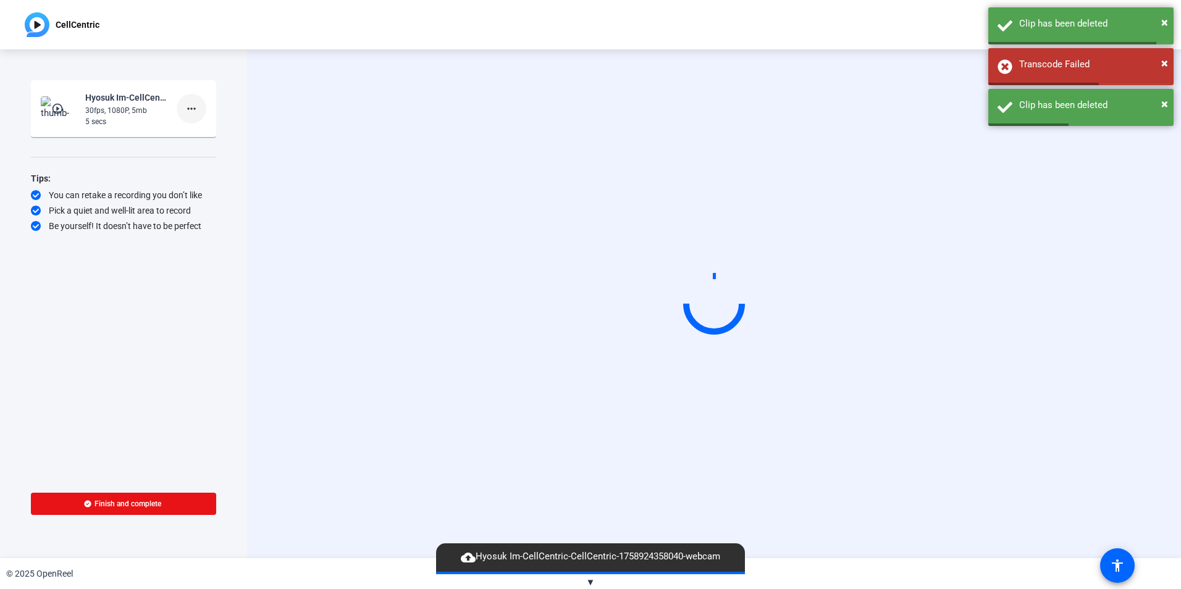
click at [187, 109] on mat-icon "more_horiz" at bounding box center [191, 108] width 15 height 15
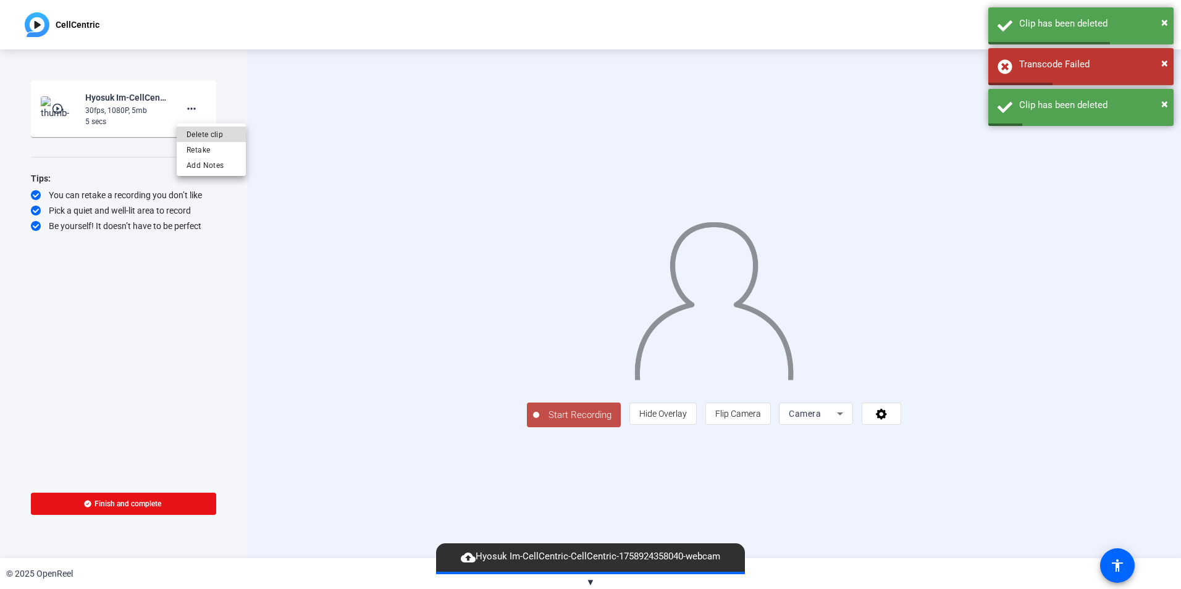
click at [220, 133] on span "Delete clip" at bounding box center [211, 134] width 49 height 15
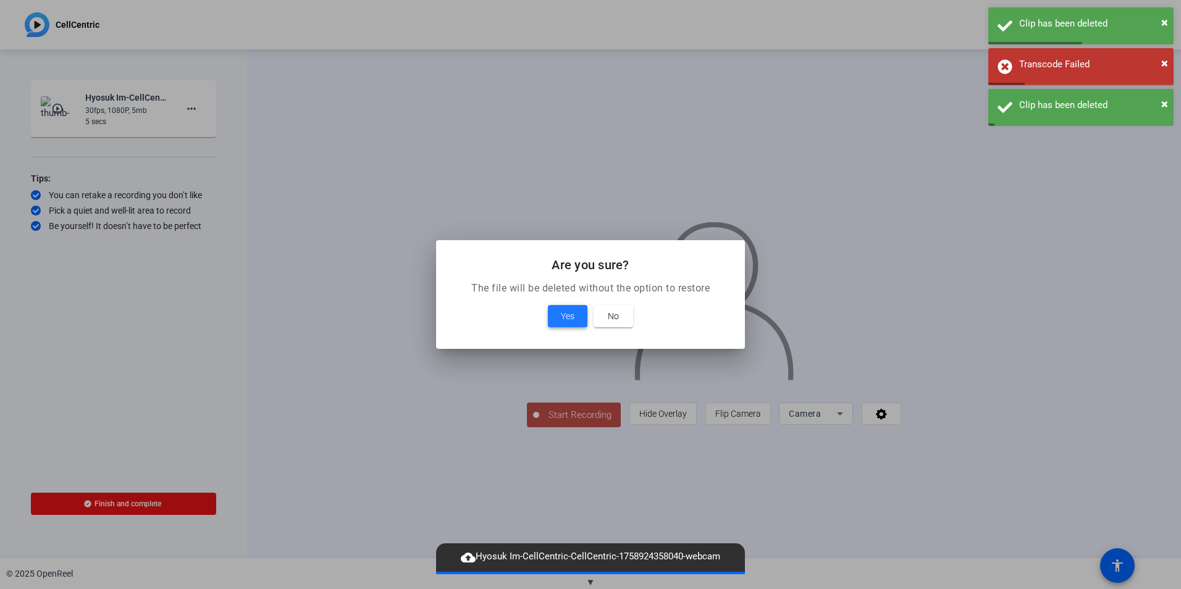
click at [568, 309] on span "Yes" at bounding box center [568, 316] width 14 height 15
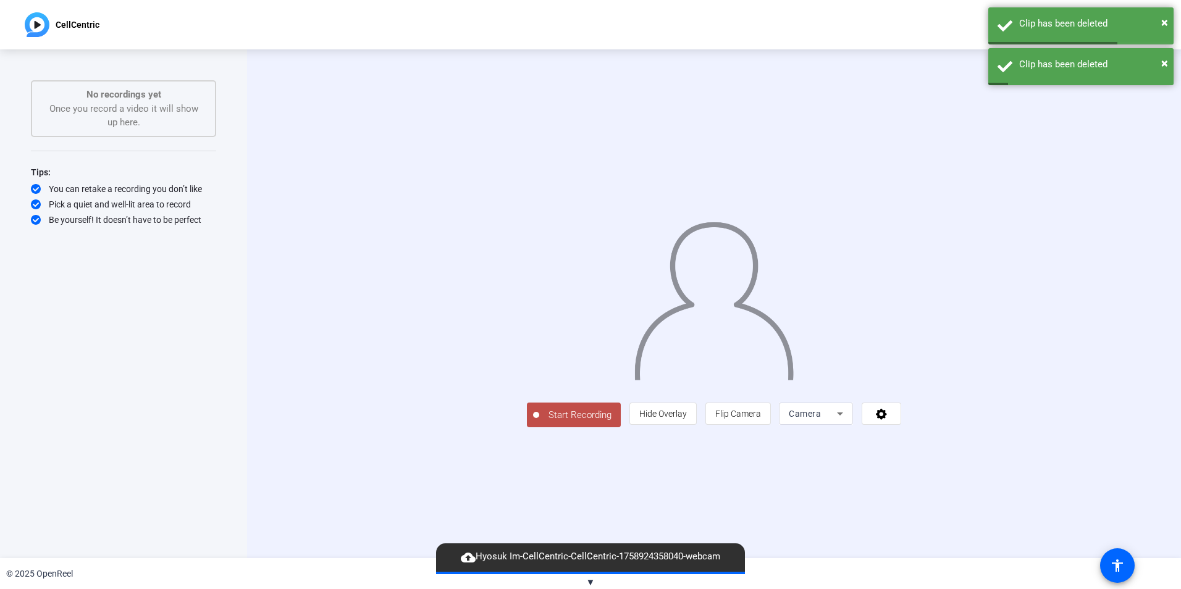
click at [539, 422] on span "Start Recording" at bounding box center [580, 415] width 82 height 14
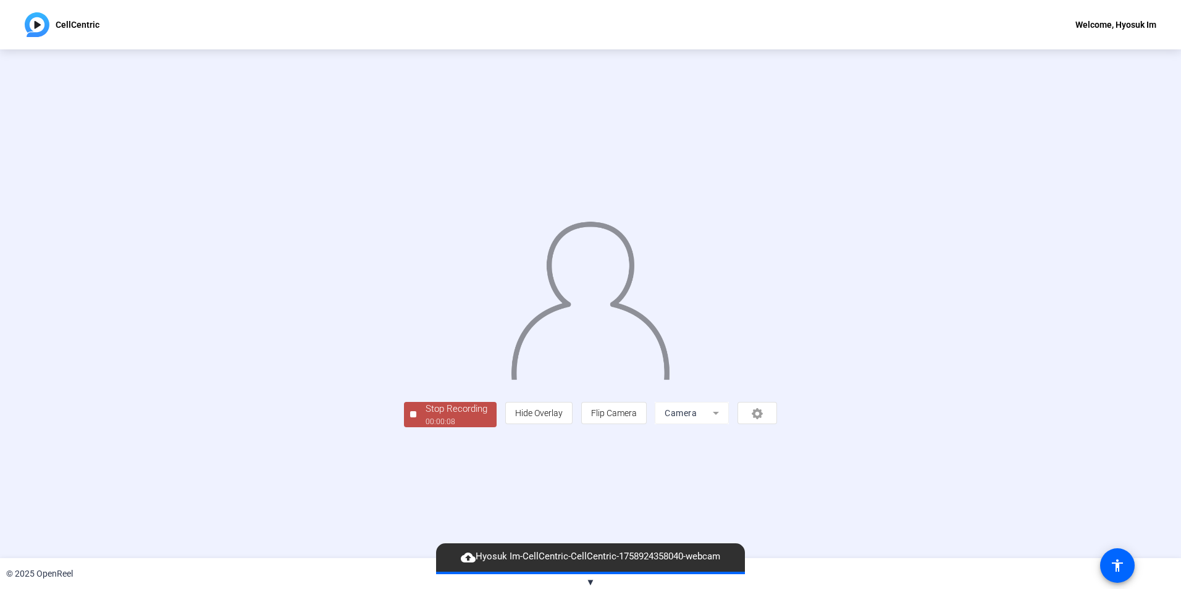
click at [426, 427] on div "00:00:08" at bounding box center [457, 421] width 62 height 11
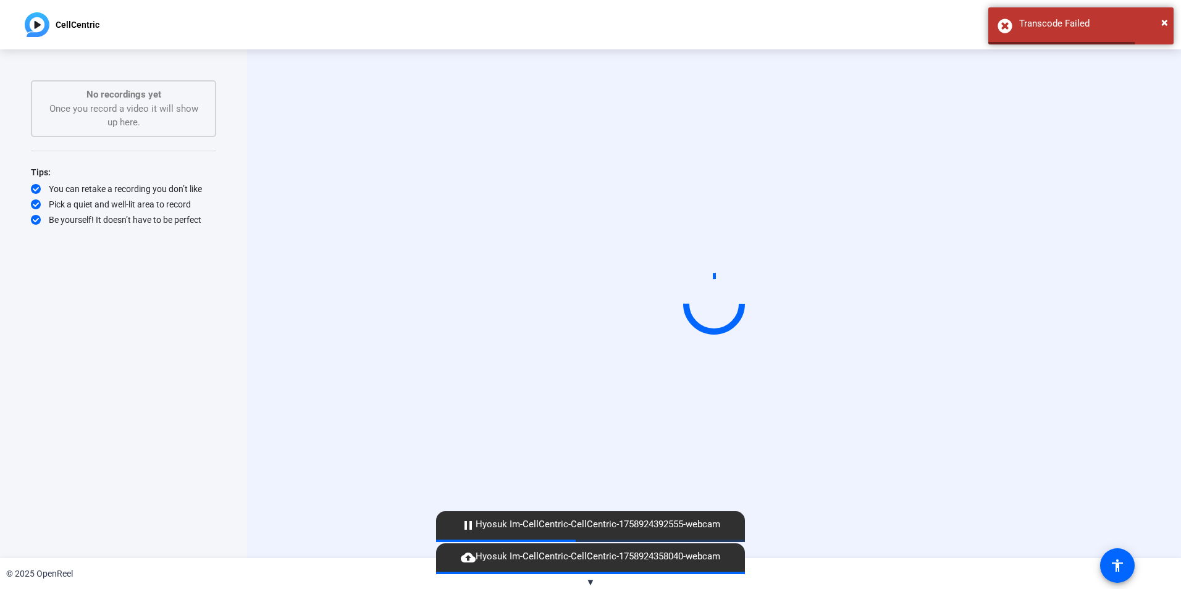
click at [807, 252] on video at bounding box center [713, 304] width 185 height 104
click at [798, 254] on video at bounding box center [713, 304] width 185 height 104
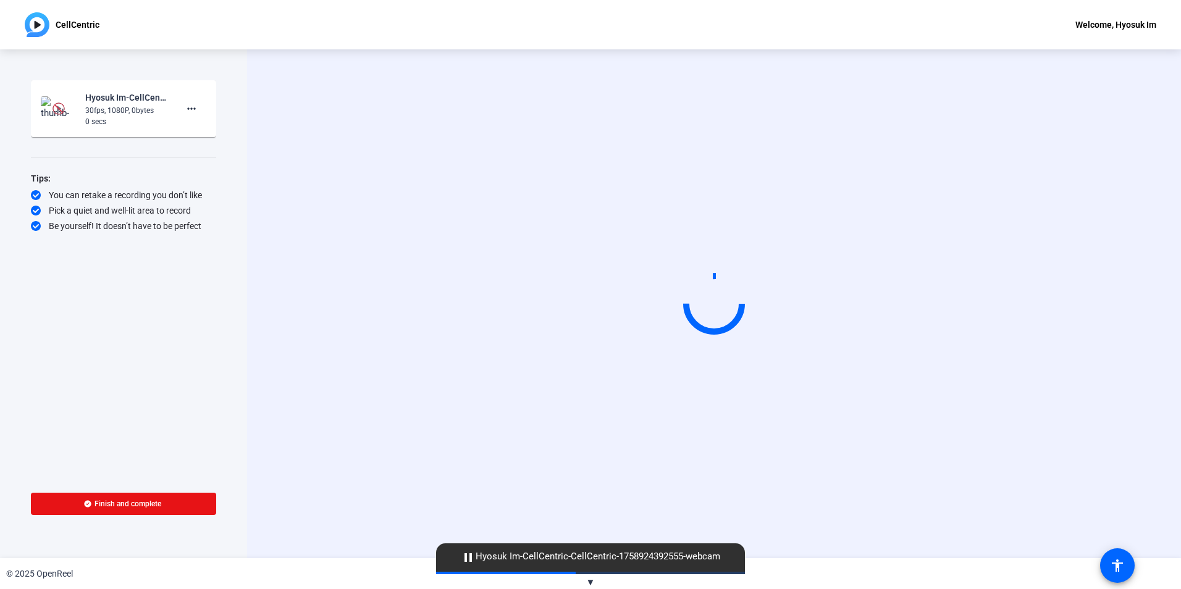
click at [120, 122] on div "0 secs" at bounding box center [126, 121] width 83 height 11
click at [148, 106] on div "30fps, 1080P, 0bytes" at bounding box center [126, 110] width 83 height 11
click at [187, 109] on mat-icon "more_horiz" at bounding box center [191, 108] width 15 height 15
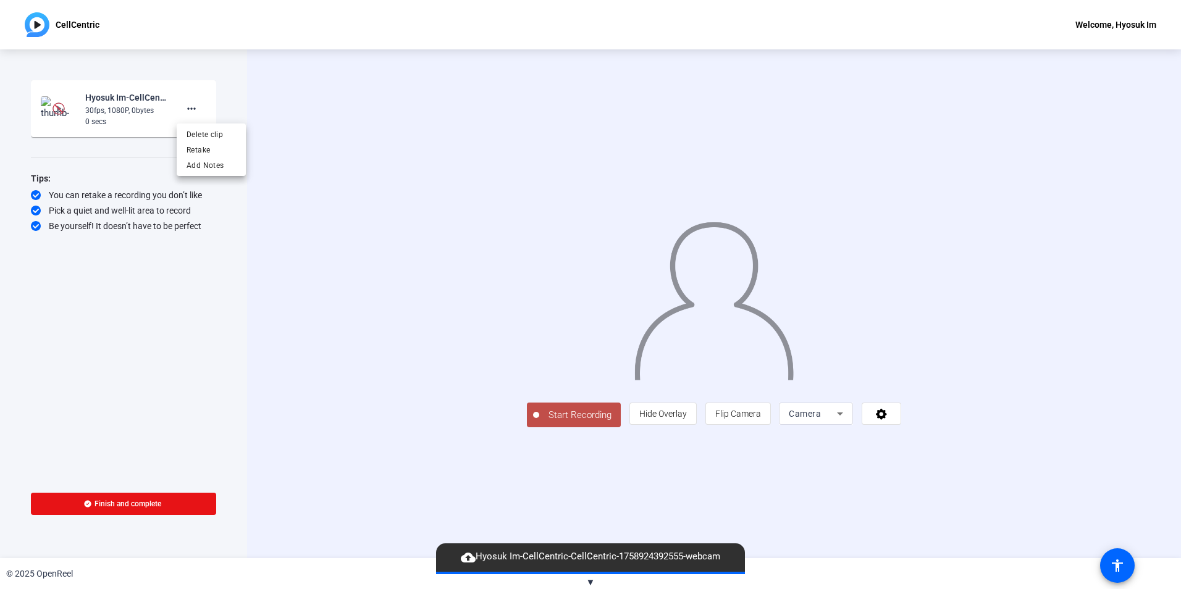
click at [132, 98] on div at bounding box center [590, 294] width 1181 height 589
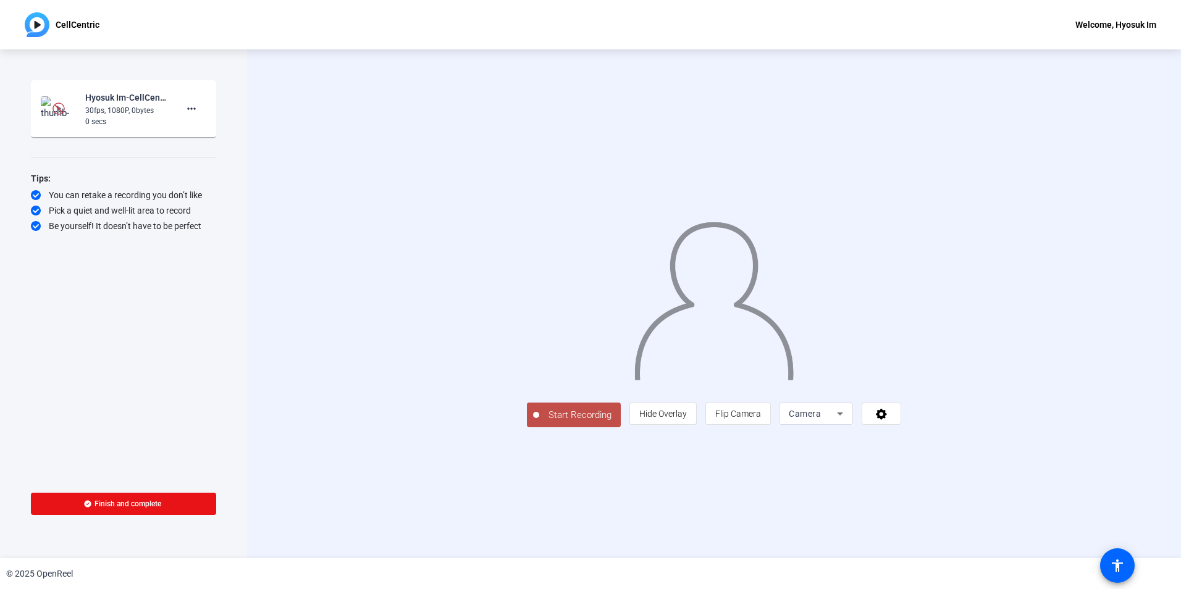
click at [103, 107] on div "30fps, 1080P, 0bytes" at bounding box center [126, 110] width 83 height 11
click at [58, 109] on img at bounding box center [58, 109] width 12 height 12
click at [118, 105] on div "30fps, 1080P, 0bytes" at bounding box center [126, 110] width 83 height 11
click at [119, 105] on div "30fps, 1080P, 0bytes" at bounding box center [126, 110] width 83 height 11
click at [163, 111] on div "30fps, 1080P, 0bytes" at bounding box center [126, 110] width 83 height 11
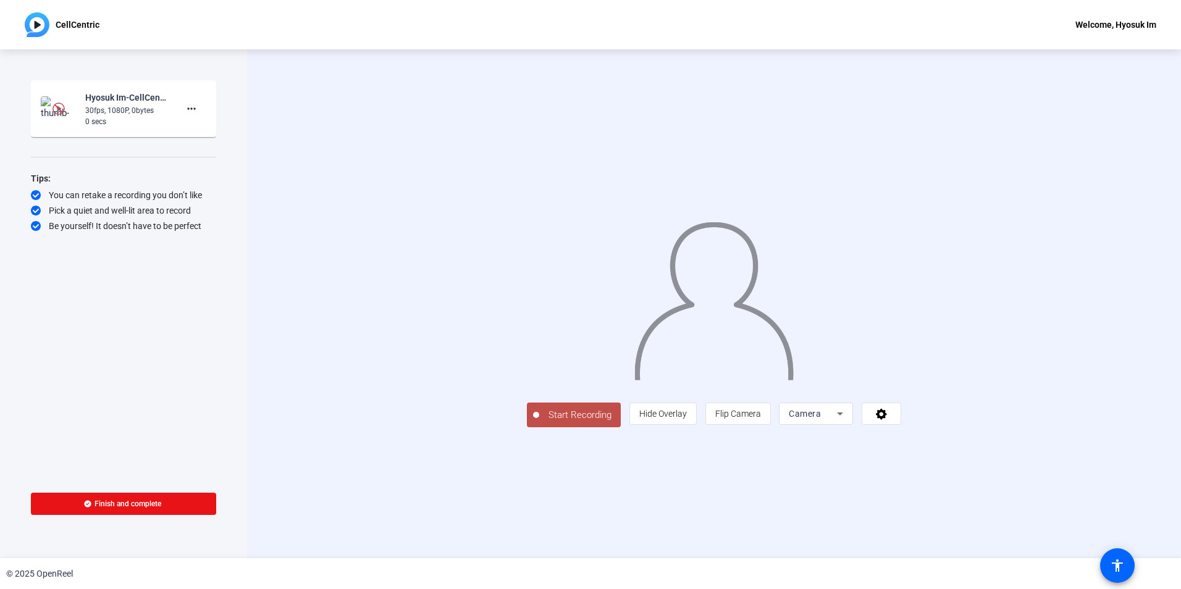
click at [140, 104] on div "Hyosuk Im-CellCentric-CellCentric-1758924392555-webcam" at bounding box center [126, 97] width 83 height 15
click at [190, 176] on div "Tips:" at bounding box center [123, 178] width 185 height 15
click at [56, 107] on mat-icon "play_circle_outline" at bounding box center [58, 109] width 15 height 12
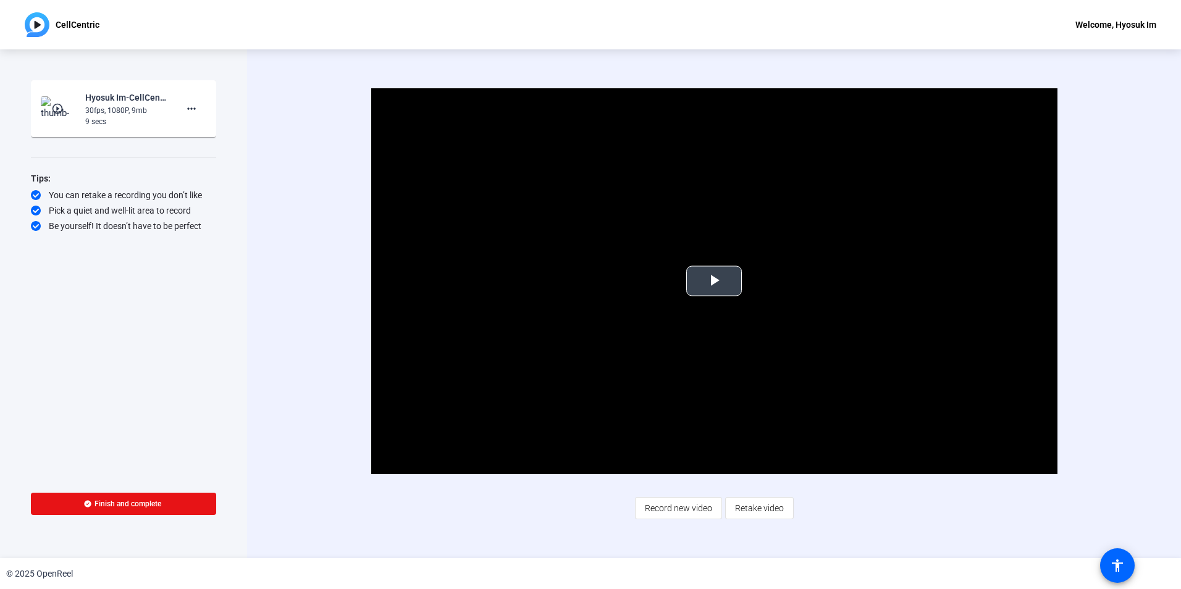
click at [714, 281] on span "Video Player" at bounding box center [714, 281] width 0 height 0
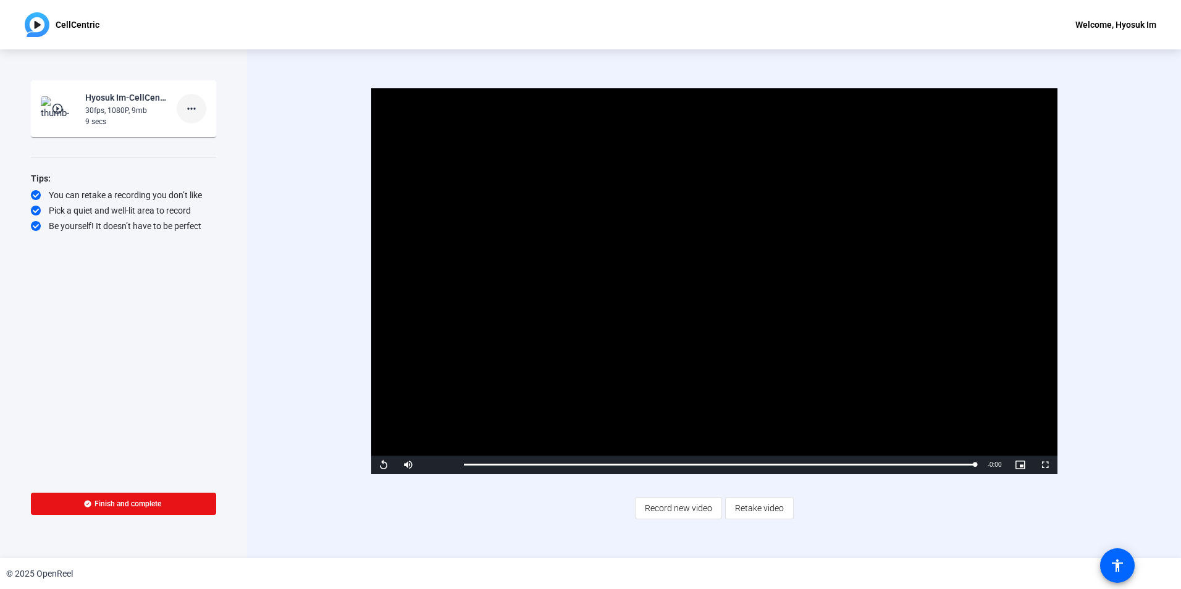
click at [182, 107] on span at bounding box center [192, 109] width 30 height 30
click at [217, 136] on span "Delete clip" at bounding box center [211, 134] width 49 height 15
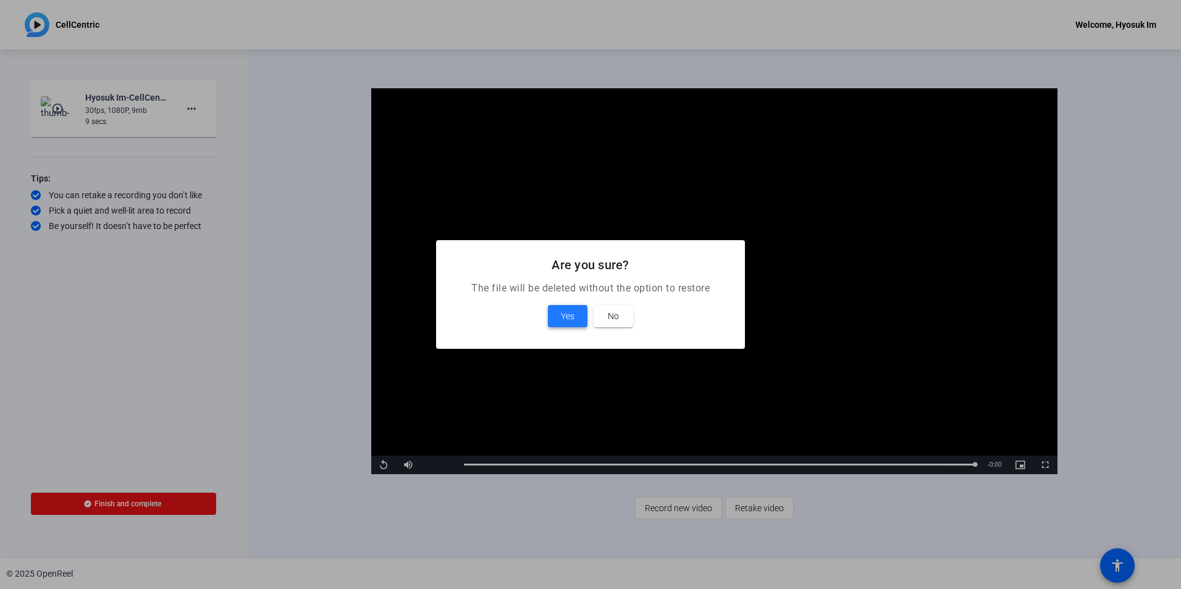
click at [581, 314] on span at bounding box center [568, 316] width 40 height 30
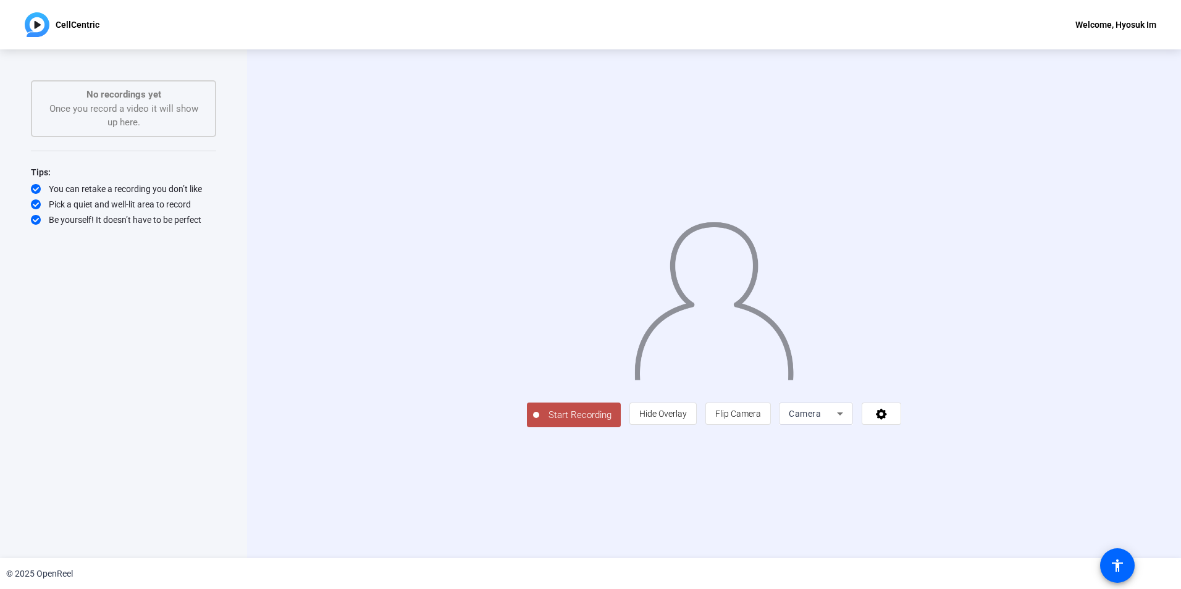
click at [539, 422] on span "Start Recording" at bounding box center [580, 415] width 82 height 14
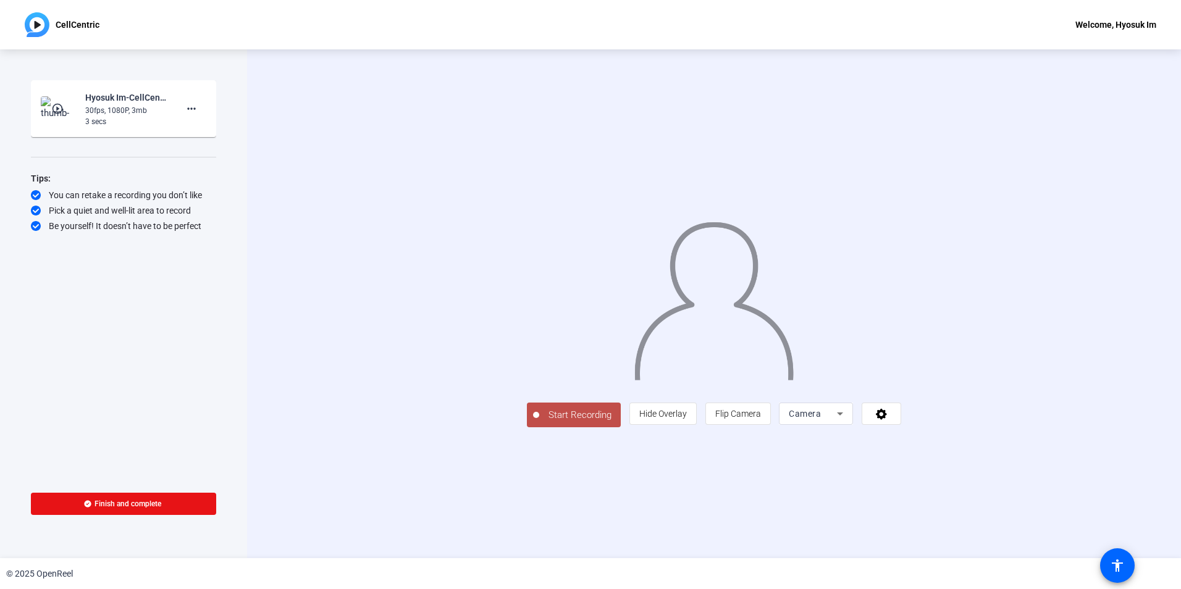
click at [539, 422] on span "Start Recording" at bounding box center [580, 415] width 82 height 14
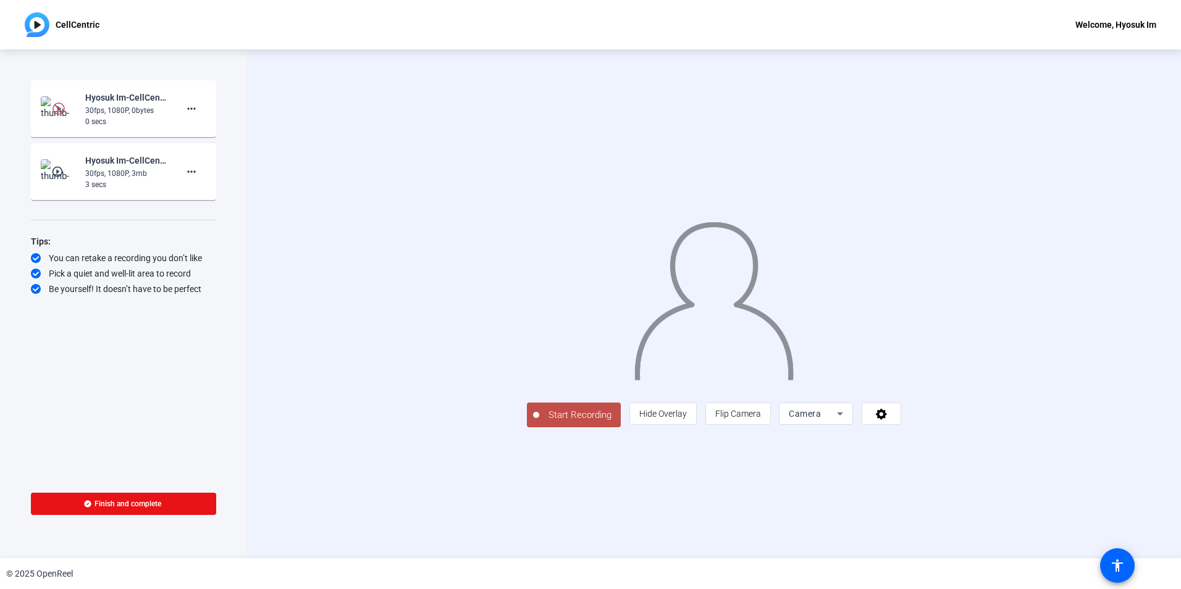
click at [539, 422] on span "Start Recording" at bounding box center [580, 415] width 82 height 14
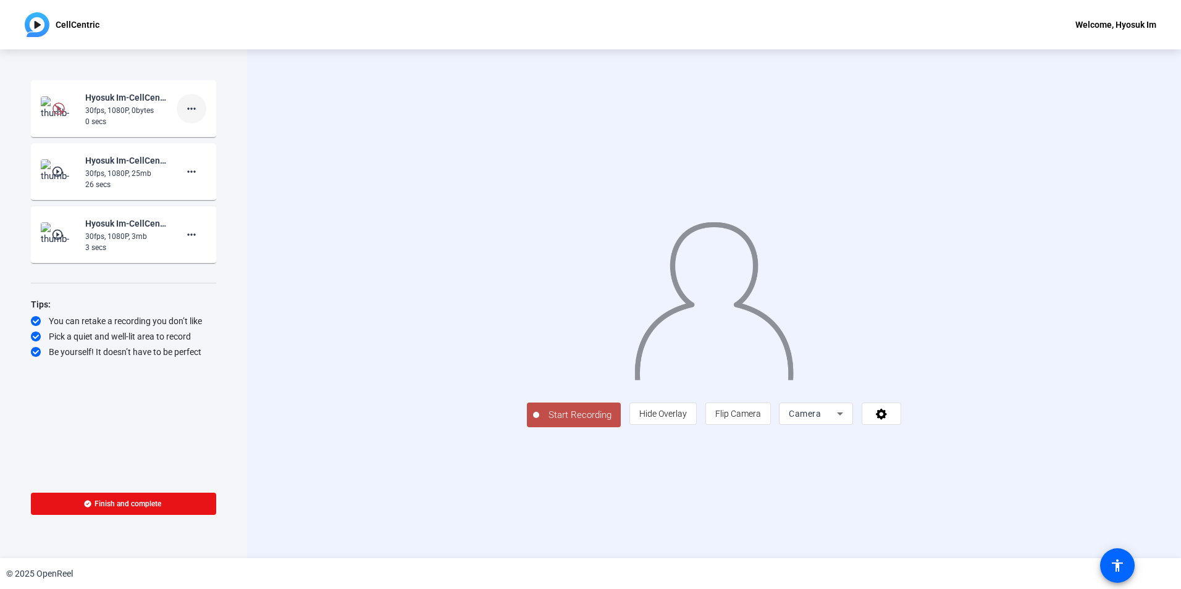
click at [199, 114] on span at bounding box center [192, 109] width 30 height 30
click at [204, 131] on span "Delete clip" at bounding box center [211, 134] width 49 height 15
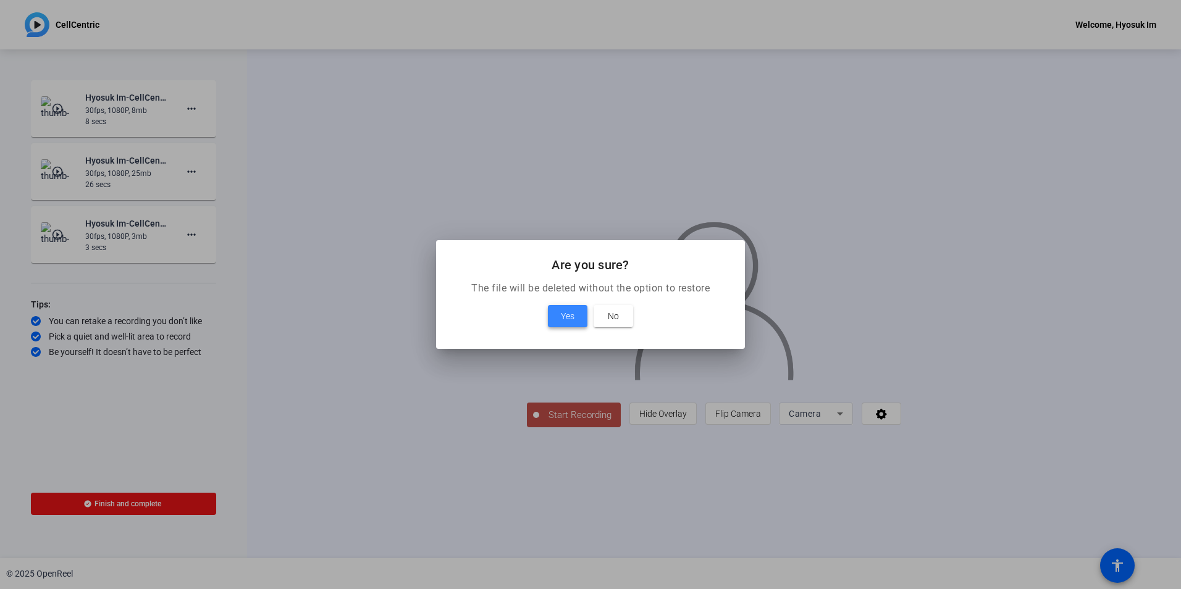
click at [567, 315] on span "Yes" at bounding box center [568, 316] width 14 height 15
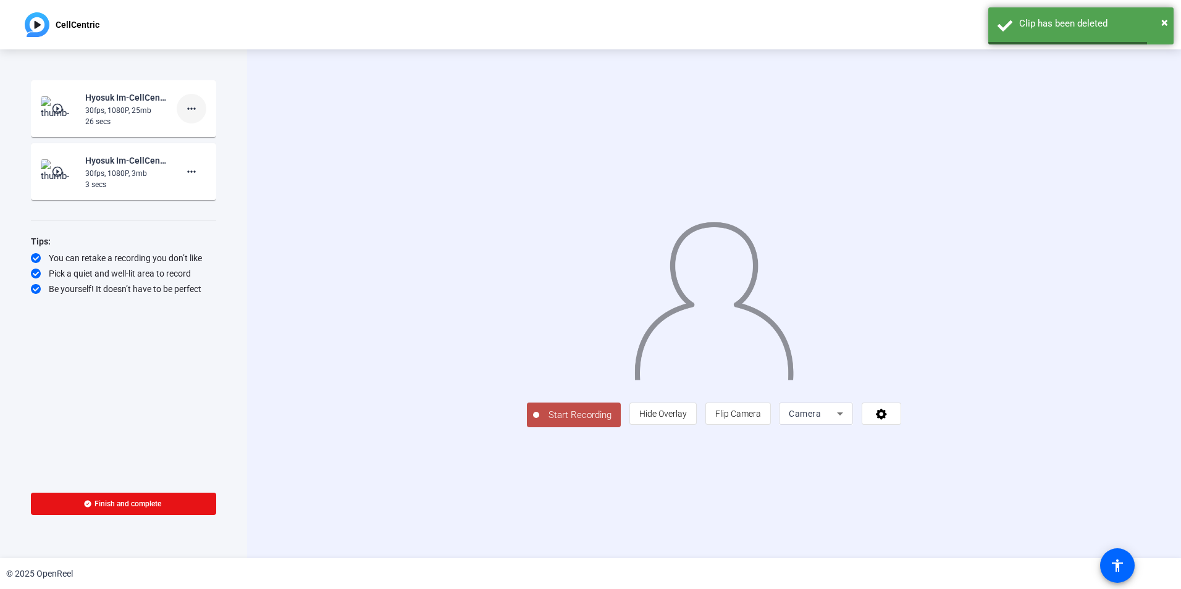
click at [185, 109] on mat-icon "more_horiz" at bounding box center [191, 108] width 15 height 15
click at [219, 131] on span "Delete clip" at bounding box center [211, 134] width 49 height 15
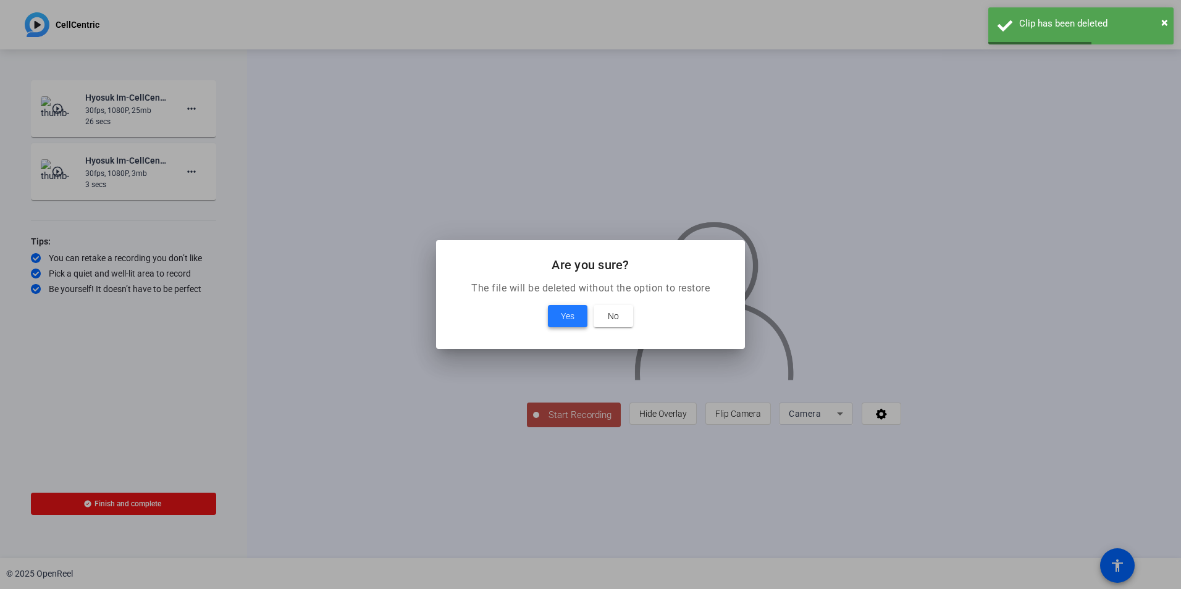
click at [581, 318] on span at bounding box center [568, 316] width 40 height 30
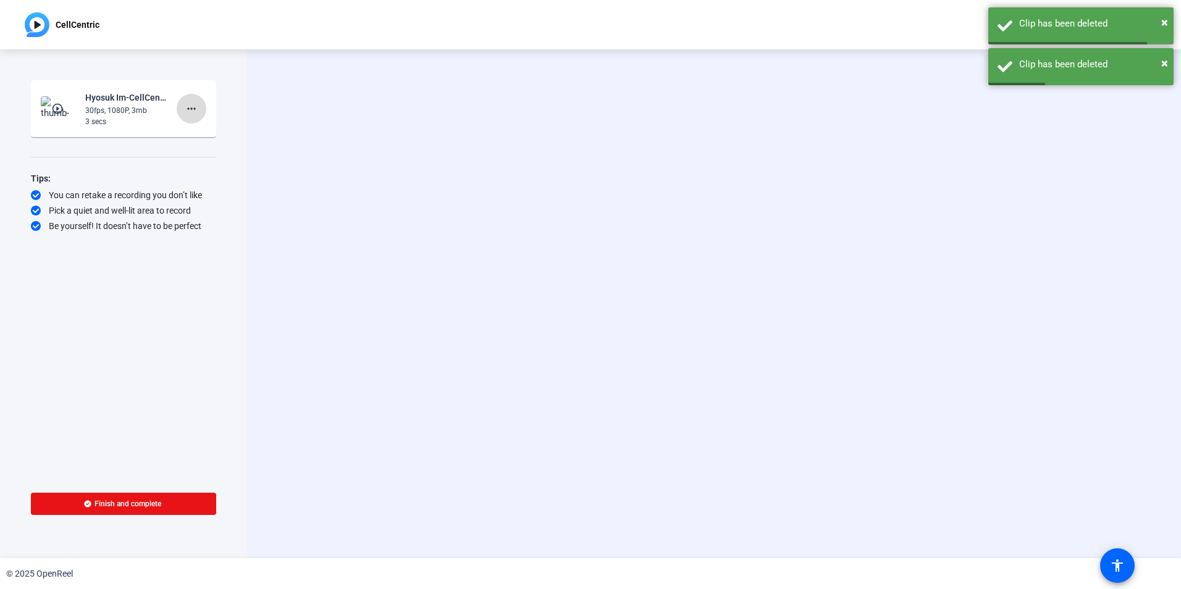
click at [183, 109] on span at bounding box center [192, 109] width 30 height 30
click at [214, 135] on span "Delete clip" at bounding box center [211, 134] width 49 height 15
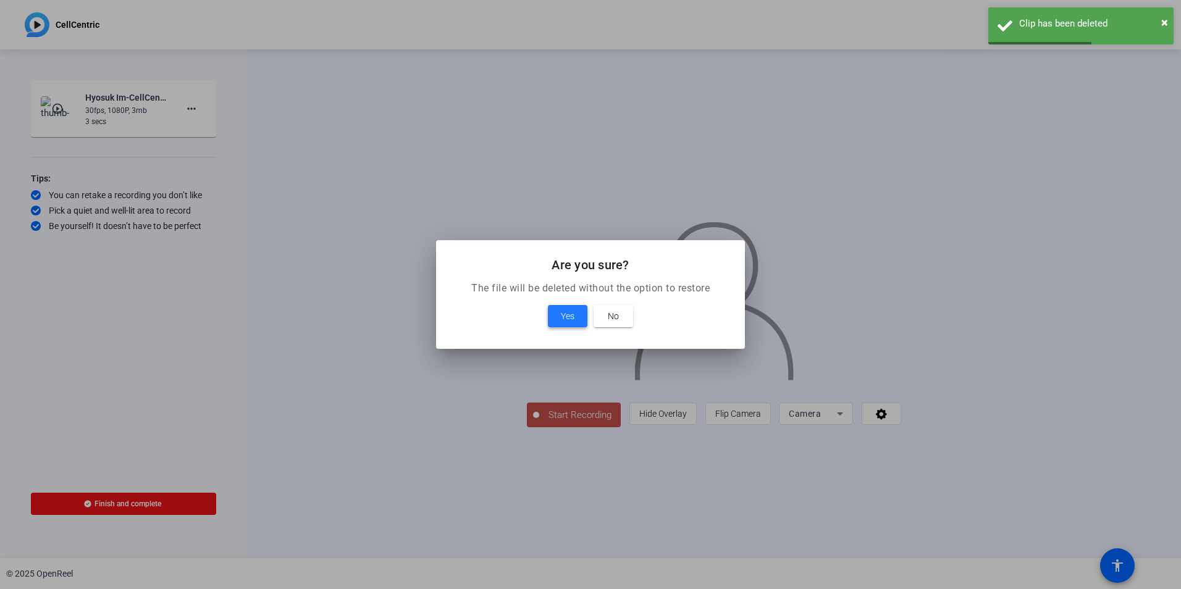
click at [580, 311] on span at bounding box center [568, 316] width 40 height 30
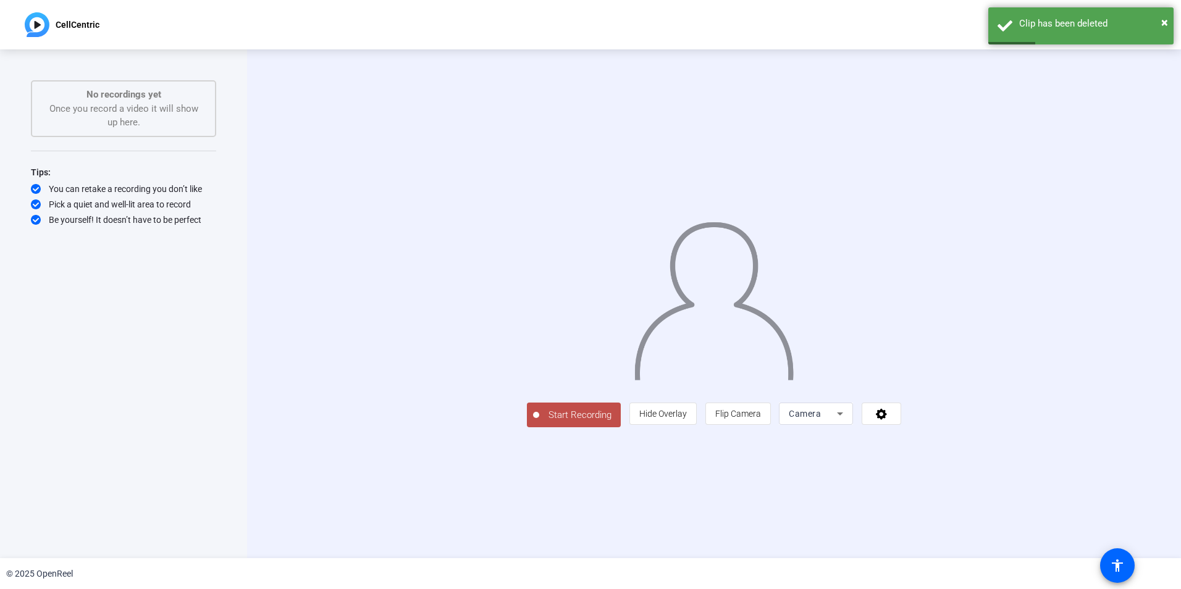
click at [539, 422] on span "Start Recording" at bounding box center [580, 415] width 82 height 14
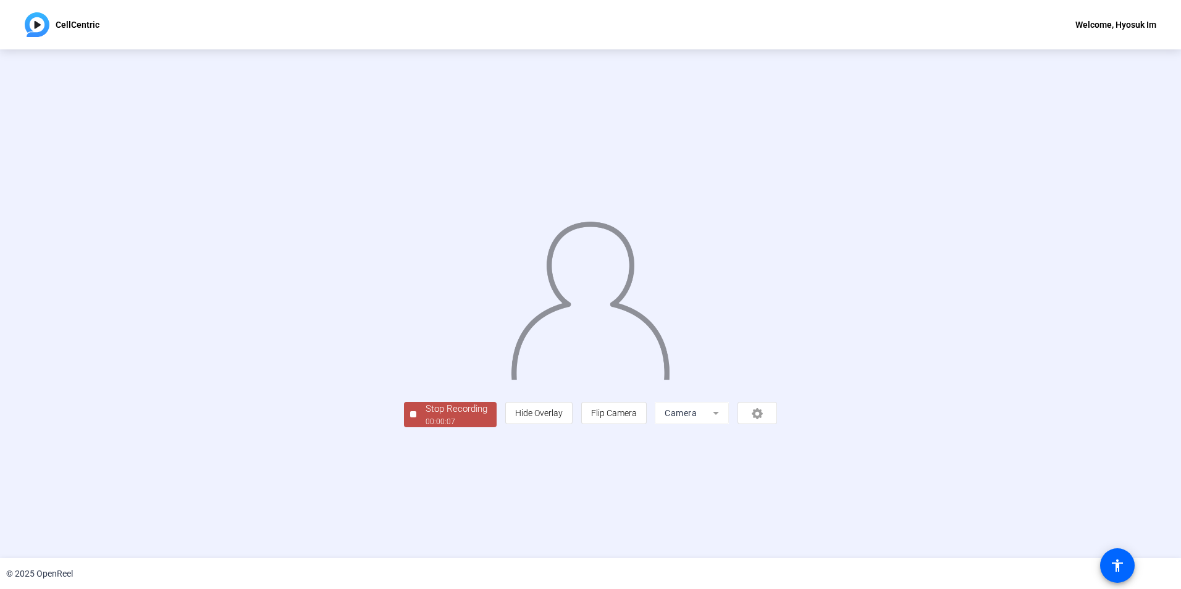
click at [426, 416] on div "Stop Recording" at bounding box center [457, 409] width 62 height 14
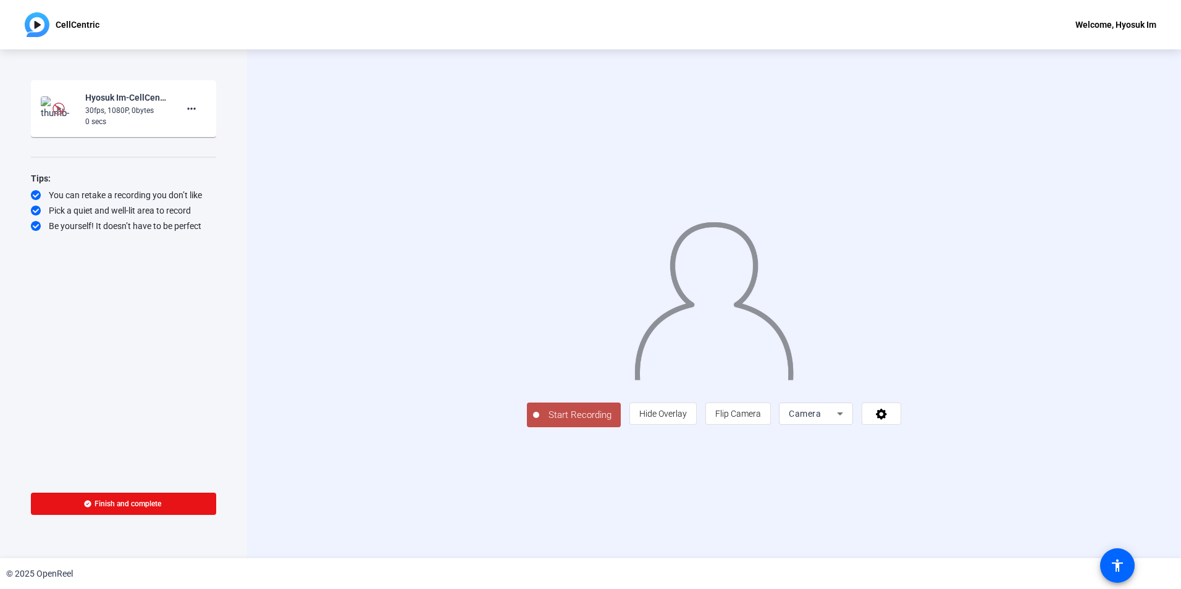
click at [539, 422] on span "Start Recording" at bounding box center [580, 415] width 82 height 14
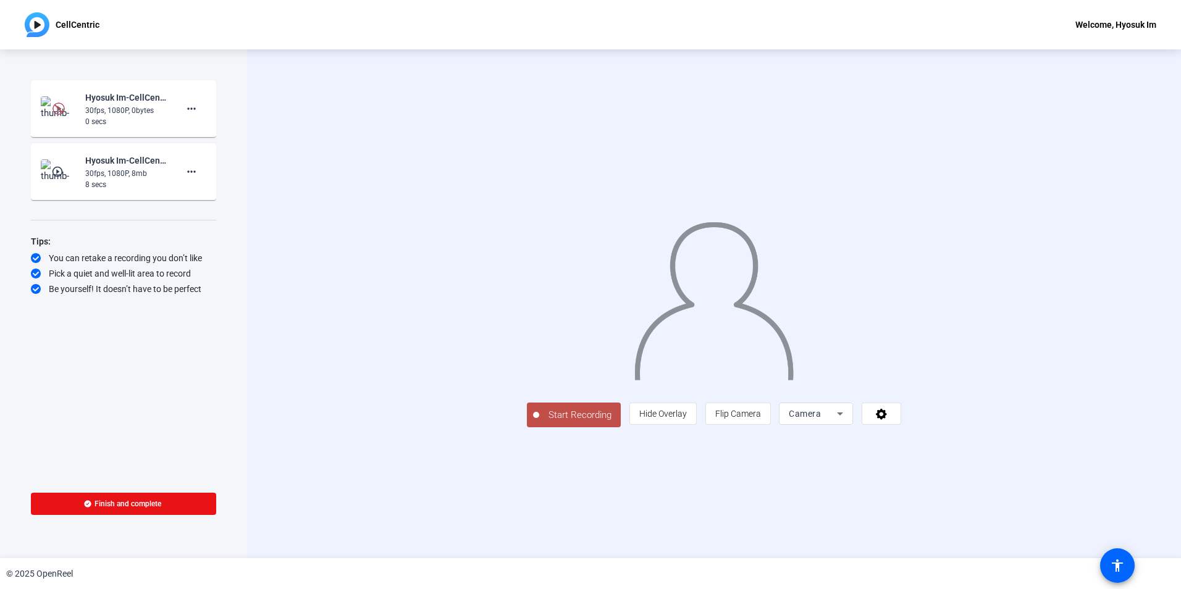
click at [539, 422] on span "Start Recording" at bounding box center [580, 415] width 82 height 14
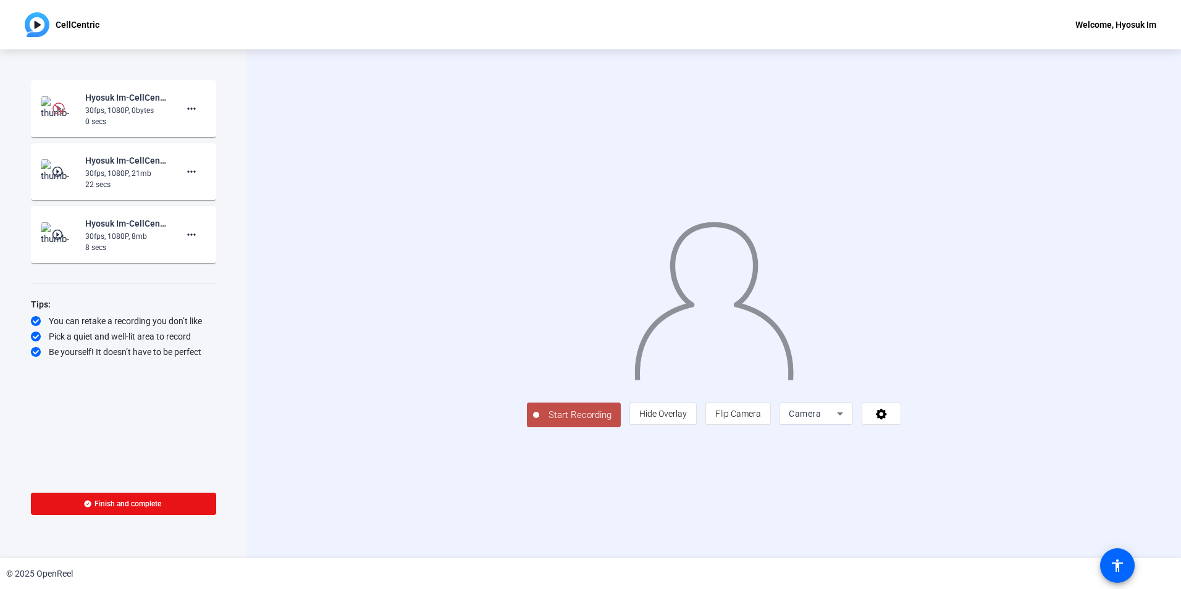
click at [539, 422] on span "Start Recording" at bounding box center [580, 415] width 82 height 14
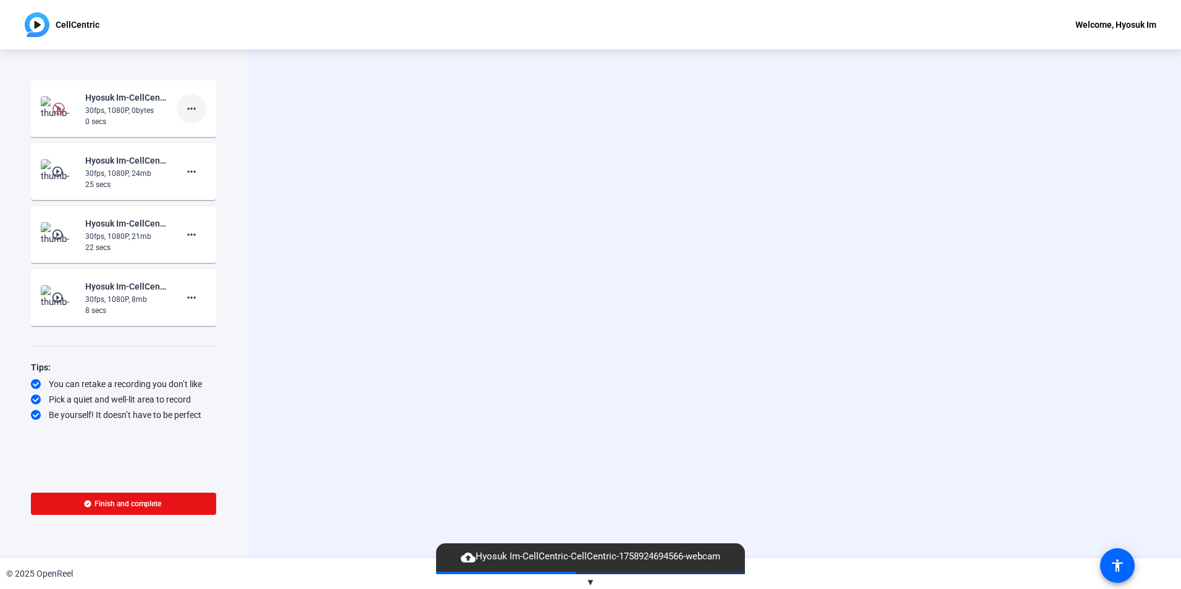
click at [194, 104] on mat-icon "more_horiz" at bounding box center [191, 108] width 15 height 15
click at [204, 133] on span "Delete clip" at bounding box center [211, 134] width 49 height 15
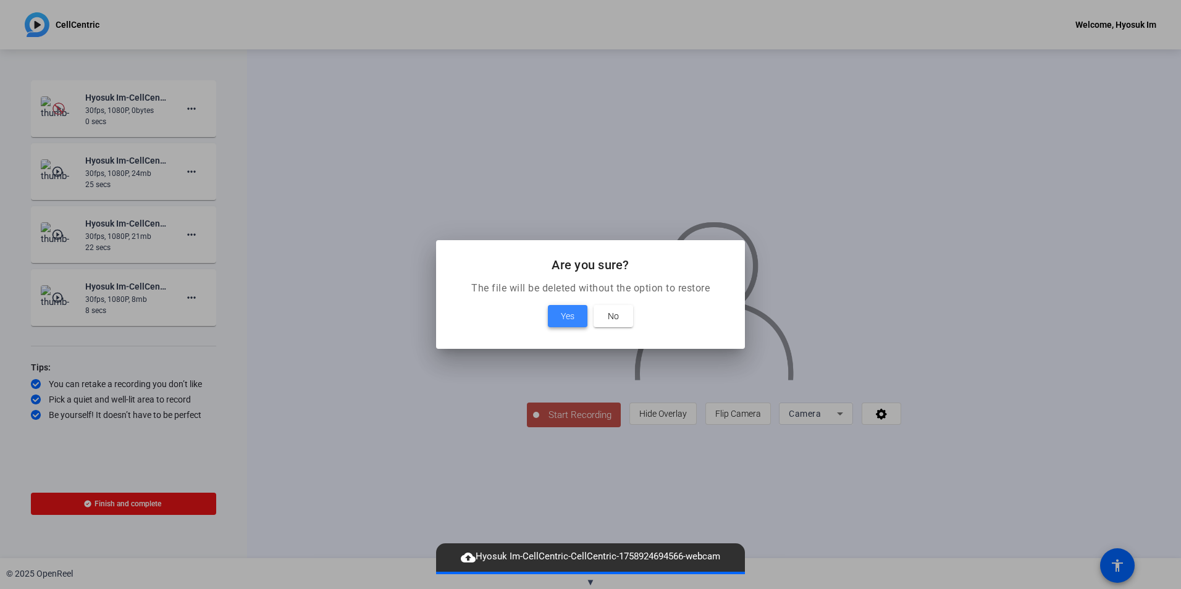
click at [561, 310] on span "Yes" at bounding box center [568, 316] width 14 height 15
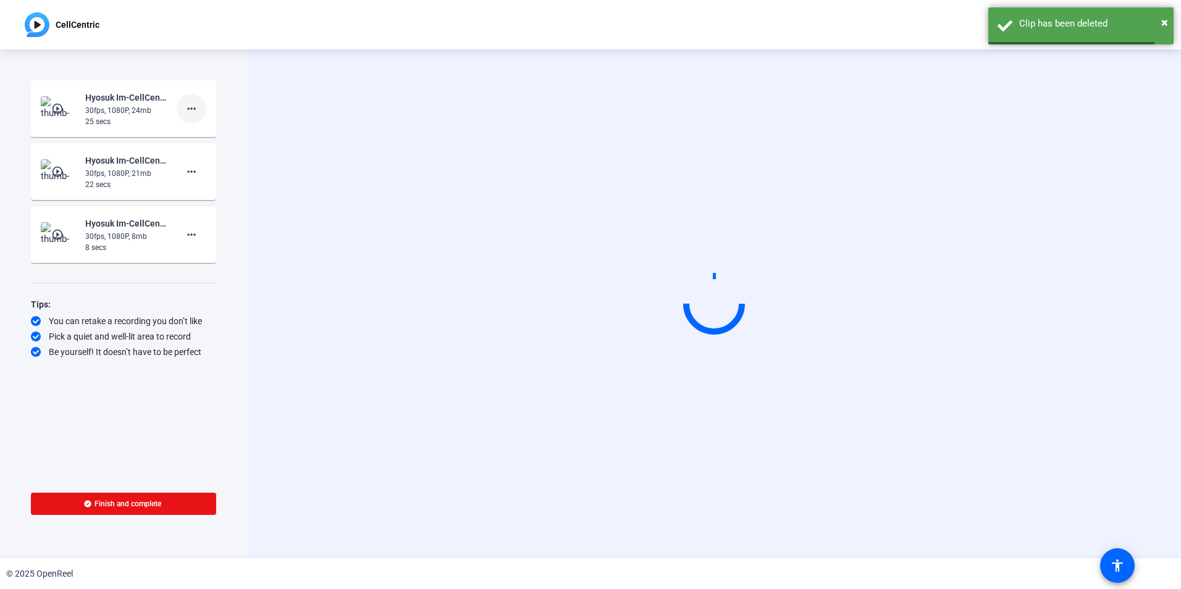
click at [194, 106] on mat-icon "more_horiz" at bounding box center [191, 108] width 15 height 15
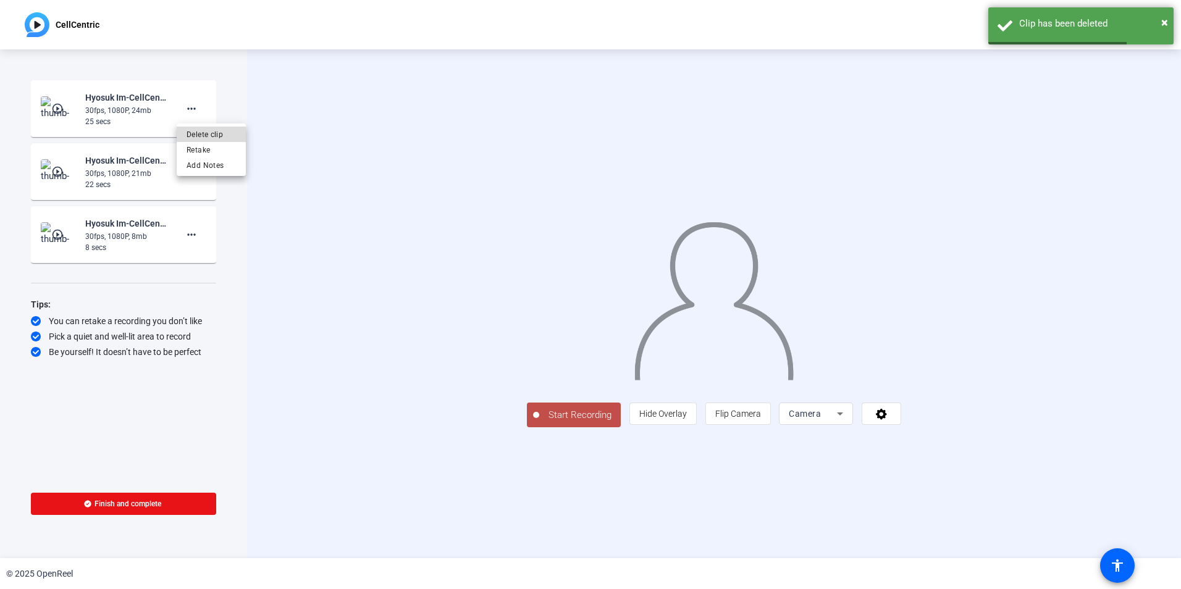
click at [217, 133] on span "Delete clip" at bounding box center [211, 134] width 49 height 15
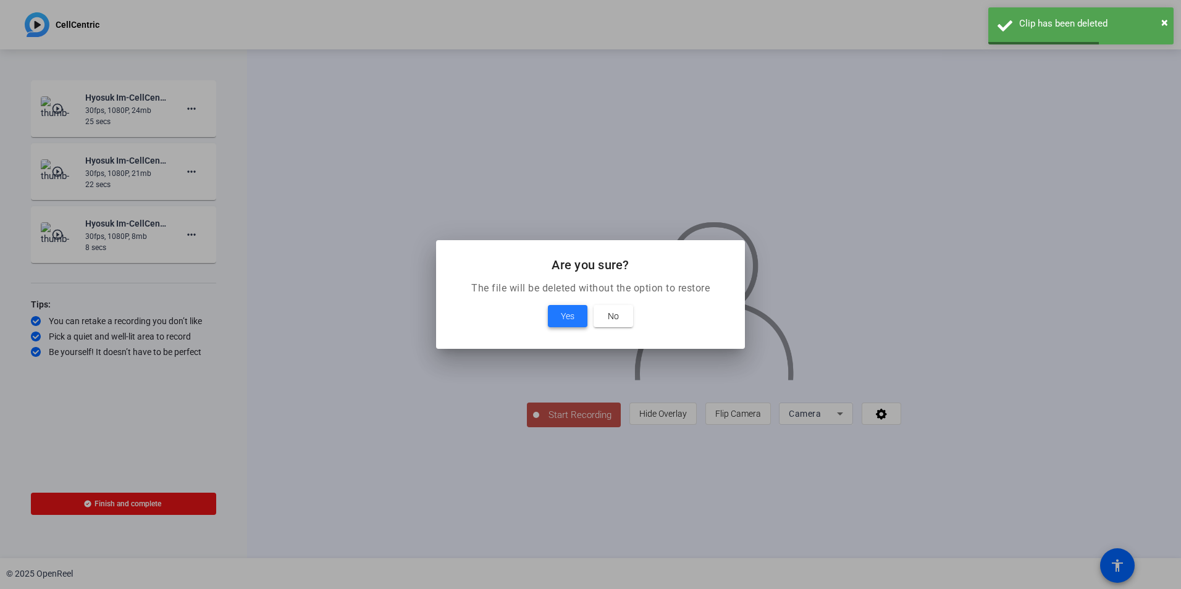
click at [564, 316] on span "Yes" at bounding box center [568, 316] width 14 height 15
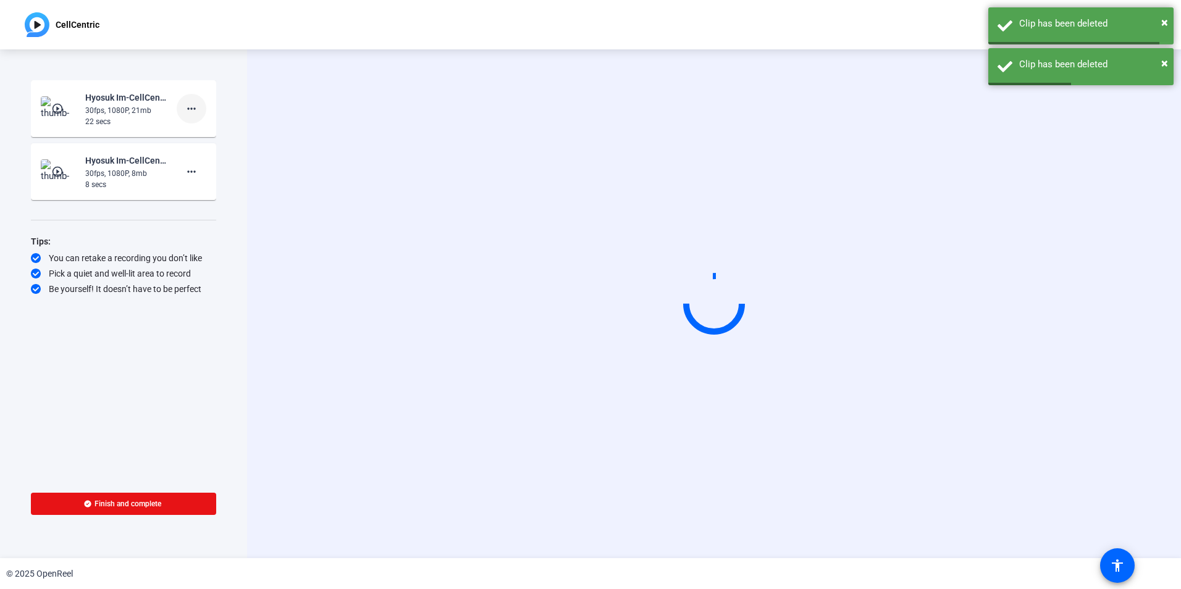
click at [188, 111] on mat-icon "more_horiz" at bounding box center [191, 108] width 15 height 15
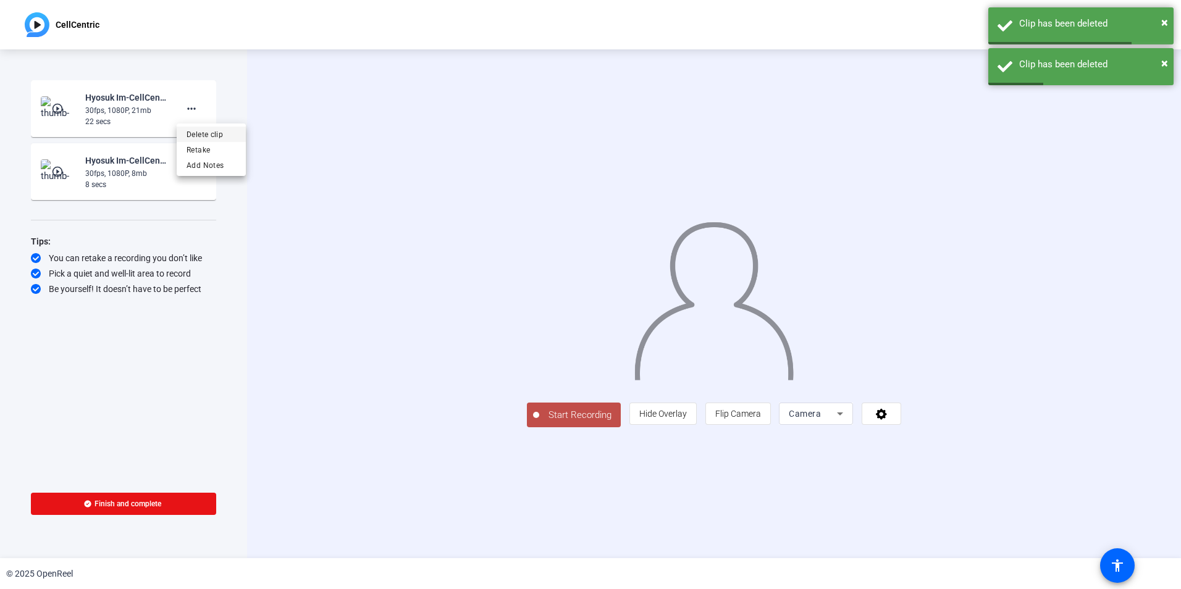
click at [225, 138] on span "Delete clip" at bounding box center [211, 134] width 49 height 15
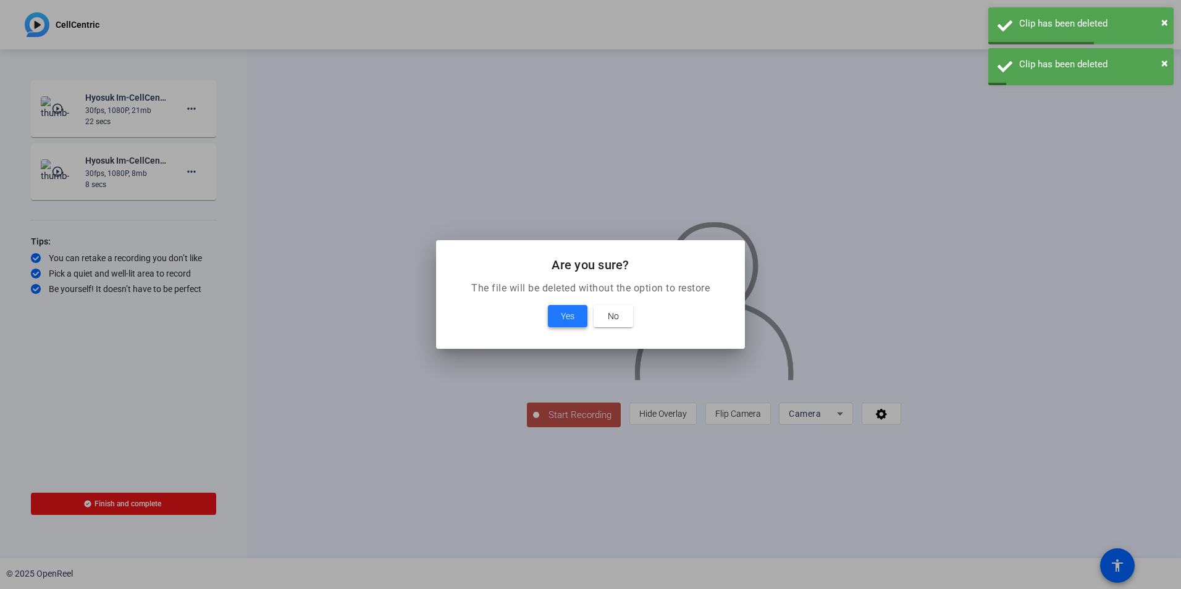
click at [558, 316] on span at bounding box center [568, 316] width 40 height 30
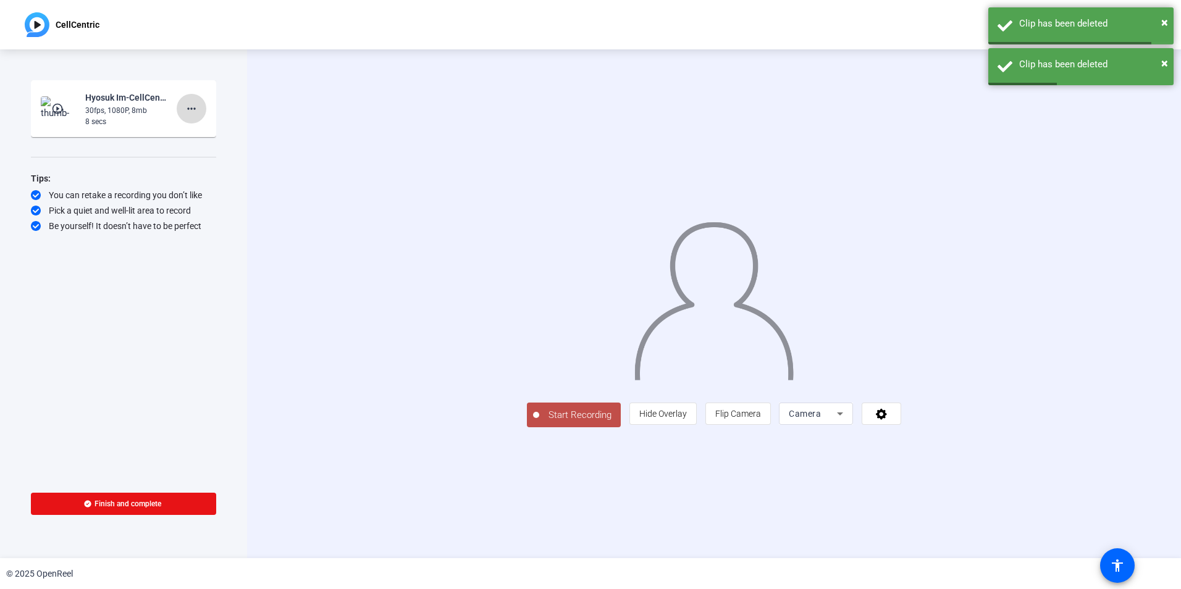
click at [193, 109] on mat-icon "more_horiz" at bounding box center [191, 108] width 15 height 15
click at [218, 133] on span "Delete clip" at bounding box center [211, 134] width 49 height 15
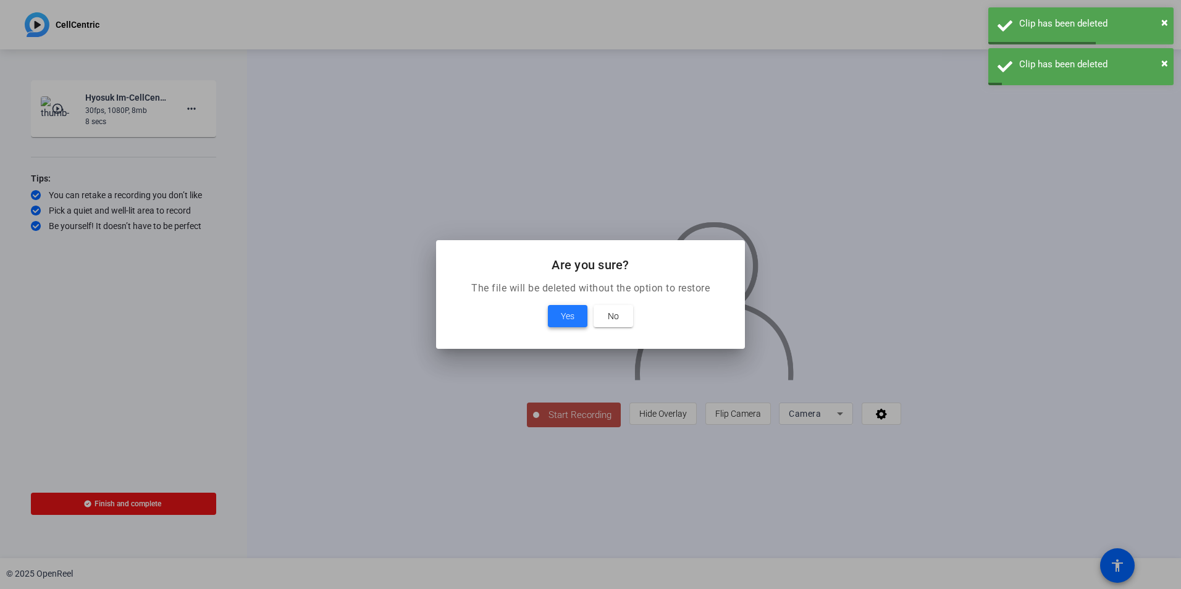
click at [574, 319] on span "Yes" at bounding box center [568, 316] width 14 height 15
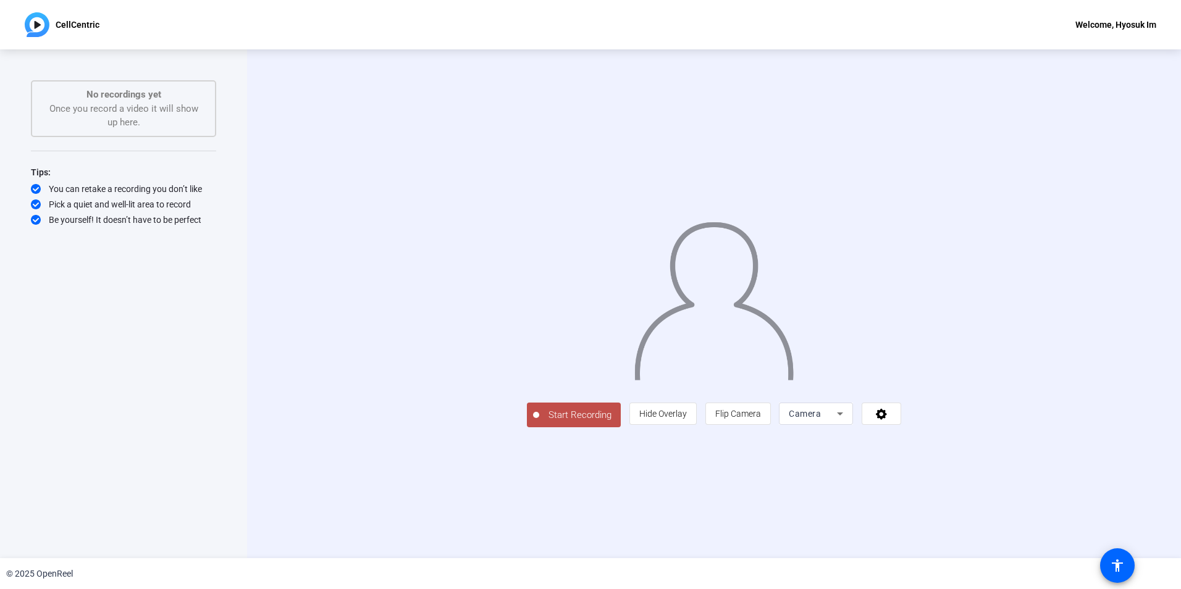
click at [539, 422] on span "Start Recording" at bounding box center [580, 415] width 82 height 14
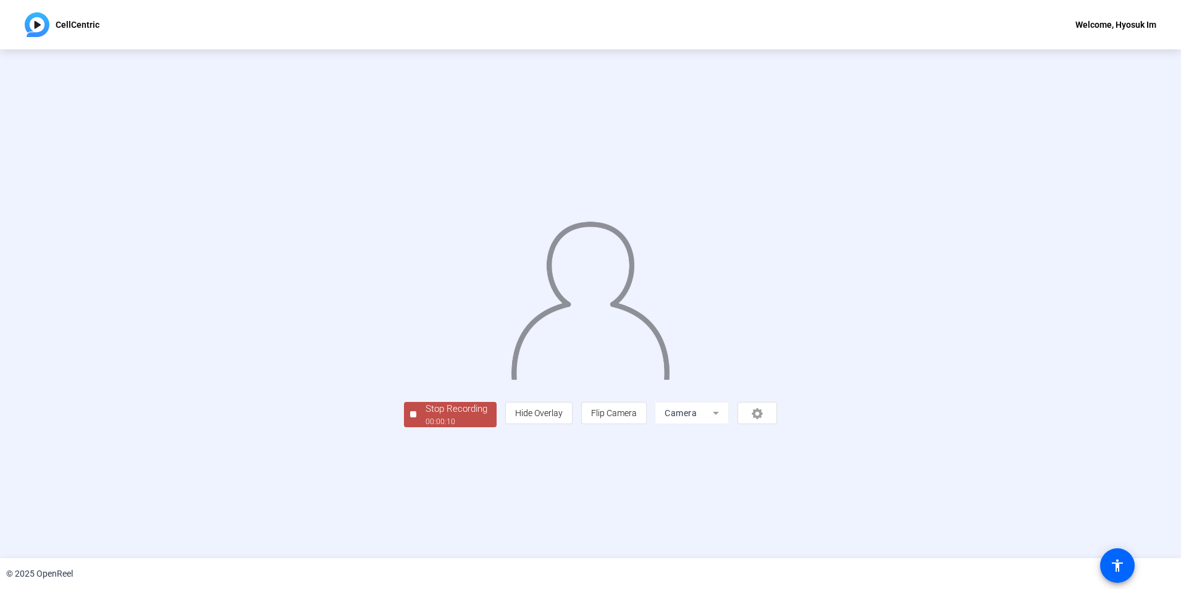
click at [426, 416] on div "Stop Recording" at bounding box center [457, 409] width 62 height 14
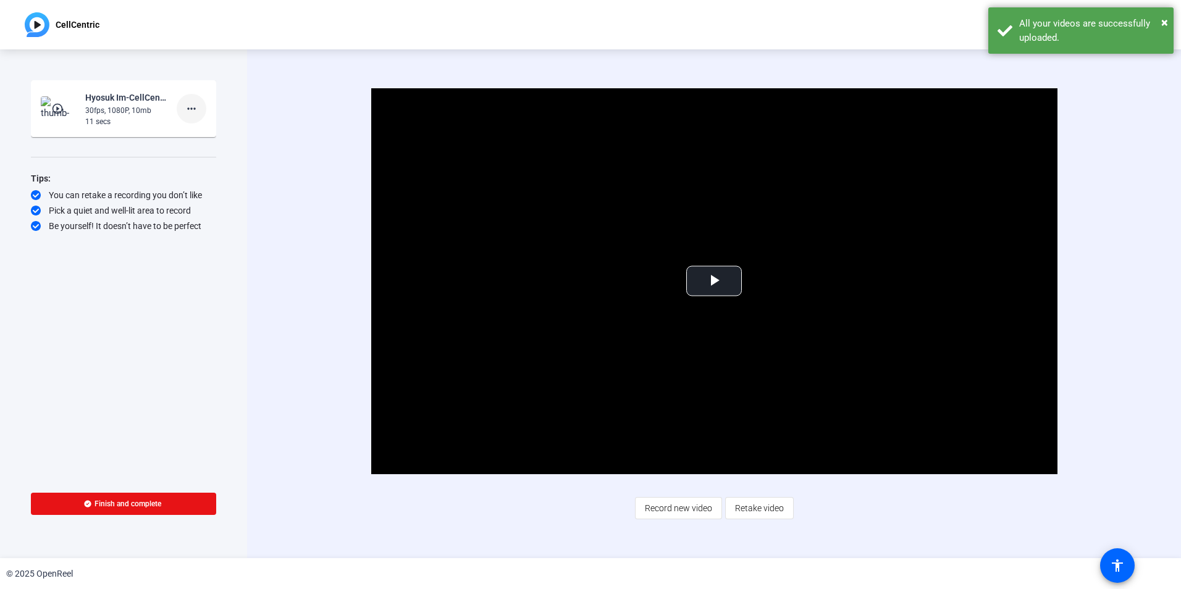
click at [183, 114] on span at bounding box center [192, 109] width 30 height 30
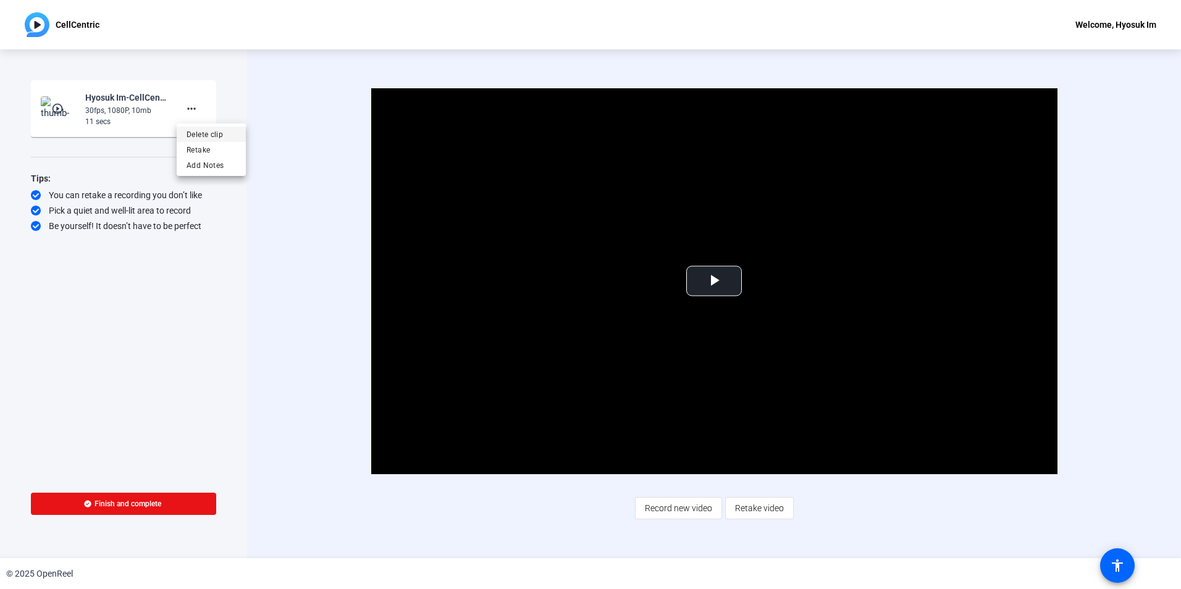
click at [203, 132] on span "Delete clip" at bounding box center [211, 134] width 49 height 15
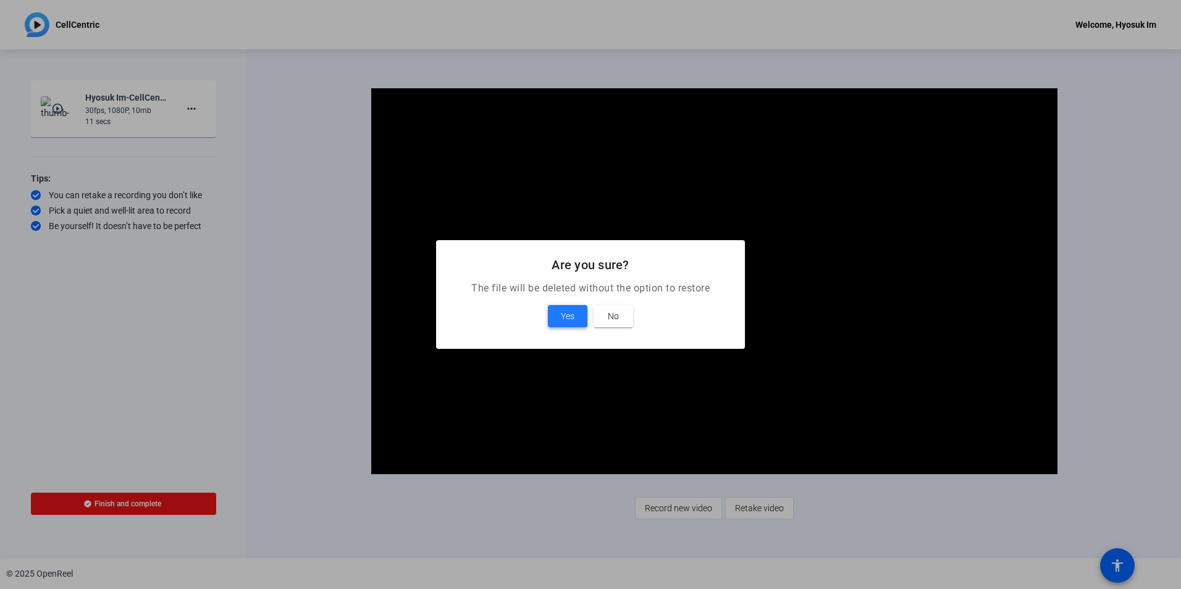
click at [568, 312] on span "Yes" at bounding box center [568, 316] width 14 height 15
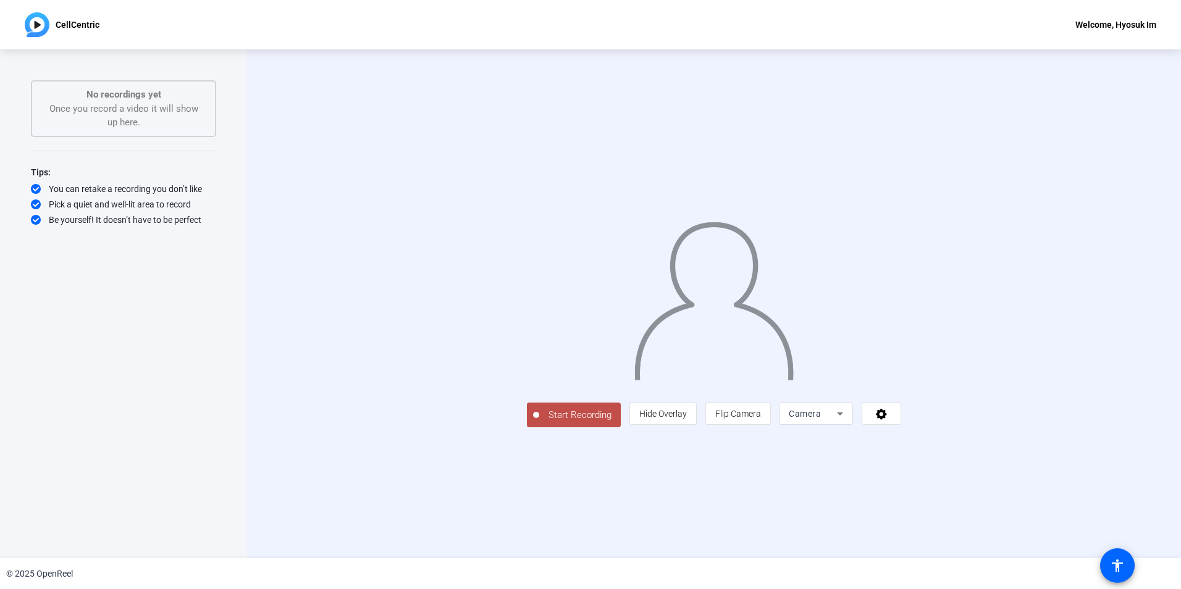
click at [539, 422] on span "Start Recording" at bounding box center [580, 415] width 82 height 14
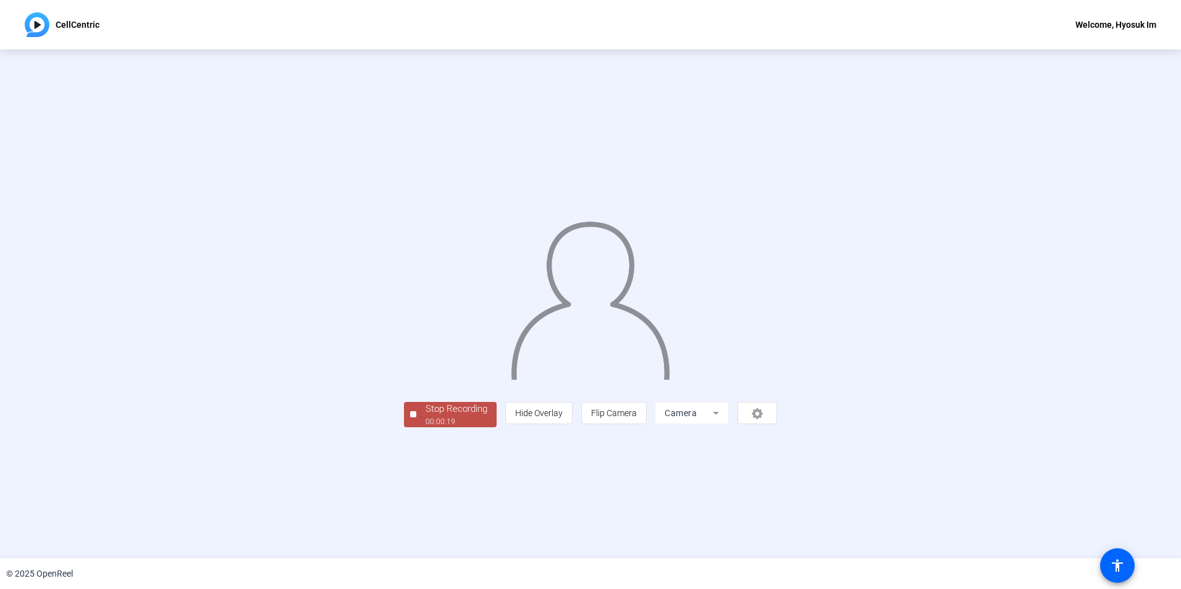
click at [426, 416] on div "Stop Recording" at bounding box center [457, 409] width 62 height 14
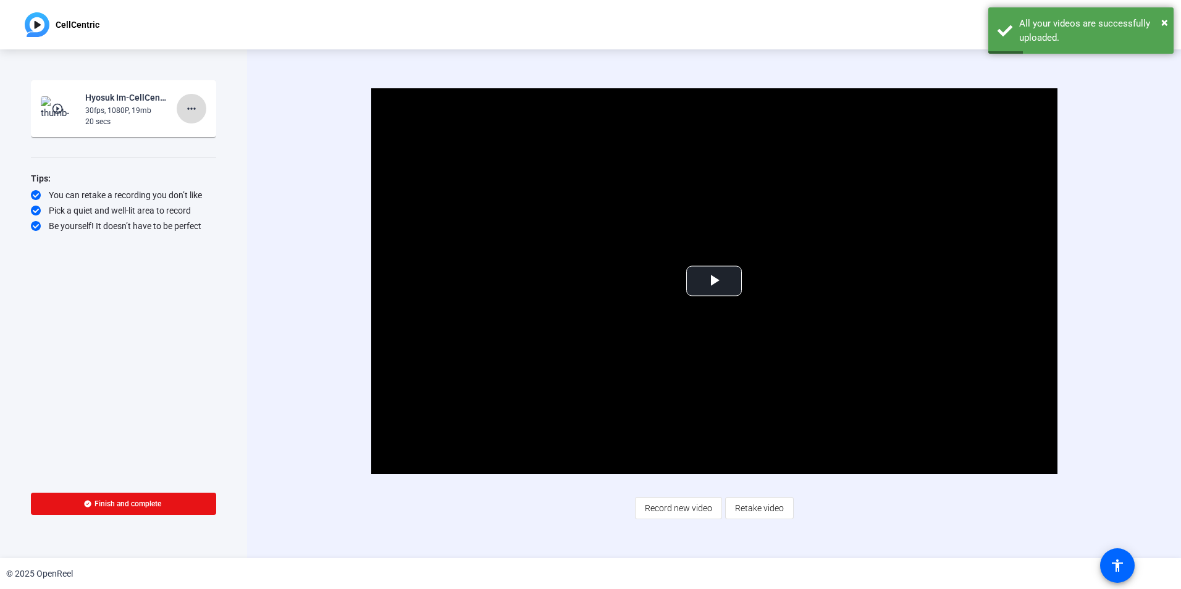
click at [187, 111] on mat-icon "more_horiz" at bounding box center [191, 108] width 15 height 15
click at [204, 131] on span "Delete clip" at bounding box center [211, 134] width 49 height 15
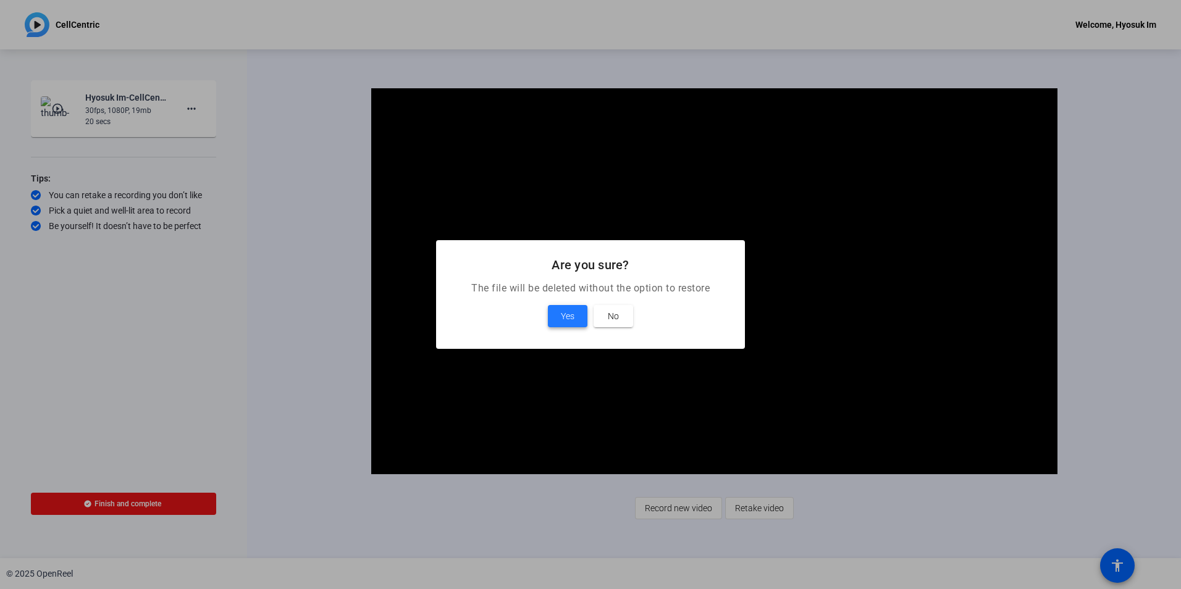
click at [577, 321] on span at bounding box center [568, 316] width 40 height 30
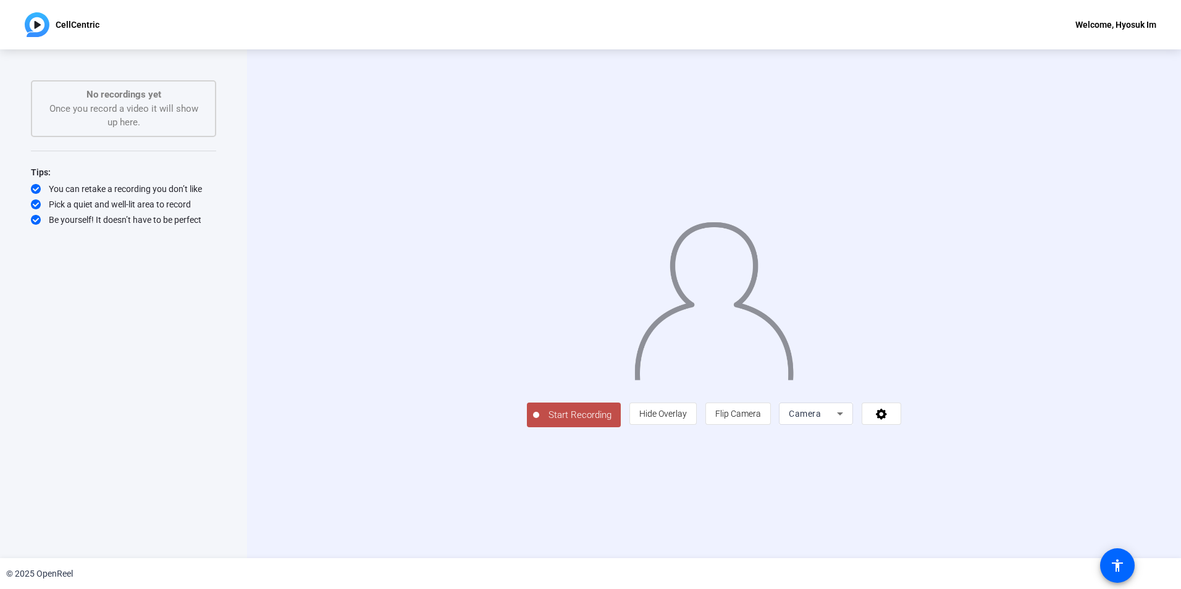
click at [539, 422] on span "Start Recording" at bounding box center [580, 415] width 82 height 14
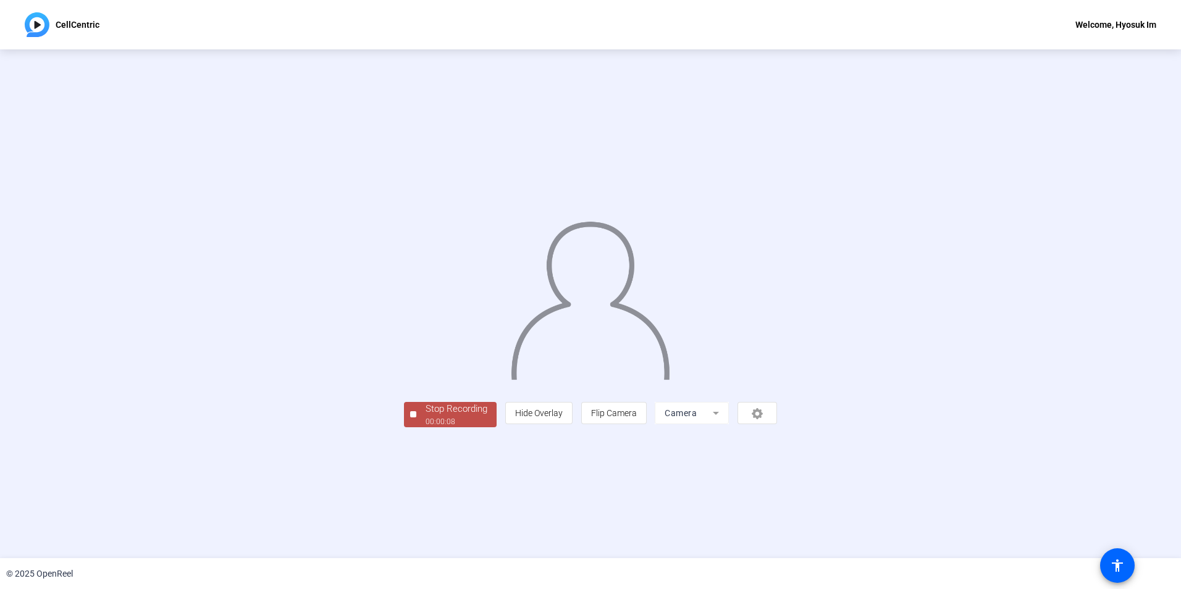
click at [426, 416] on div "Stop Recording" at bounding box center [457, 409] width 62 height 14
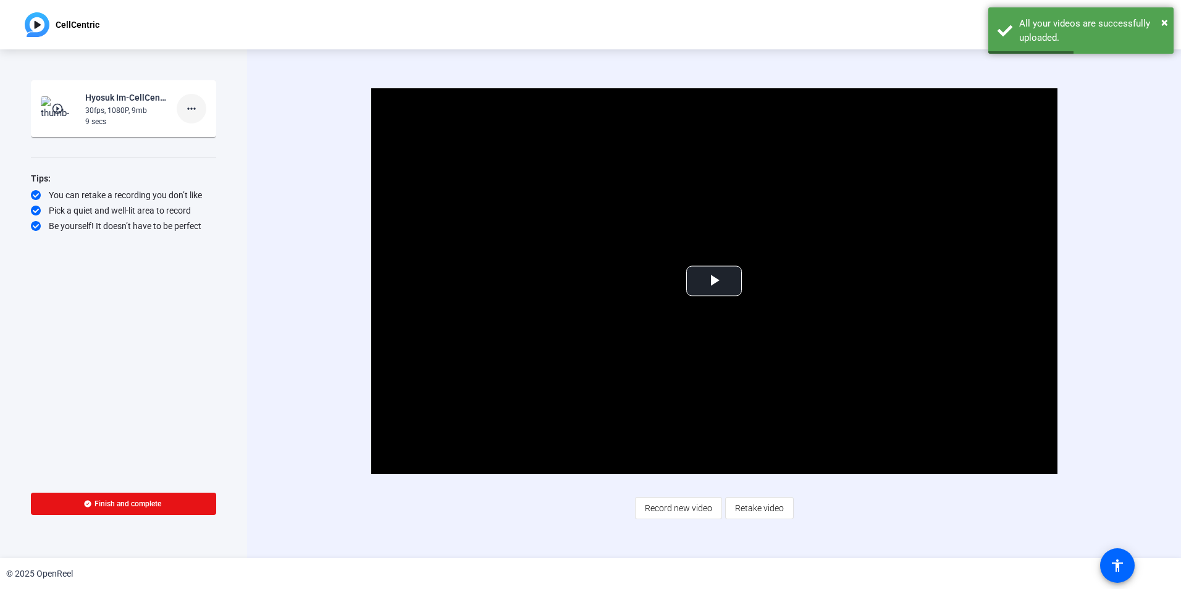
click at [180, 112] on span at bounding box center [192, 109] width 30 height 30
click at [206, 136] on span "Delete clip" at bounding box center [211, 134] width 49 height 15
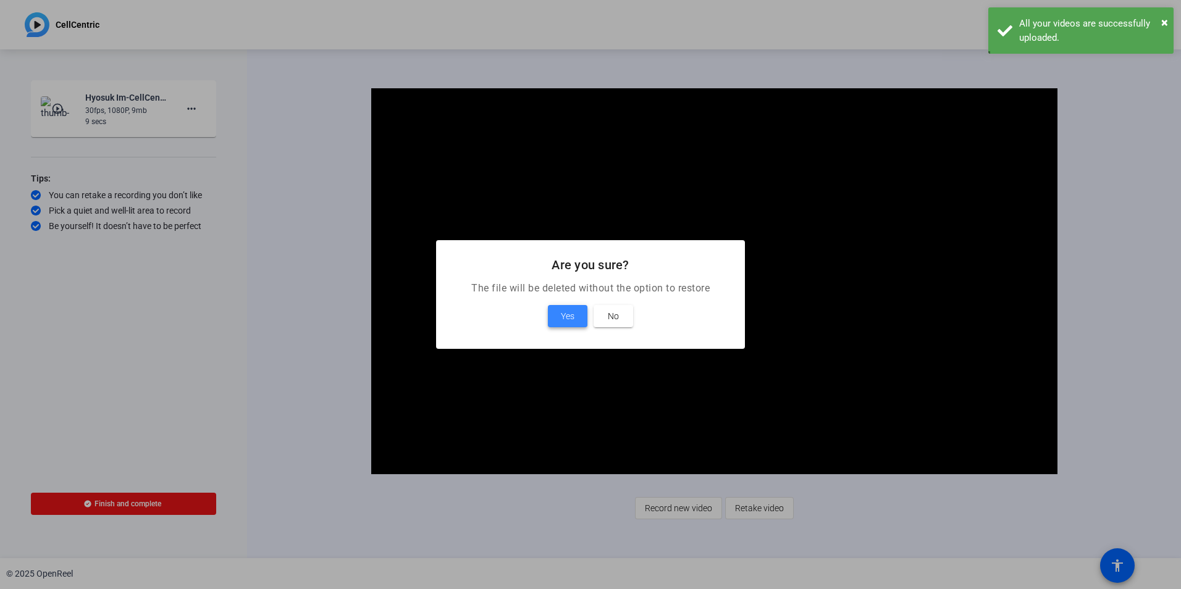
click at [574, 318] on span "Yes" at bounding box center [568, 316] width 14 height 15
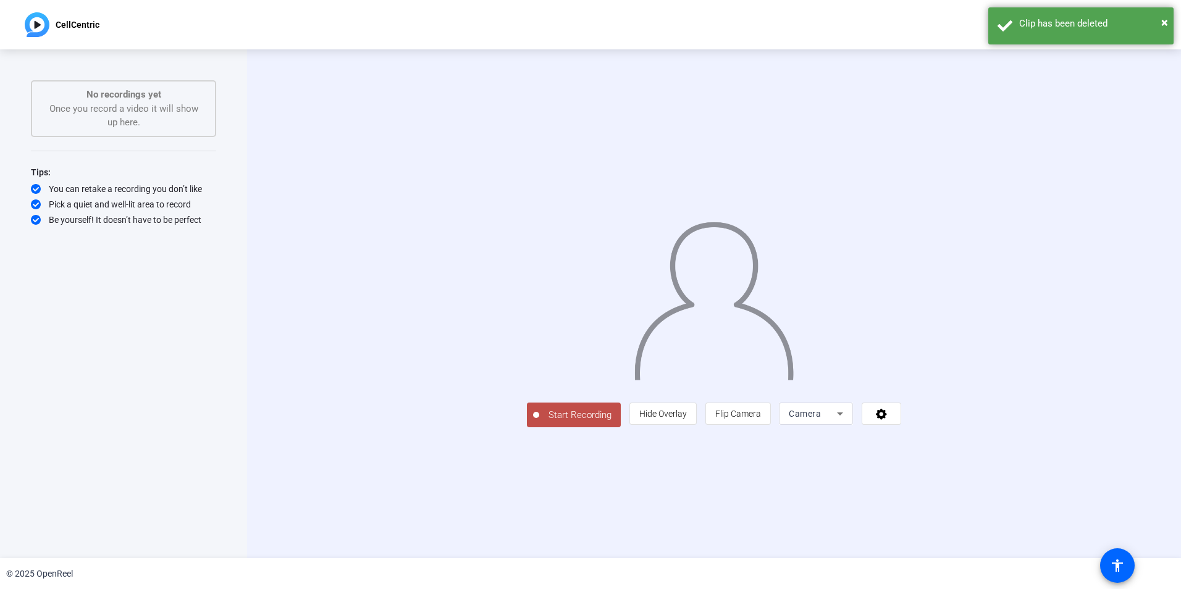
click at [539, 422] on span "Start Recording" at bounding box center [580, 415] width 82 height 14
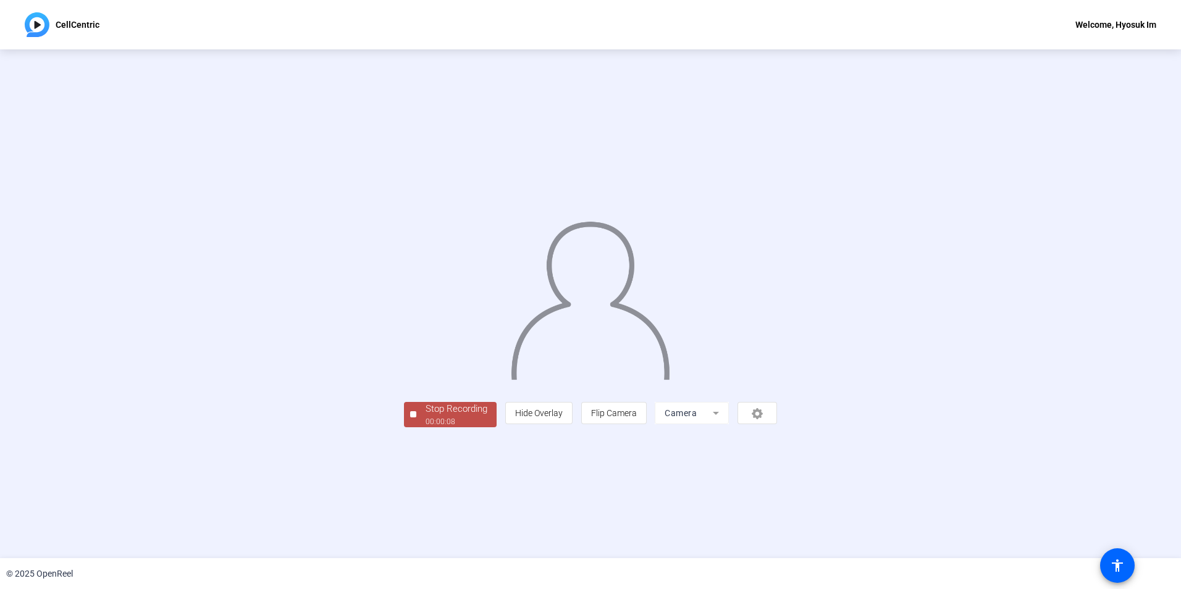
click at [426, 416] on div "Stop Recording" at bounding box center [457, 409] width 62 height 14
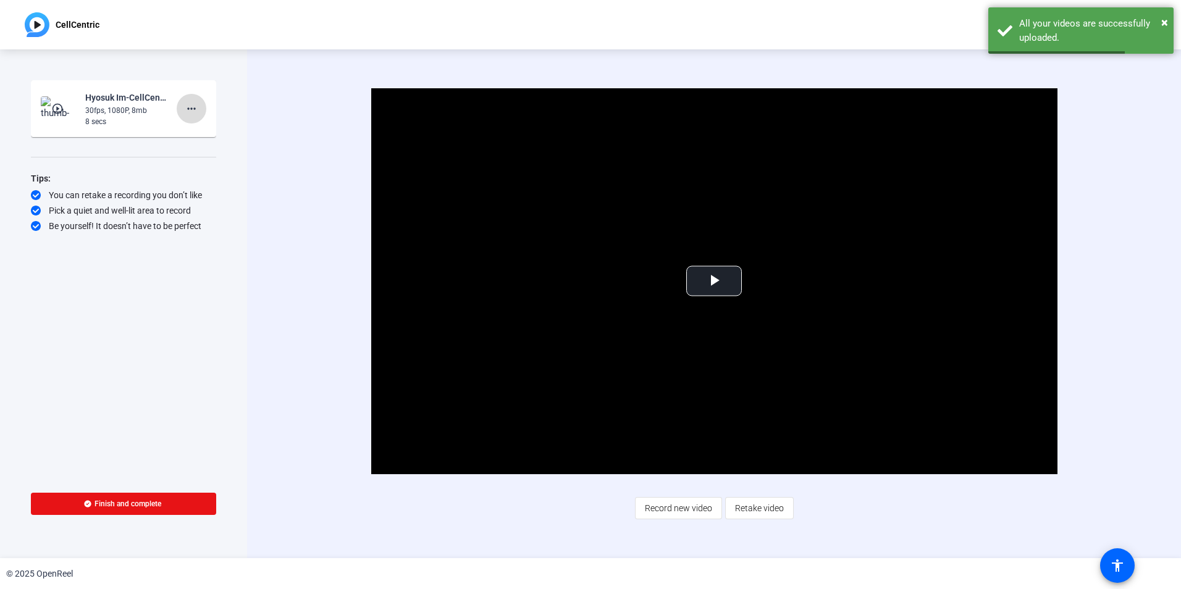
click at [191, 112] on mat-icon "more_horiz" at bounding box center [191, 108] width 15 height 15
click at [208, 148] on span "Retake" at bounding box center [211, 150] width 49 height 15
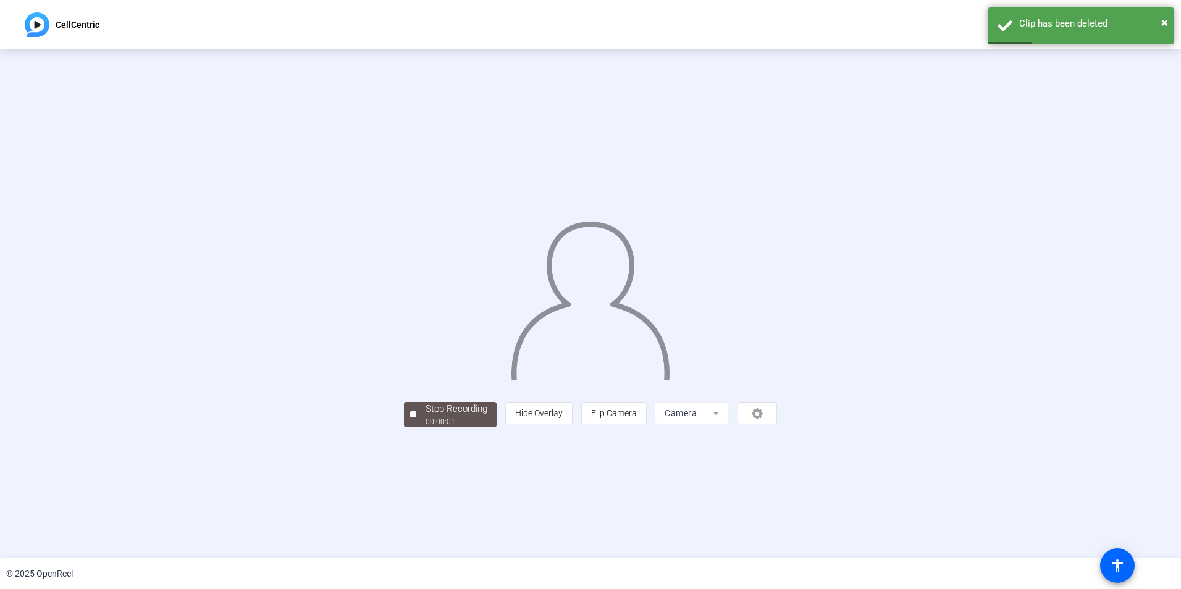
click at [510, 334] on img at bounding box center [590, 296] width 161 height 168
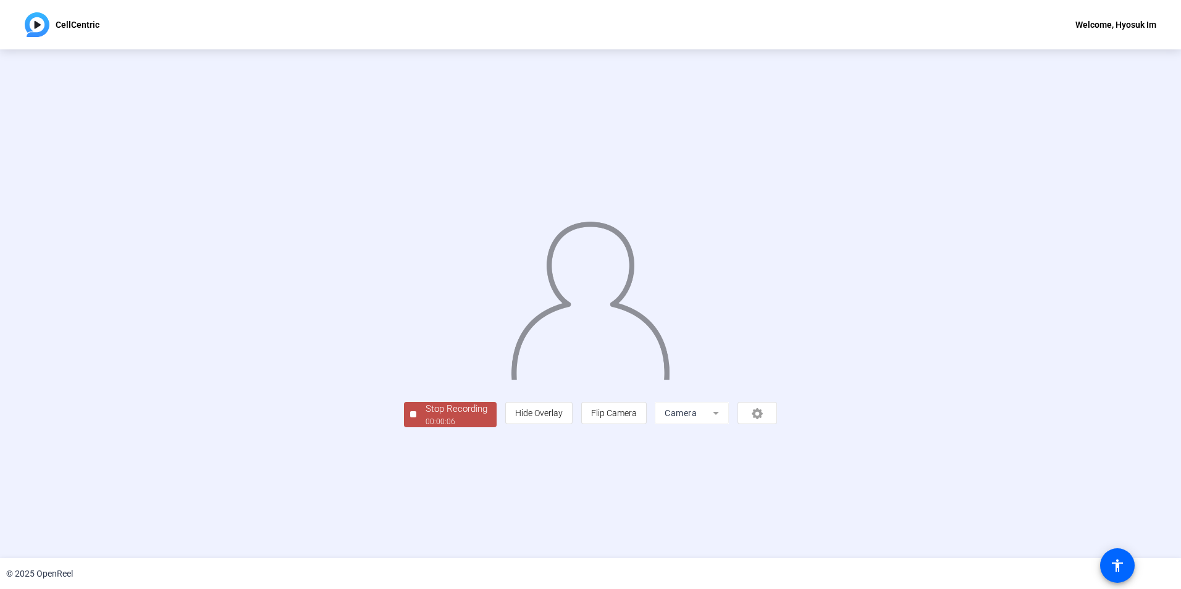
click at [426, 416] on div "Stop Recording" at bounding box center [457, 409] width 62 height 14
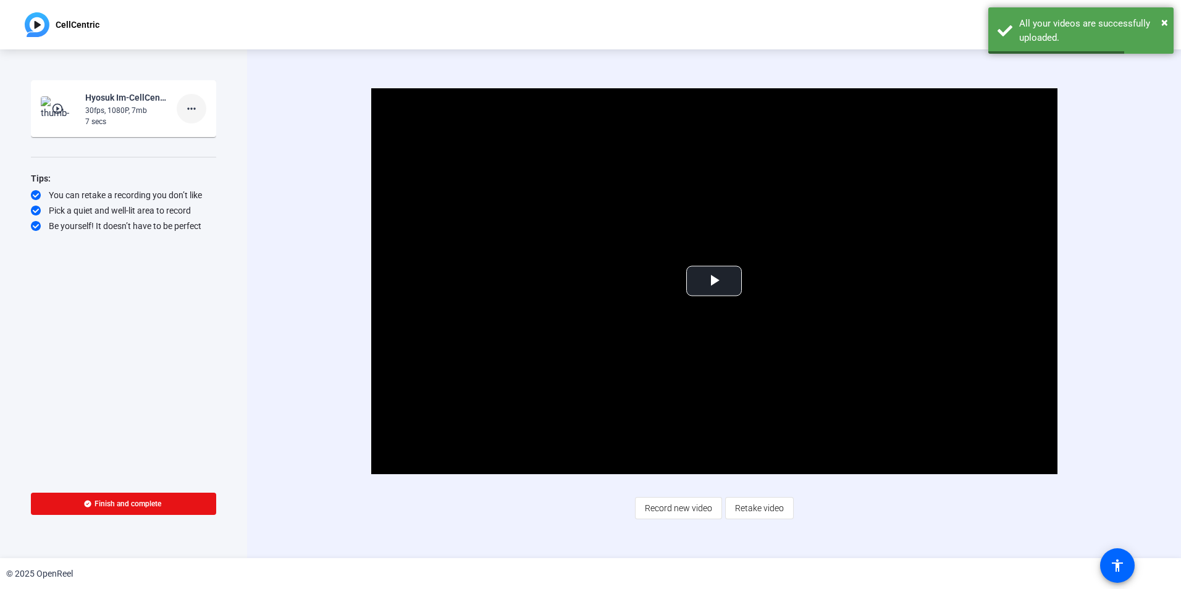
click at [195, 106] on mat-icon "more_horiz" at bounding box center [191, 108] width 15 height 15
click at [206, 133] on span "Delete clip" at bounding box center [211, 134] width 49 height 15
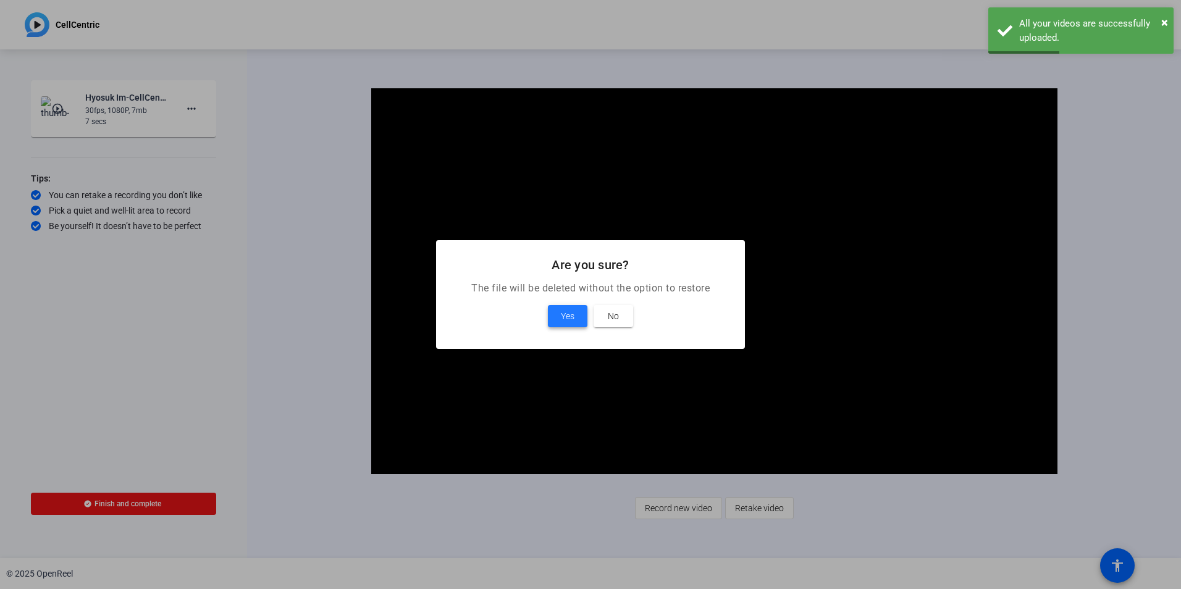
click at [574, 309] on button "Yes" at bounding box center [568, 316] width 40 height 22
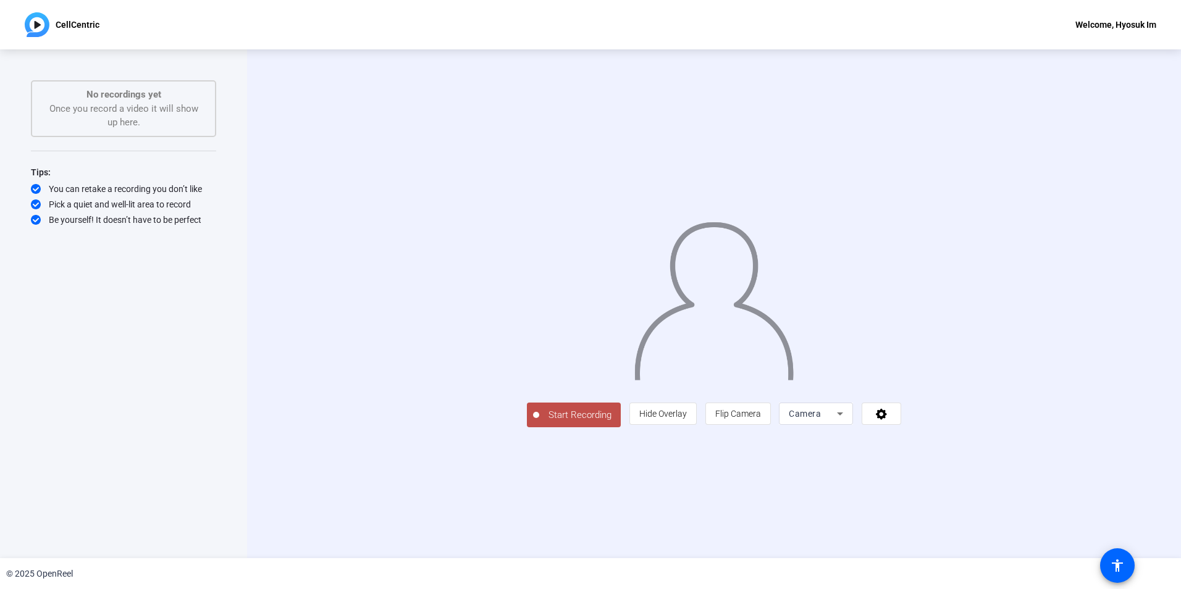
click at [539, 422] on span "Start Recording" at bounding box center [580, 415] width 82 height 14
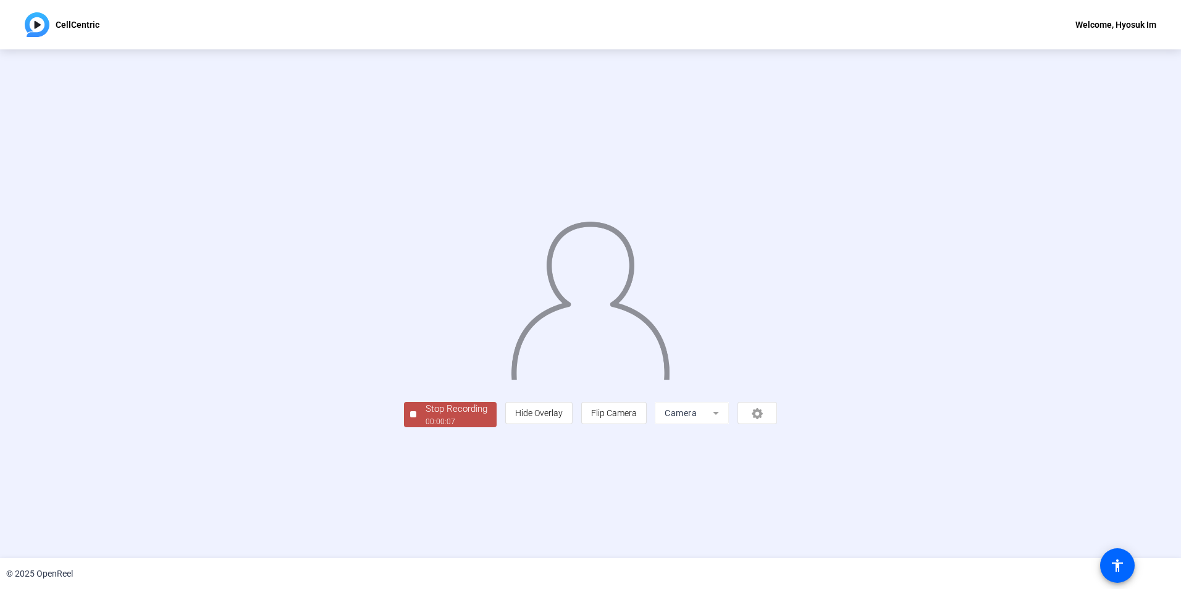
click at [426, 416] on div "Stop Recording" at bounding box center [457, 409] width 62 height 14
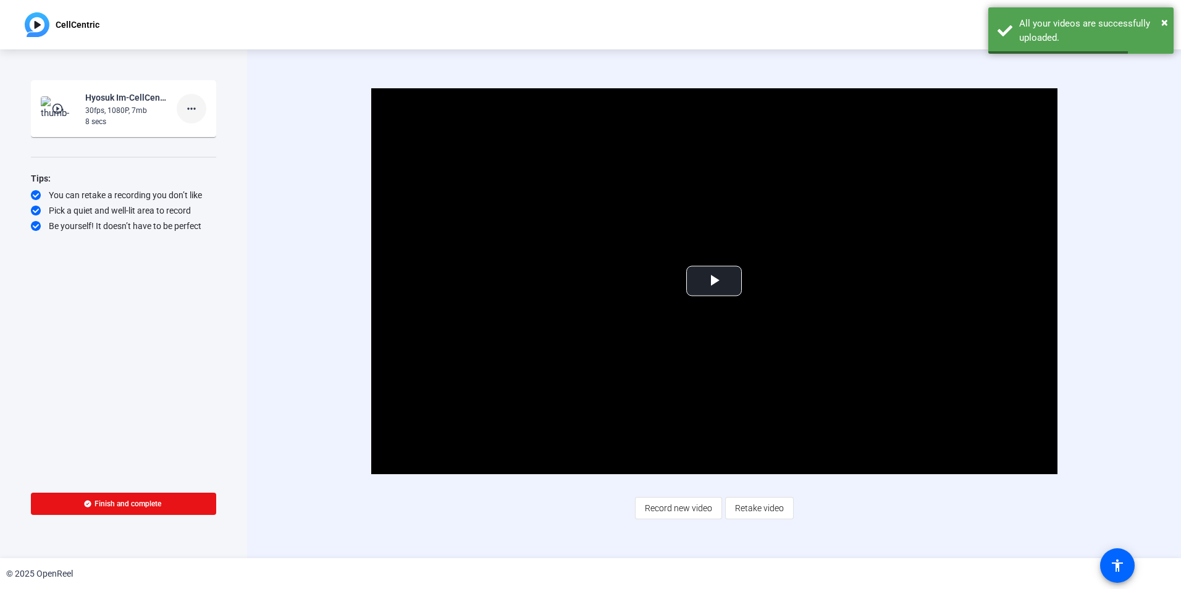
click at [193, 109] on mat-icon "more_horiz" at bounding box center [191, 108] width 15 height 15
click at [198, 136] on span "Delete clip" at bounding box center [211, 134] width 49 height 15
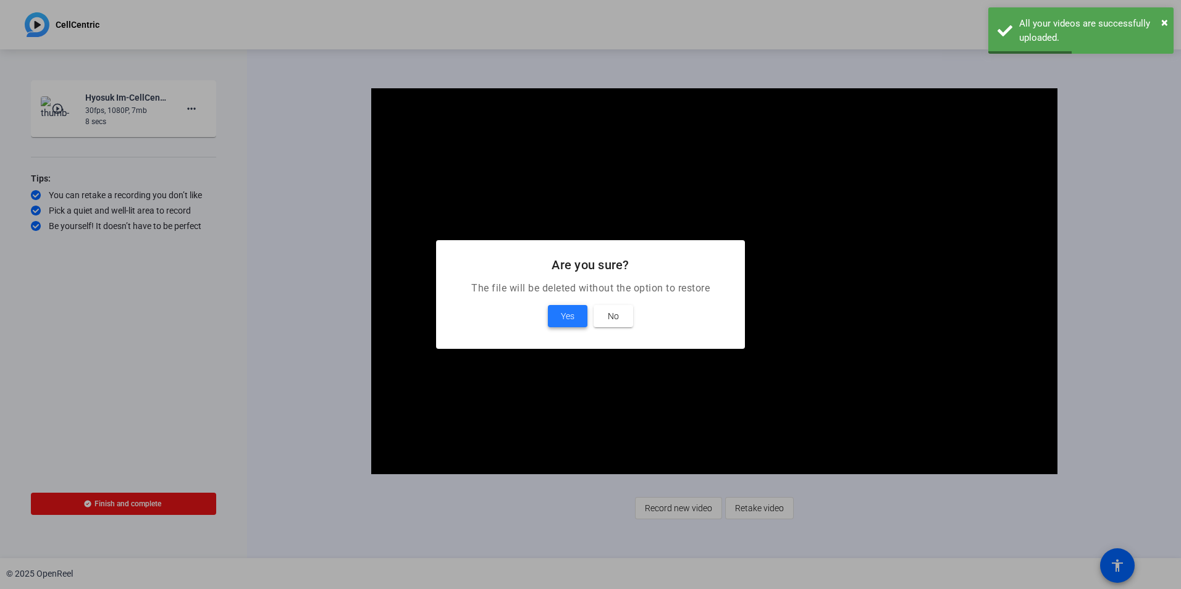
click at [583, 317] on span at bounding box center [568, 316] width 40 height 30
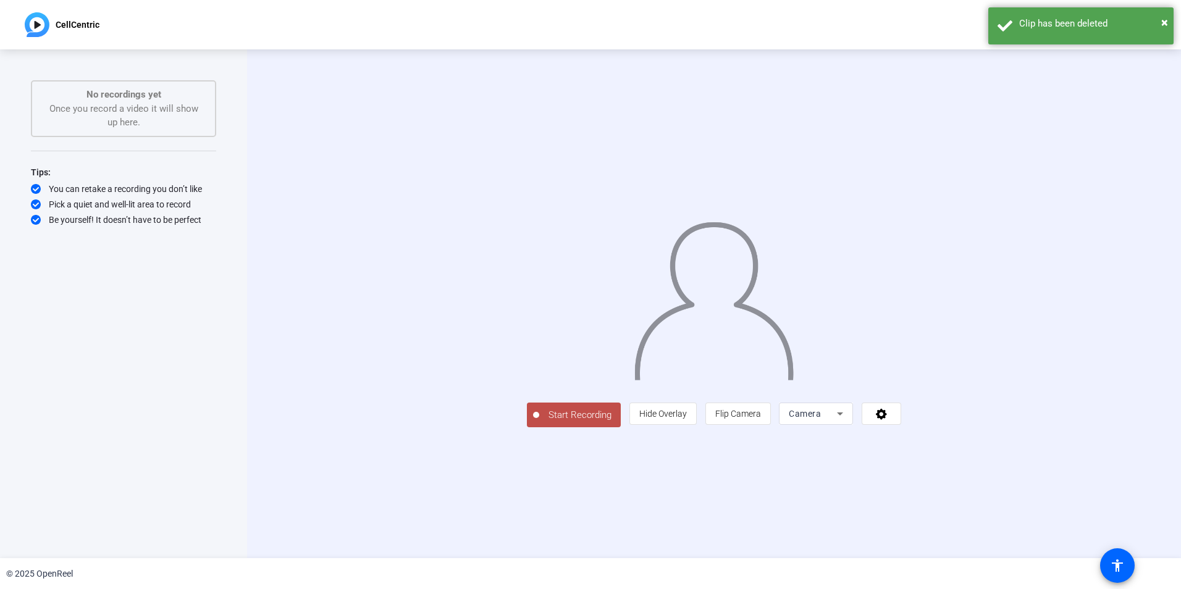
click at [539, 422] on span "Start Recording" at bounding box center [580, 415] width 82 height 14
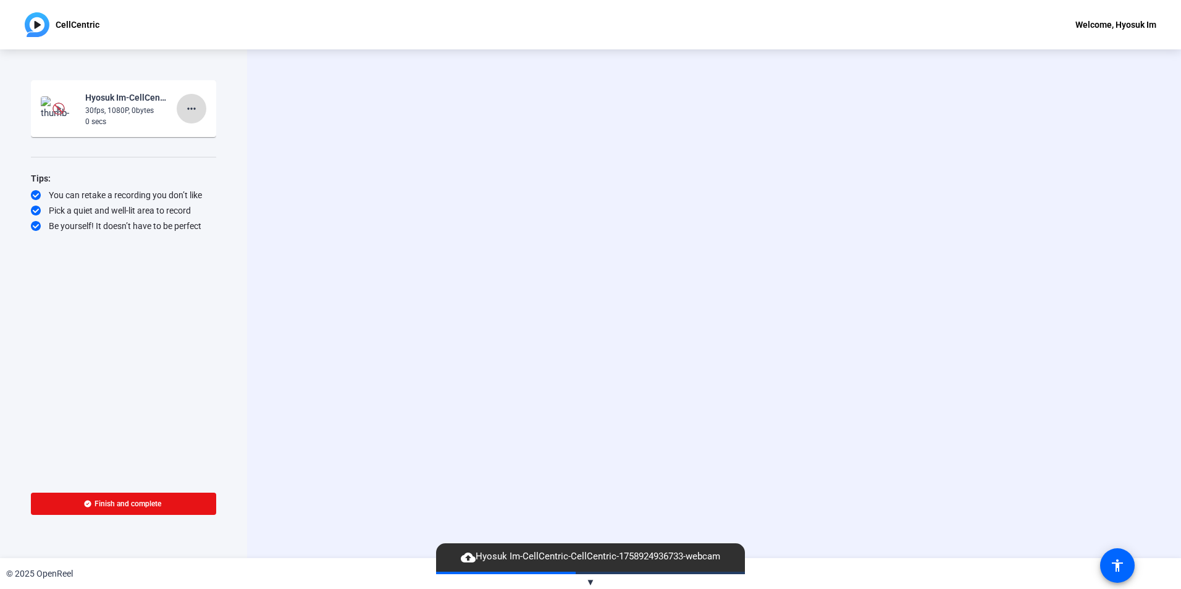
click at [193, 101] on mat-icon "more_horiz" at bounding box center [191, 108] width 15 height 15
click at [201, 138] on span "Delete clip" at bounding box center [211, 134] width 49 height 15
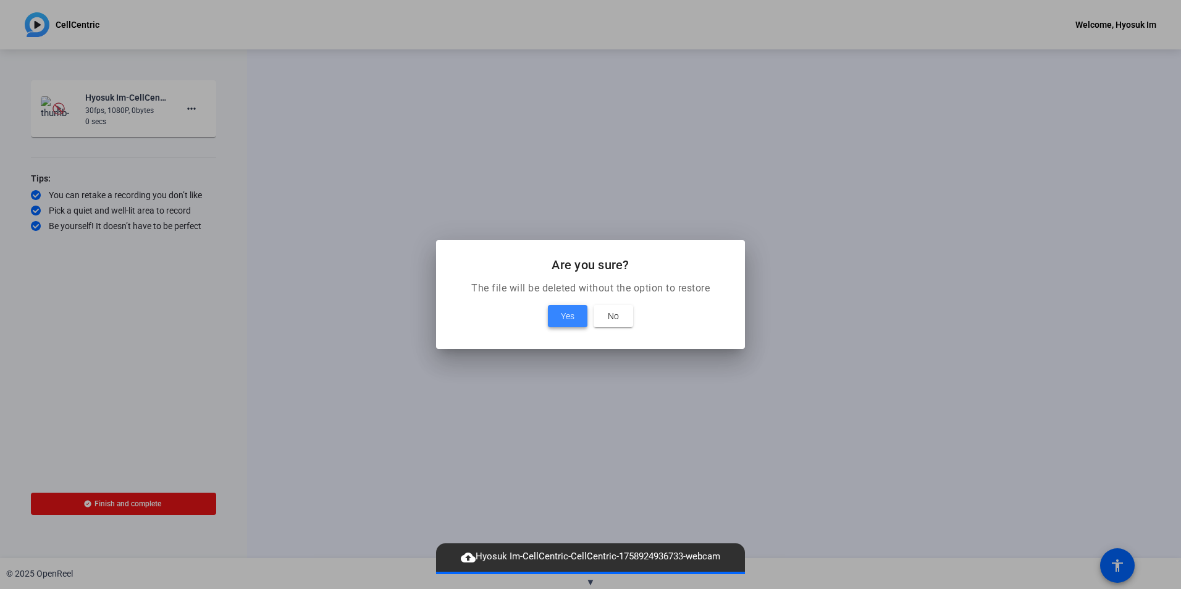
click at [556, 318] on span at bounding box center [568, 316] width 40 height 30
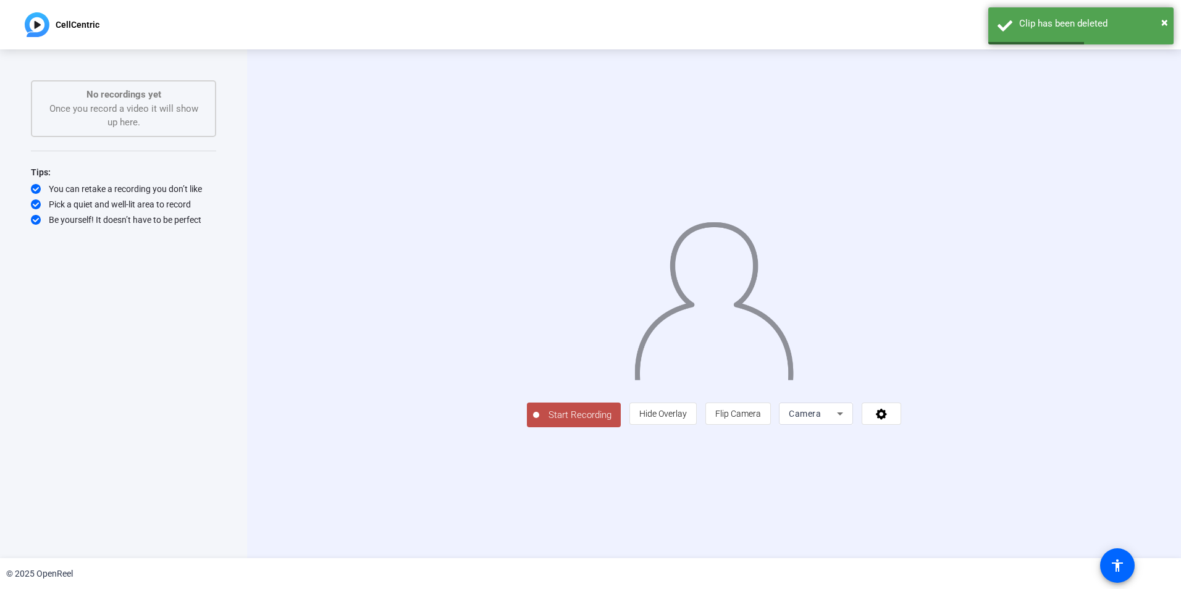
click at [539, 422] on span "Start Recording" at bounding box center [580, 415] width 82 height 14
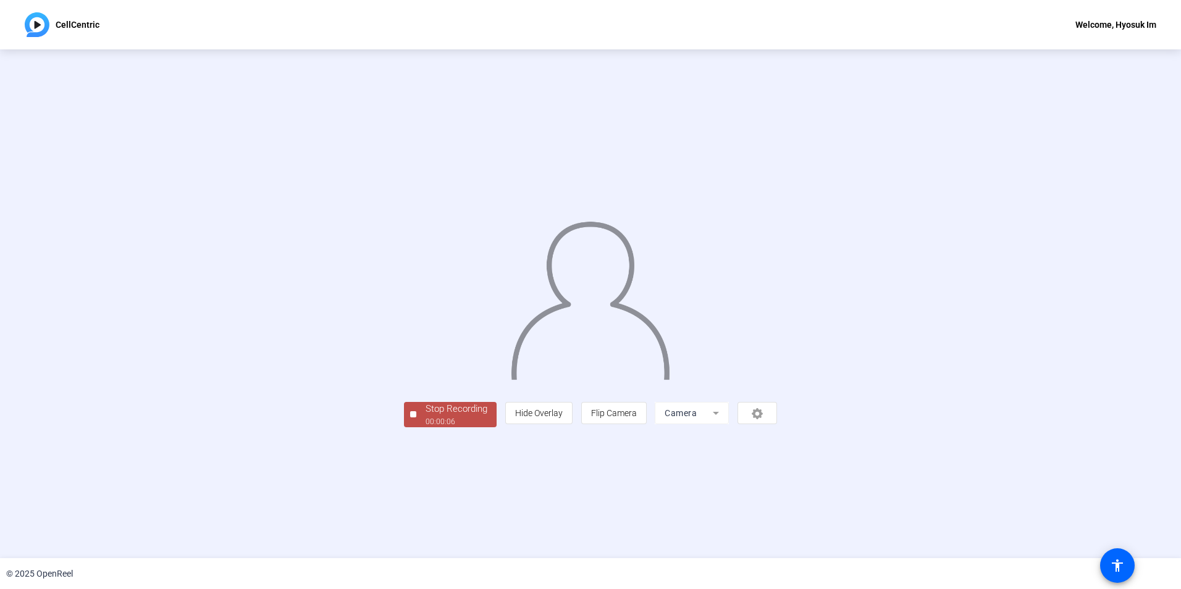
drag, startPoint x: 679, startPoint y: 569, endPoint x: 663, endPoint y: 588, distance: 24.5
click at [679, 570] on div "© 2025 OpenReel" at bounding box center [590, 573] width 1181 height 31
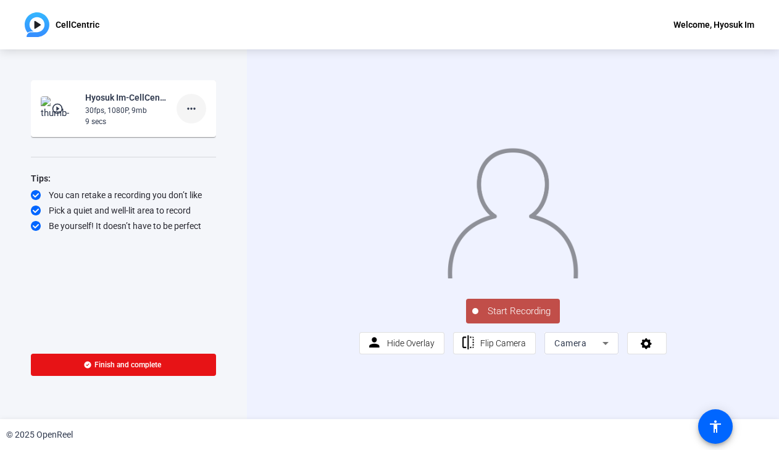
click at [187, 108] on mat-icon "more_horiz" at bounding box center [191, 108] width 15 height 15
click at [197, 135] on span "Delete clip" at bounding box center [211, 134] width 49 height 15
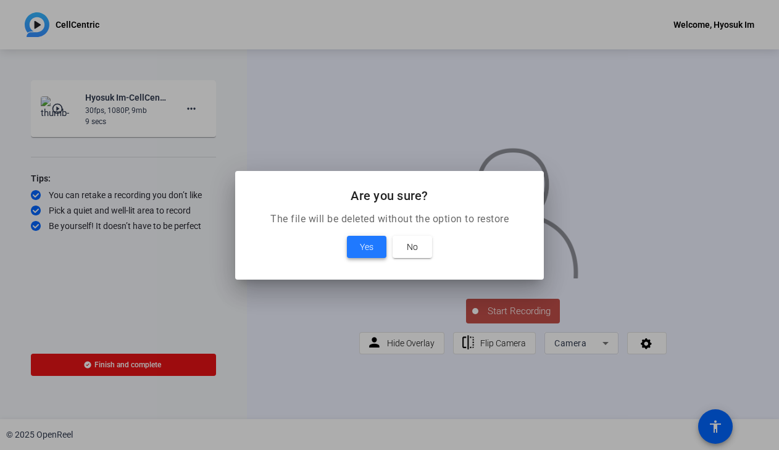
click at [370, 247] on span "Yes" at bounding box center [367, 247] width 14 height 15
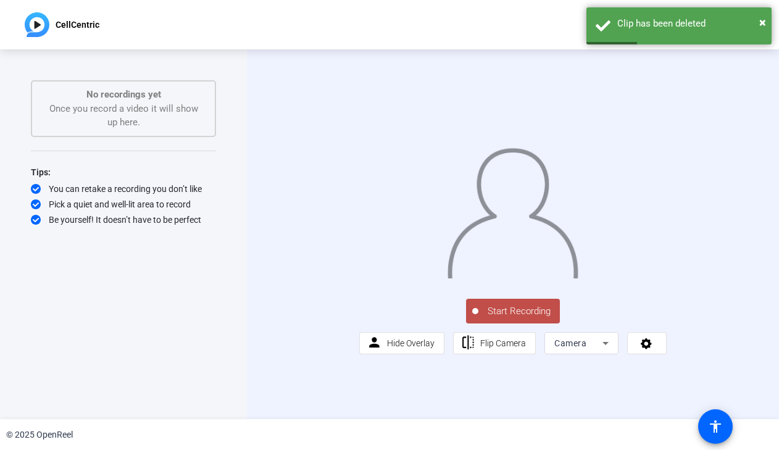
click at [526, 319] on span "Start Recording" at bounding box center [520, 311] width 82 height 14
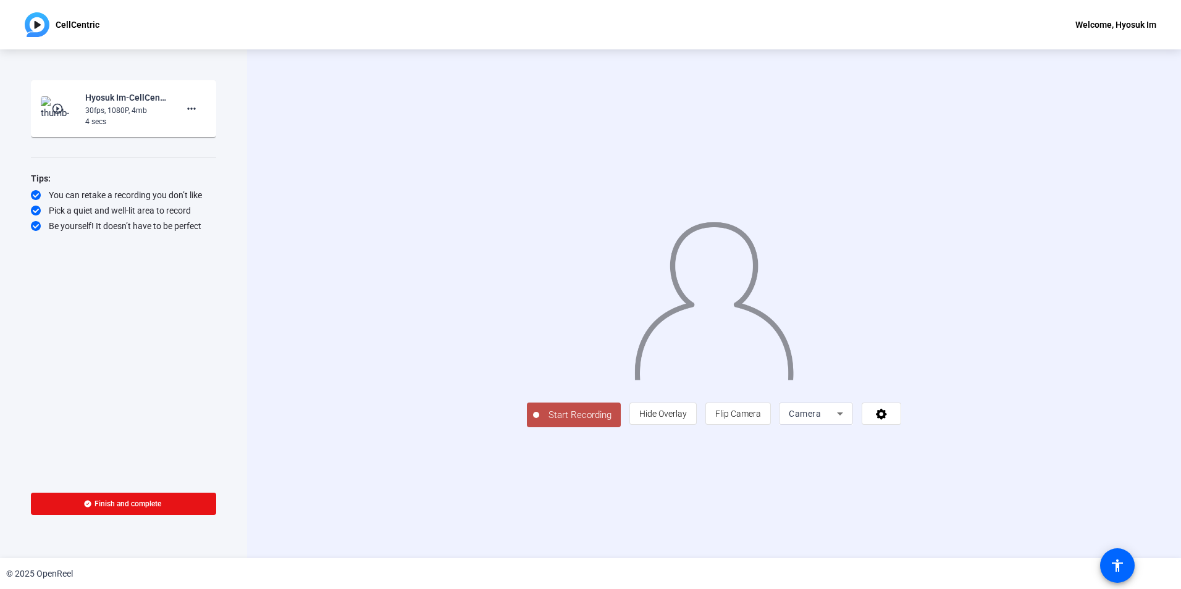
click at [539, 422] on span "Start Recording" at bounding box center [580, 415] width 82 height 14
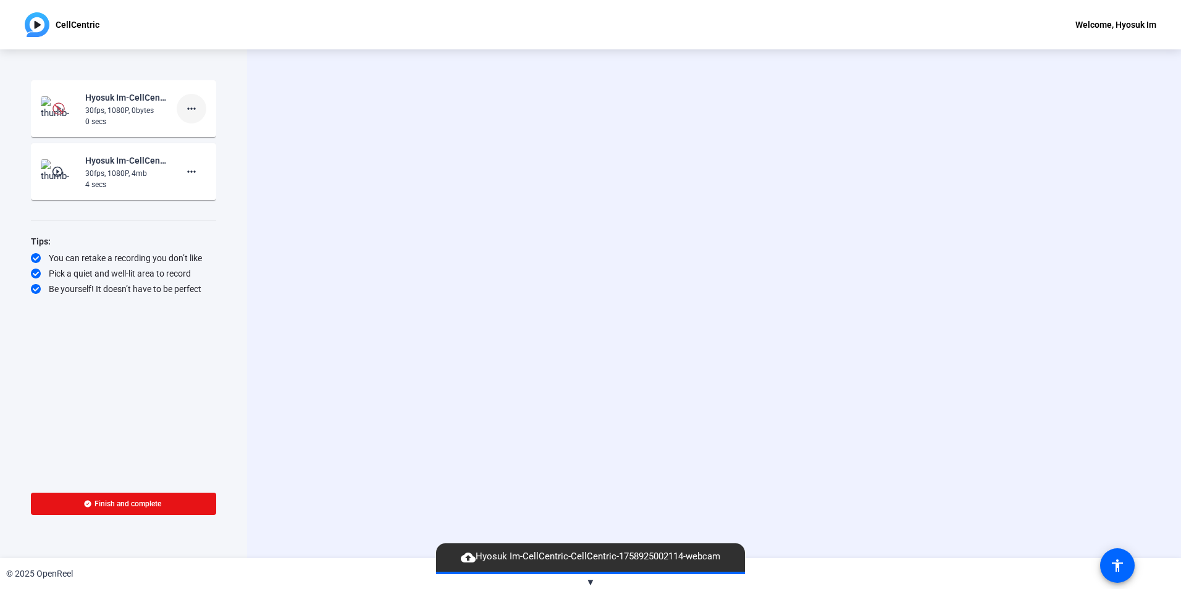
click at [188, 108] on mat-icon "more_horiz" at bounding box center [191, 108] width 15 height 15
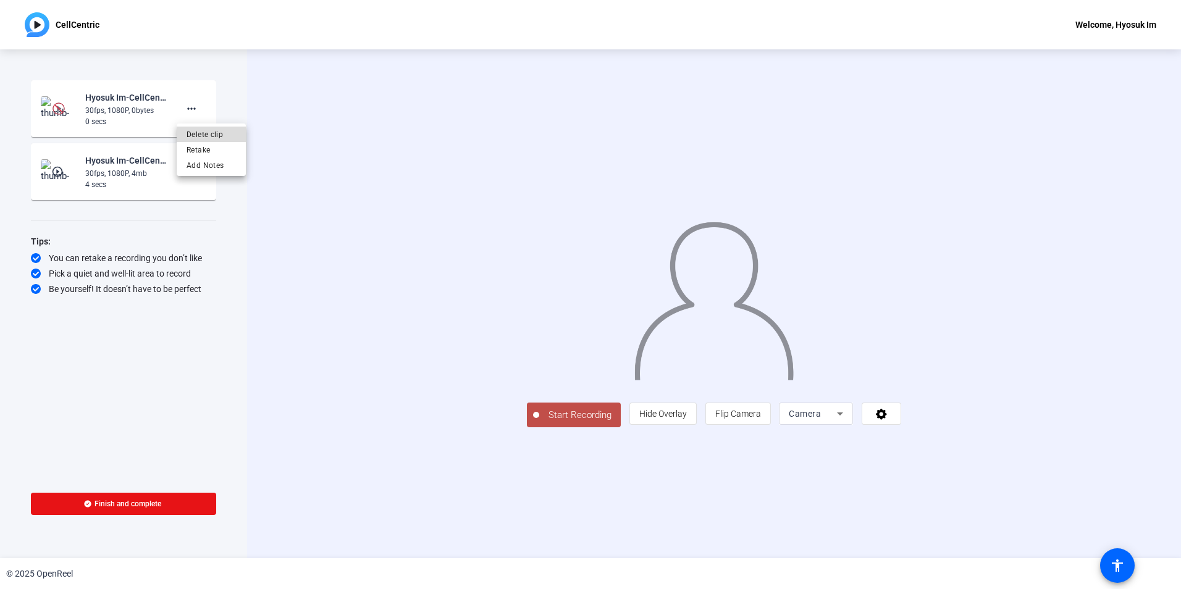
click at [226, 131] on span "Delete clip" at bounding box center [211, 134] width 49 height 15
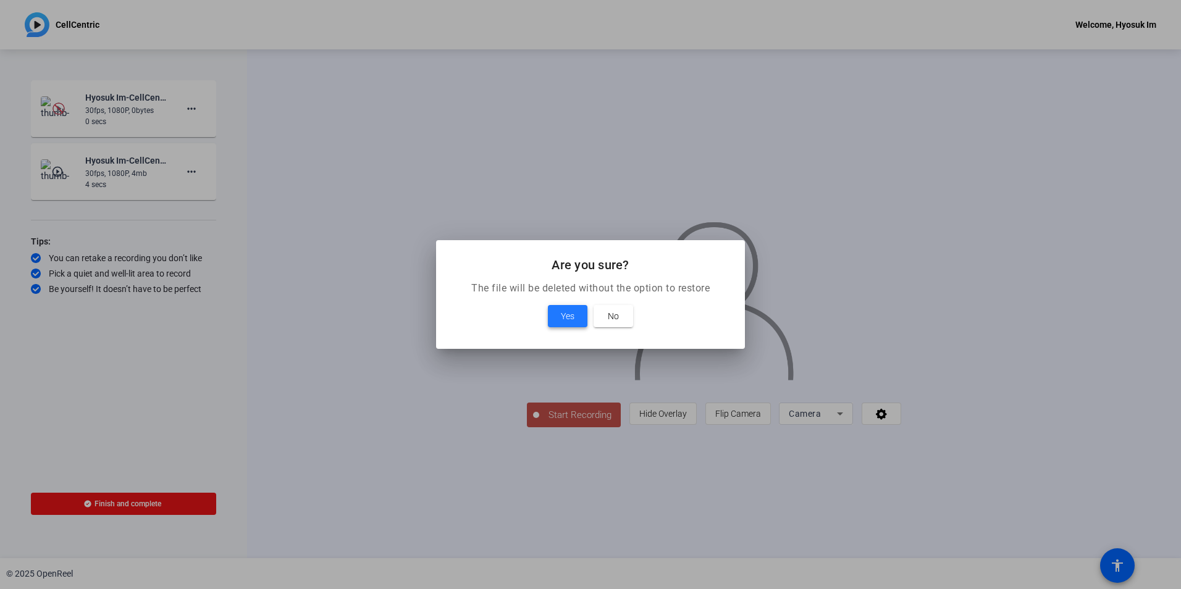
click at [556, 309] on span at bounding box center [568, 316] width 40 height 30
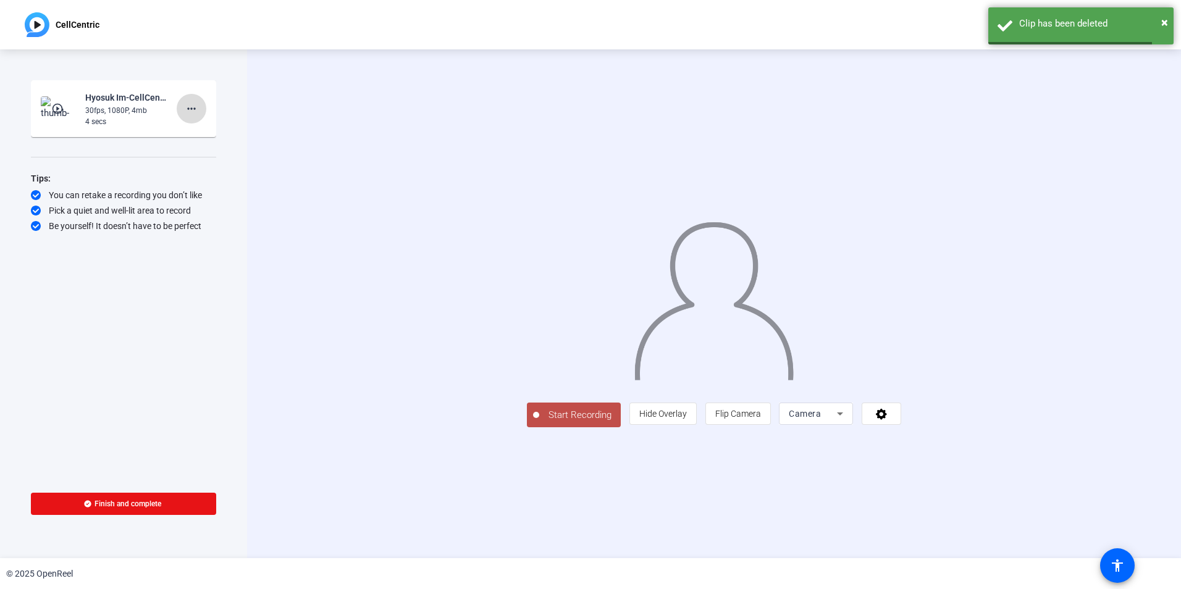
click at [188, 109] on mat-icon "more_horiz" at bounding box center [191, 108] width 15 height 15
click at [216, 131] on span "Delete clip" at bounding box center [211, 134] width 49 height 15
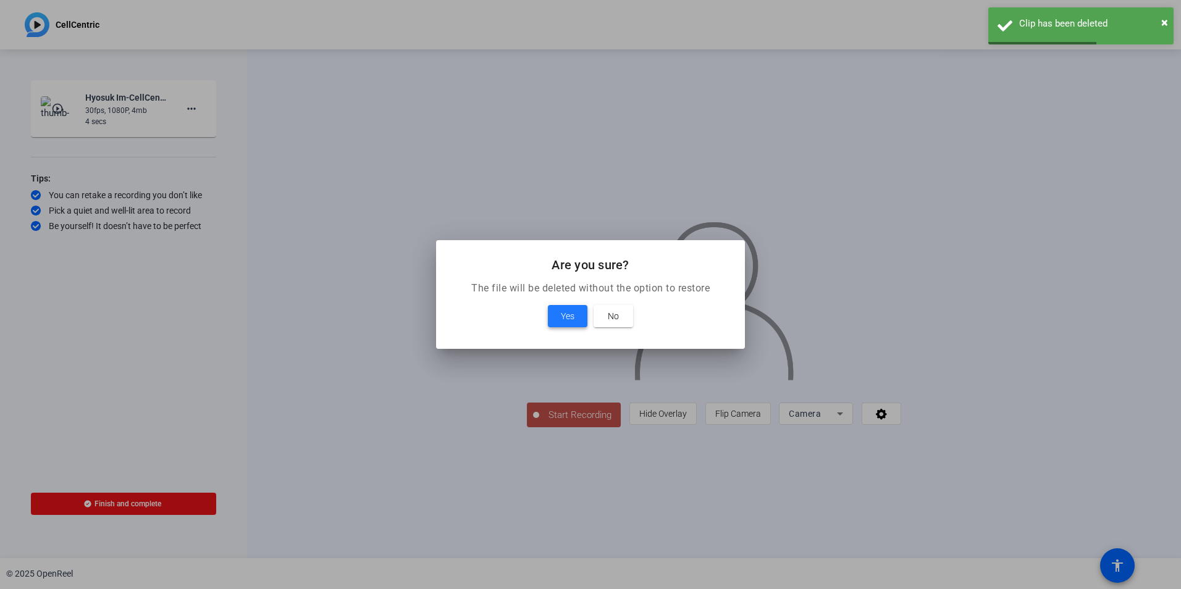
click at [582, 314] on span at bounding box center [568, 316] width 40 height 30
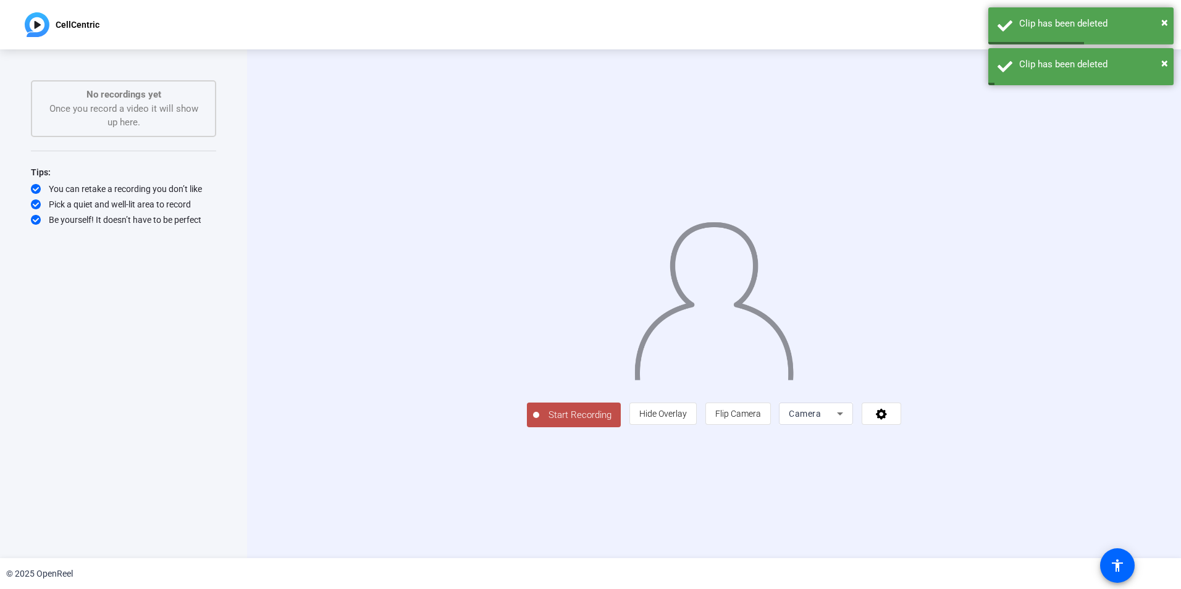
click at [539, 422] on span "Start Recording" at bounding box center [580, 415] width 82 height 14
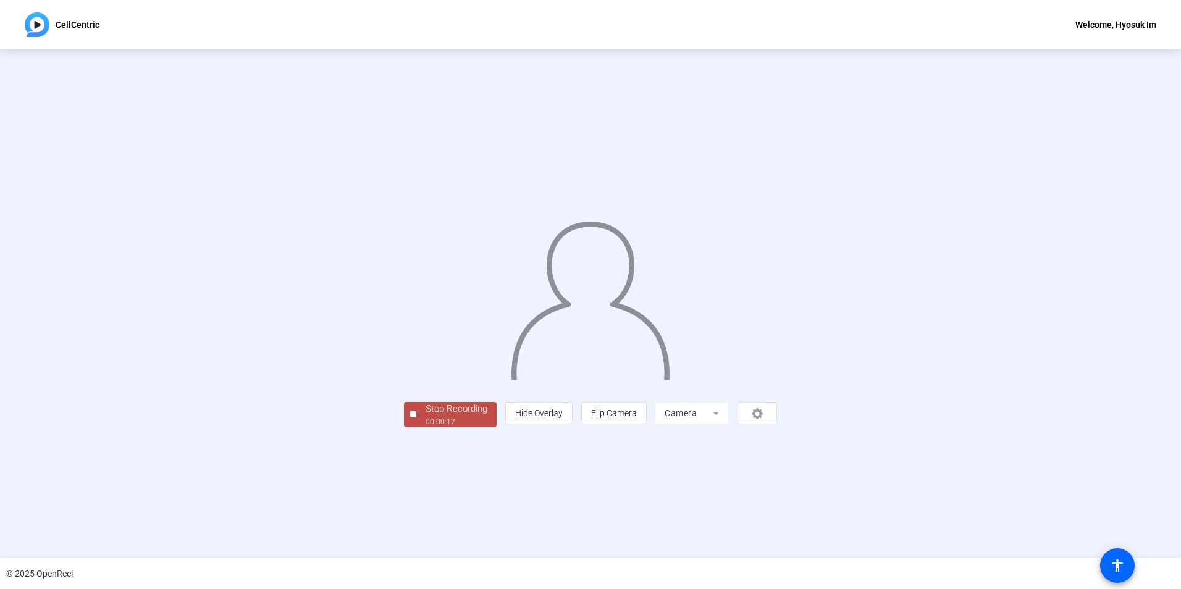
click at [426, 416] on div "Stop Recording" at bounding box center [457, 409] width 62 height 14
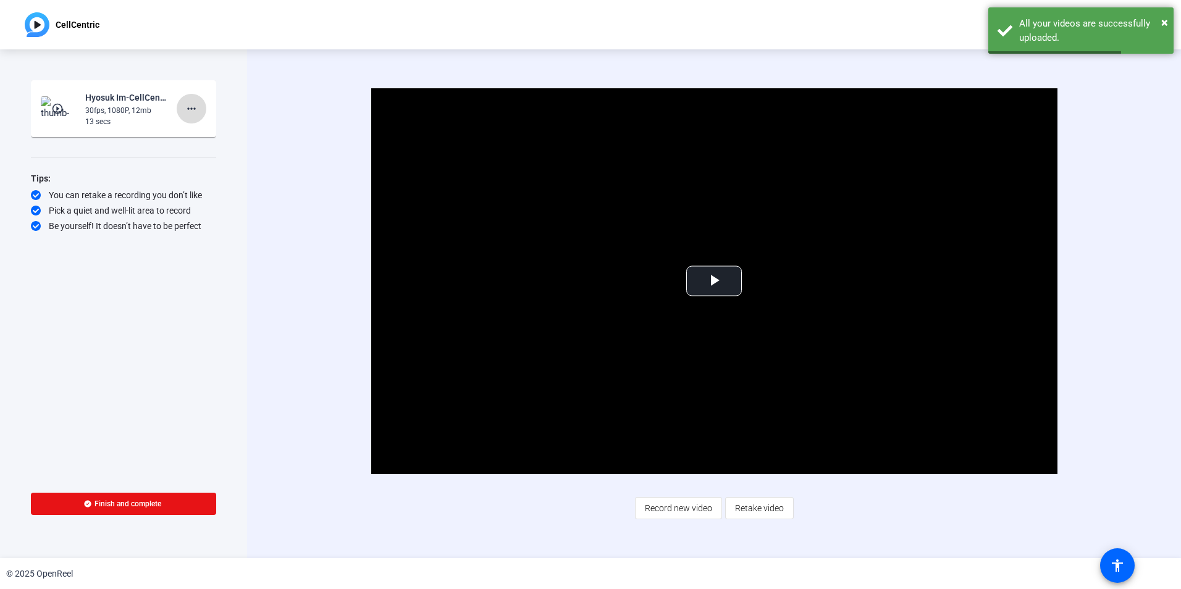
click at [192, 113] on mat-icon "more_horiz" at bounding box center [191, 108] width 15 height 15
click at [206, 140] on span "Delete clip" at bounding box center [211, 134] width 49 height 15
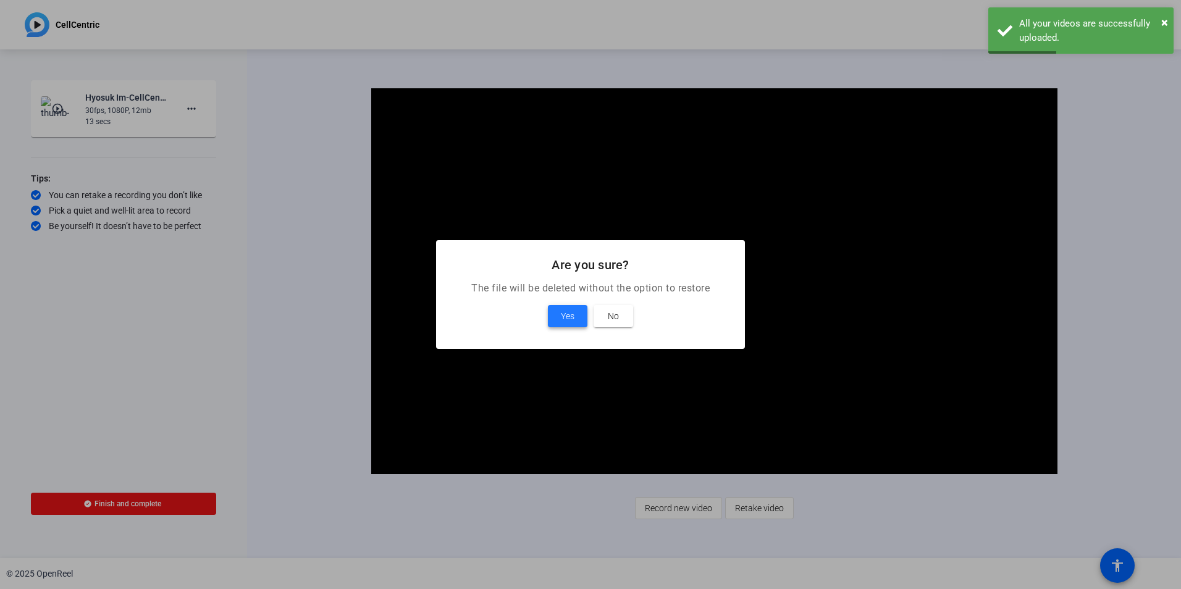
click at [579, 318] on span at bounding box center [568, 316] width 40 height 30
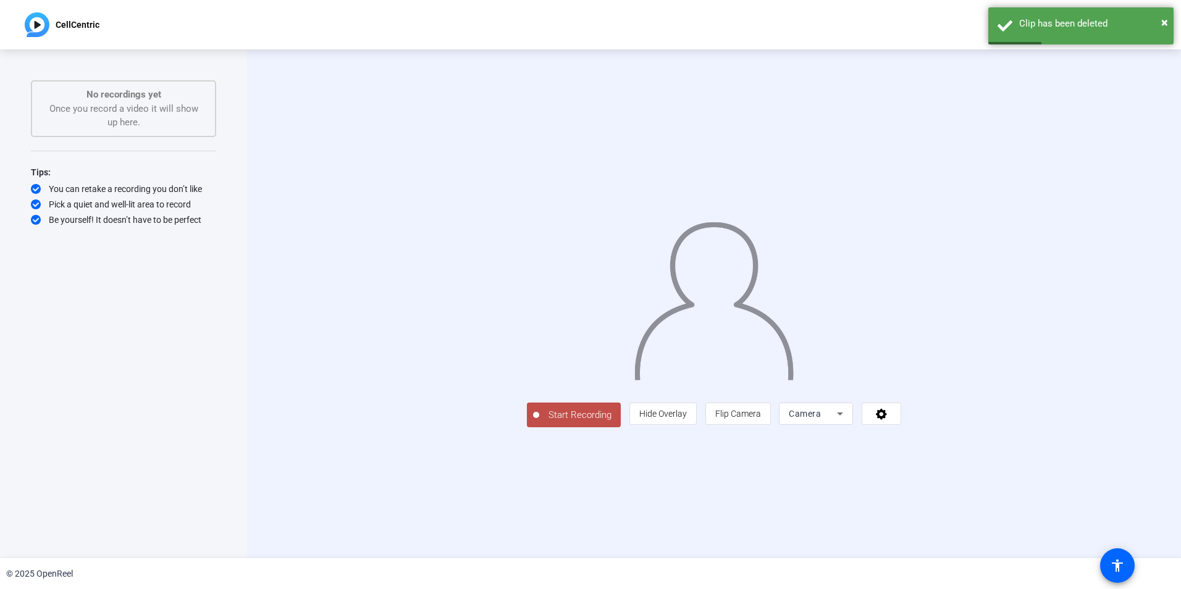
click at [539, 422] on span "Start Recording" at bounding box center [580, 415] width 82 height 14
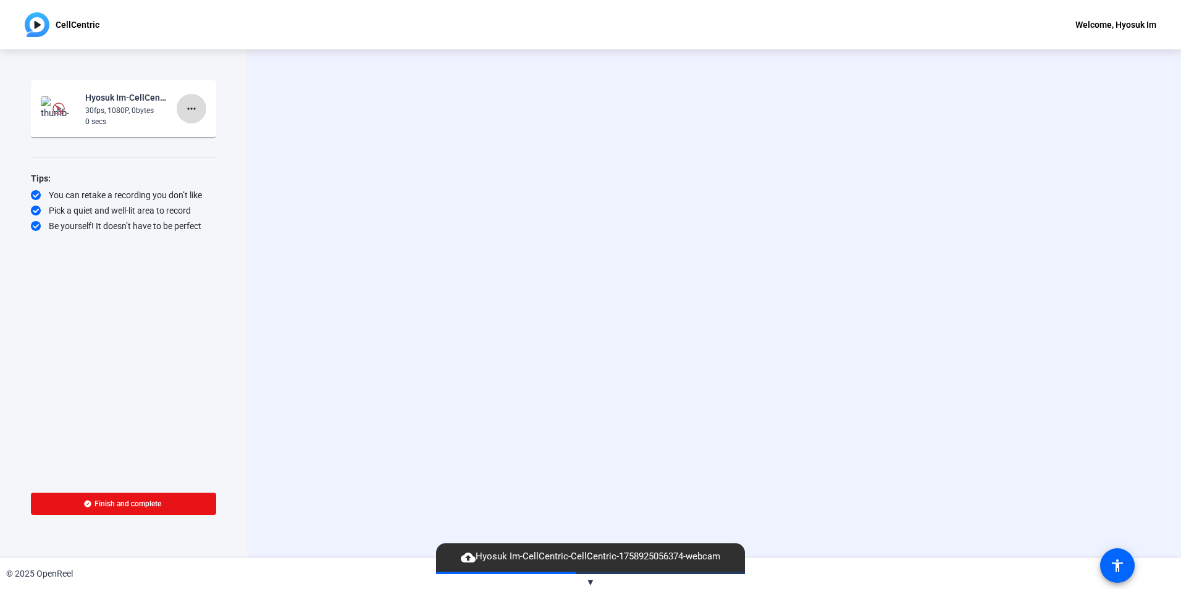
click at [195, 109] on mat-icon "more_horiz" at bounding box center [191, 108] width 15 height 15
click at [195, 128] on span "Delete clip" at bounding box center [211, 134] width 49 height 15
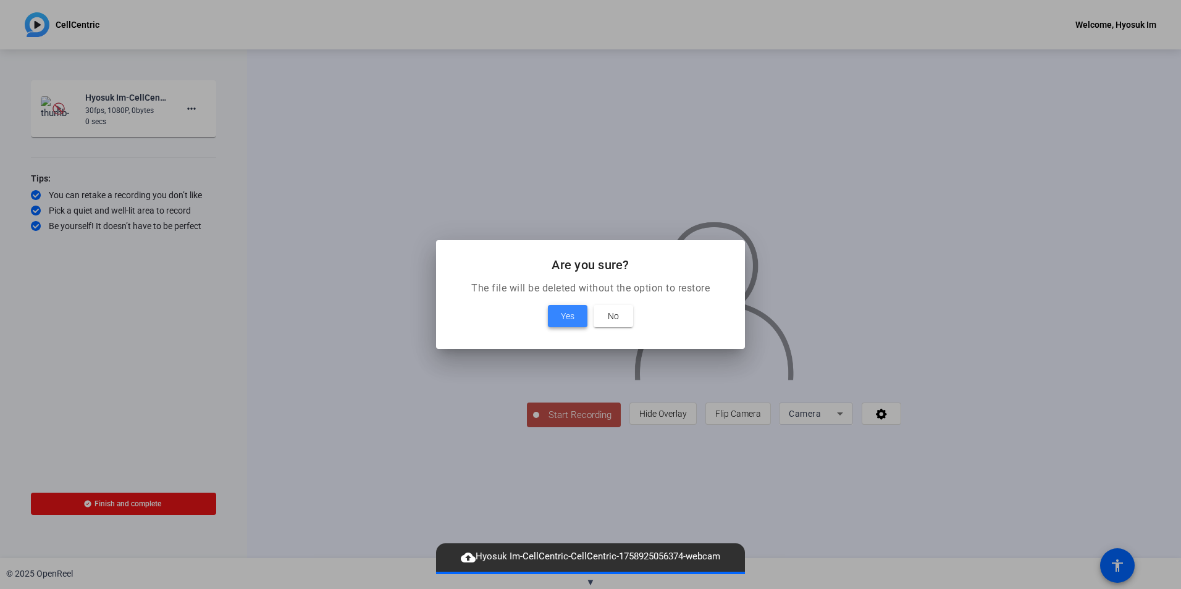
click at [572, 314] on span "Yes" at bounding box center [568, 316] width 14 height 15
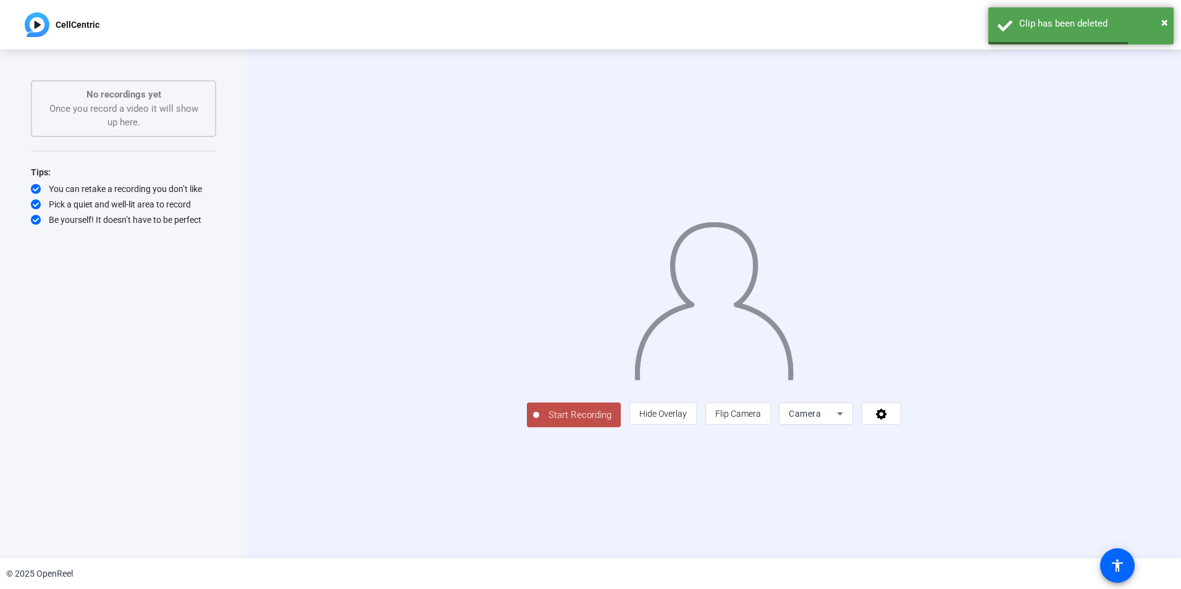
click at [539, 422] on span "Start Recording" at bounding box center [580, 415] width 82 height 14
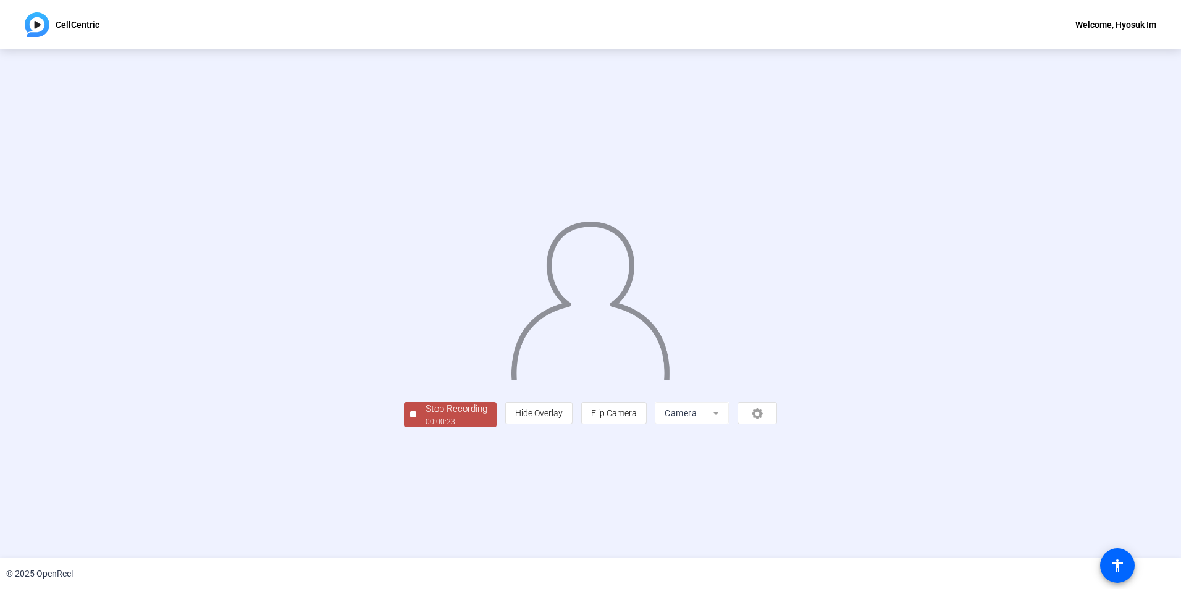
click at [426, 416] on div "Stop Recording" at bounding box center [457, 409] width 62 height 14
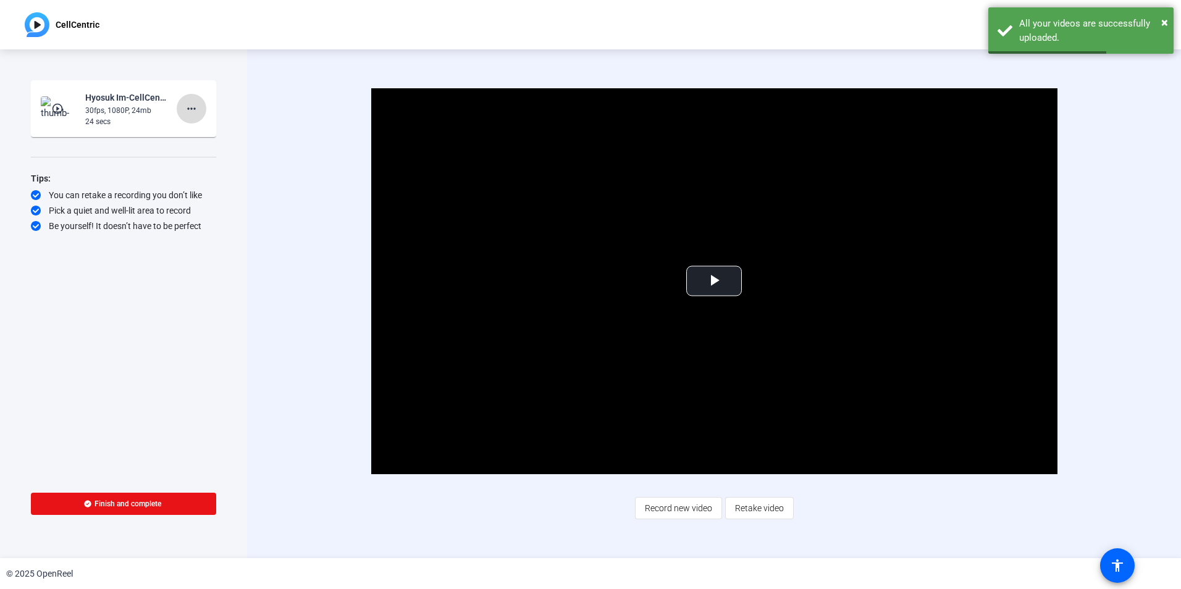
click at [191, 109] on mat-icon "more_horiz" at bounding box center [191, 108] width 15 height 15
click at [197, 135] on span "Delete clip" at bounding box center [211, 134] width 49 height 15
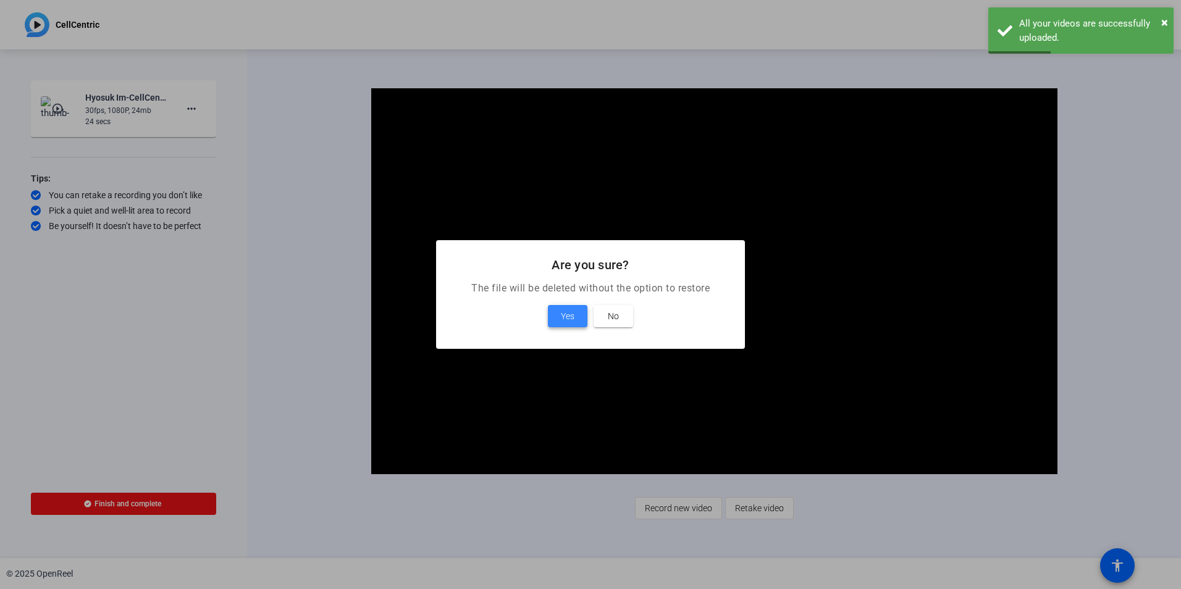
click at [563, 314] on span "Yes" at bounding box center [568, 316] width 14 height 15
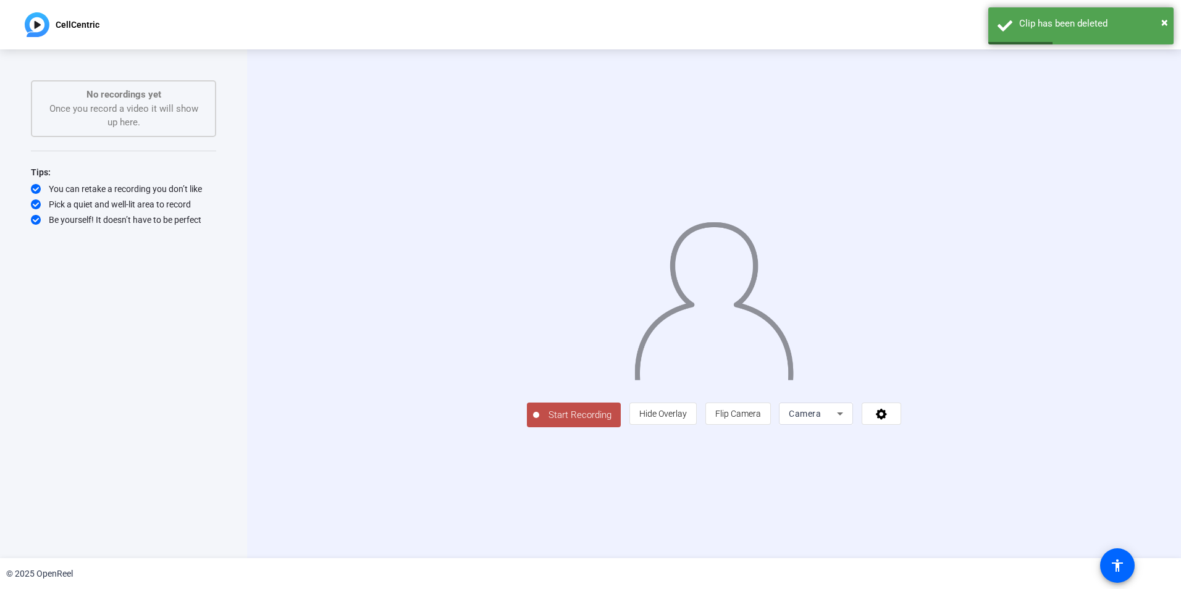
click at [539, 422] on span "Start Recording" at bounding box center [580, 415] width 82 height 14
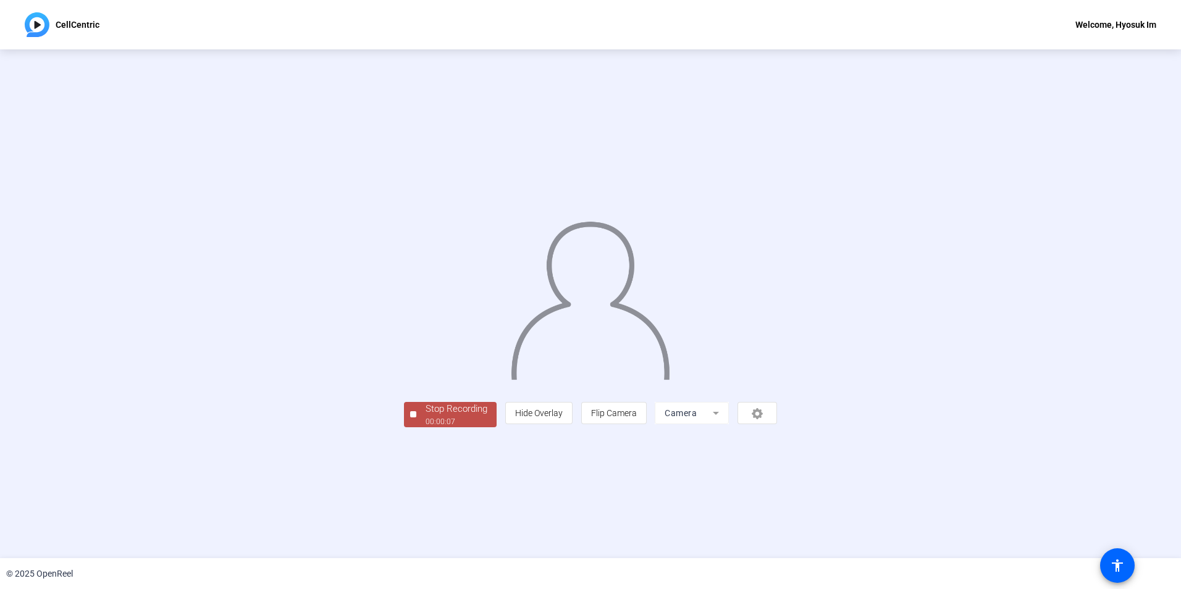
click at [426, 416] on div "Stop Recording" at bounding box center [457, 409] width 62 height 14
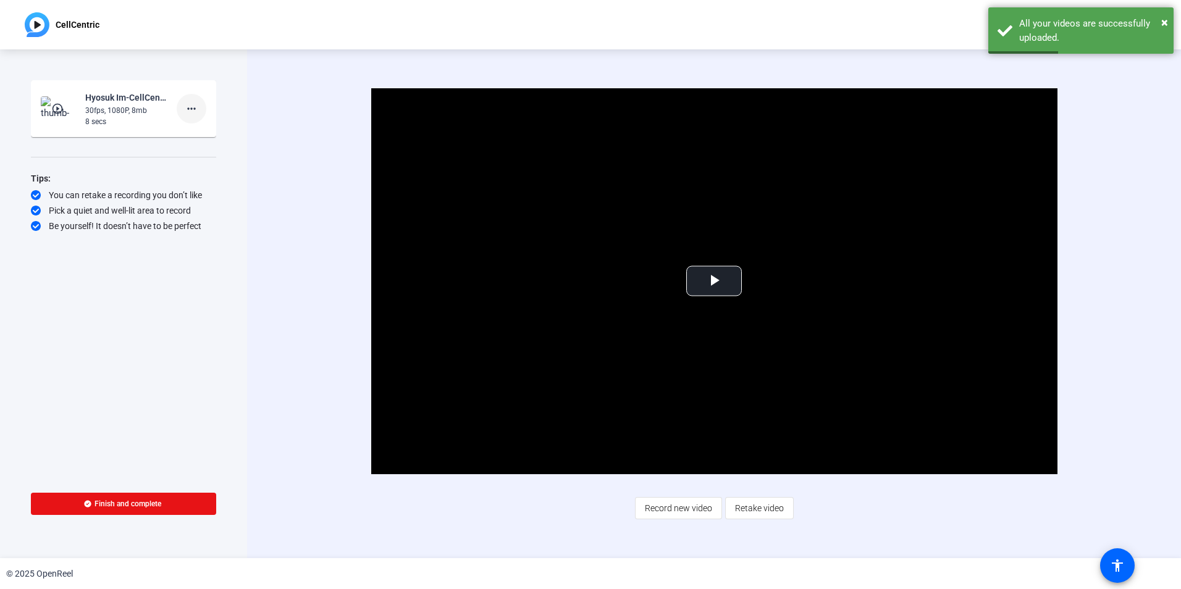
click at [194, 110] on mat-icon "more_horiz" at bounding box center [191, 108] width 15 height 15
click at [210, 132] on span "Delete clip" at bounding box center [211, 134] width 49 height 15
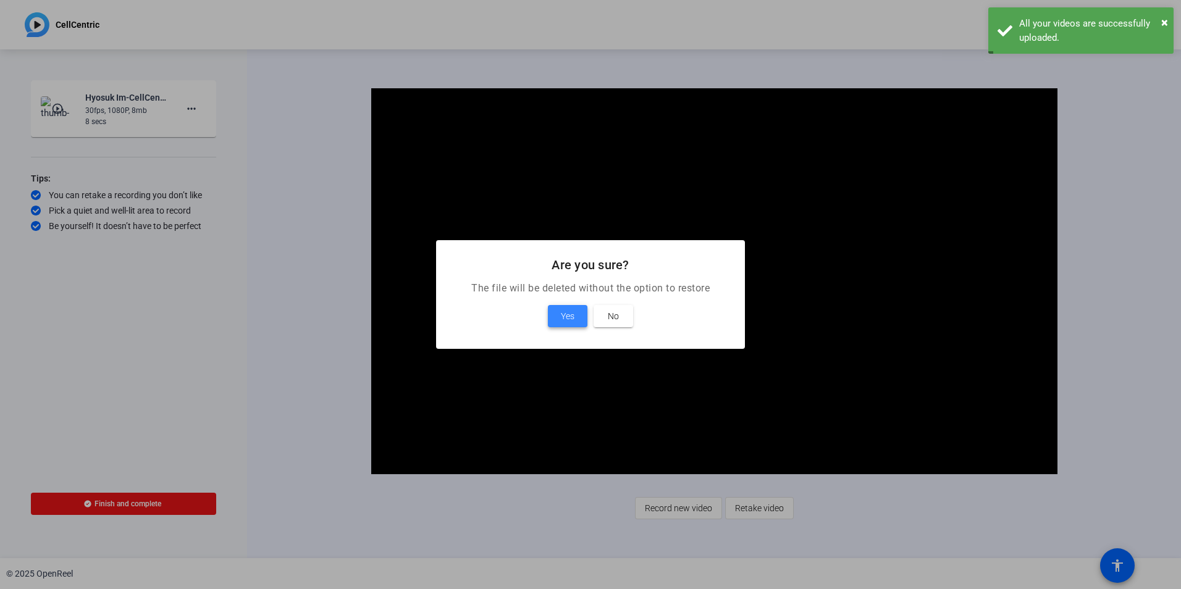
click at [575, 310] on span at bounding box center [568, 316] width 40 height 30
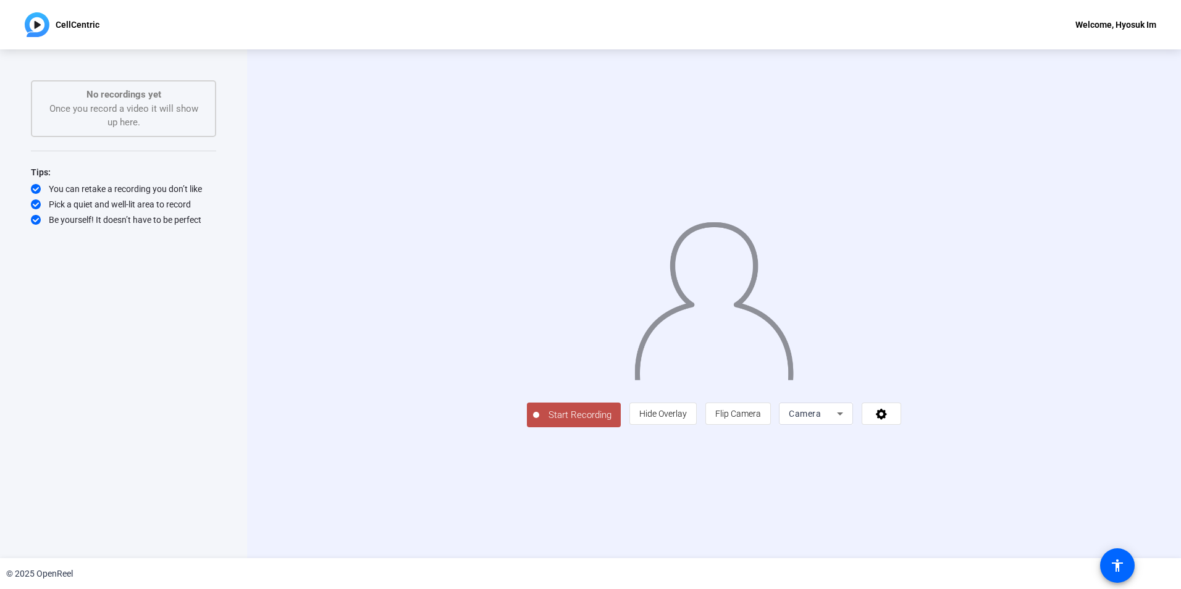
click at [539, 422] on span "Start Recording" at bounding box center [580, 415] width 82 height 14
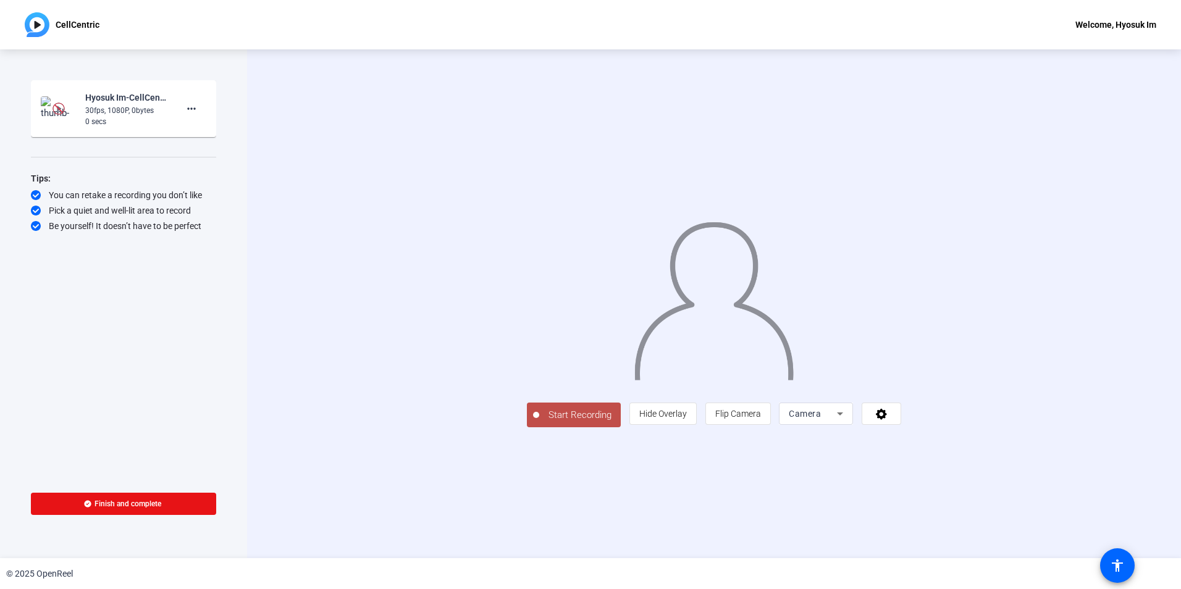
click at [539, 422] on span "Start Recording" at bounding box center [580, 415] width 82 height 14
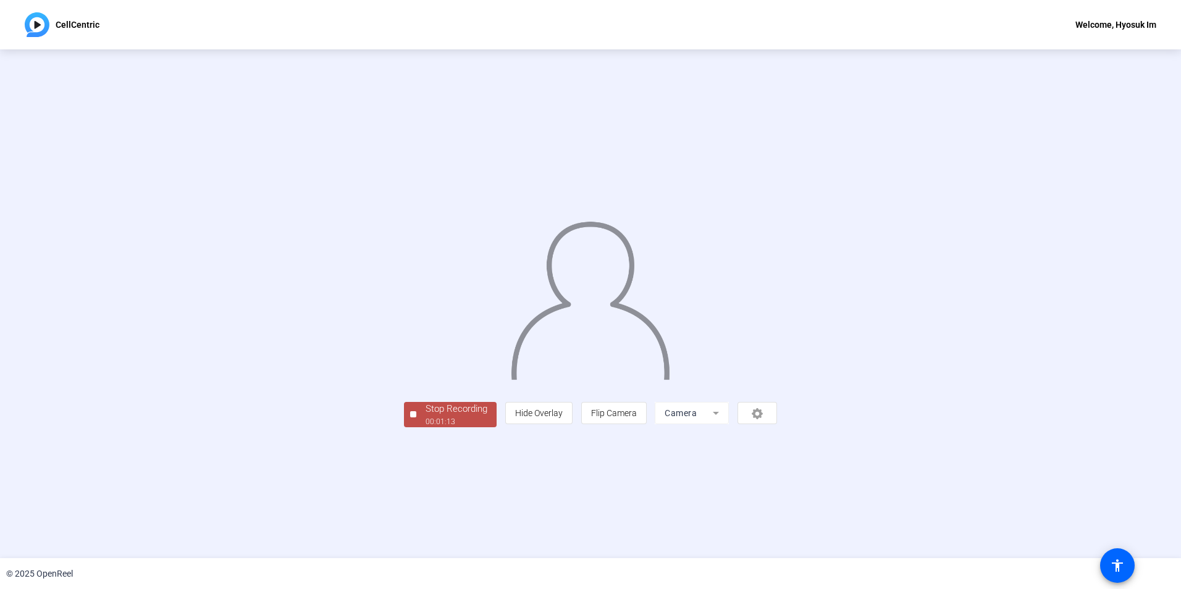
click at [590, 280] on img at bounding box center [590, 296] width 161 height 168
click at [426, 416] on div "Stop Recording" at bounding box center [457, 409] width 62 height 14
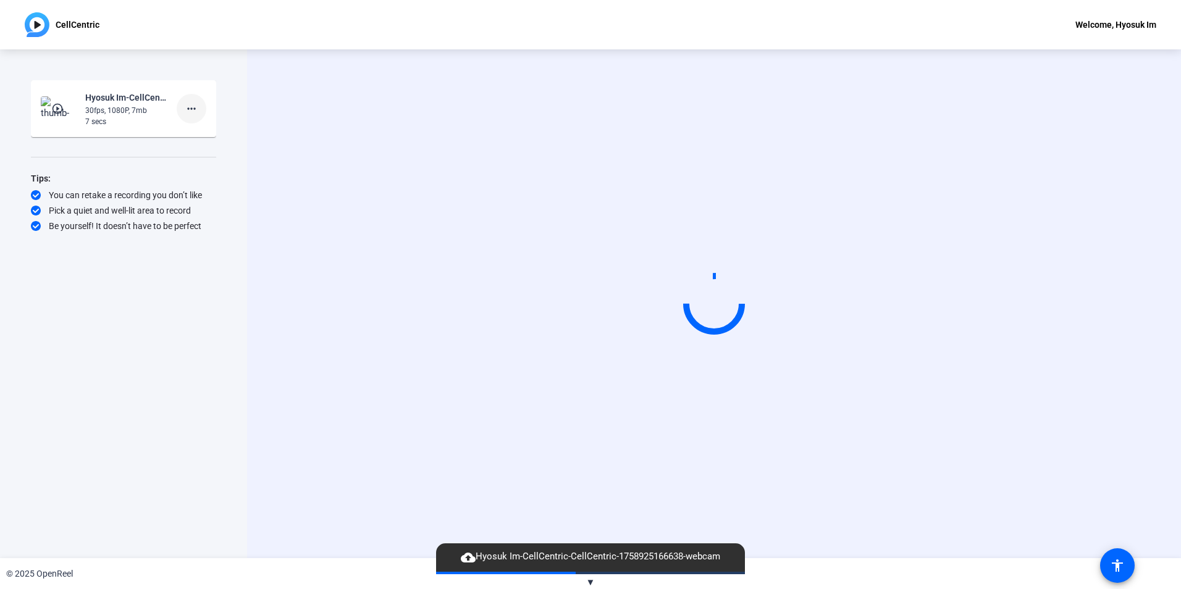
click at [193, 106] on mat-icon "more_horiz" at bounding box center [191, 108] width 15 height 15
click at [201, 136] on span "Delete clip" at bounding box center [211, 134] width 49 height 15
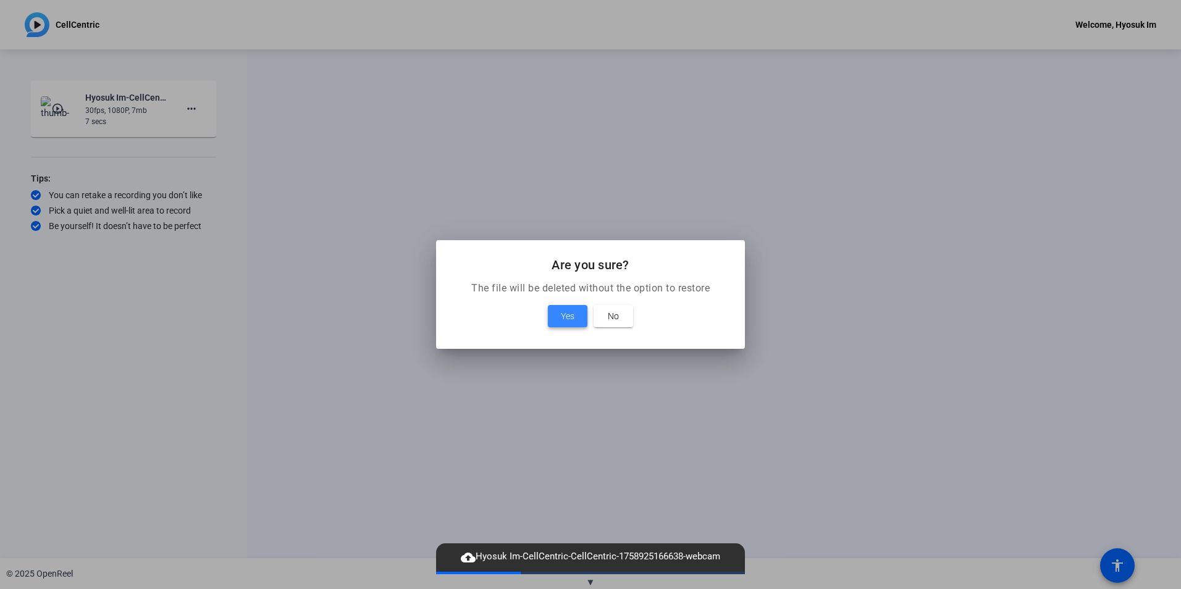
click at [569, 319] on span "Yes" at bounding box center [568, 316] width 14 height 15
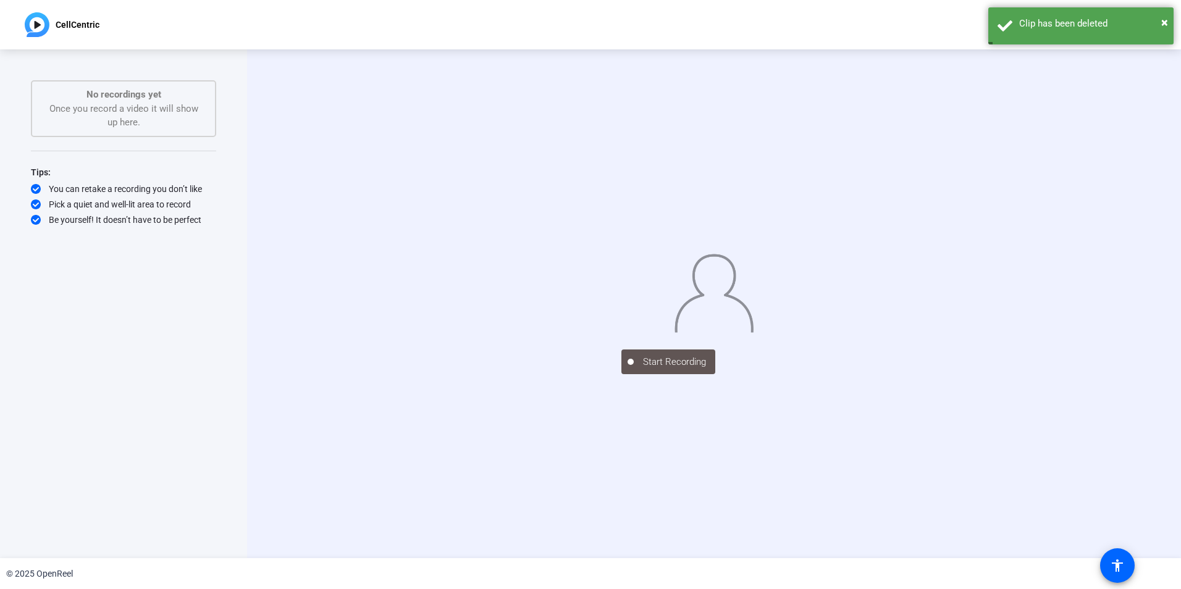
click at [478, 534] on div "Start Recording" at bounding box center [714, 303] width 934 height 509
click at [281, 393] on div "Start Recording" at bounding box center [714, 303] width 934 height 509
click at [196, 153] on div "Start Recording No recordings yet Once you record a video it will show up here.…" at bounding box center [123, 290] width 185 height 421
click at [172, 188] on div "You can retake a recording you don’t like" at bounding box center [123, 189] width 185 height 12
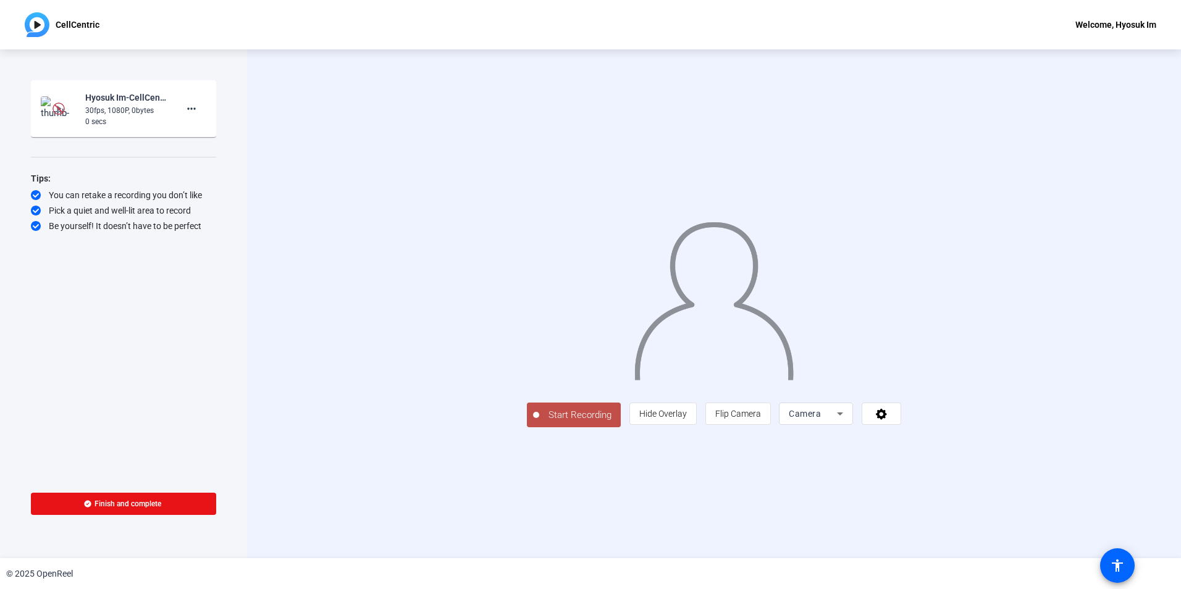
click at [539, 422] on span "Start Recording" at bounding box center [580, 415] width 82 height 14
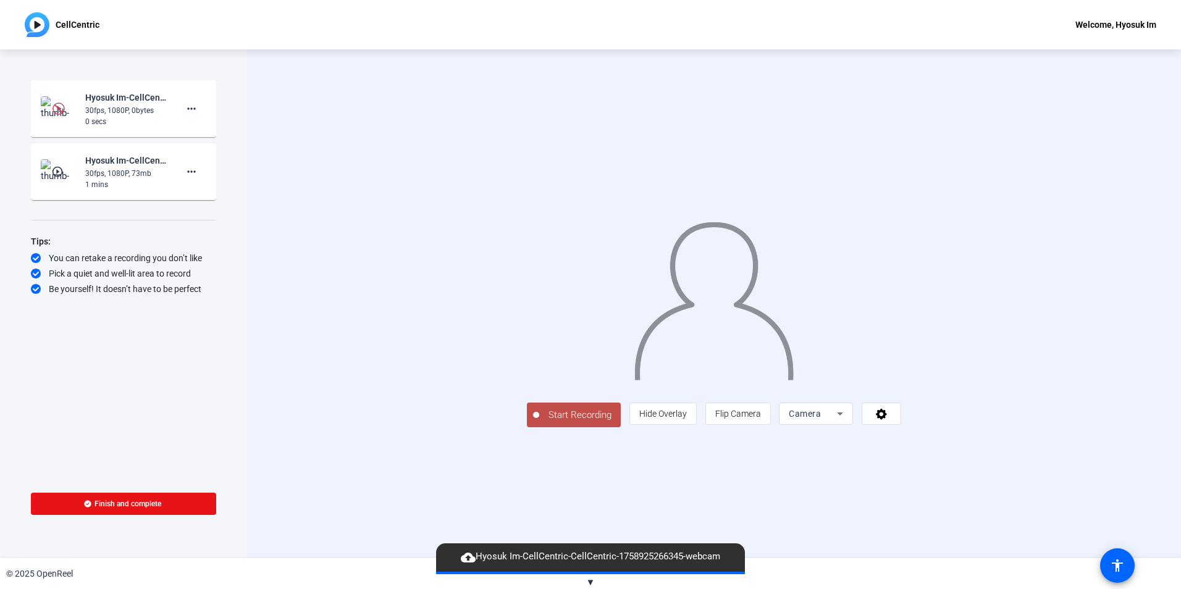
click at [539, 422] on span "Start Recording" at bounding box center [580, 415] width 82 height 14
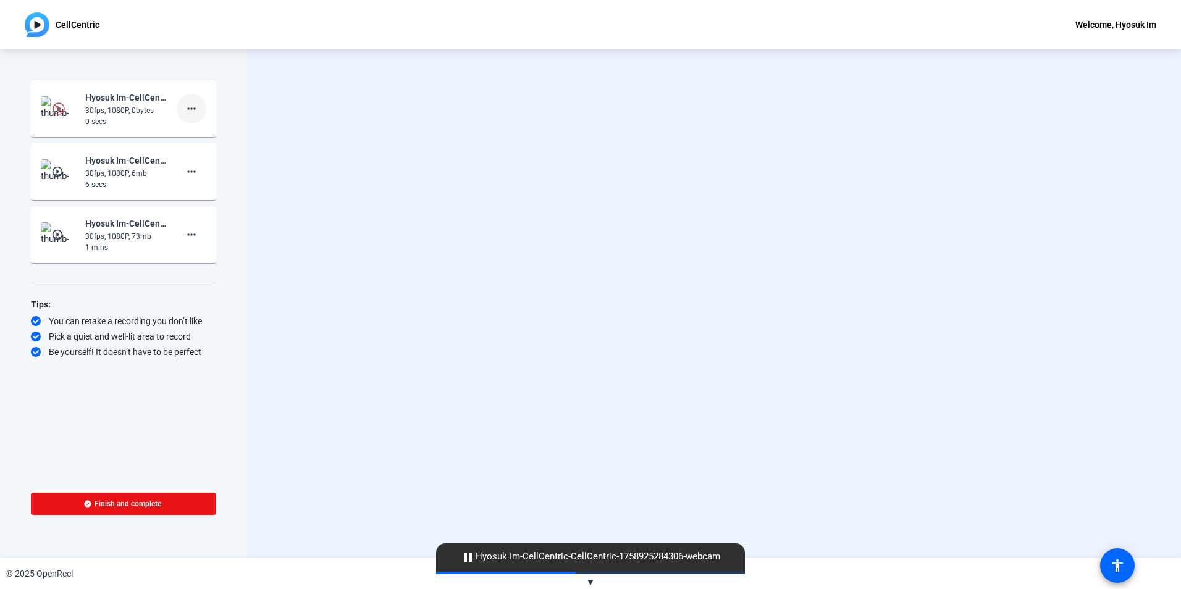
click at [193, 103] on mat-icon "more_horiz" at bounding box center [191, 108] width 15 height 15
click at [212, 137] on span "Delete clip" at bounding box center [211, 134] width 49 height 15
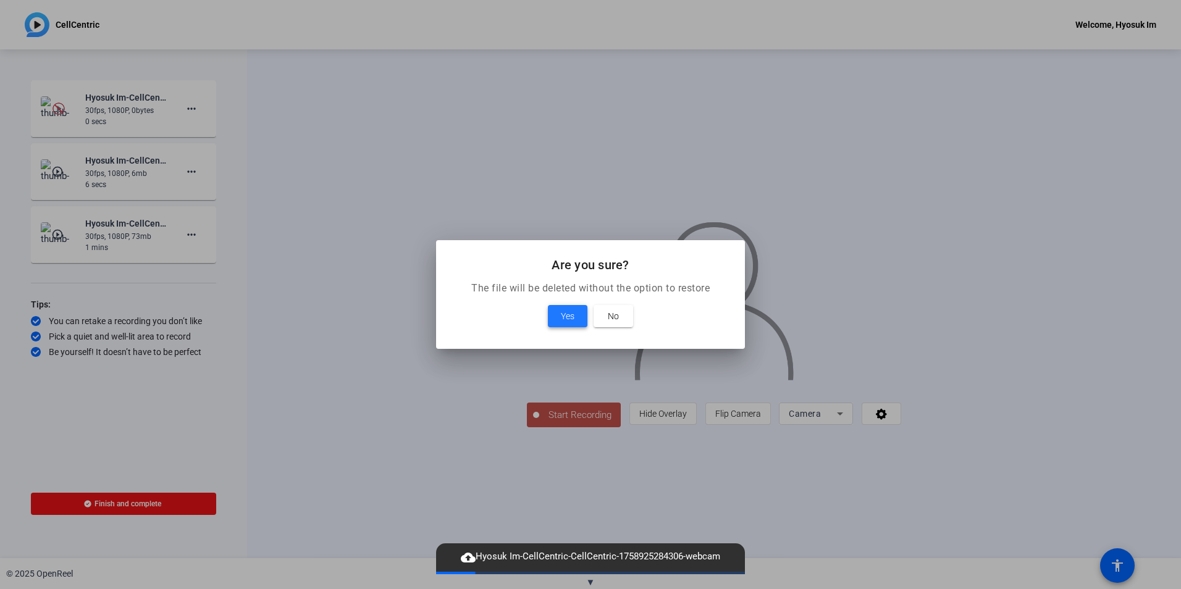
click at [566, 320] on span "Yes" at bounding box center [568, 316] width 14 height 15
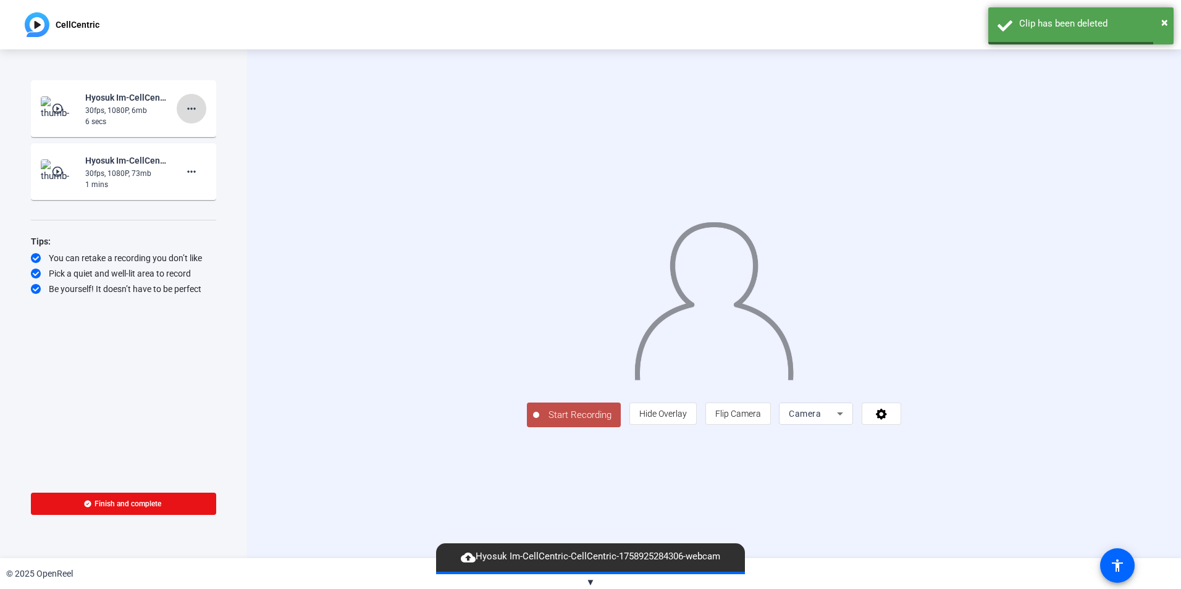
click at [188, 103] on mat-icon "more_horiz" at bounding box center [191, 108] width 15 height 15
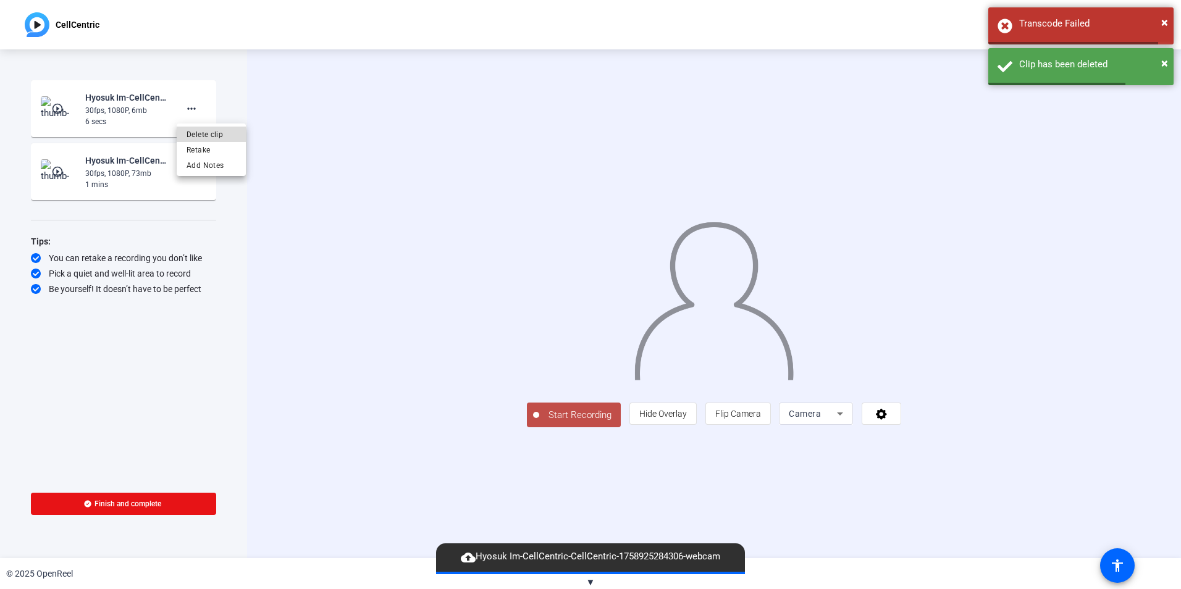
click at [224, 133] on span "Delete clip" at bounding box center [211, 134] width 49 height 15
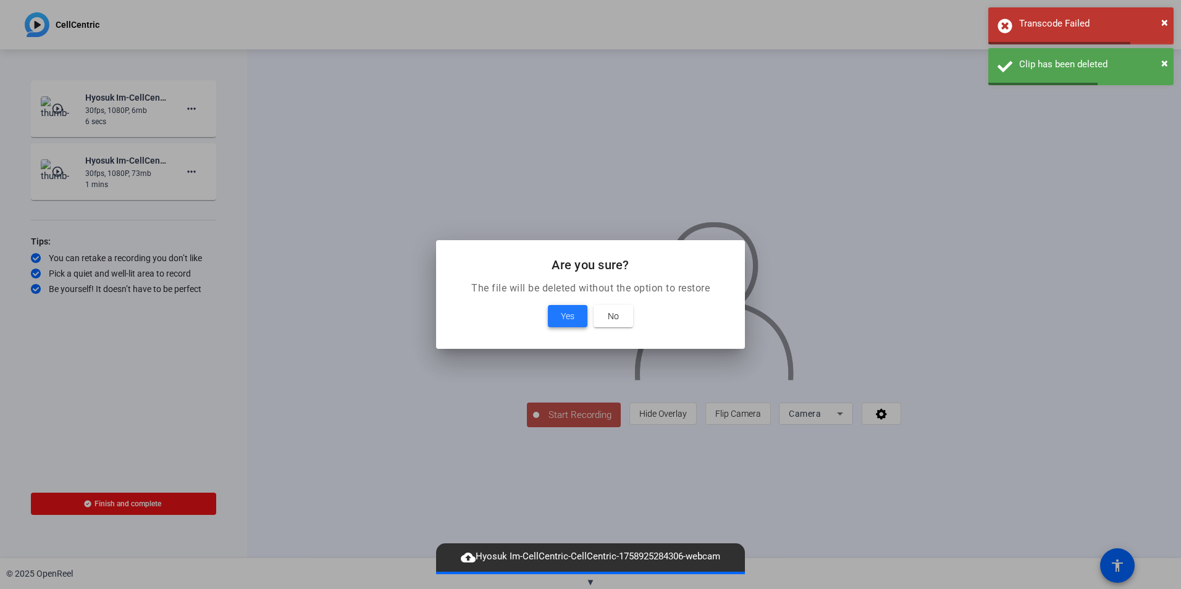
click at [553, 319] on span at bounding box center [568, 316] width 40 height 30
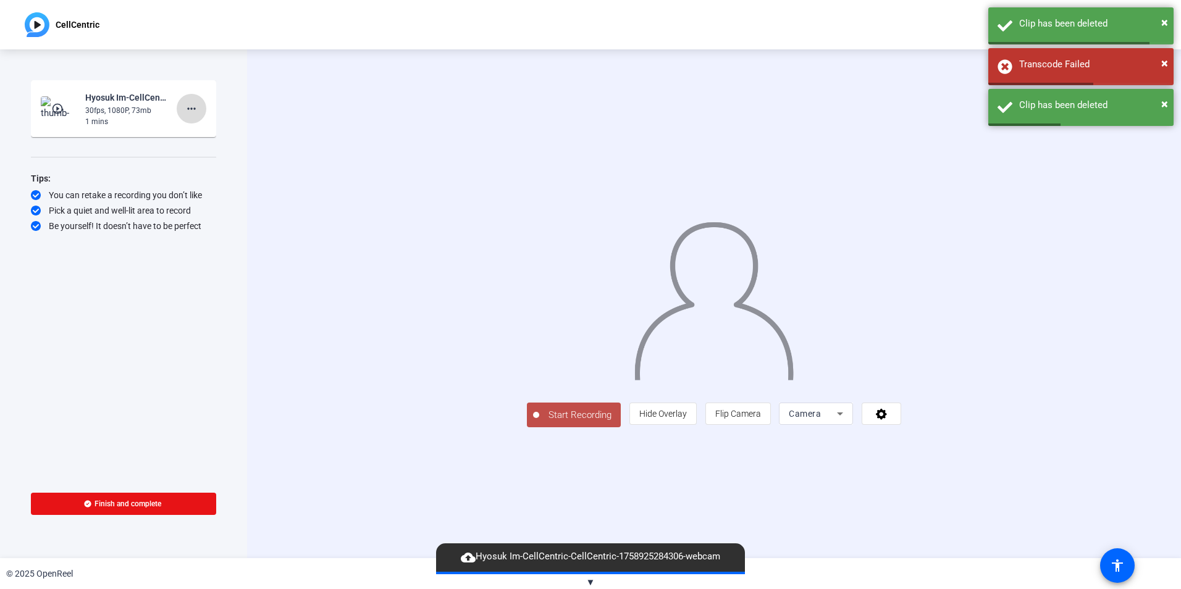
click at [190, 113] on mat-icon "more_horiz" at bounding box center [191, 108] width 15 height 15
click at [202, 136] on span "Delete clip" at bounding box center [211, 134] width 49 height 15
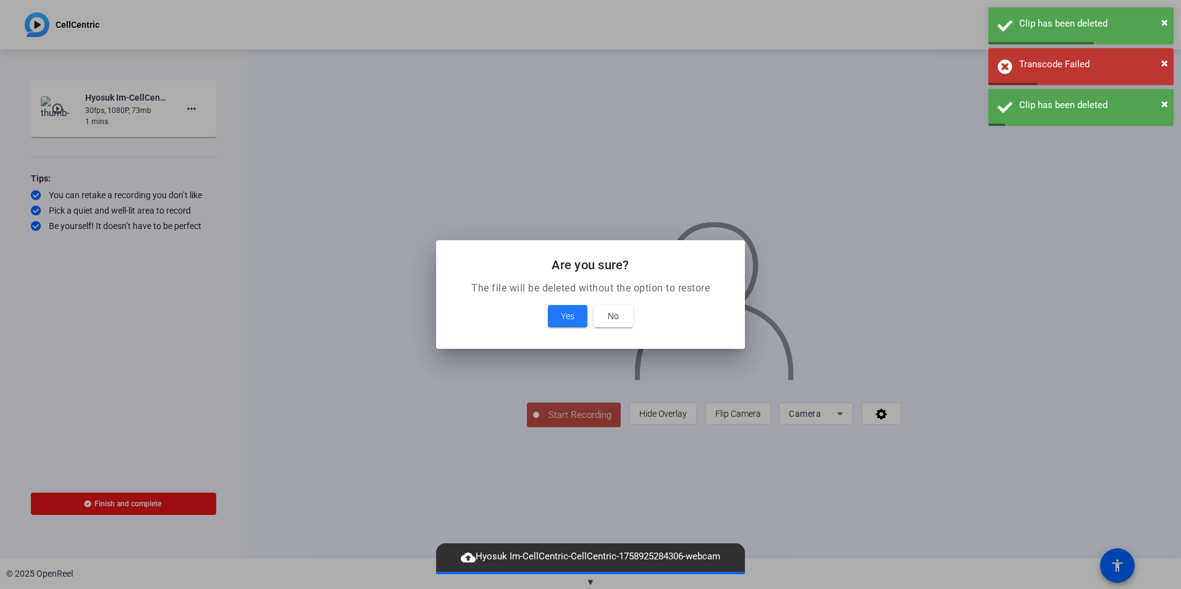
click at [542, 317] on div "Yes No" at bounding box center [590, 316] width 279 height 22
click at [563, 317] on span "Yes" at bounding box center [568, 316] width 14 height 15
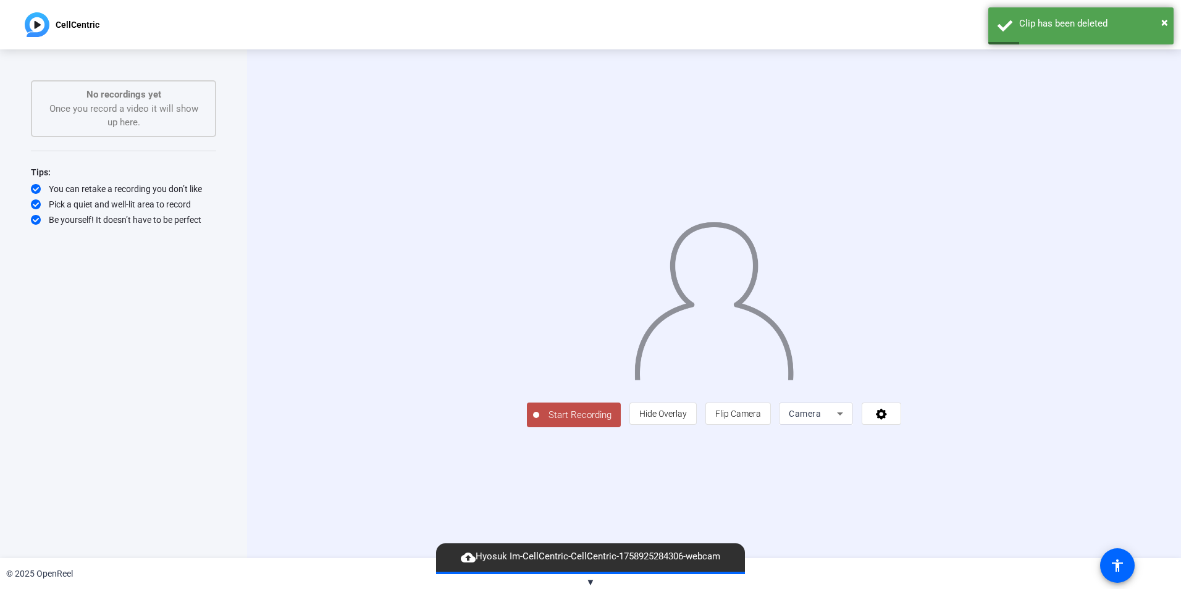
click at [539, 422] on span "Start Recording" at bounding box center [580, 415] width 82 height 14
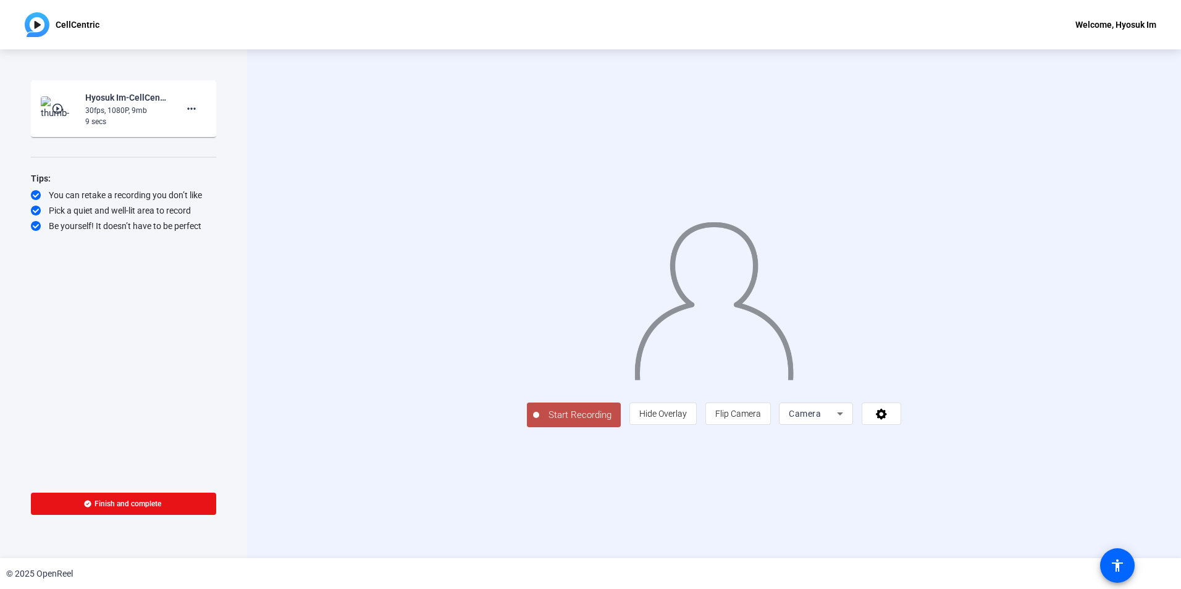
click at [539, 422] on span "Start Recording" at bounding box center [580, 415] width 82 height 14
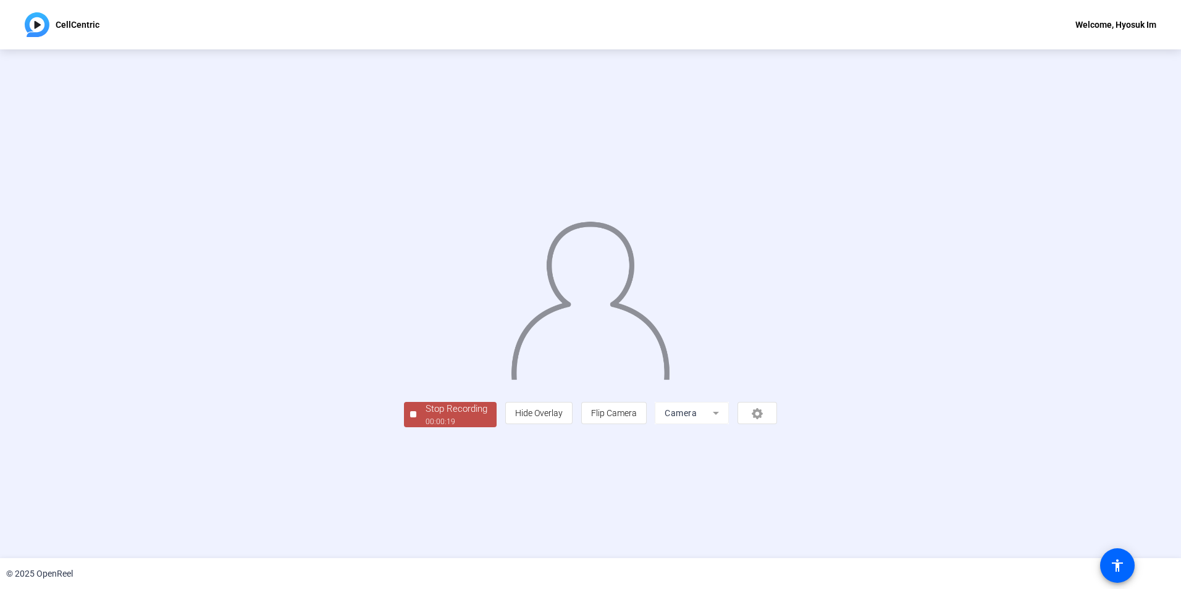
click at [426, 416] on div "Stop Recording" at bounding box center [457, 409] width 62 height 14
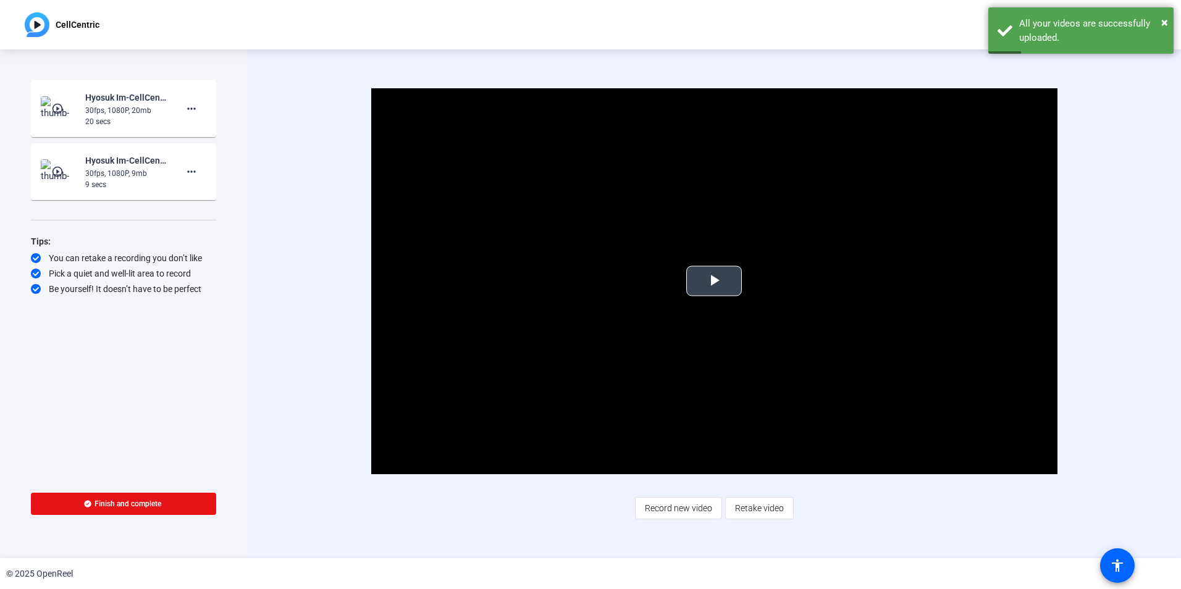
click at [714, 281] on span "Video Player" at bounding box center [714, 281] width 0 height 0
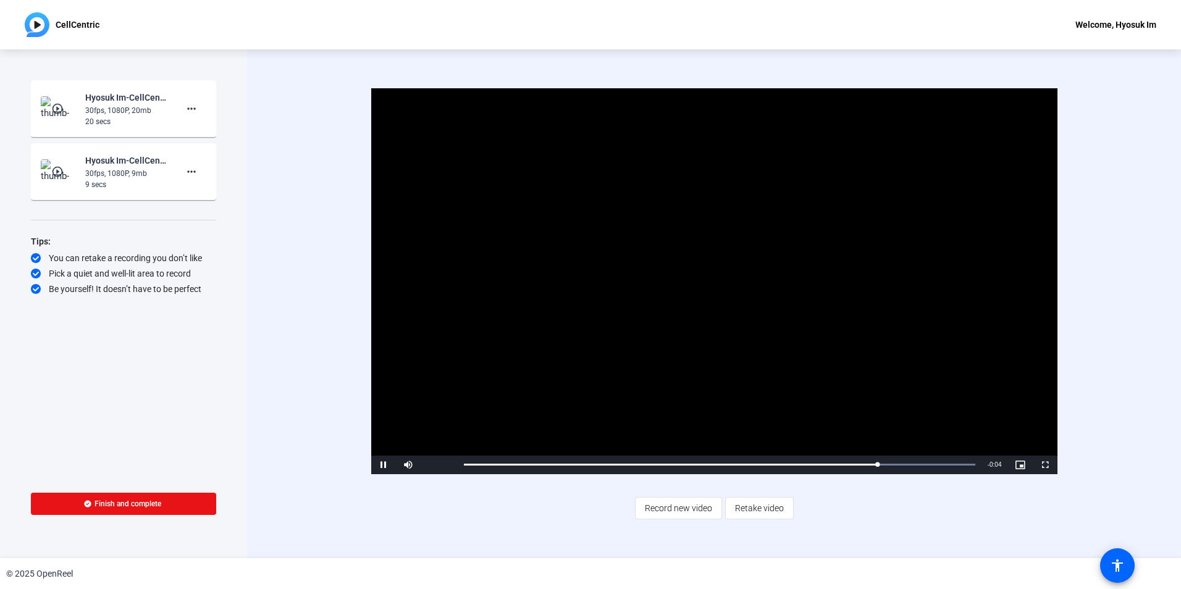
click at [981, 279] on video "Video Player" at bounding box center [714, 281] width 686 height 386
click at [199, 169] on span at bounding box center [192, 172] width 30 height 30
click at [203, 197] on span "Delete clip" at bounding box center [211, 197] width 49 height 15
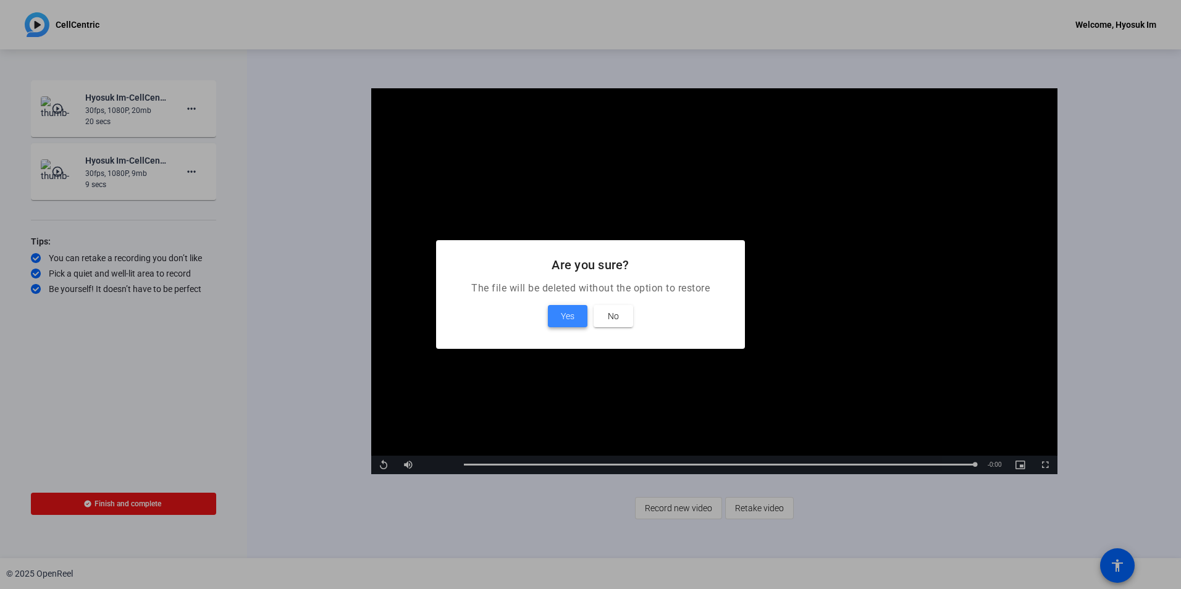
click at [561, 308] on span at bounding box center [568, 316] width 40 height 30
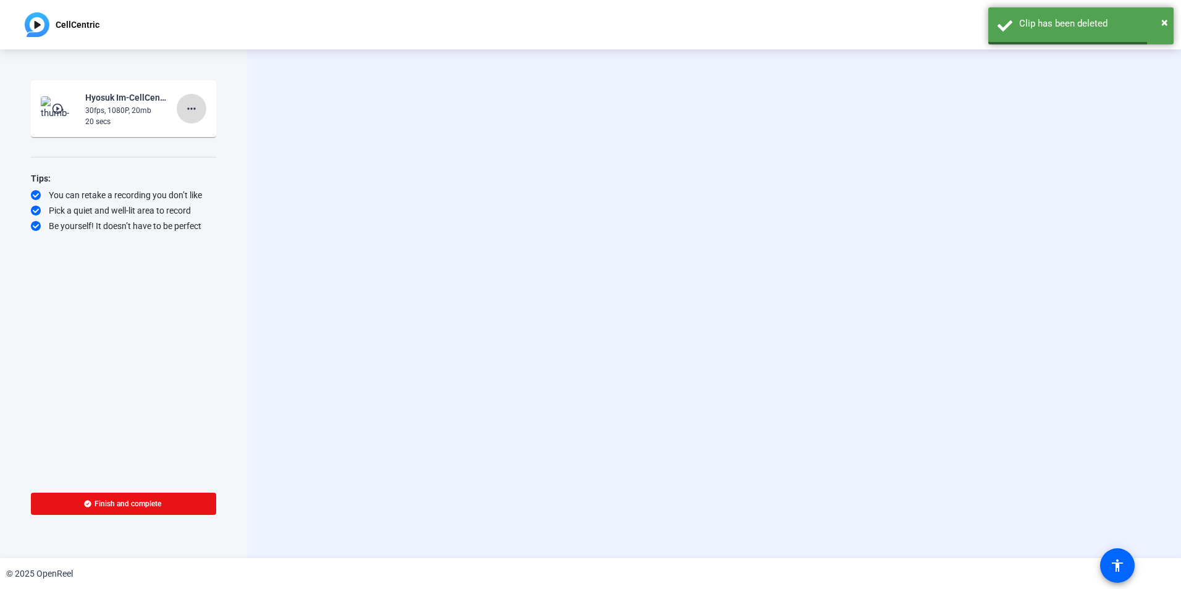
click at [191, 107] on mat-icon "more_horiz" at bounding box center [191, 108] width 15 height 15
click at [206, 133] on span "Delete clip" at bounding box center [211, 134] width 49 height 15
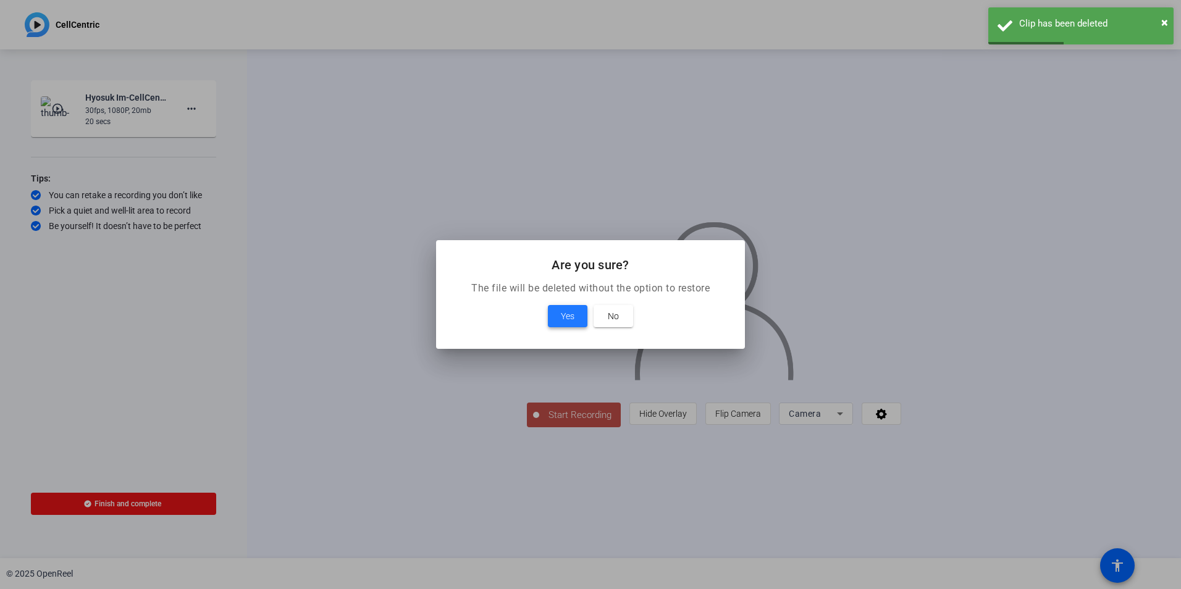
click at [566, 330] on span at bounding box center [568, 316] width 40 height 30
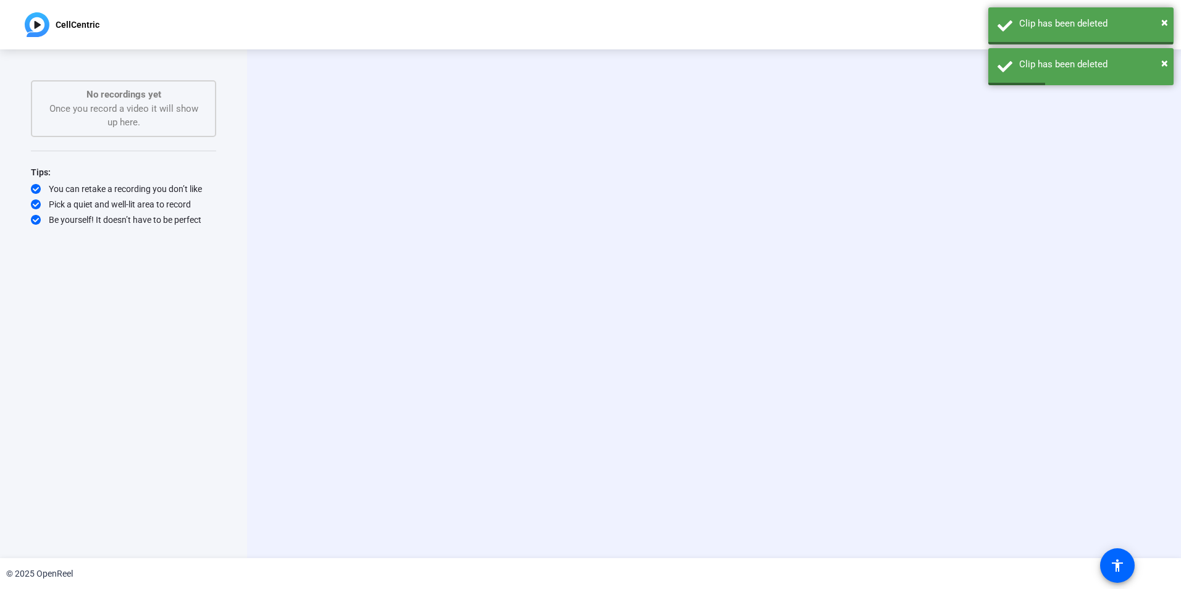
click at [621, 321] on video at bounding box center [713, 304] width 185 height 104
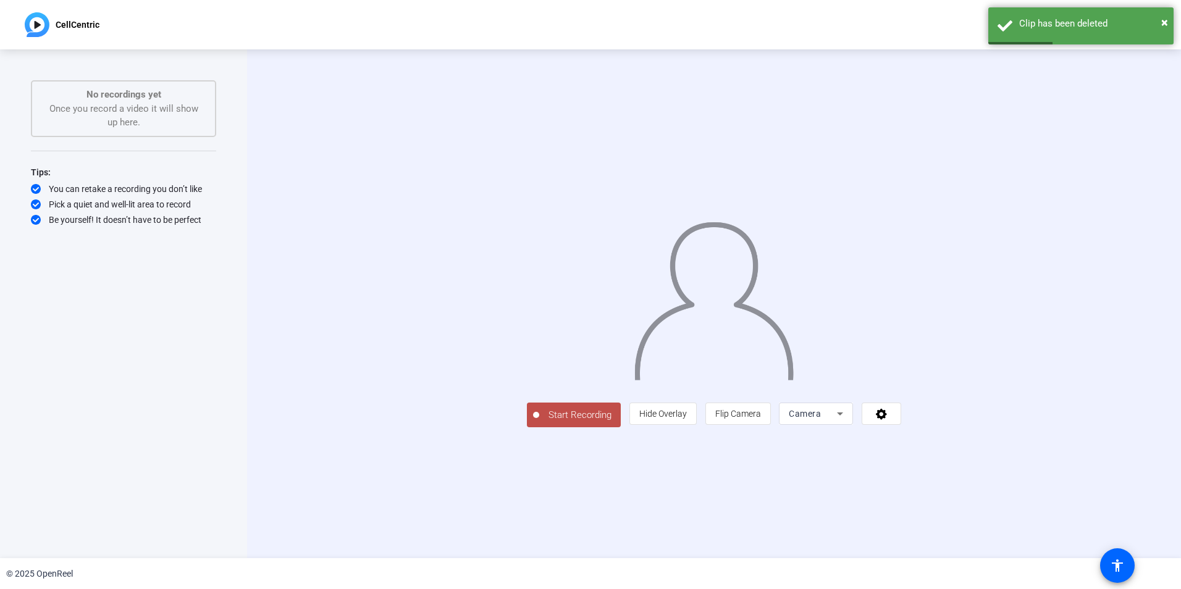
click at [539, 422] on span "Start Recording" at bounding box center [580, 415] width 82 height 14
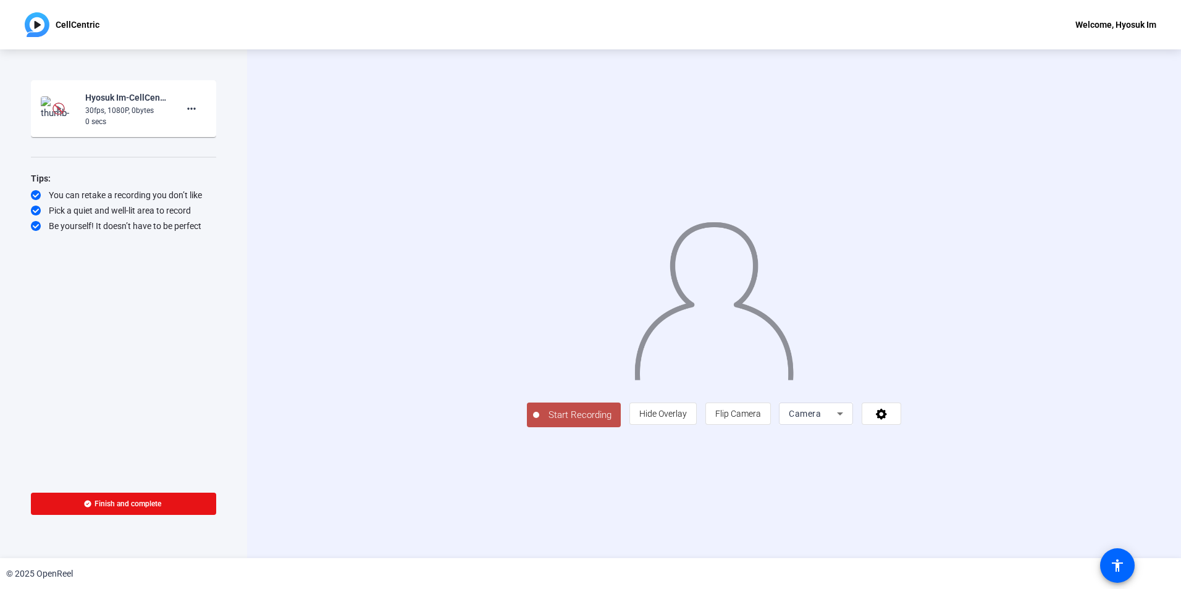
click at [527, 427] on button "Start Recording" at bounding box center [574, 415] width 94 height 25
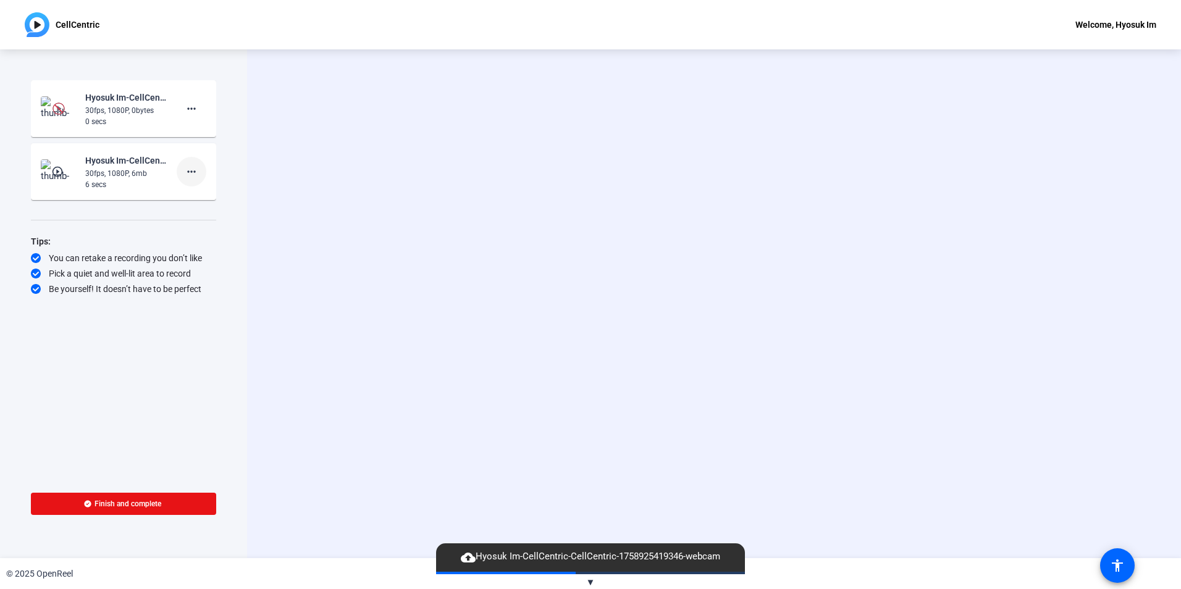
click at [195, 166] on mat-icon "more_horiz" at bounding box center [191, 171] width 15 height 15
click at [202, 197] on span "Delete clip" at bounding box center [211, 197] width 49 height 15
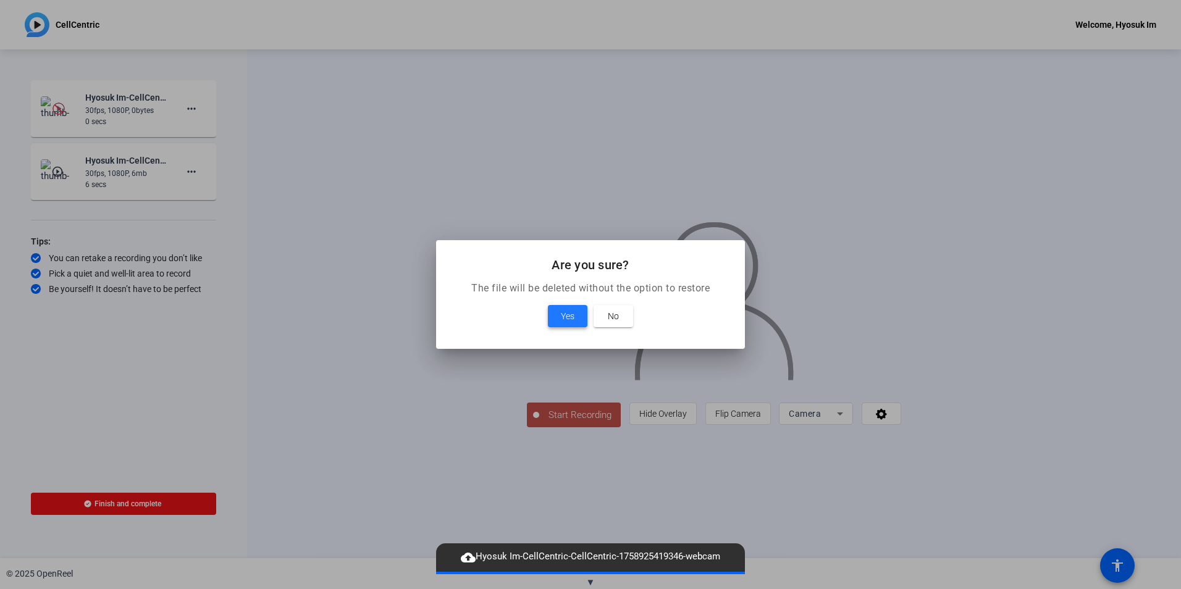
click at [563, 314] on span "Yes" at bounding box center [568, 316] width 14 height 15
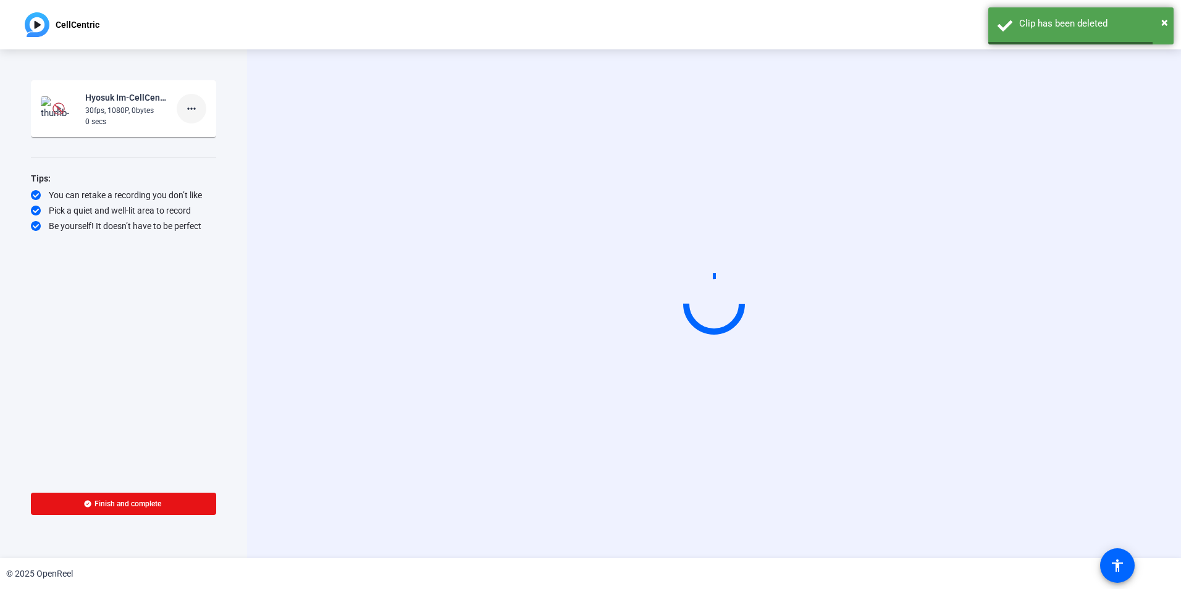
click at [187, 107] on mat-icon "more_horiz" at bounding box center [191, 108] width 15 height 15
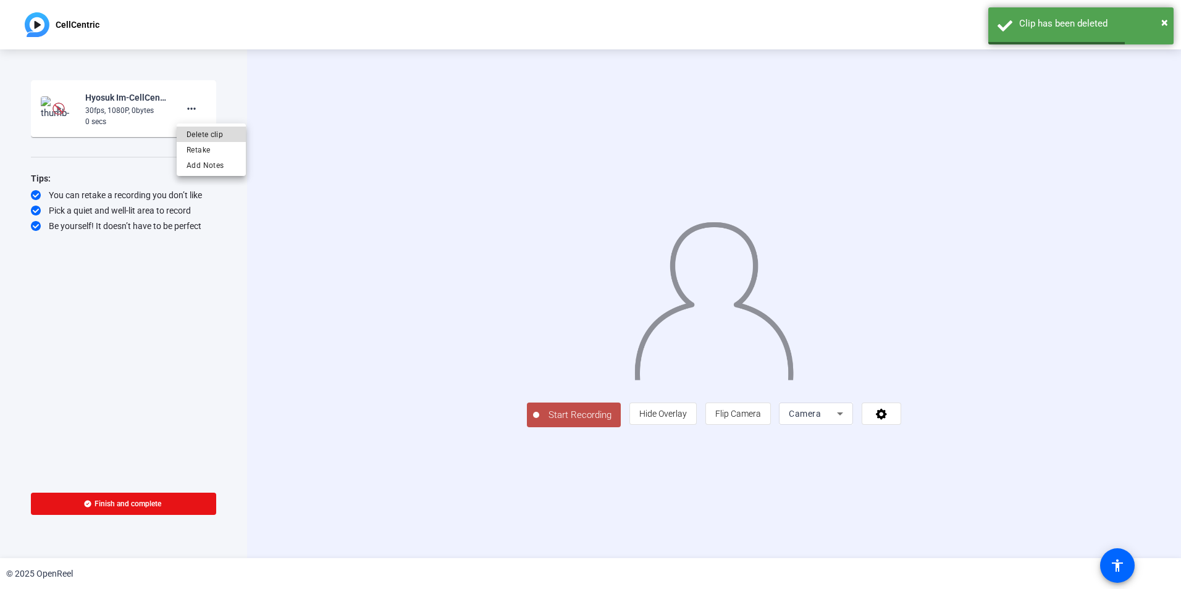
click at [201, 128] on span "Delete clip" at bounding box center [211, 134] width 49 height 15
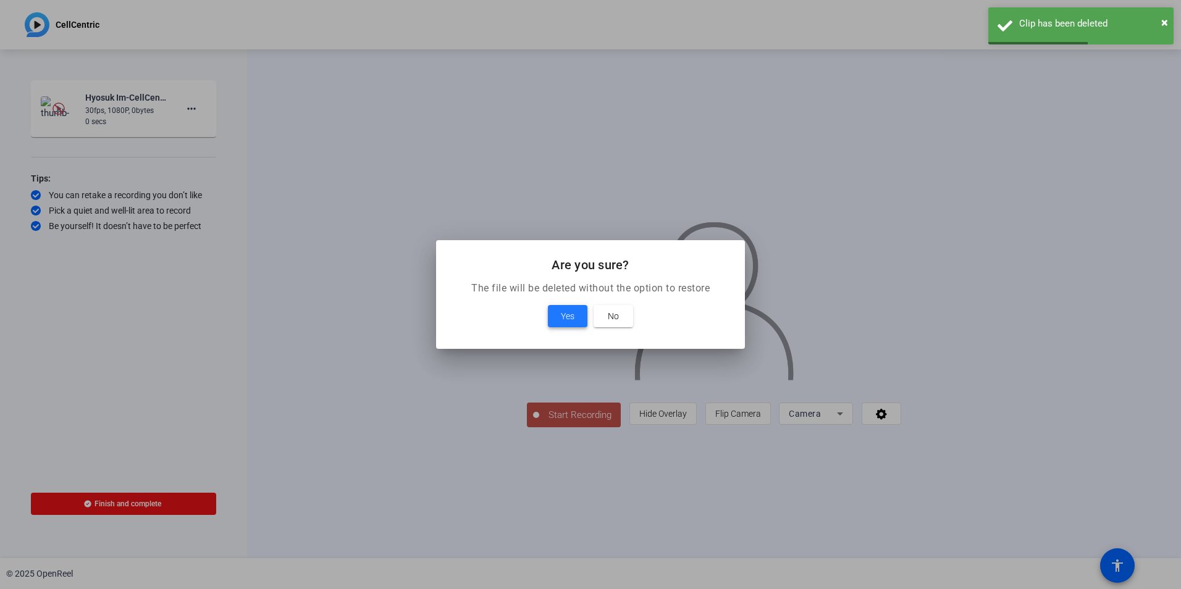
click at [576, 309] on span at bounding box center [568, 316] width 40 height 30
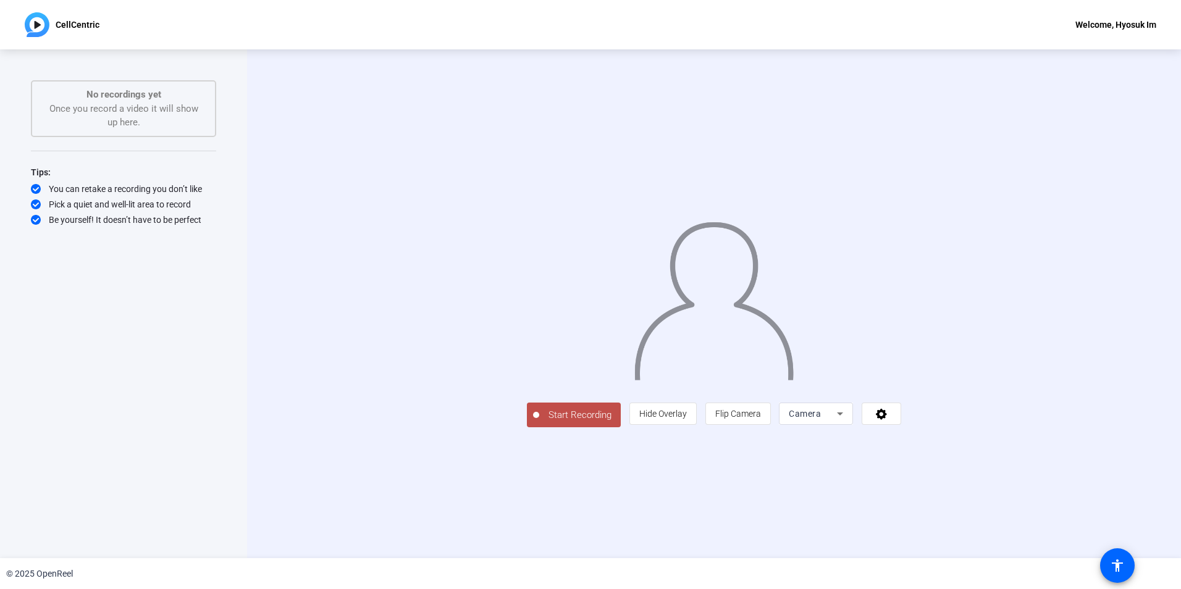
click at [539, 422] on span "Start Recording" at bounding box center [580, 415] width 82 height 14
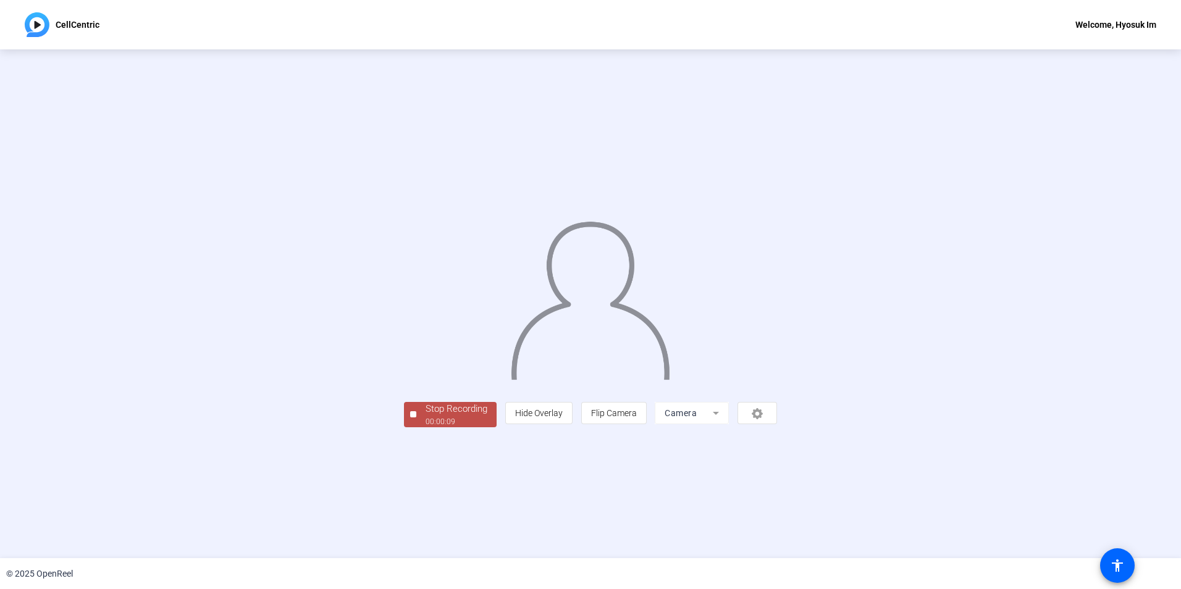
click at [426, 416] on div "Stop Recording" at bounding box center [457, 409] width 62 height 14
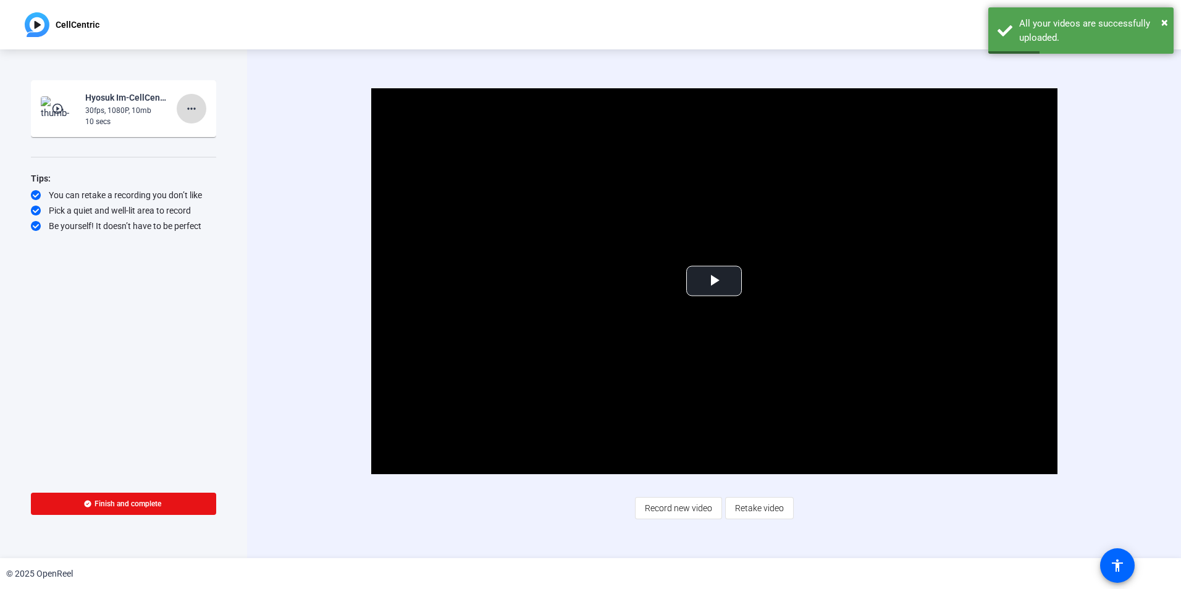
click at [197, 111] on mat-icon "more_horiz" at bounding box center [191, 108] width 15 height 15
click at [200, 133] on span "Delete clip" at bounding box center [211, 134] width 49 height 15
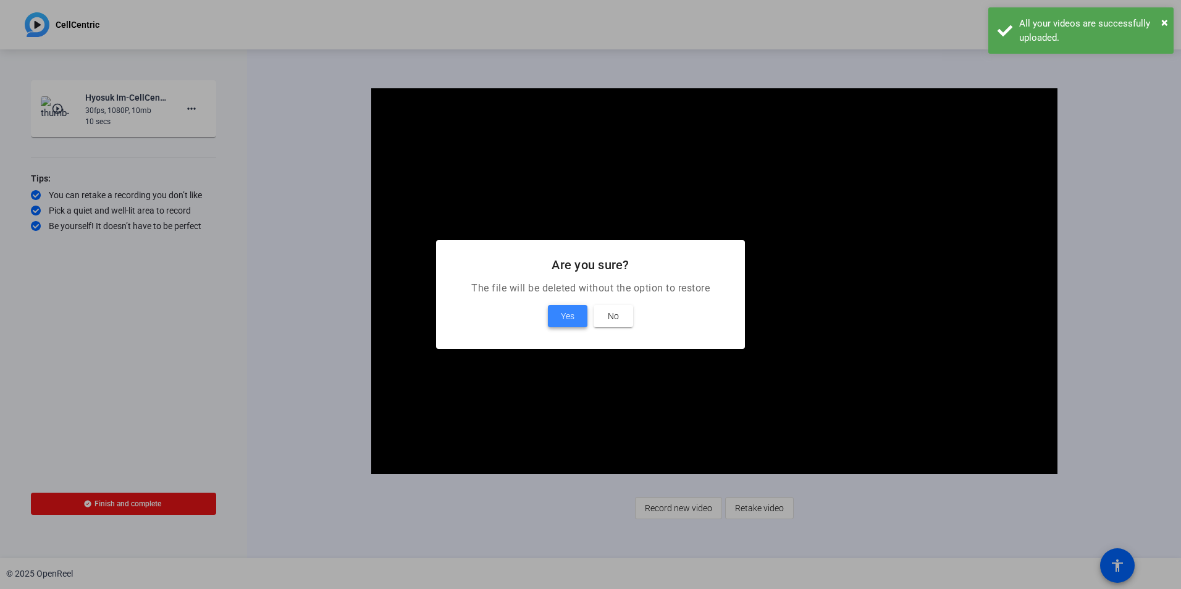
click at [573, 314] on span "Yes" at bounding box center [568, 316] width 14 height 15
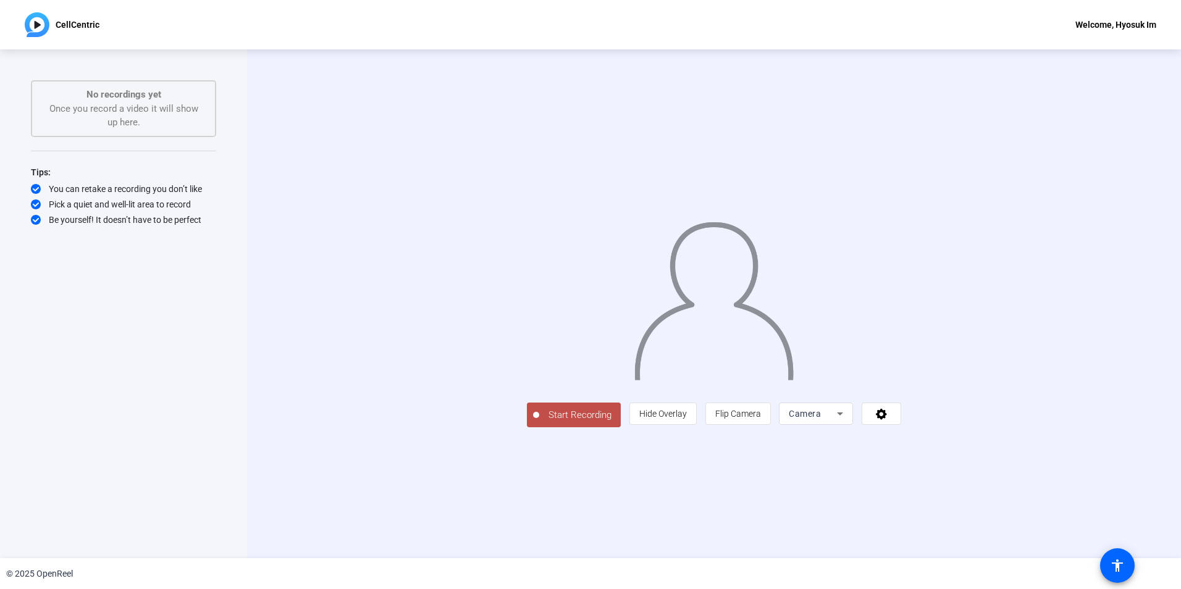
click at [539, 422] on span "Start Recording" at bounding box center [580, 415] width 82 height 14
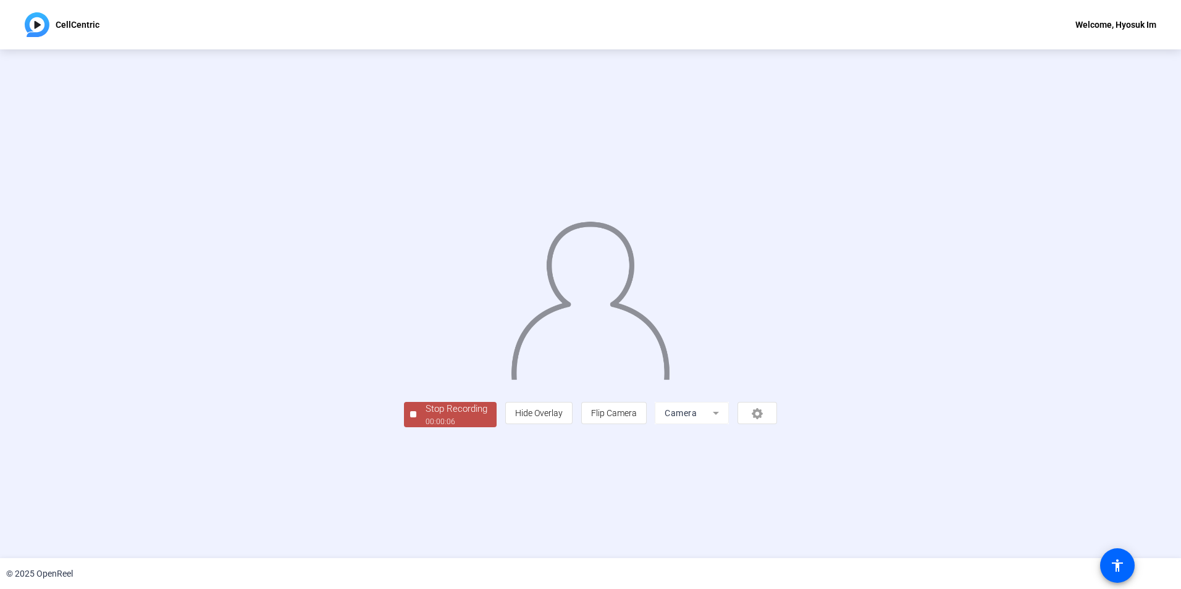
click at [426, 416] on div "Stop Recording" at bounding box center [457, 409] width 62 height 14
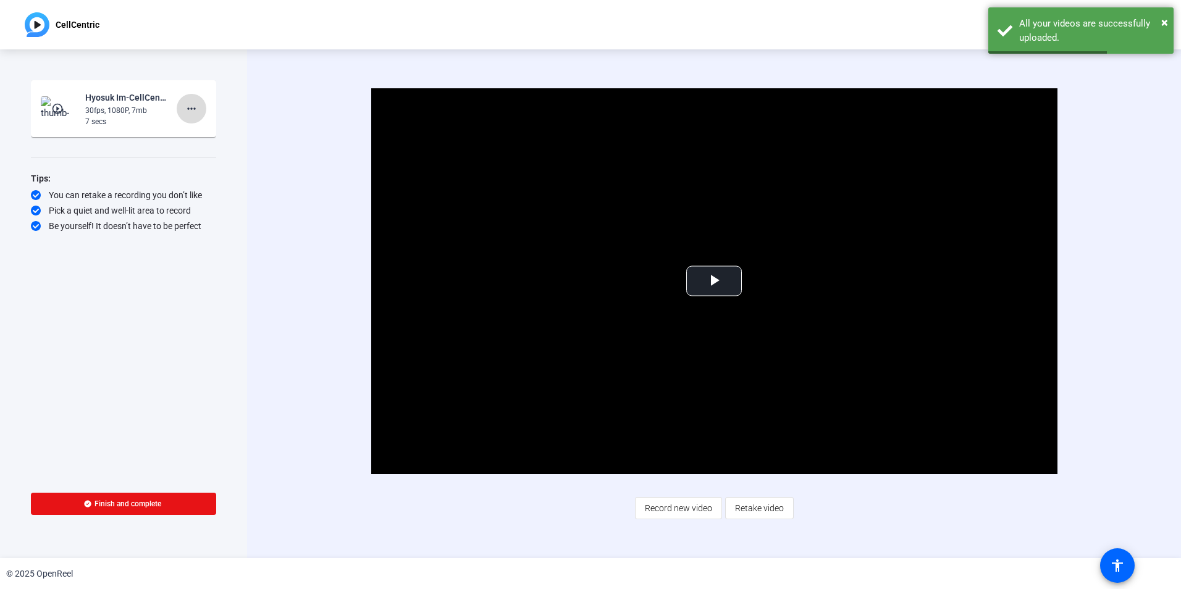
click at [196, 109] on mat-icon "more_horiz" at bounding box center [191, 108] width 15 height 15
click at [203, 132] on span "Delete clip" at bounding box center [211, 134] width 49 height 15
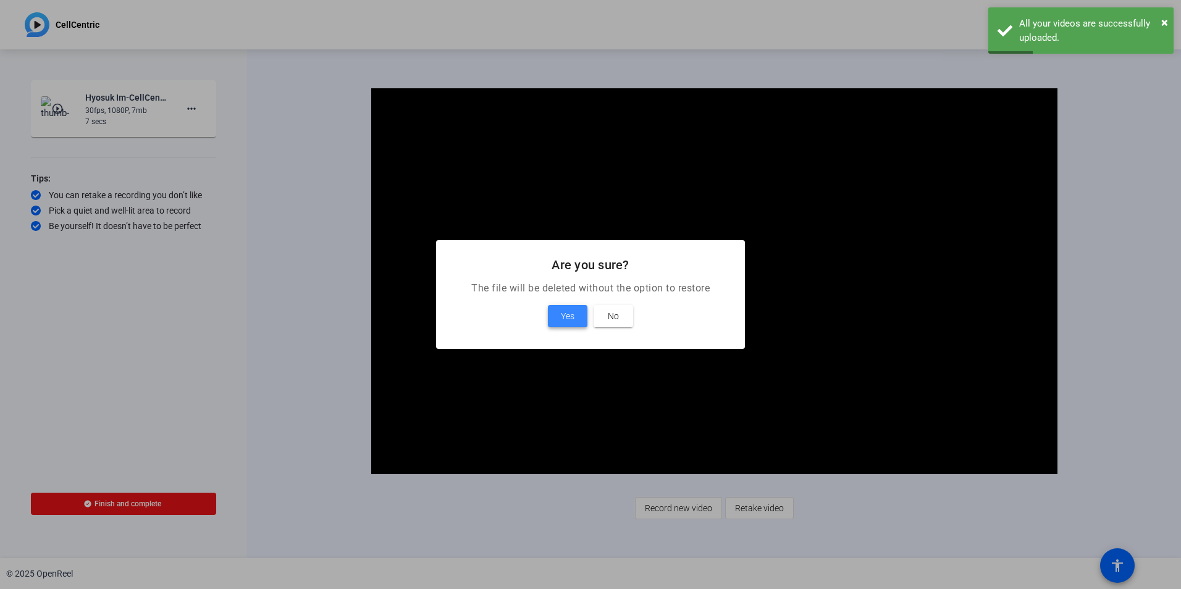
click at [577, 319] on span at bounding box center [568, 316] width 40 height 30
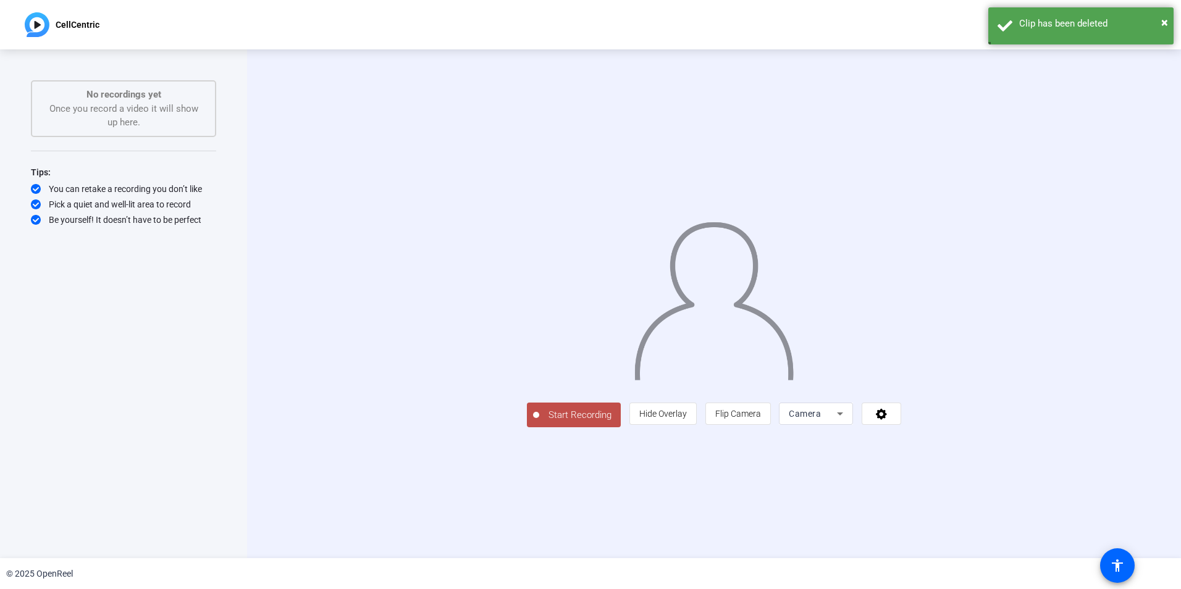
click at [539, 422] on span "Start Recording" at bounding box center [580, 415] width 82 height 14
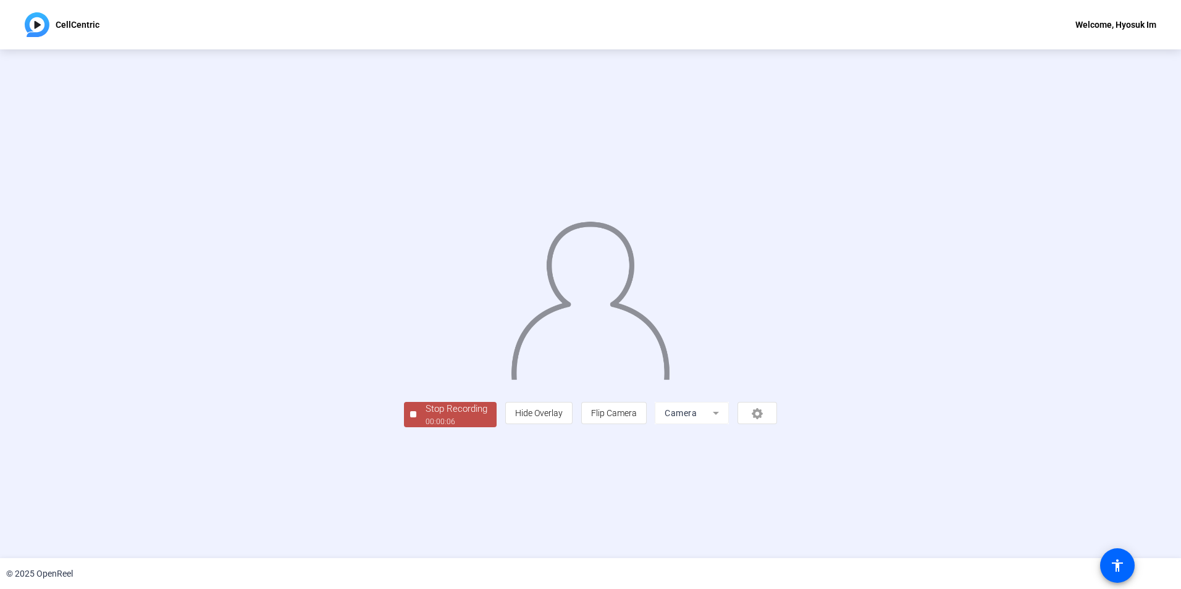
click at [426, 416] on div "Stop Recording" at bounding box center [457, 409] width 62 height 14
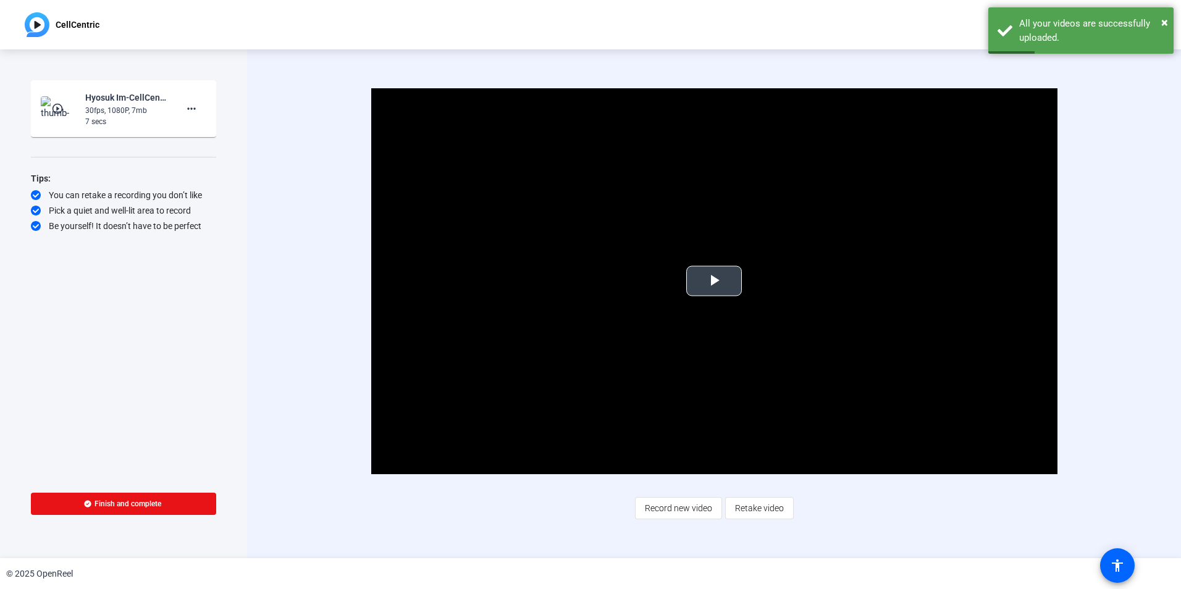
click at [714, 281] on span "Video Player" at bounding box center [714, 281] width 0 height 0
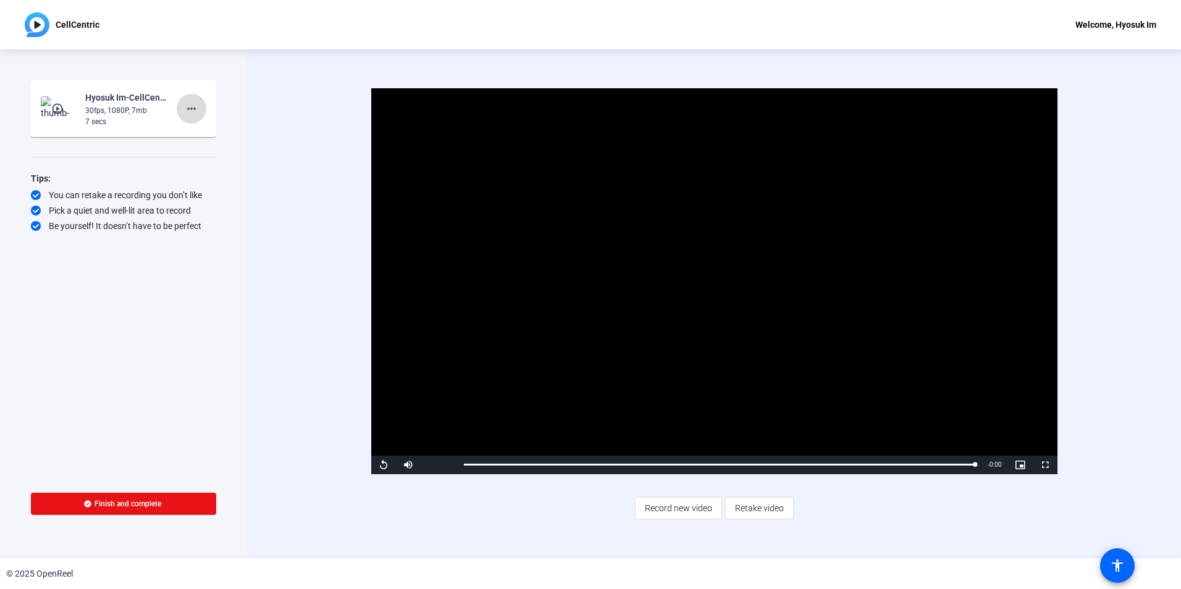
click at [191, 107] on mat-icon "more_horiz" at bounding box center [191, 108] width 15 height 15
click at [200, 132] on span "Delete clip" at bounding box center [211, 134] width 49 height 15
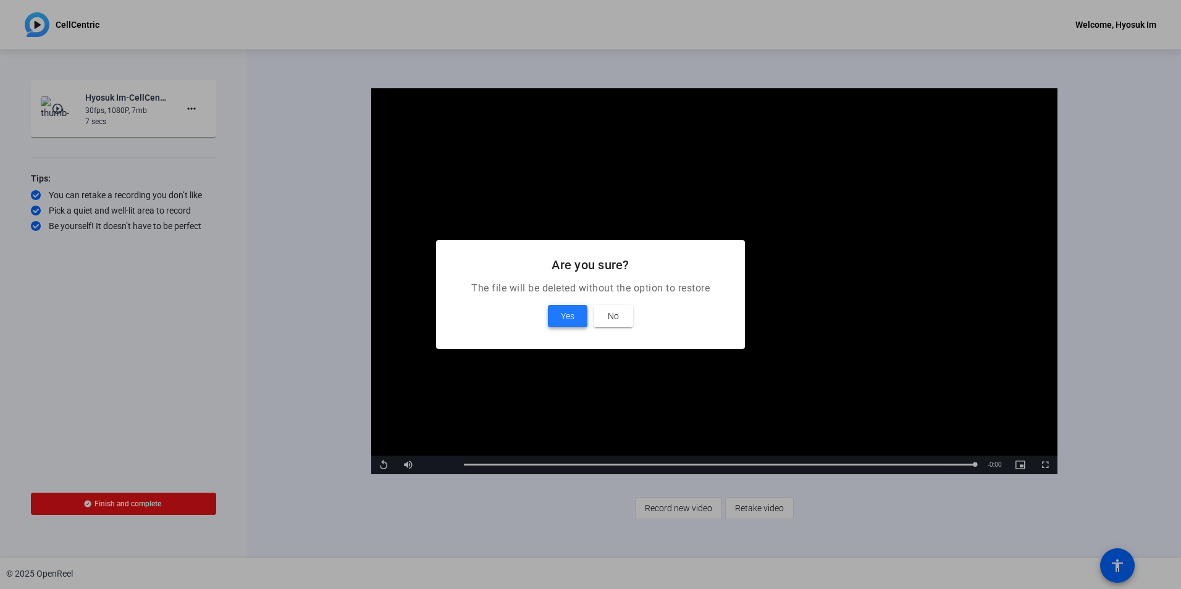
click at [574, 311] on span "Yes" at bounding box center [568, 316] width 14 height 15
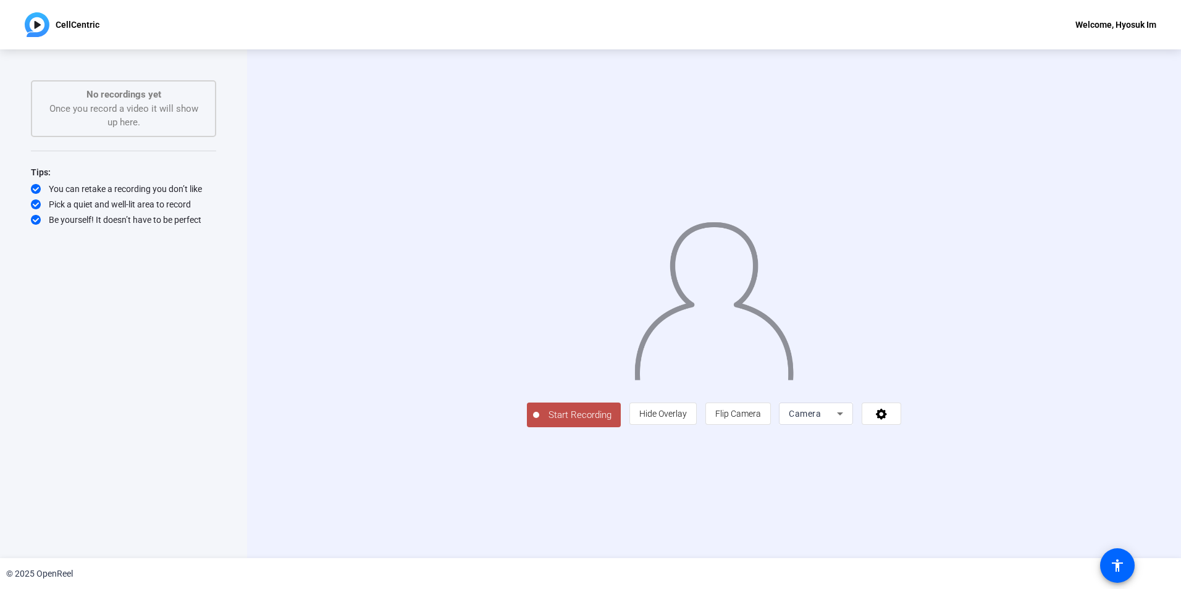
click at [539, 422] on span "Start Recording" at bounding box center [580, 415] width 82 height 14
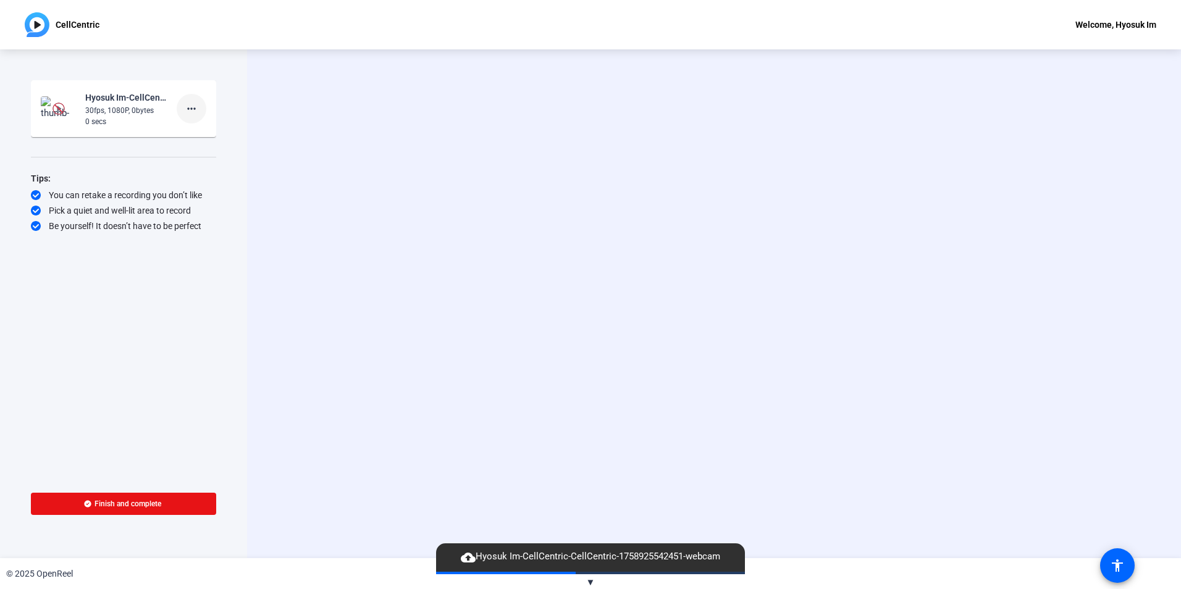
click at [196, 106] on mat-icon "more_horiz" at bounding box center [191, 108] width 15 height 15
click at [200, 131] on span "Delete clip" at bounding box center [211, 134] width 49 height 15
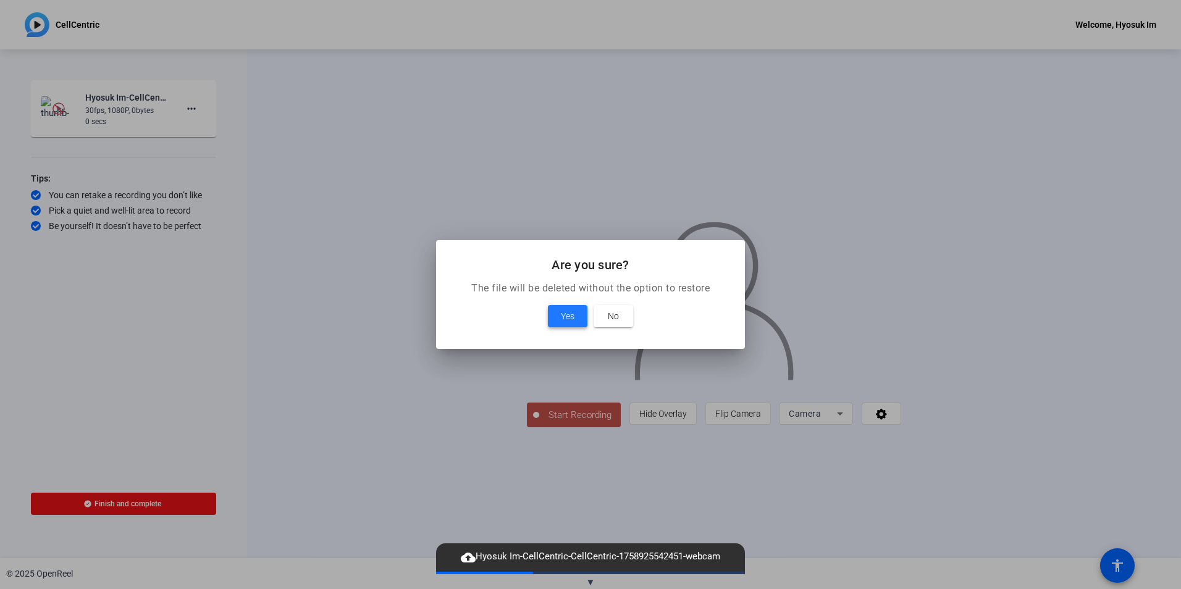
click at [569, 312] on span "Yes" at bounding box center [568, 316] width 14 height 15
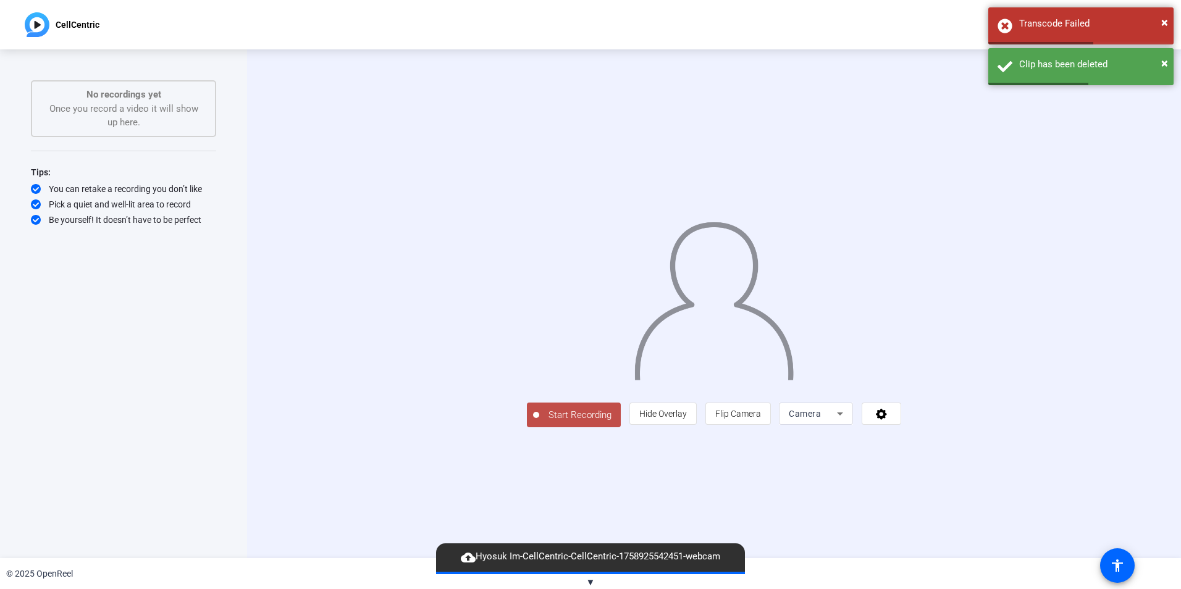
click at [539, 422] on span "Start Recording" at bounding box center [580, 415] width 82 height 14
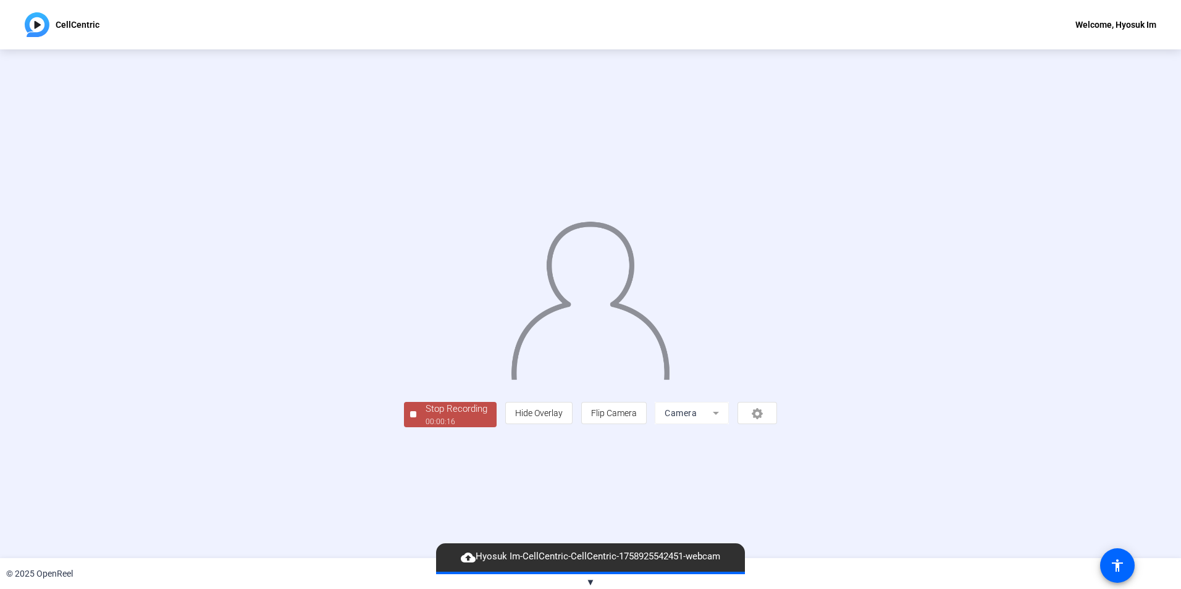
click at [426, 416] on div "Stop Recording" at bounding box center [457, 409] width 62 height 14
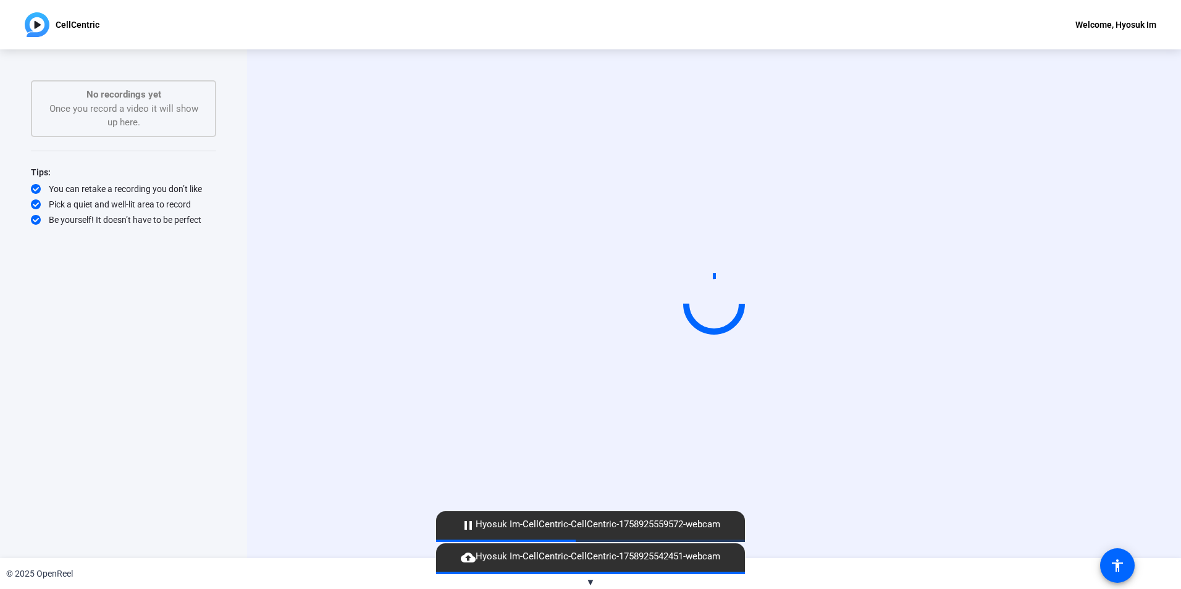
click at [621, 356] on video at bounding box center [713, 304] width 185 height 104
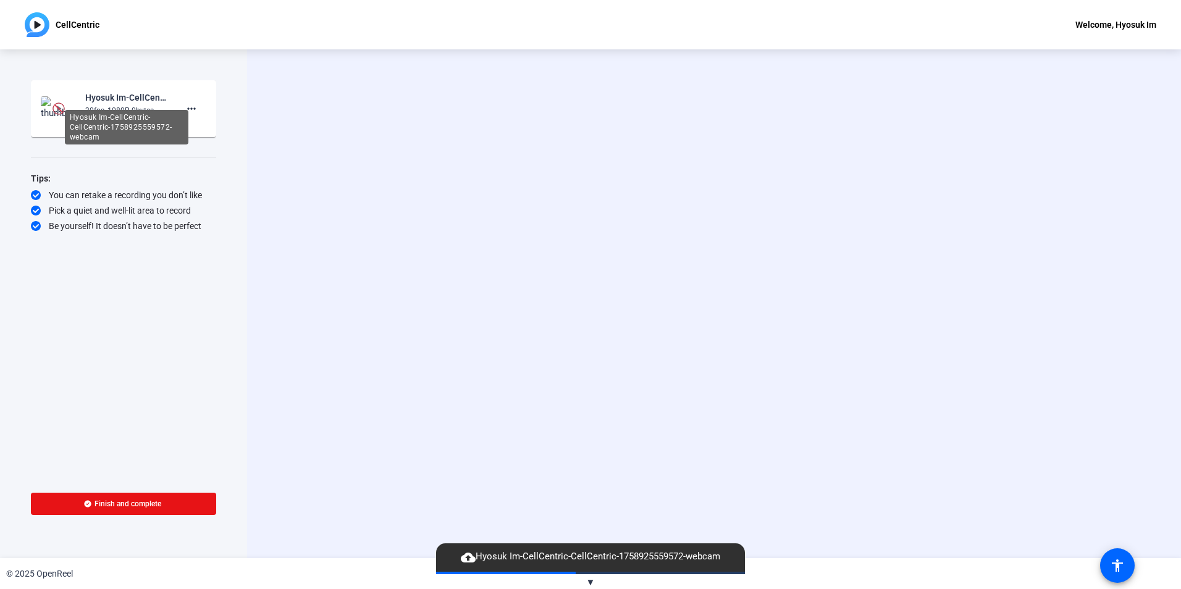
click at [188, 110] on div "Hyosuk Im-CellCentric-CellCentric-1758925559572-webcam" at bounding box center [127, 127] width 124 height 35
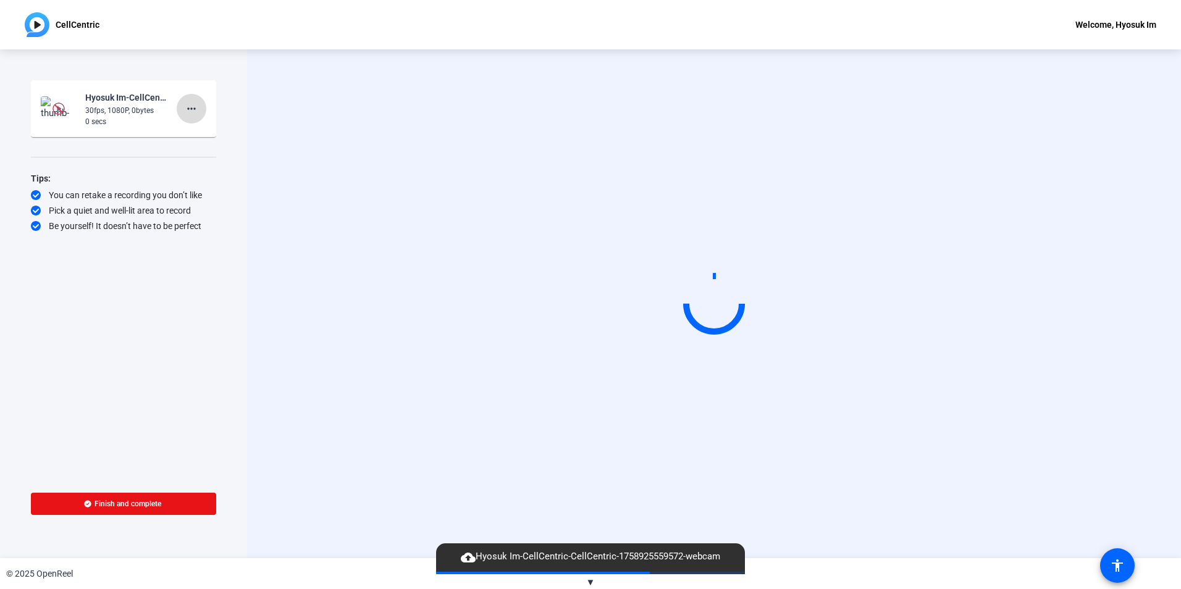
click at [192, 111] on mat-icon "more_horiz" at bounding box center [191, 108] width 15 height 15
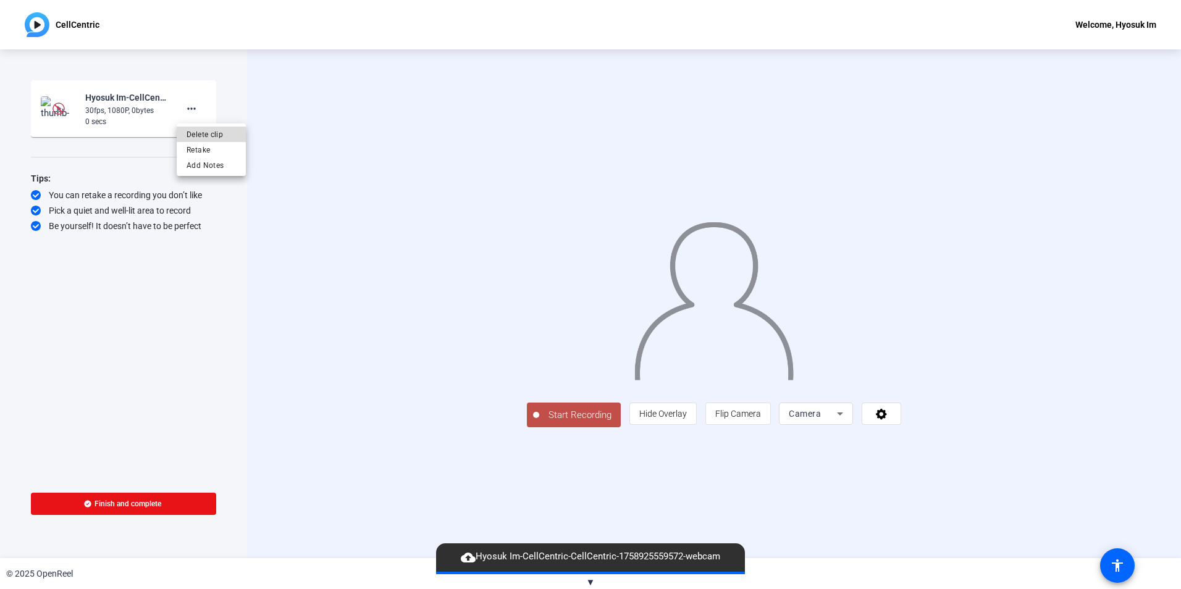
click at [213, 128] on span "Delete clip" at bounding box center [211, 134] width 49 height 15
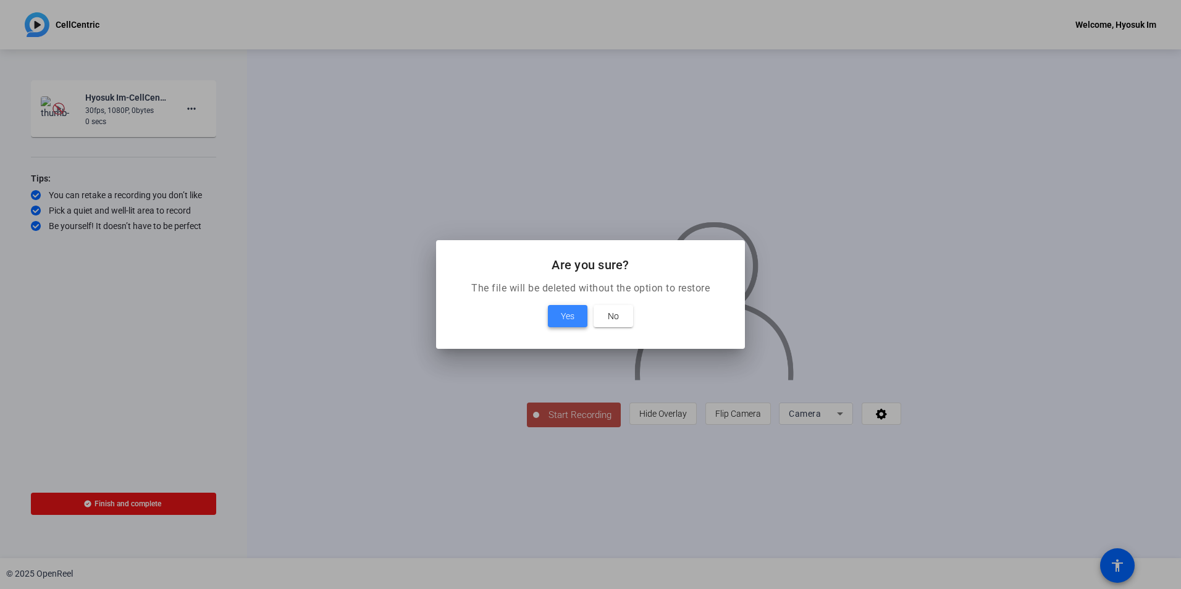
click at [553, 308] on span at bounding box center [568, 316] width 40 height 30
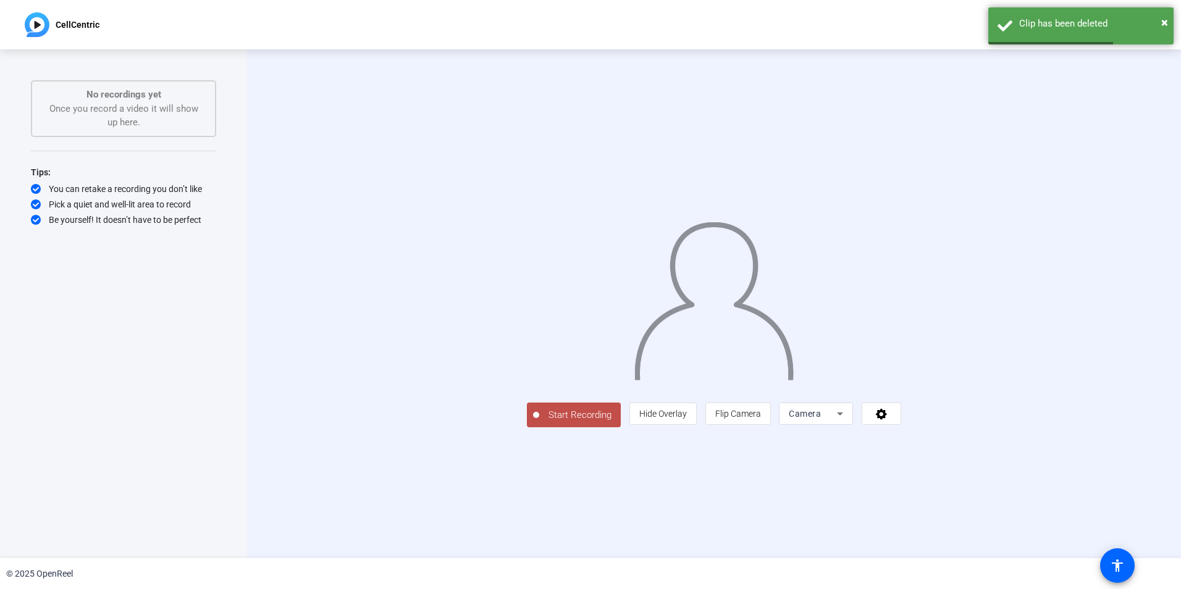
click at [539, 422] on span "Start Recording" at bounding box center [580, 415] width 82 height 14
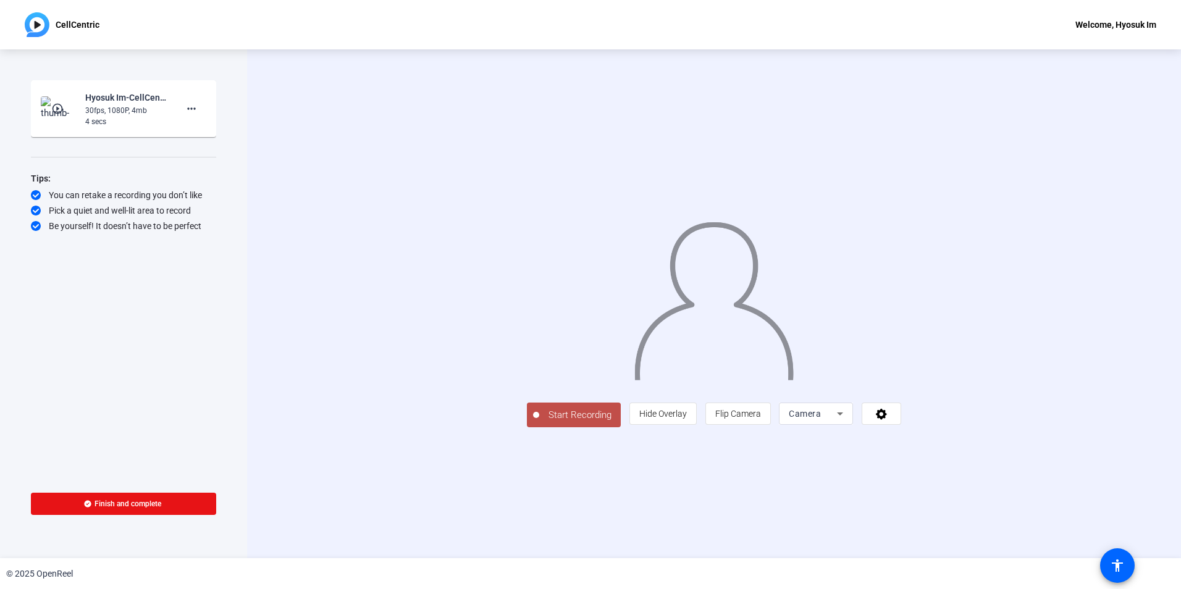
click at [539, 422] on span "Start Recording" at bounding box center [580, 415] width 82 height 14
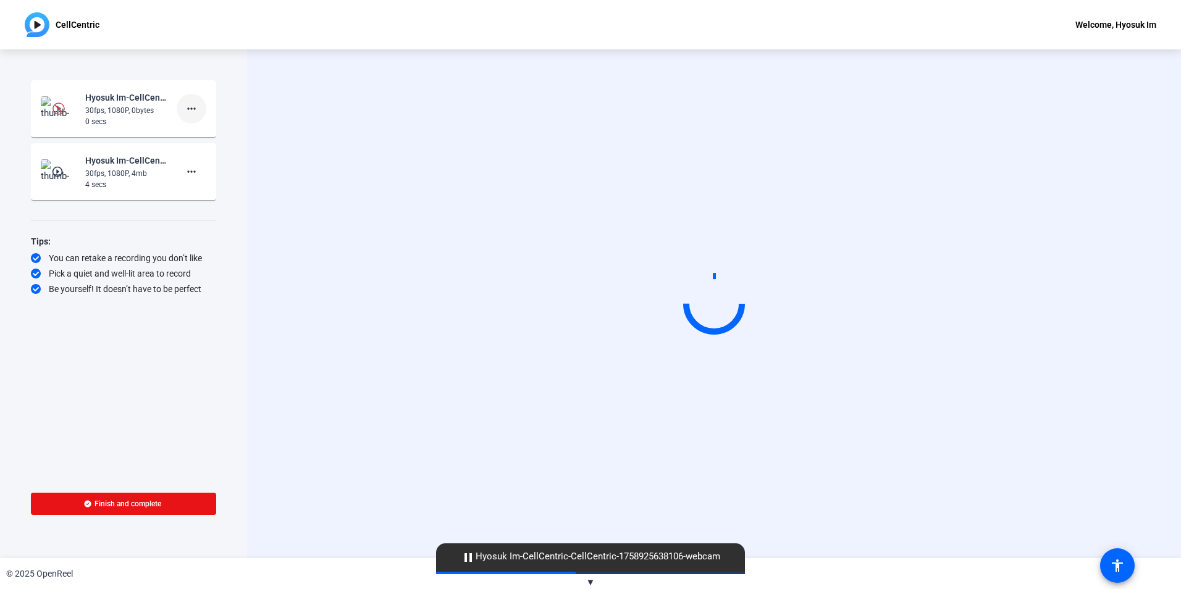
click at [198, 111] on mat-icon "more_horiz" at bounding box center [191, 108] width 15 height 15
click at [203, 135] on span "Delete clip" at bounding box center [211, 134] width 49 height 15
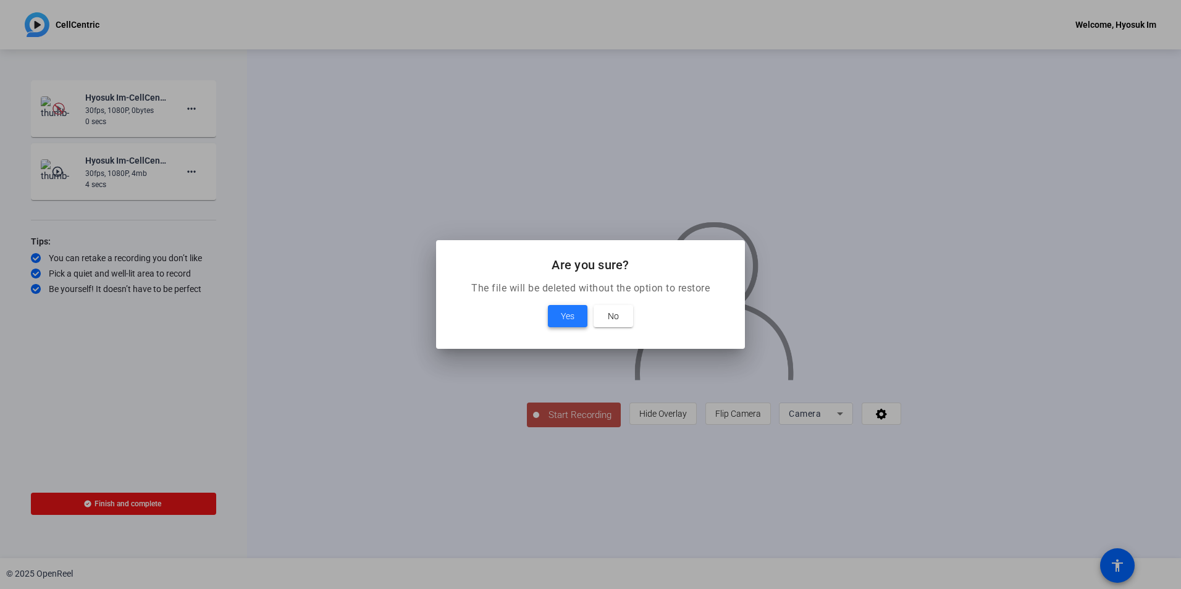
click at [568, 319] on span "Yes" at bounding box center [568, 316] width 14 height 15
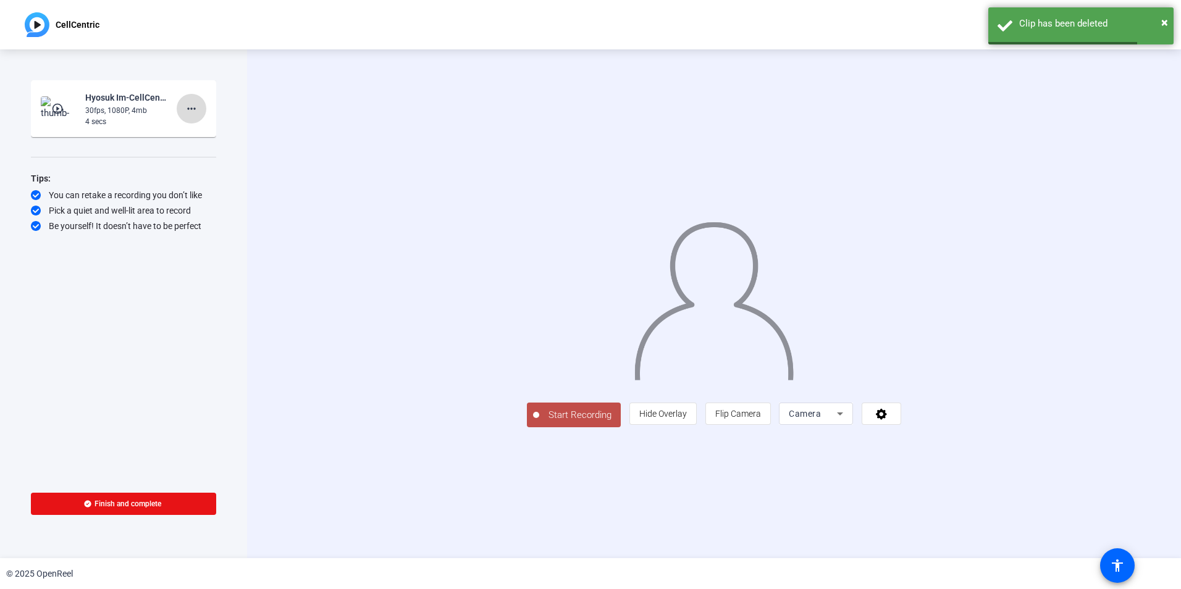
click at [186, 109] on mat-icon "more_horiz" at bounding box center [191, 108] width 15 height 15
click at [206, 136] on span "Delete clip" at bounding box center [211, 134] width 49 height 15
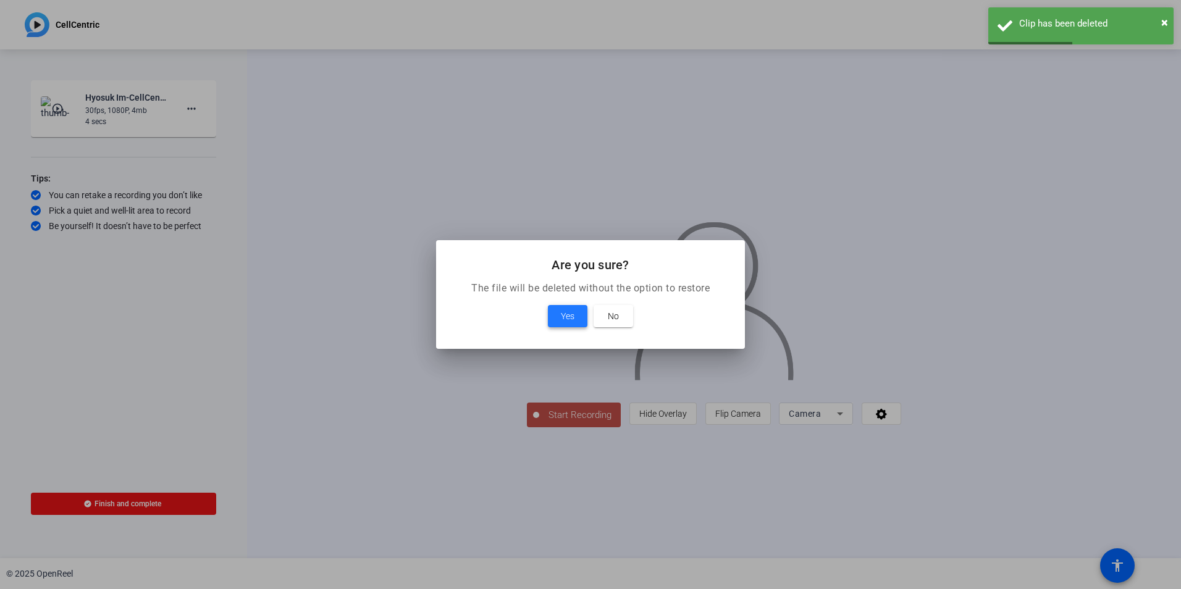
click at [564, 314] on span "Yes" at bounding box center [568, 316] width 14 height 15
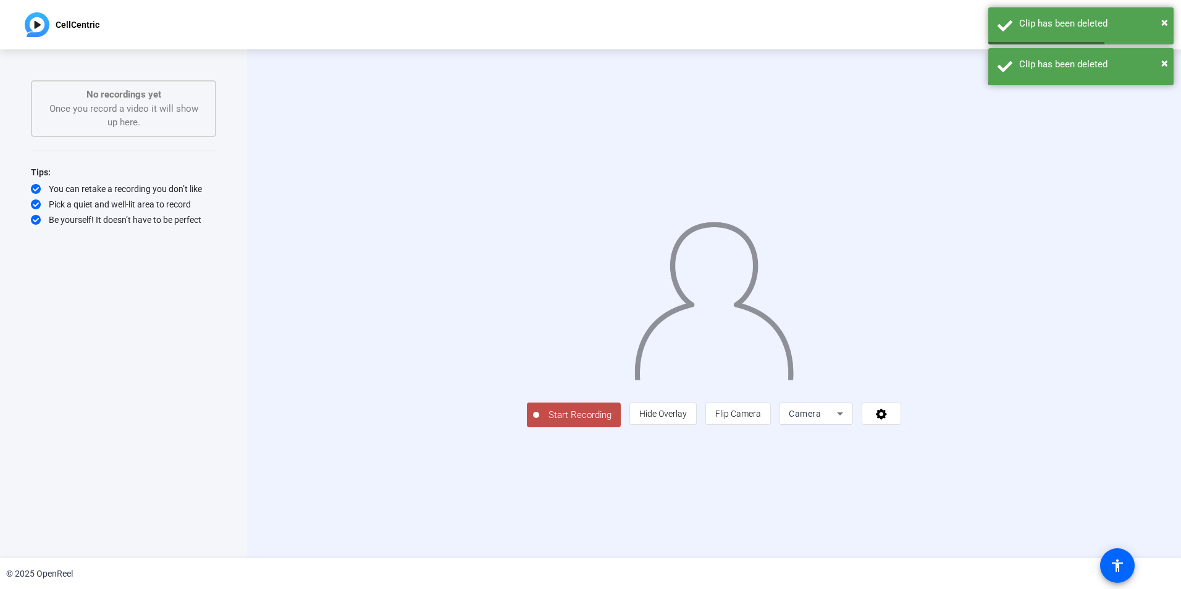
click at [539, 422] on span "Start Recording" at bounding box center [580, 415] width 82 height 14
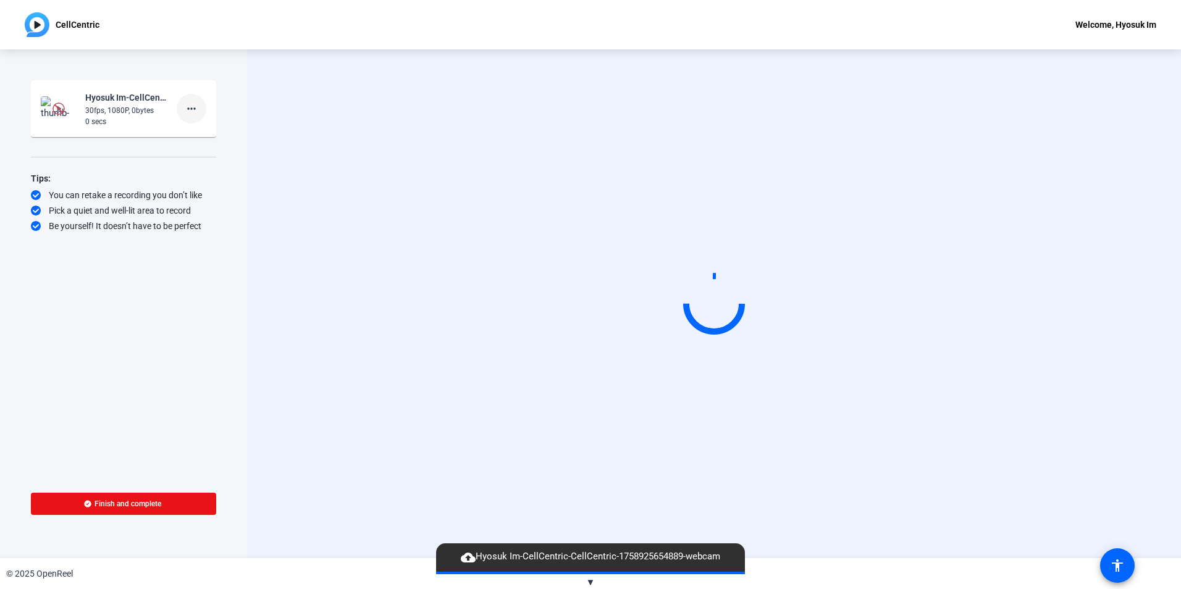
click at [184, 108] on mat-icon "more_horiz" at bounding box center [191, 108] width 15 height 15
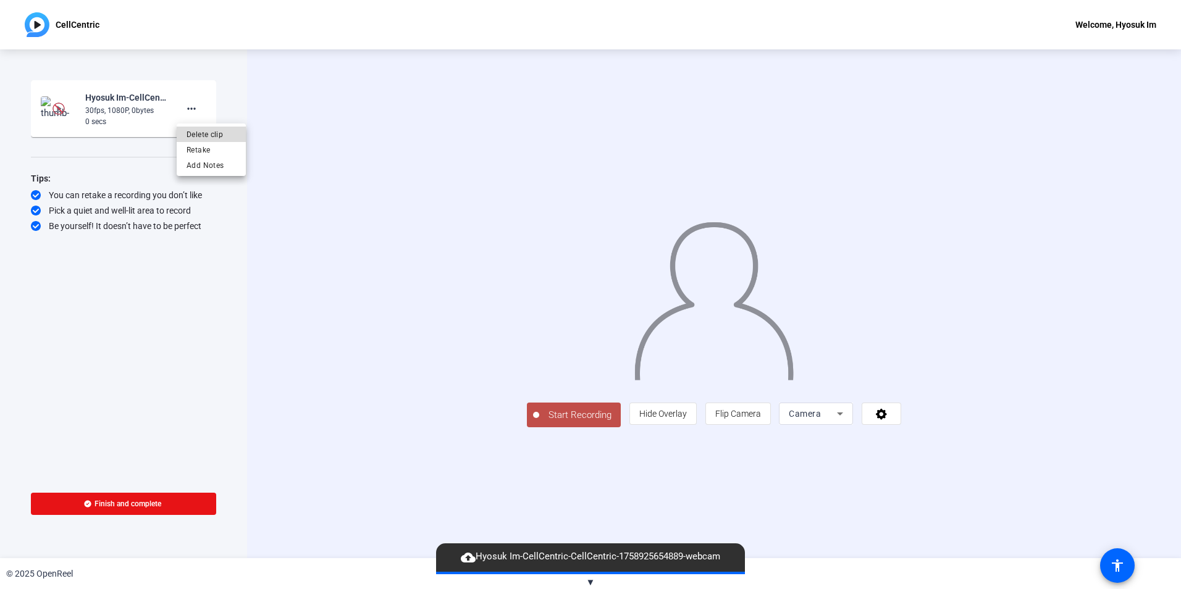
click at [203, 130] on span "Delete clip" at bounding box center [211, 134] width 49 height 15
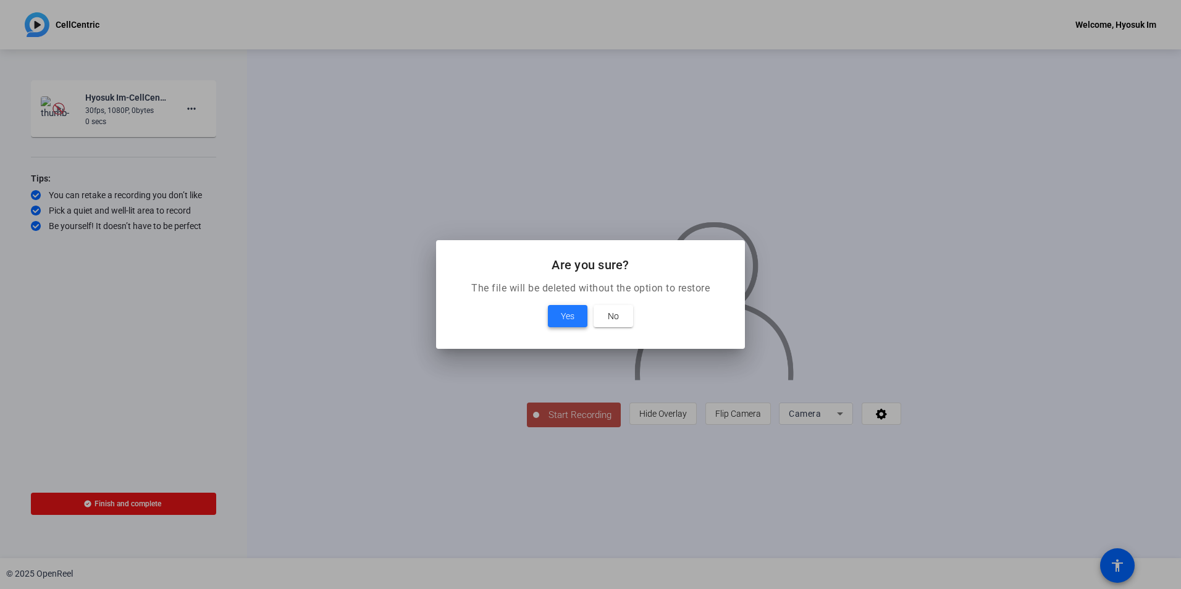
click at [566, 314] on span "Yes" at bounding box center [568, 316] width 14 height 15
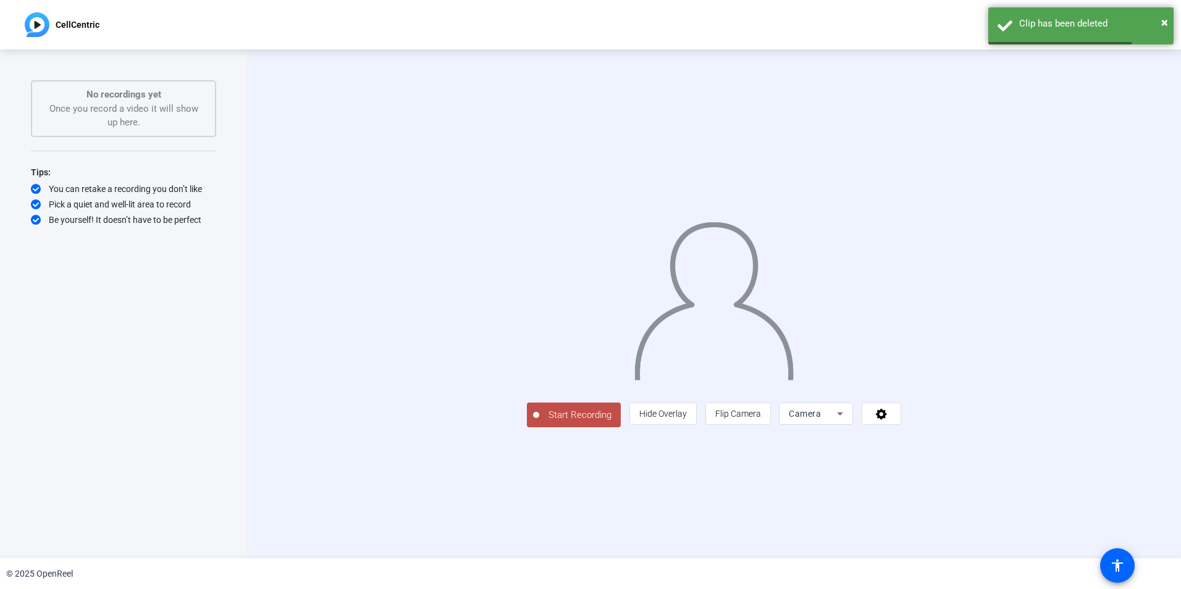
click at [539, 422] on span "Start Recording" at bounding box center [580, 415] width 82 height 14
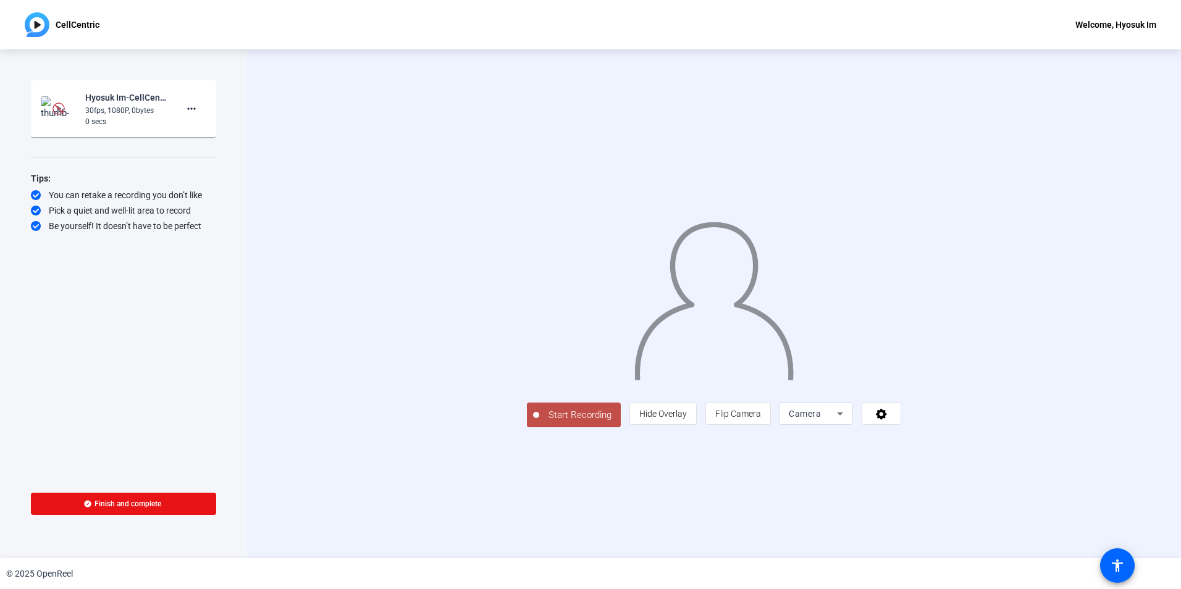
click at [539, 422] on span "Start Recording" at bounding box center [580, 415] width 82 height 14
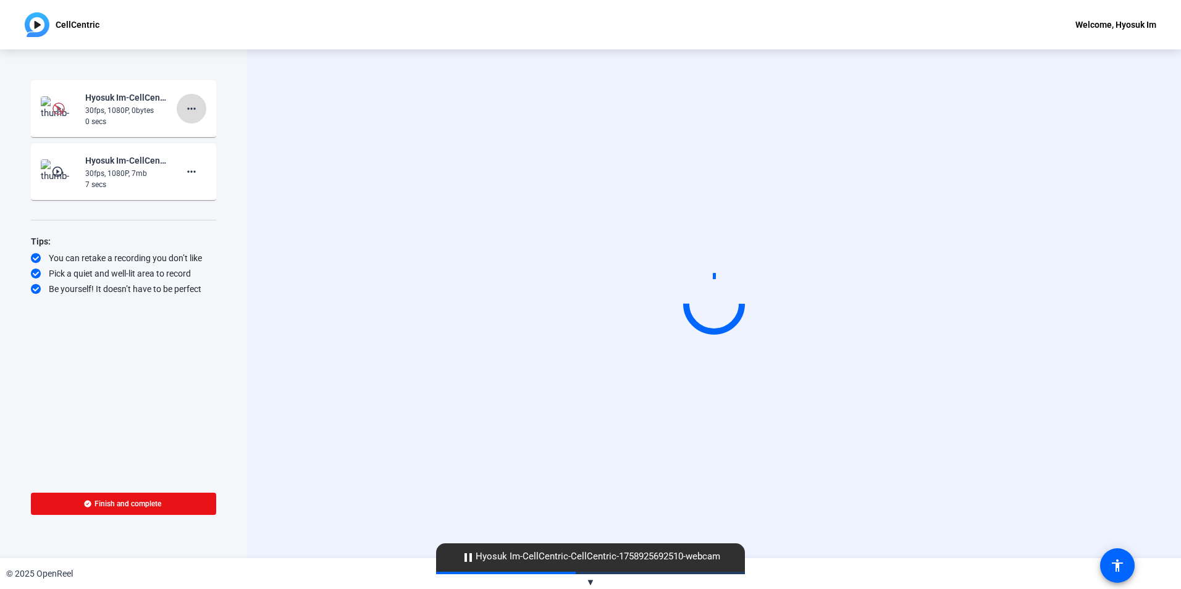
click at [191, 118] on span at bounding box center [192, 109] width 30 height 30
click at [198, 134] on span "Delete clip" at bounding box center [211, 134] width 49 height 15
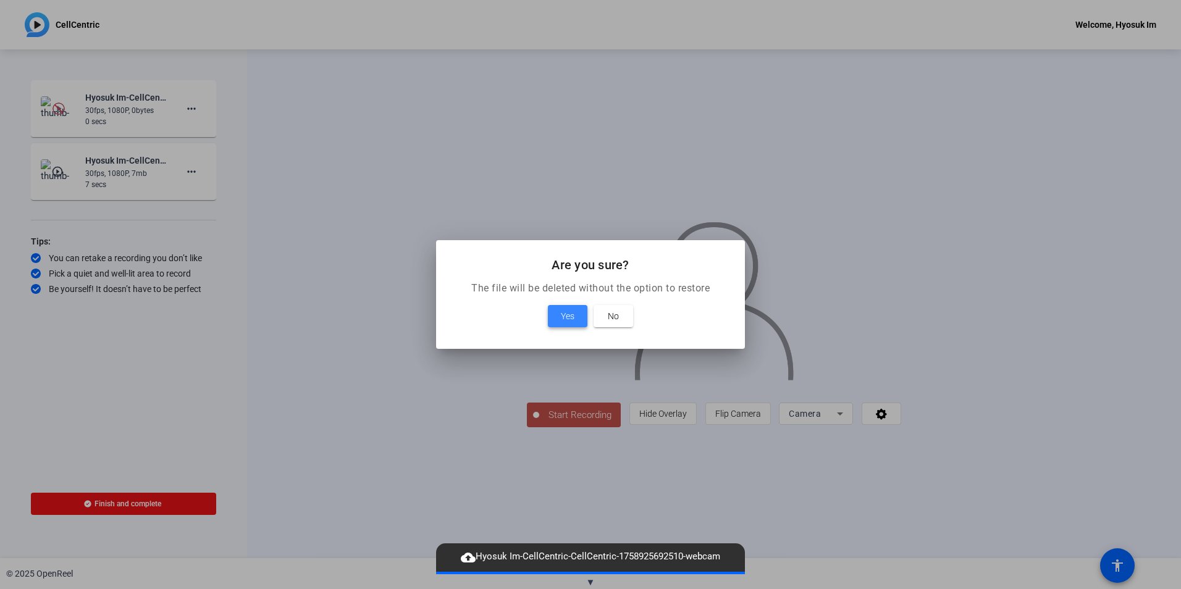
click at [577, 316] on span at bounding box center [568, 316] width 40 height 30
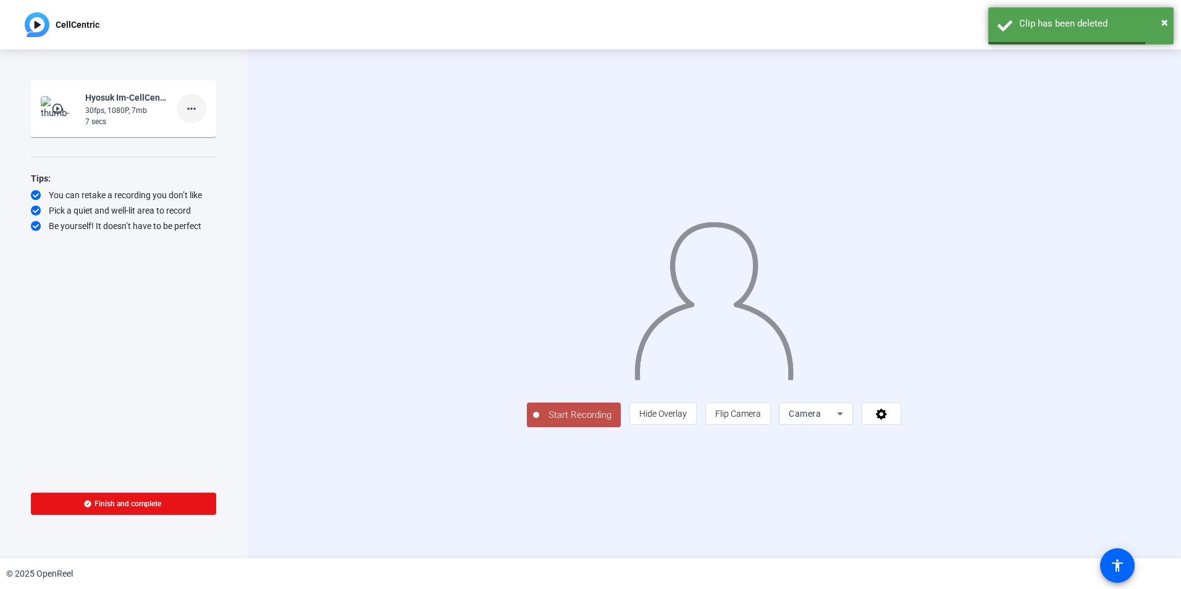
click at [187, 111] on mat-icon "more_horiz" at bounding box center [191, 108] width 15 height 15
click at [214, 132] on span "Delete clip" at bounding box center [211, 134] width 49 height 15
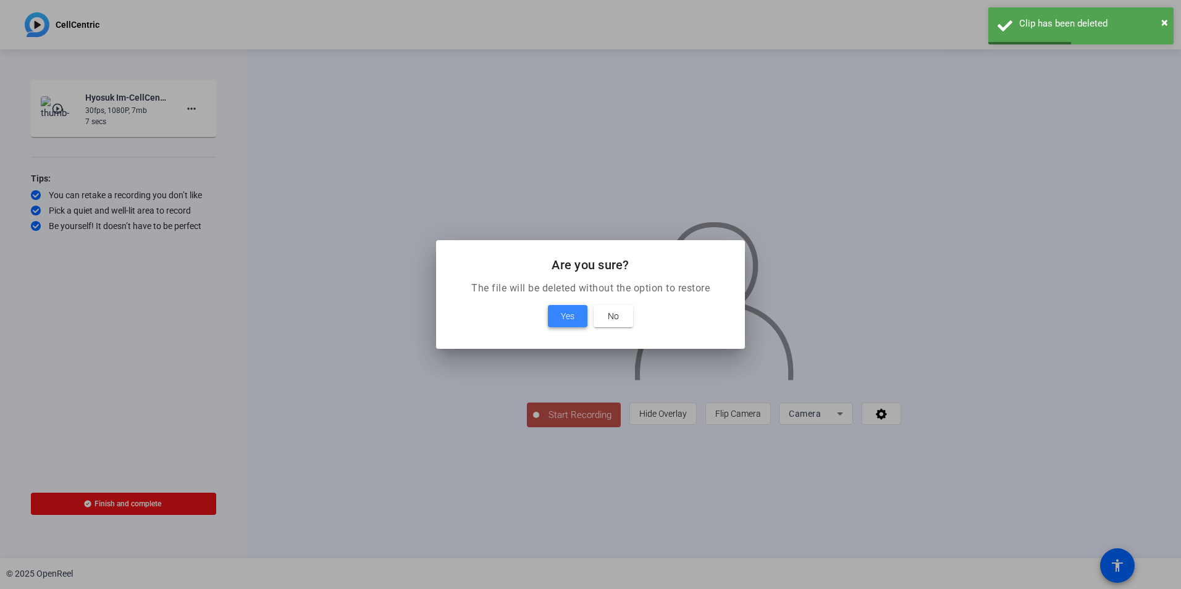
click at [571, 315] on span "Yes" at bounding box center [568, 316] width 14 height 15
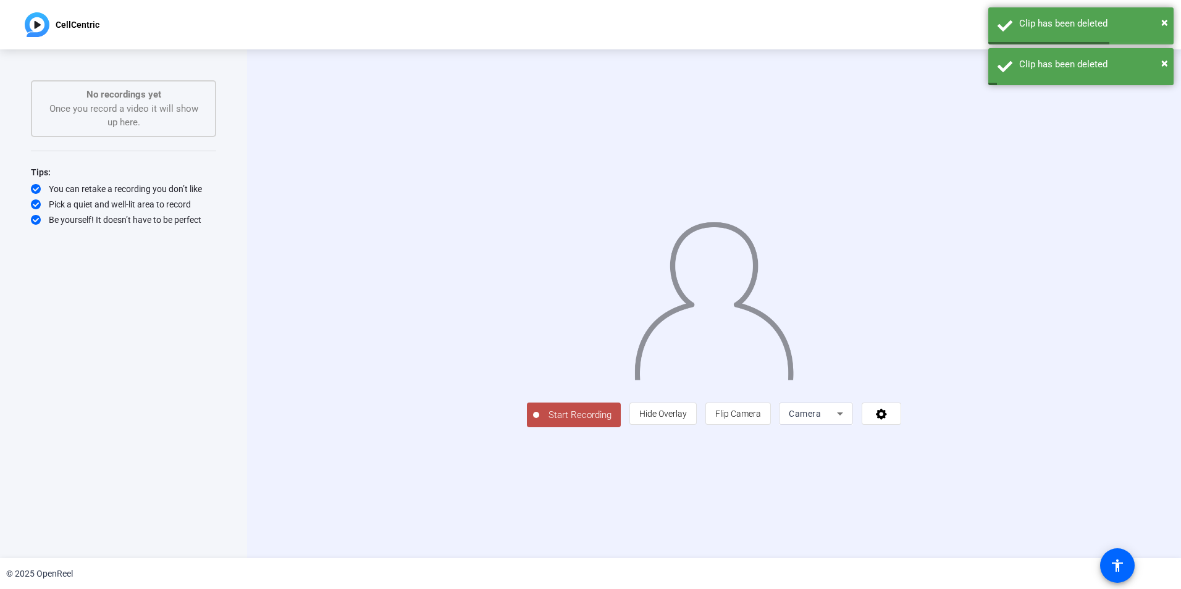
click at [539, 422] on span "Start Recording" at bounding box center [580, 415] width 82 height 14
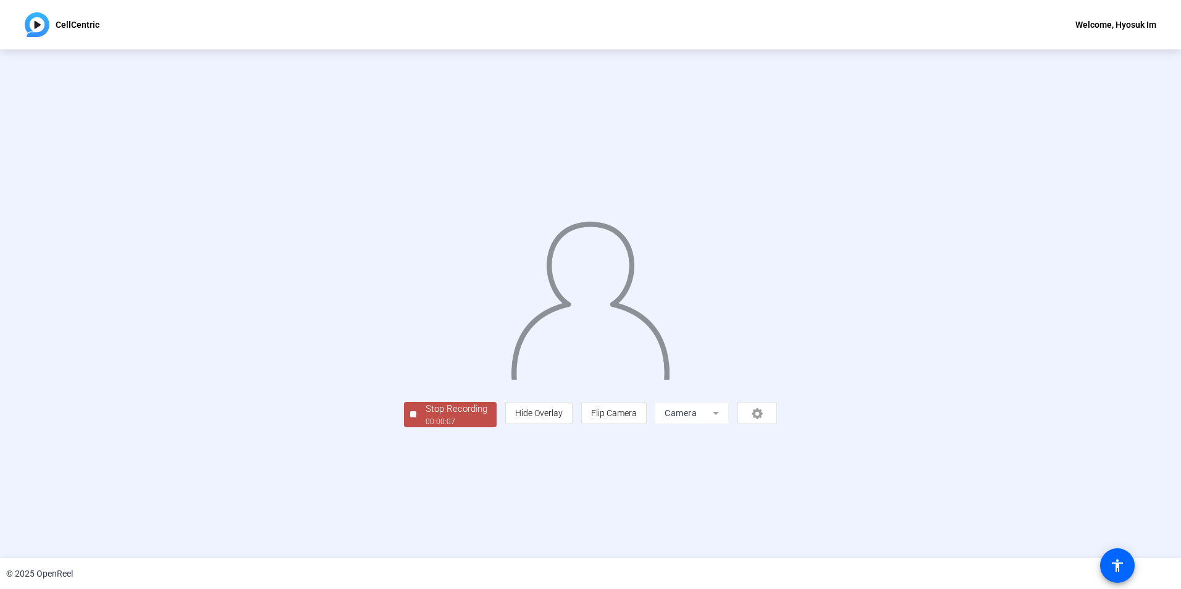
click at [426, 427] on div "00:00:07" at bounding box center [457, 421] width 62 height 11
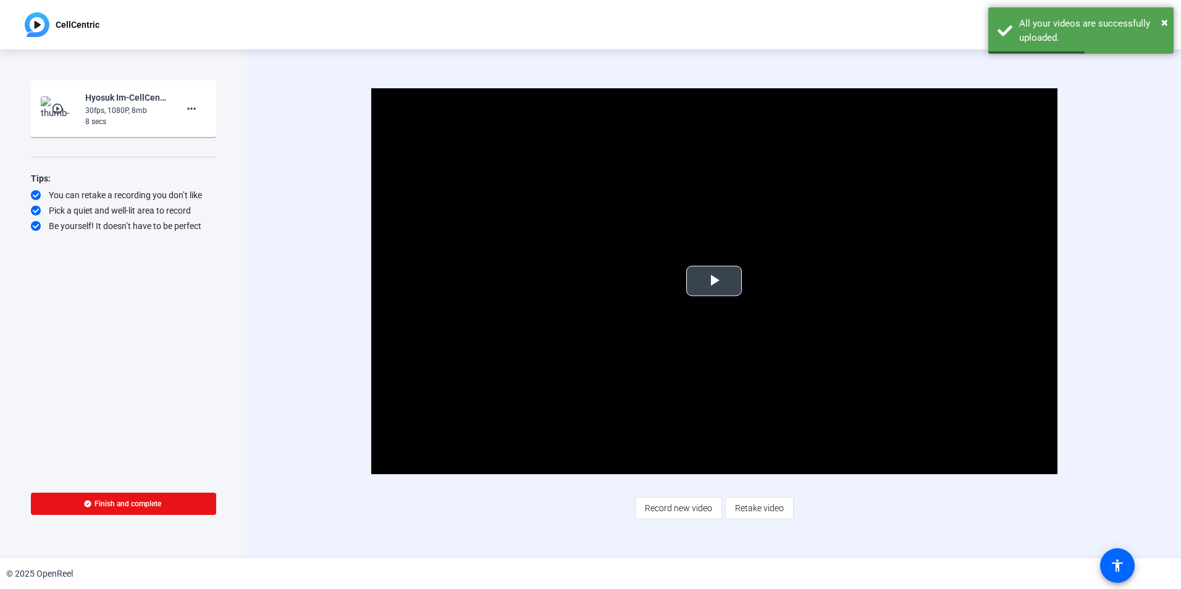
click at [714, 281] on span "Video Player" at bounding box center [714, 281] width 0 height 0
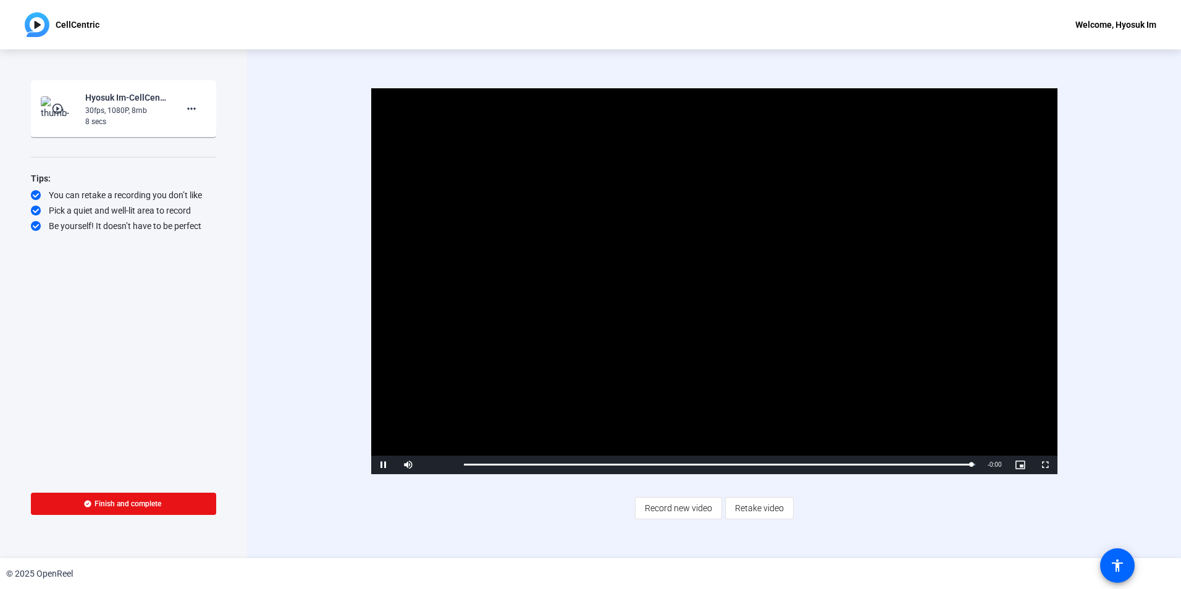
click at [438, 536] on div "Video Player is loading. Play Video Pause Mute Current Time 0:07 / Duration 0:0…" at bounding box center [714, 303] width 934 height 509
click at [192, 114] on mat-icon "more_horiz" at bounding box center [191, 108] width 15 height 15
click at [210, 130] on span "Delete clip" at bounding box center [211, 134] width 49 height 15
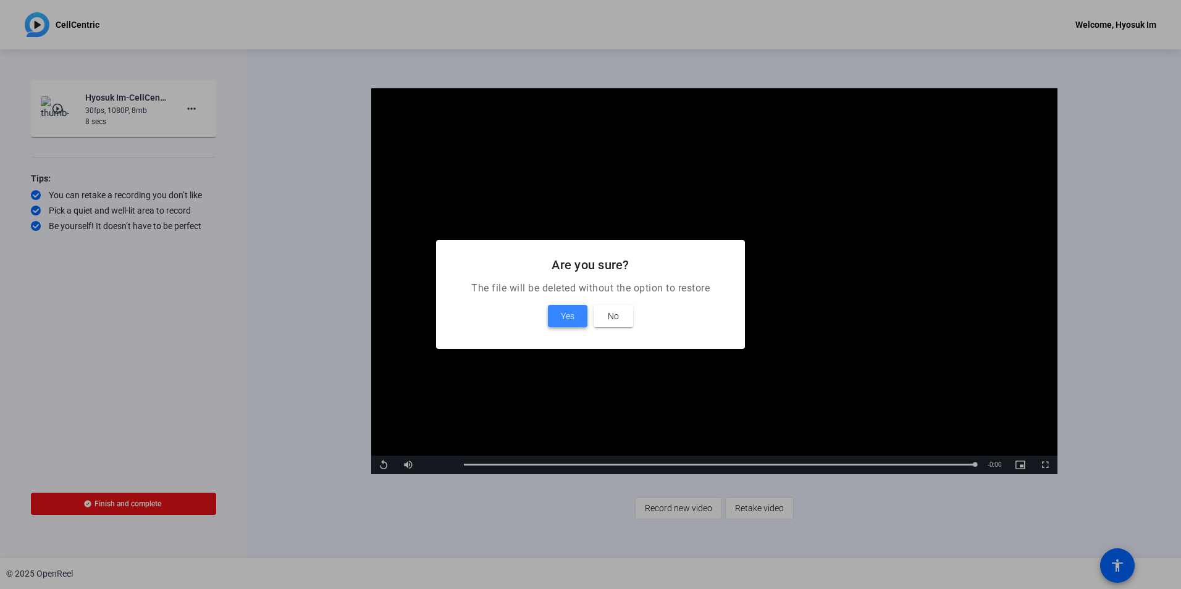
click at [581, 315] on span at bounding box center [568, 316] width 40 height 30
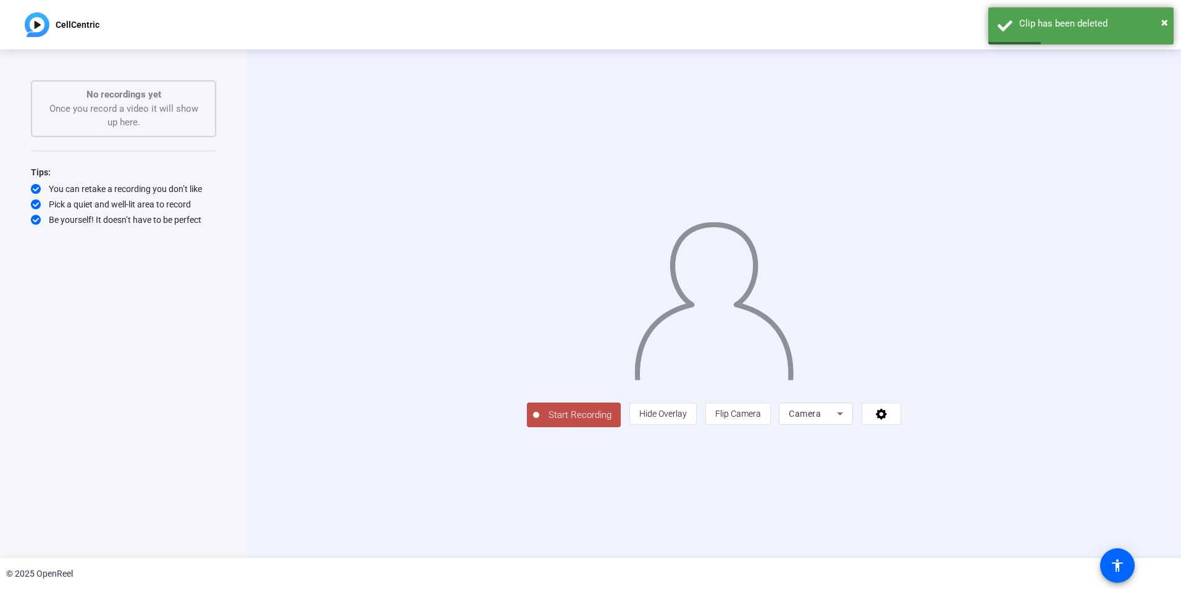
click at [539, 422] on span "Start Recording" at bounding box center [580, 415] width 82 height 14
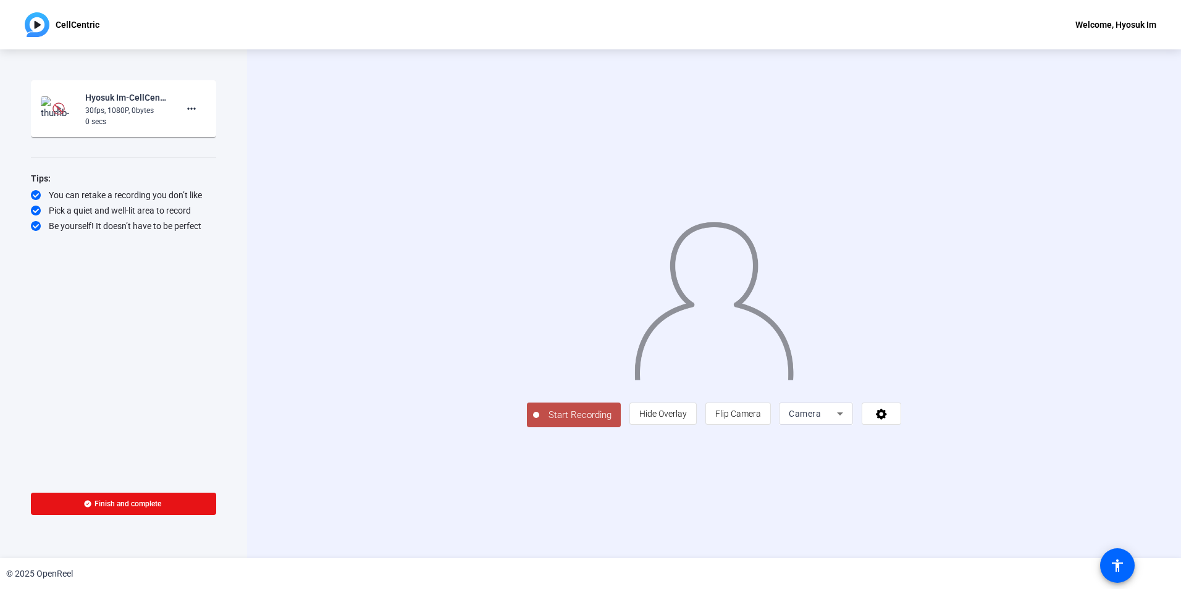
click at [539, 422] on span "Start Recording" at bounding box center [580, 415] width 82 height 14
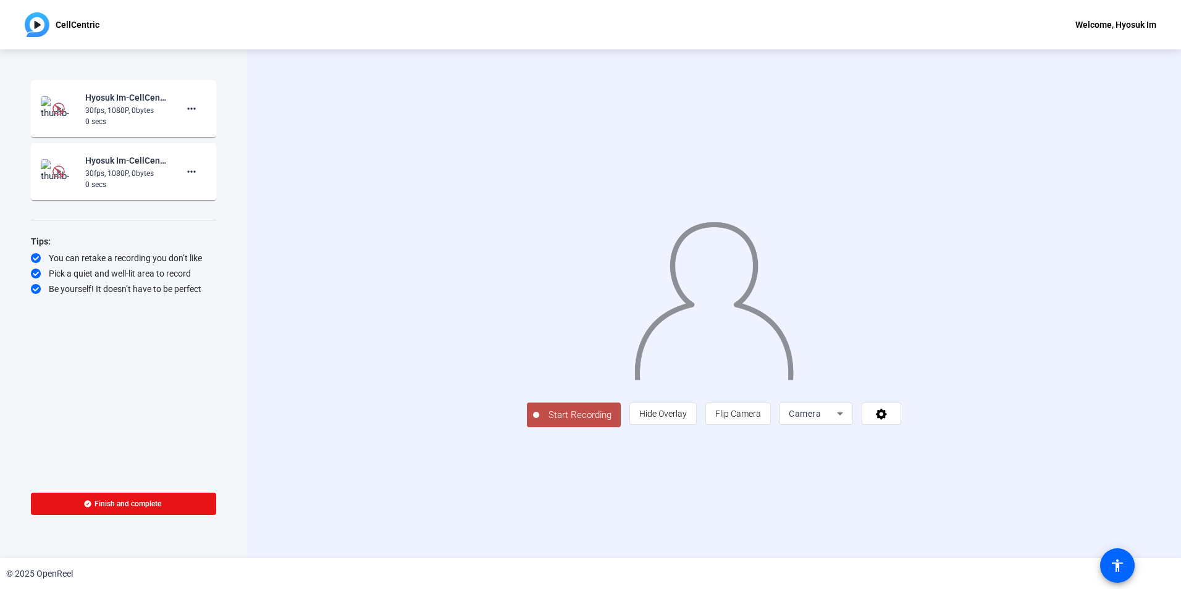
click at [539, 422] on span "Start Recording" at bounding box center [580, 415] width 82 height 14
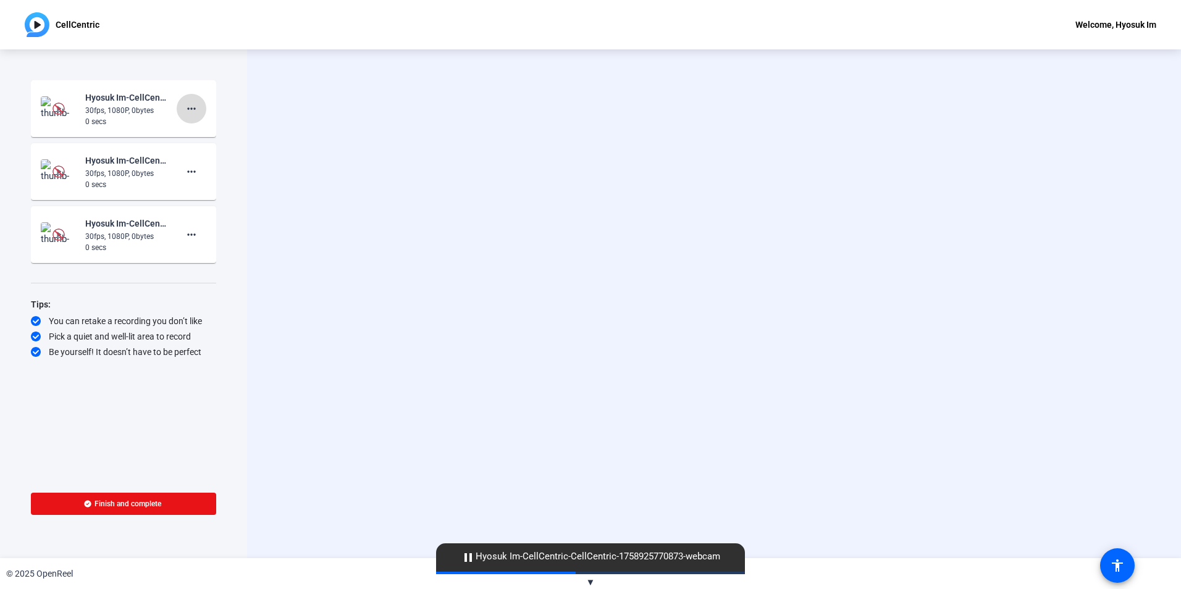
click at [202, 97] on span at bounding box center [192, 109] width 30 height 30
click at [198, 138] on span "Delete clip" at bounding box center [211, 134] width 49 height 15
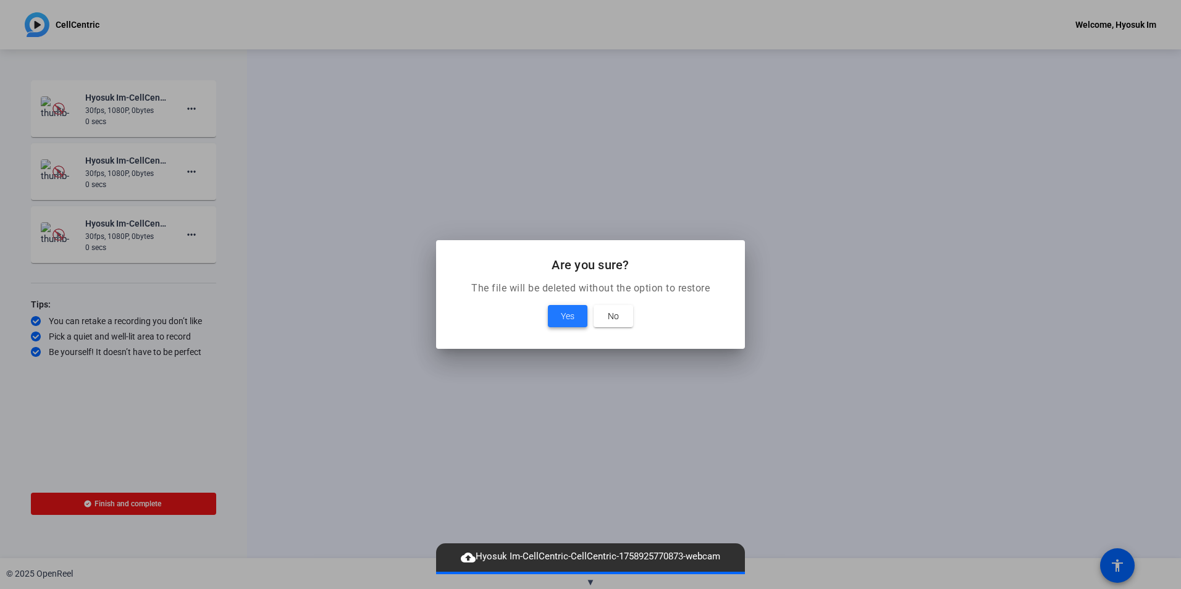
click at [571, 316] on span "Yes" at bounding box center [568, 316] width 14 height 15
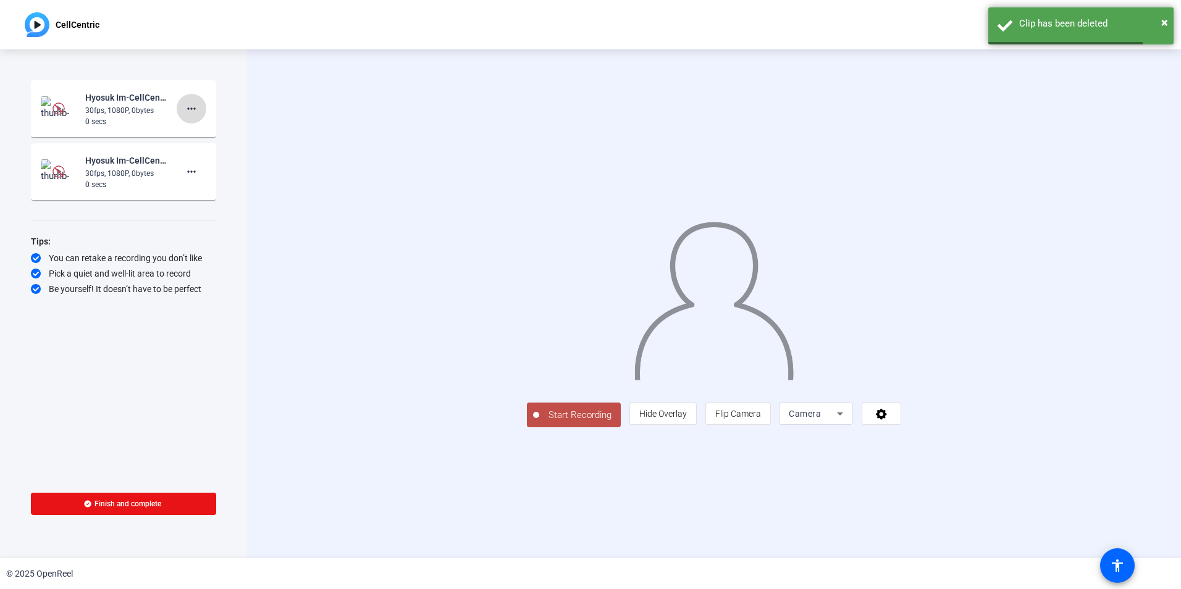
click at [195, 106] on mat-icon "more_horiz" at bounding box center [191, 108] width 15 height 15
click at [204, 133] on span "Delete clip" at bounding box center [211, 134] width 49 height 15
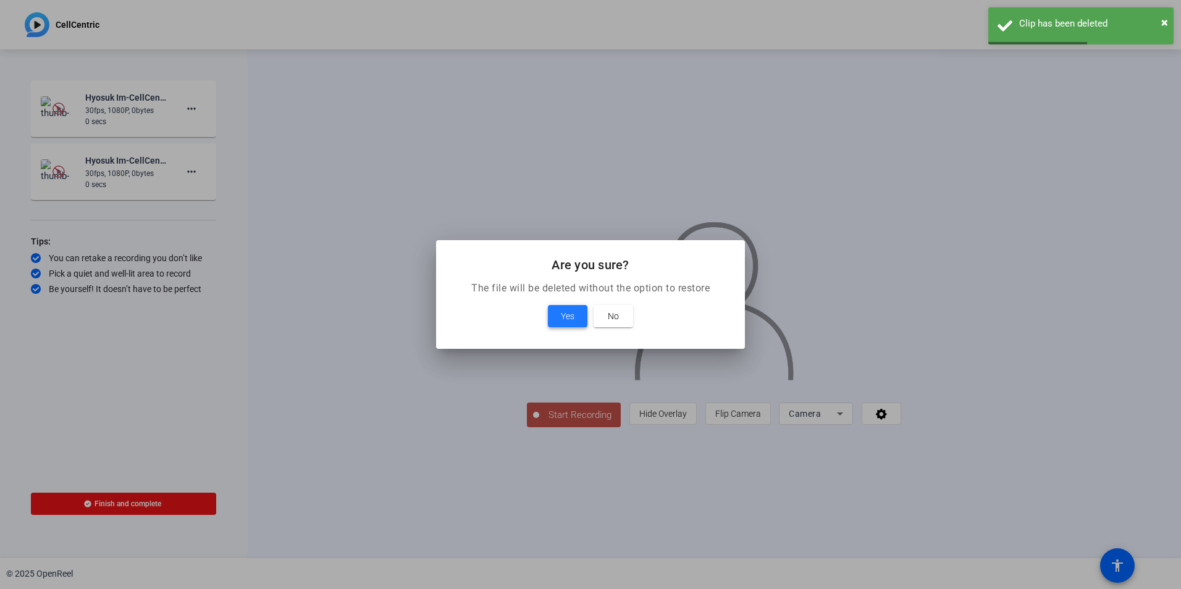
click at [568, 316] on span "Yes" at bounding box center [568, 316] width 14 height 15
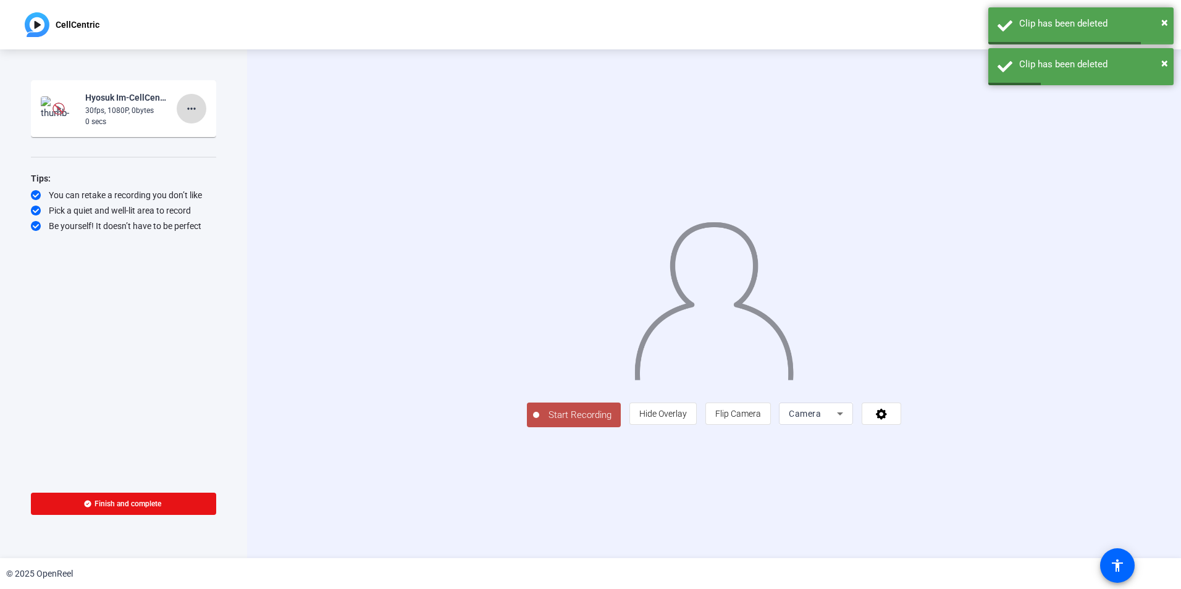
click at [193, 110] on mat-icon "more_horiz" at bounding box center [191, 108] width 15 height 15
click at [206, 133] on span "Delete clip" at bounding box center [211, 134] width 49 height 15
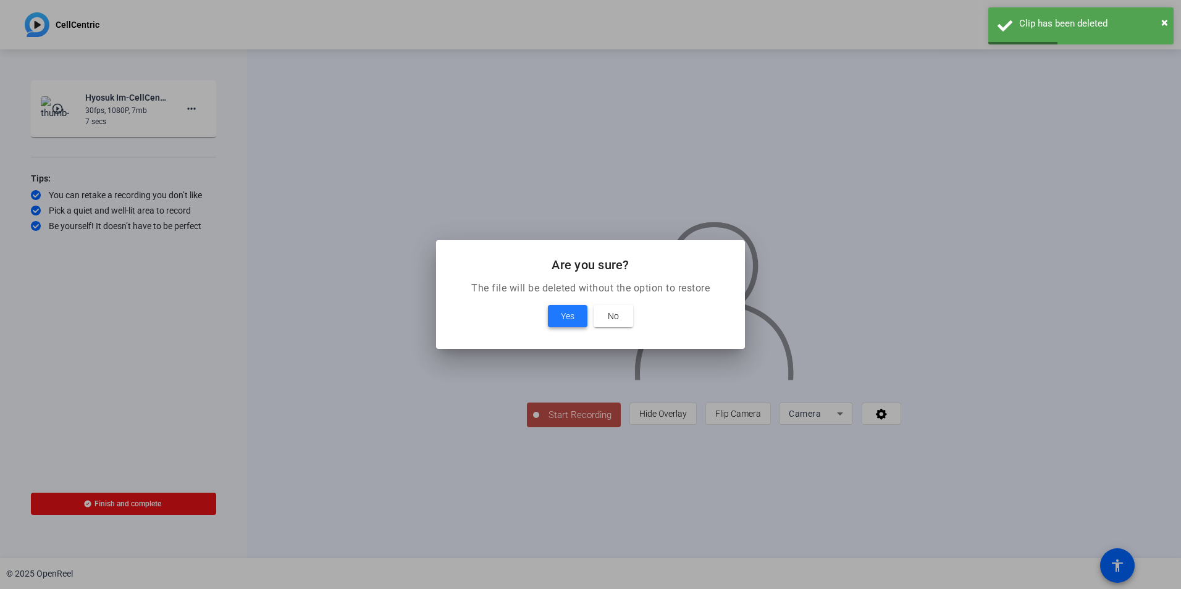
click at [562, 314] on span "Yes" at bounding box center [568, 316] width 14 height 15
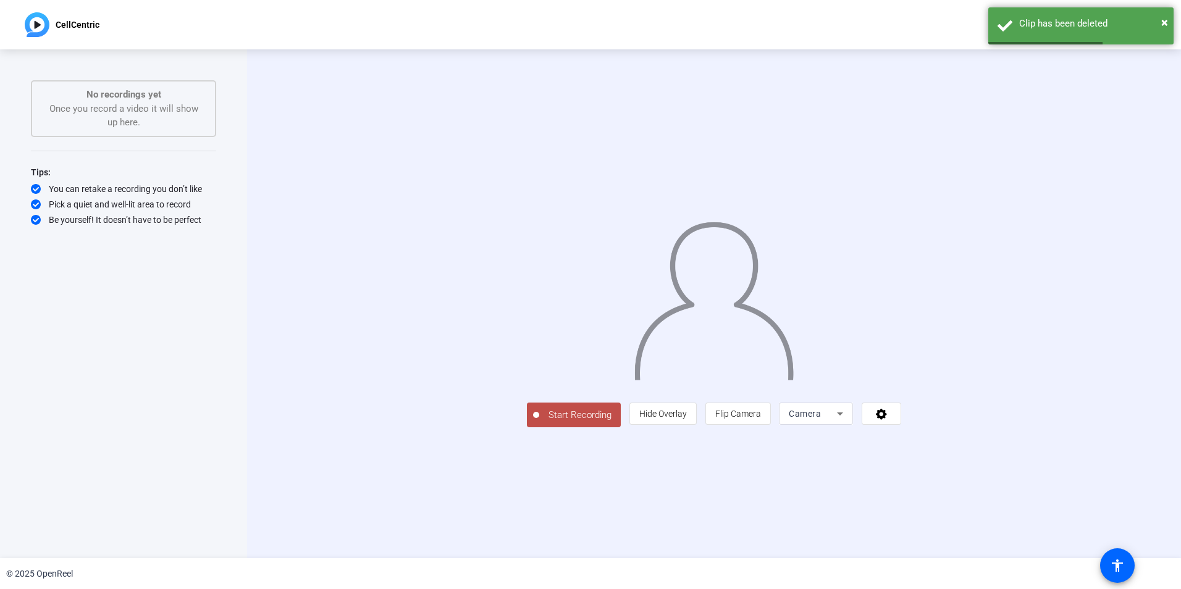
click at [539, 422] on span "Start Recording" at bounding box center [580, 415] width 82 height 14
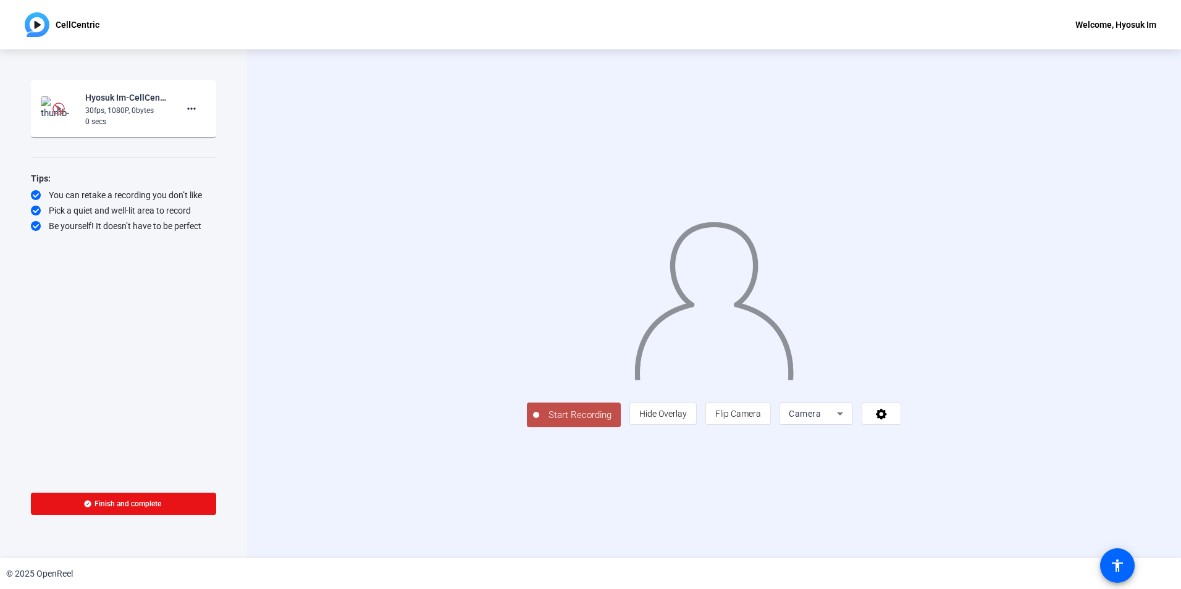
click at [539, 422] on span "Start Recording" at bounding box center [580, 415] width 82 height 14
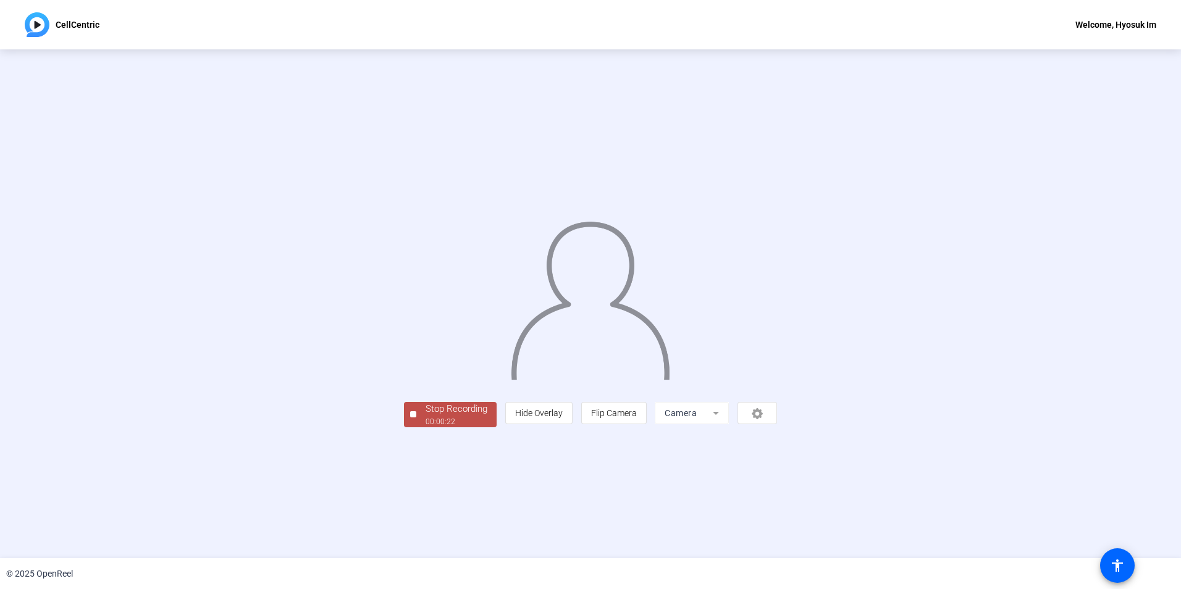
click at [416, 427] on span "Stop Recording 00:00:22" at bounding box center [456, 414] width 80 height 25
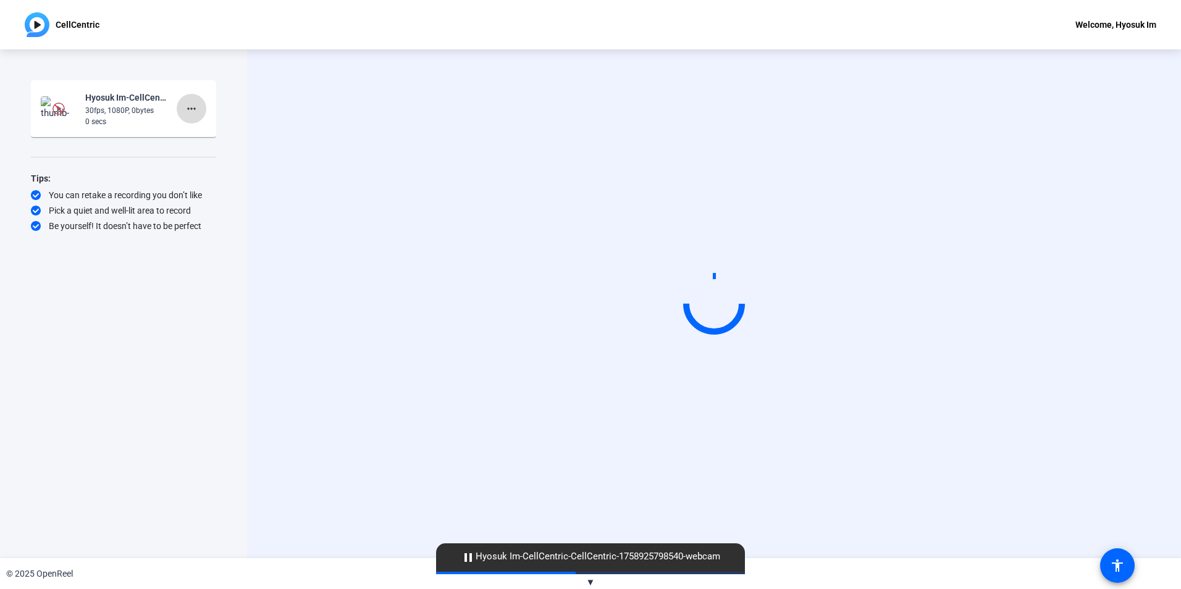
click at [199, 108] on span at bounding box center [192, 109] width 30 height 30
click at [206, 134] on span "Delete clip" at bounding box center [211, 134] width 49 height 15
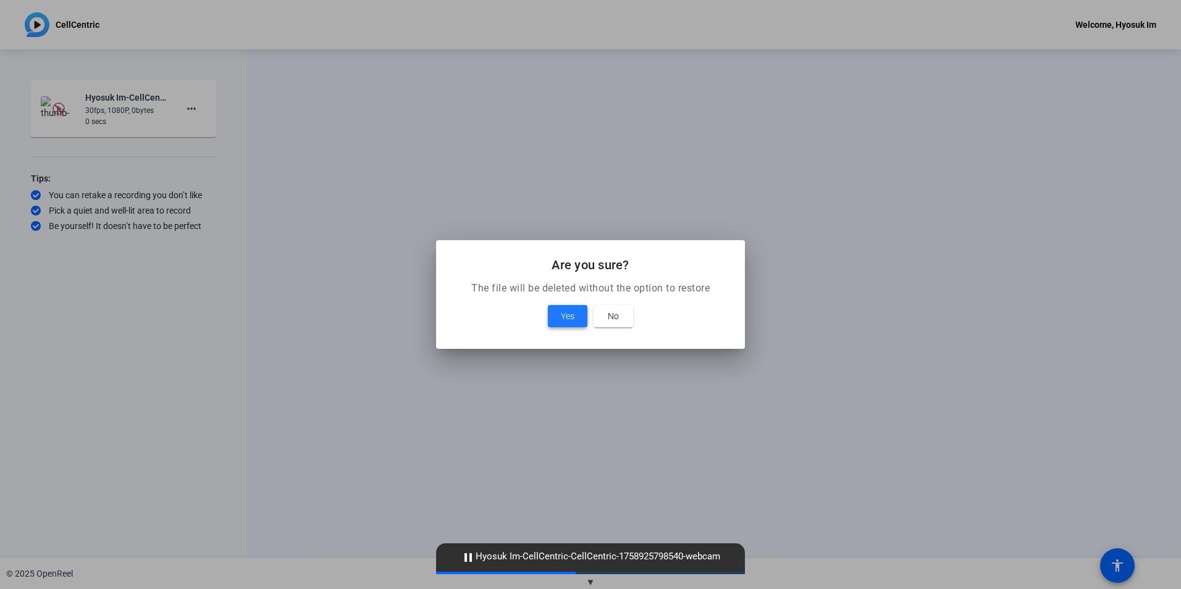
click at [563, 316] on span "Yes" at bounding box center [568, 316] width 14 height 15
